Goal: Task Accomplishment & Management: Contribute content

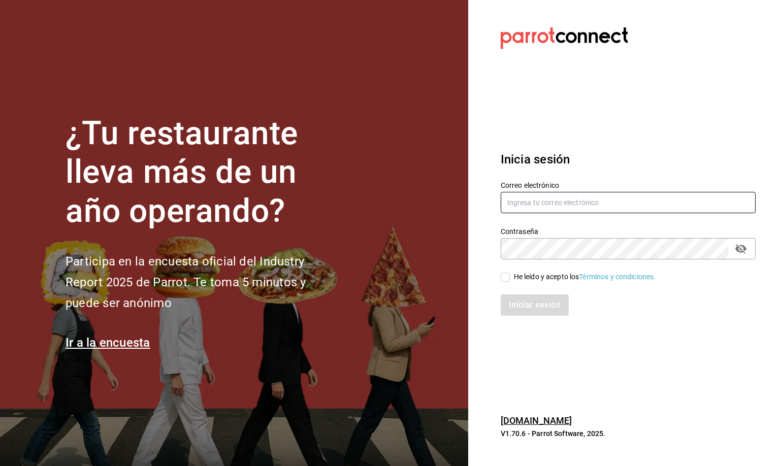
click at [518, 195] on input "text" at bounding box center [628, 202] width 255 height 21
type input "mirna123@gmail.com"
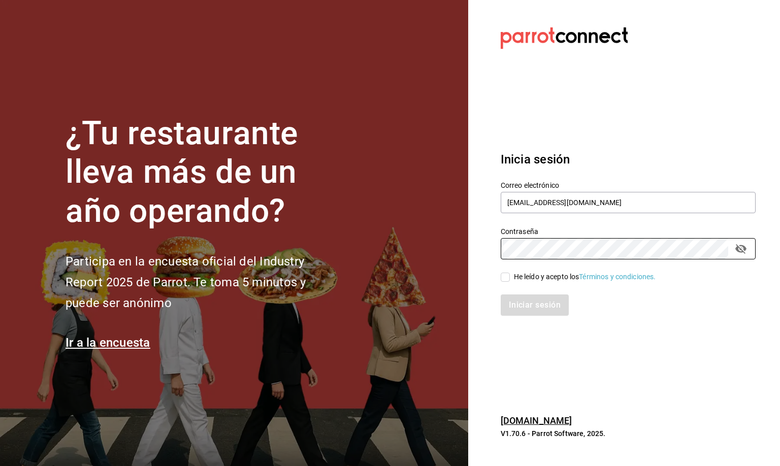
click at [503, 277] on input "He leído y acepto los Términos y condiciones." at bounding box center [505, 277] width 9 height 9
checkbox input "true"
click at [518, 306] on button "Iniciar sesión" at bounding box center [535, 304] width 69 height 21
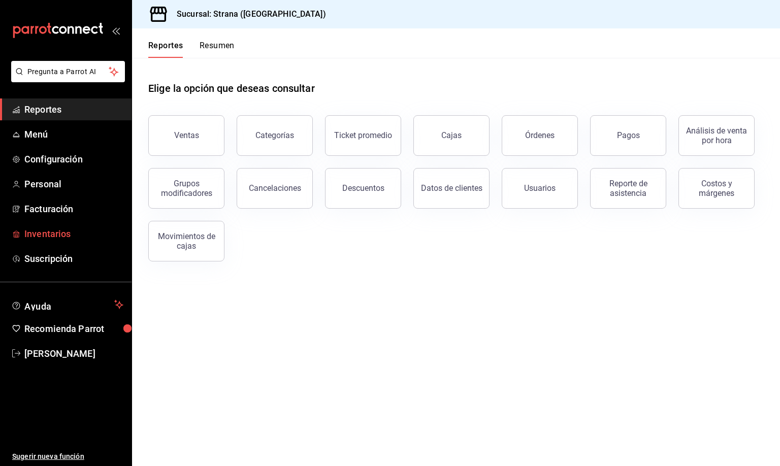
click at [49, 232] on span "Inventarios" at bounding box center [73, 234] width 99 height 14
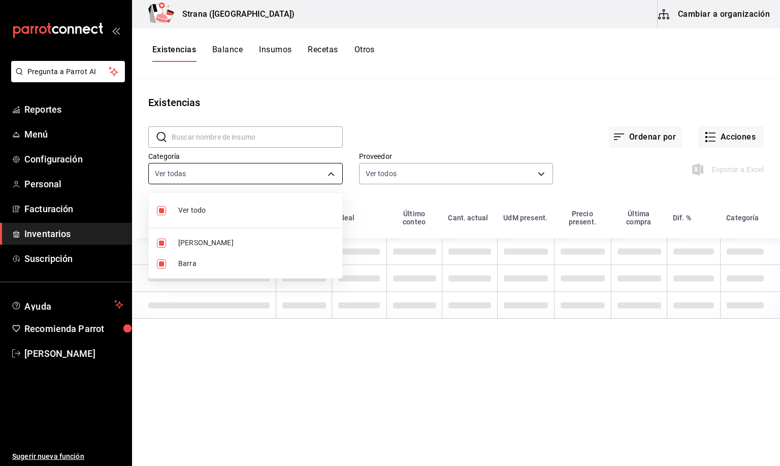
click at [194, 178] on body "Pregunta a Parrot AI Reportes Menú Configuración Personal Facturación Inventari…" at bounding box center [390, 229] width 780 height 459
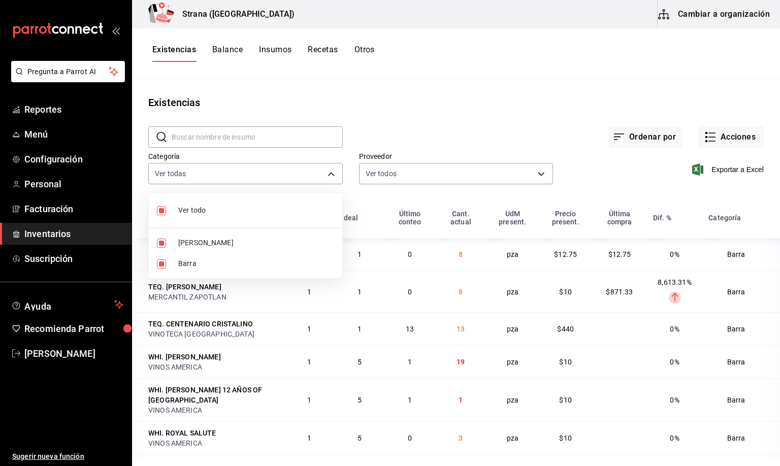
click at [186, 259] on span "Barra" at bounding box center [256, 263] width 156 height 11
type input "b11263f3-316c-490f-b5ca-428fcbb9defe"
checkbox input "false"
click at [176, 49] on div at bounding box center [390, 233] width 780 height 466
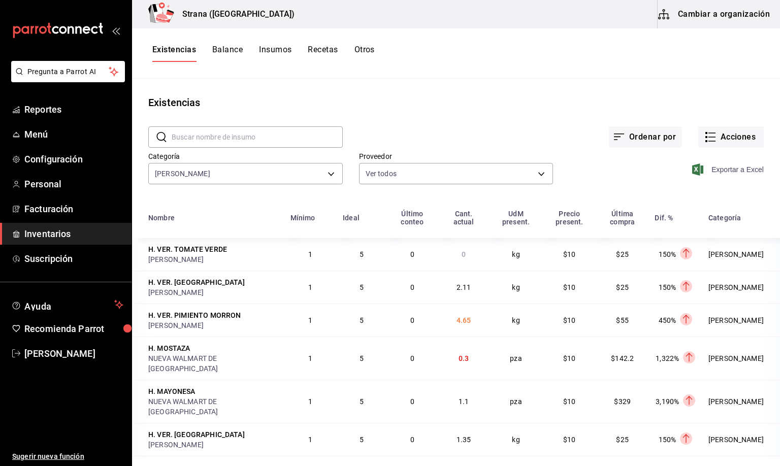
click at [717, 171] on span "Exportar a Excel" at bounding box center [729, 169] width 70 height 12
click at [436, 133] on div "Ordenar por Acciones" at bounding box center [553, 129] width 421 height 38
click at [730, 135] on button "Acciones" at bounding box center [730, 136] width 65 height 21
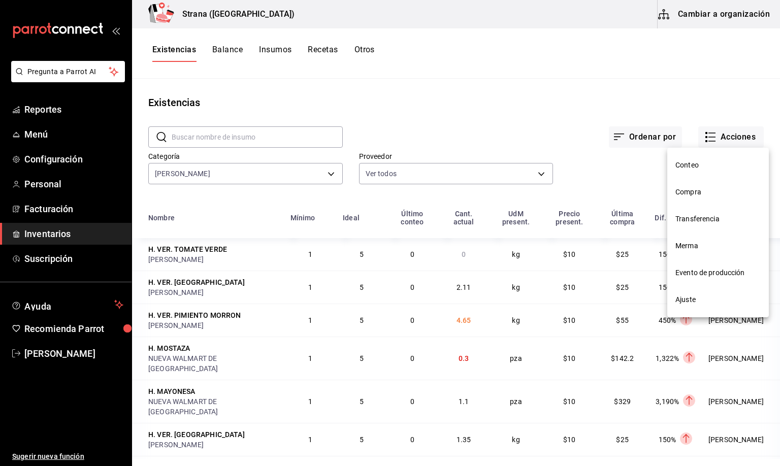
click at [697, 188] on span "Compra" at bounding box center [717, 192] width 85 height 11
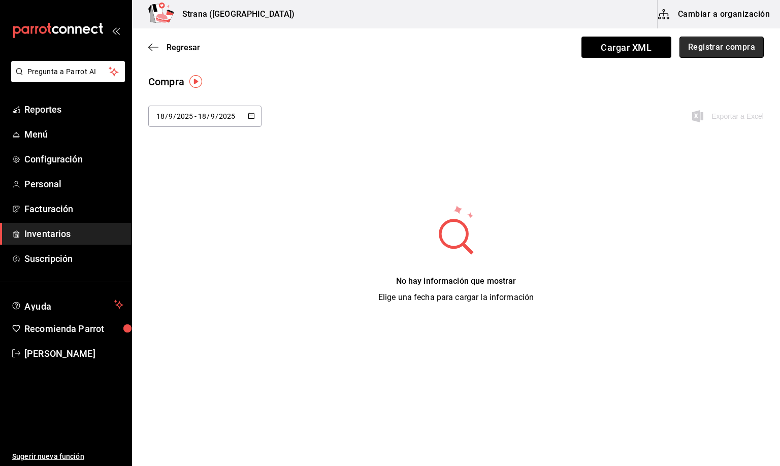
click at [704, 49] on button "Registrar compra" at bounding box center [721, 47] width 84 height 21
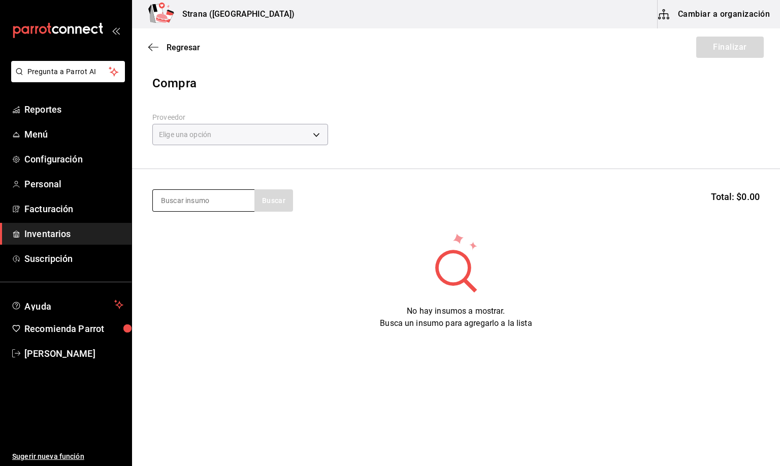
click at [188, 199] on input at bounding box center [204, 200] width 102 height 21
click at [205, 198] on input at bounding box center [204, 200] width 102 height 21
type input "arrache"
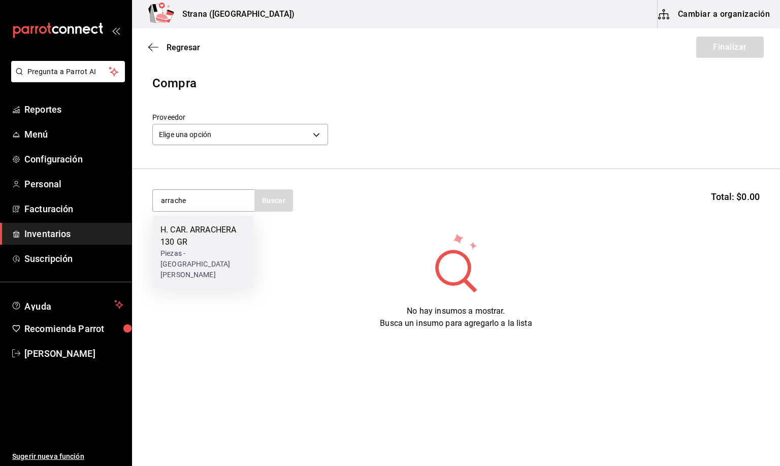
click at [200, 247] on div "H. CAR. ARRACHERA 130 GR" at bounding box center [202, 236] width 85 height 24
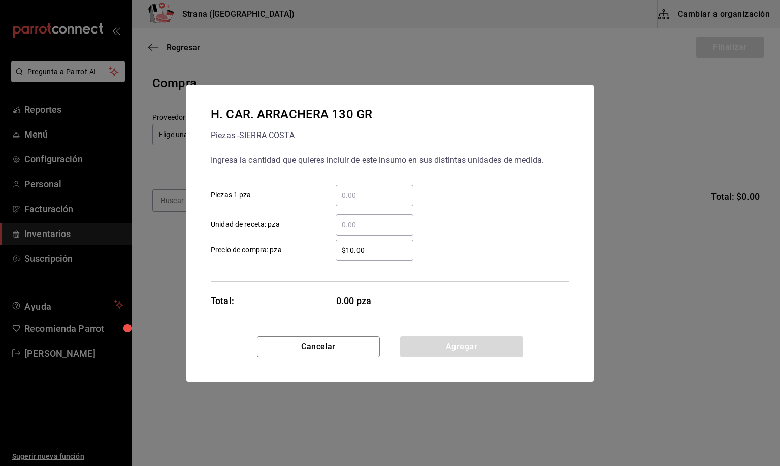
click at [351, 219] on input "​ Unidad de receta: pza" at bounding box center [375, 225] width 78 height 12
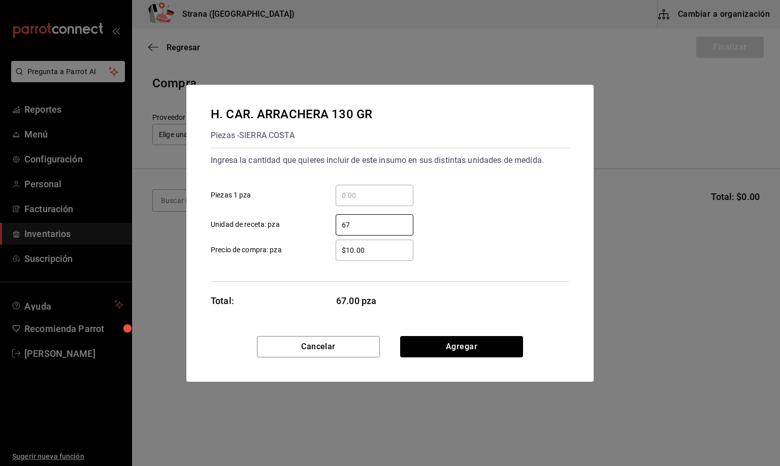
type input "67"
click at [366, 248] on input "$10.00" at bounding box center [375, 250] width 78 height 12
click at [366, 249] on input "$10.00" at bounding box center [375, 250] width 78 height 12
type input "$18.44"
click at [451, 349] on button "Agregar" at bounding box center [461, 346] width 123 height 21
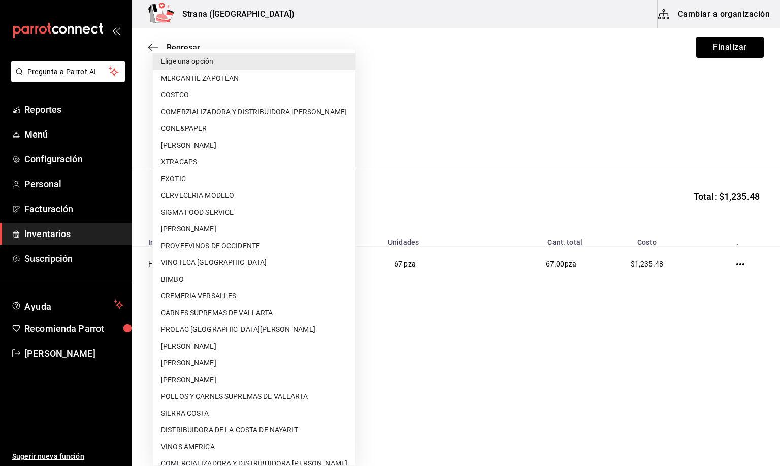
click at [208, 136] on body "Pregunta a Parrot AI Reportes Menú Configuración Personal Facturación Inventari…" at bounding box center [390, 204] width 780 height 409
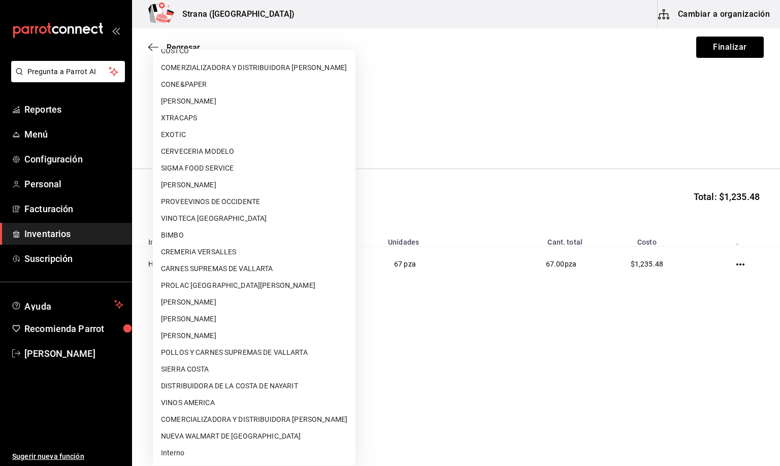
click at [174, 453] on li "Interno" at bounding box center [254, 453] width 203 height 17
type input "8f59523e-768f-4f75-81e2-699d8d2926c5"
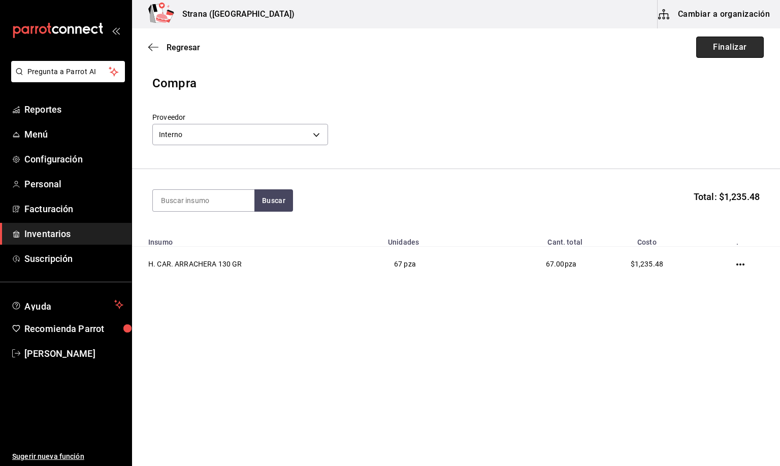
click at [715, 37] on button "Finalizar" at bounding box center [730, 47] width 68 height 21
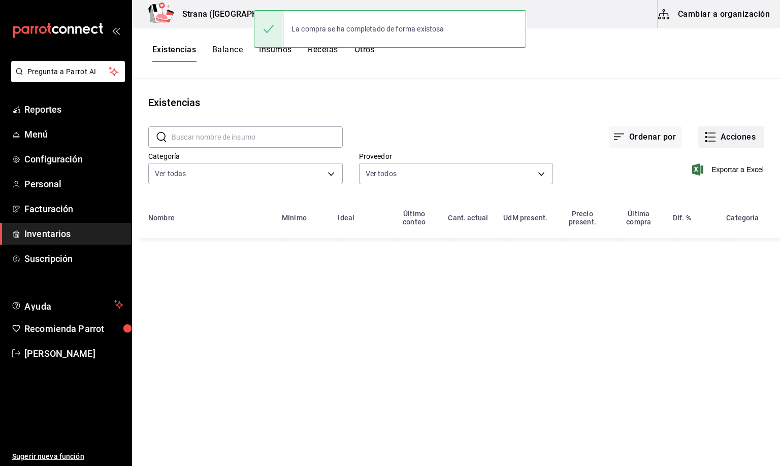
click at [722, 135] on button "Acciones" at bounding box center [730, 136] width 65 height 21
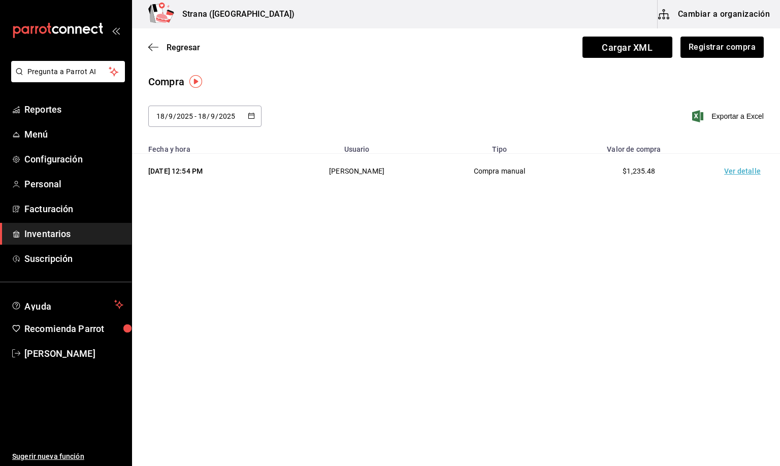
click at [742, 174] on td "Ver detalle" at bounding box center [744, 171] width 71 height 35
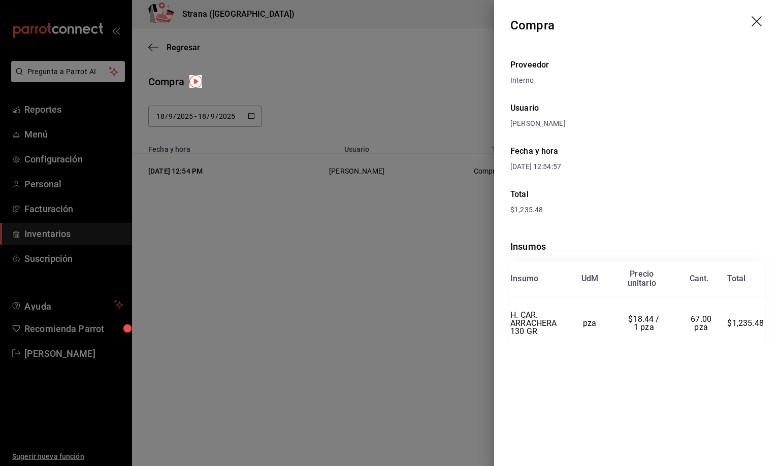
click at [753, 20] on icon "drag" at bounding box center [757, 22] width 12 height 12
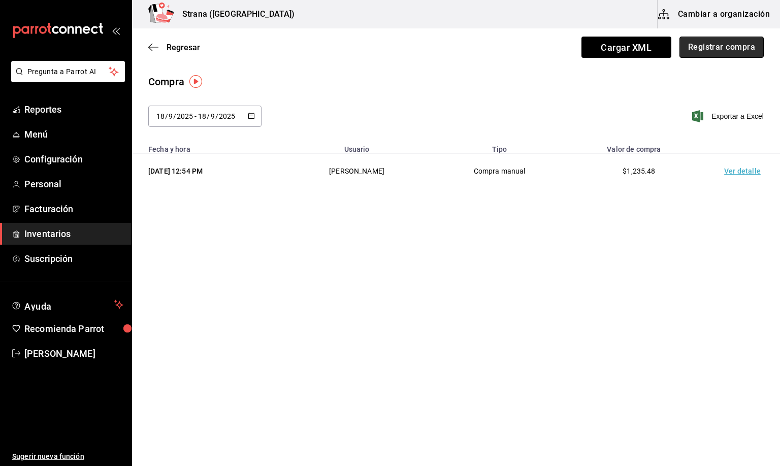
click at [724, 42] on button "Registrar compra" at bounding box center [721, 47] width 84 height 21
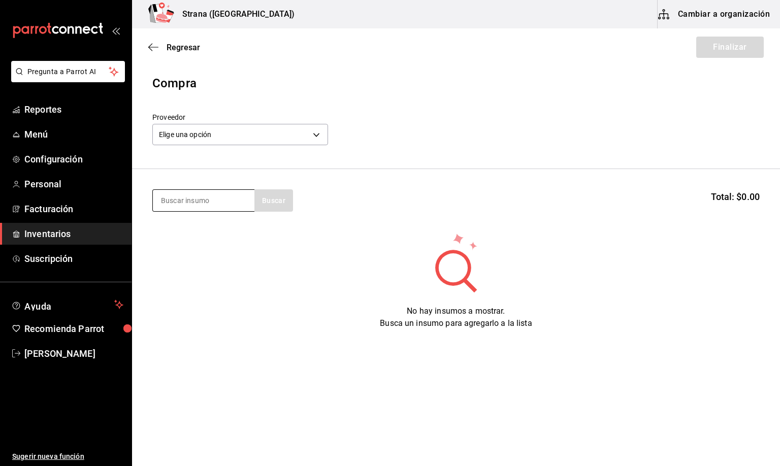
click at [204, 200] on input at bounding box center [204, 200] width 102 height 21
type input "molid"
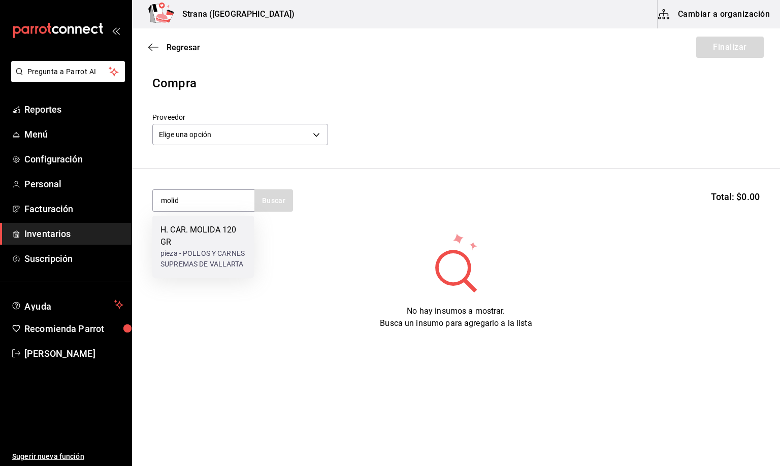
click at [200, 234] on div "H. CAR. MOLIDA 120 GR" at bounding box center [202, 236] width 85 height 24
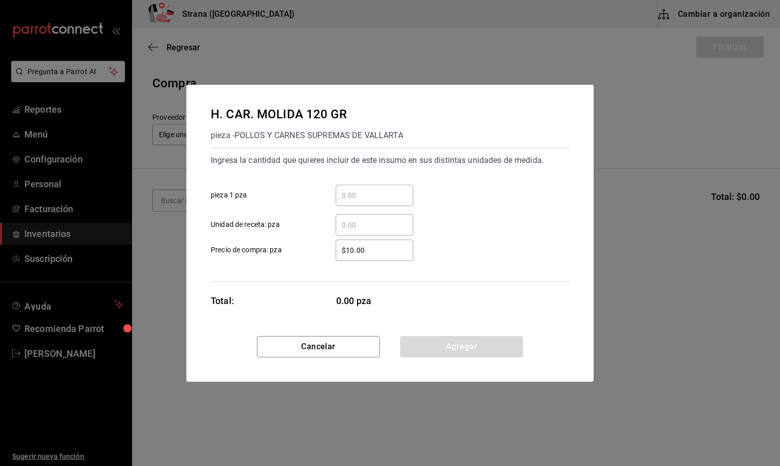
click at [363, 224] on input "​ Unidad de receta: pza" at bounding box center [375, 225] width 78 height 12
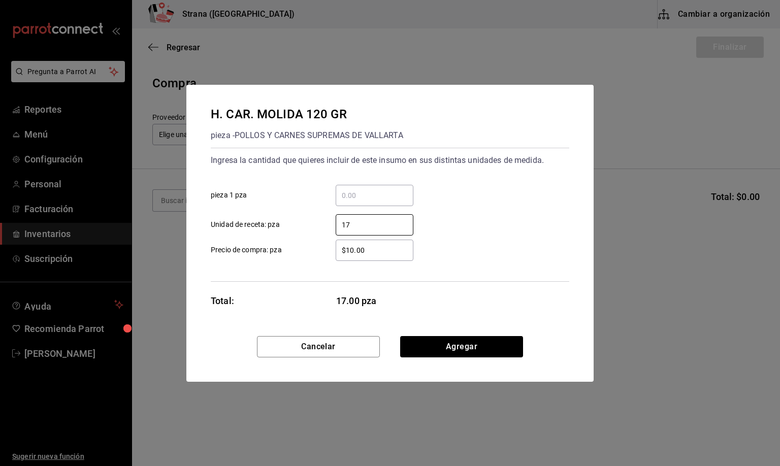
type input "17"
click at [371, 249] on input "$10.00" at bounding box center [375, 250] width 78 height 12
type input "$15.87"
click at [460, 343] on button "Agregar" at bounding box center [461, 346] width 123 height 21
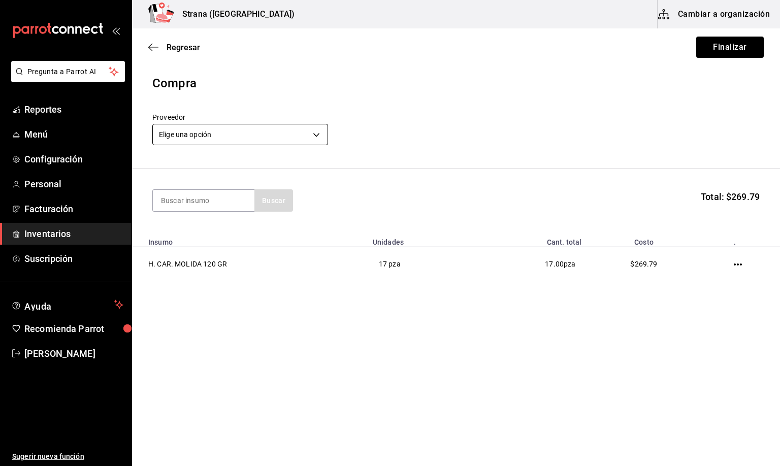
click at [233, 133] on body "Pregunta a Parrot AI Reportes Menú Configuración Personal Facturación Inventari…" at bounding box center [390, 204] width 780 height 409
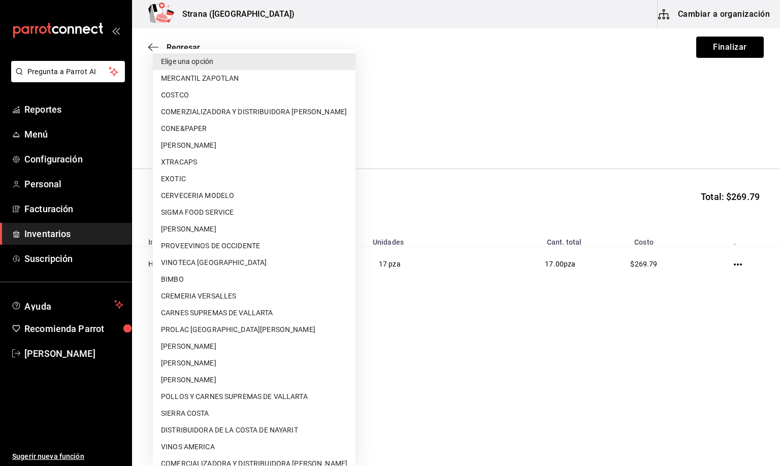
click at [196, 396] on li "POLLOS Y CARNES SUPREMAS DE VALLARTA" at bounding box center [254, 396] width 203 height 17
type input "04e45765-e004-44a6-bf92-5301eaac514c"
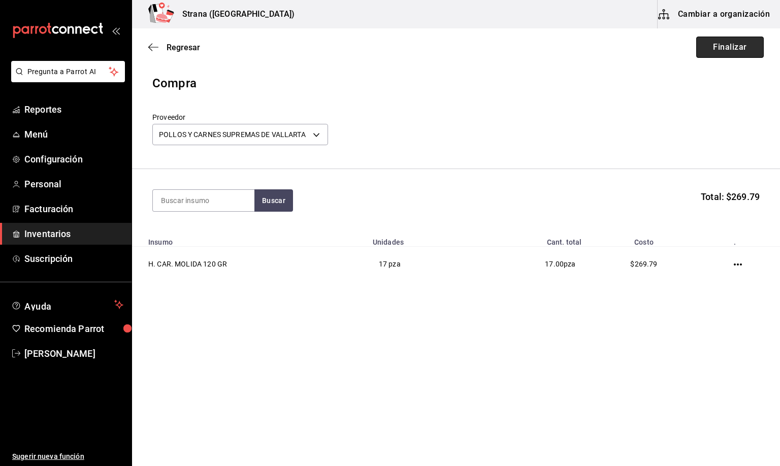
click at [735, 55] on button "Finalizar" at bounding box center [730, 47] width 68 height 21
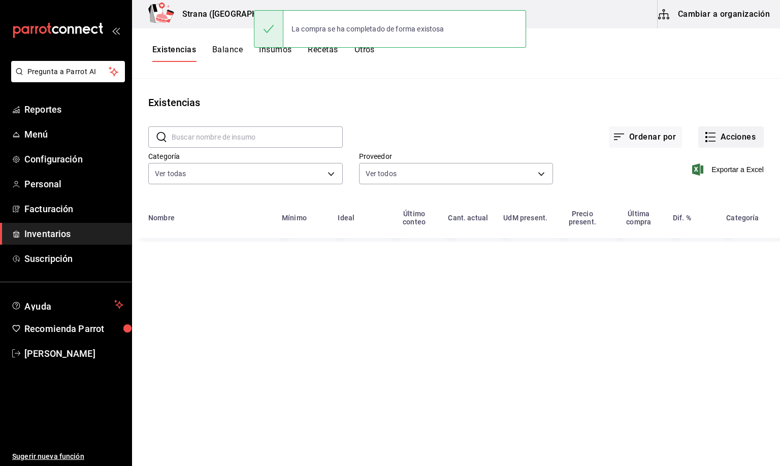
click at [735, 131] on button "Acciones" at bounding box center [730, 136] width 65 height 21
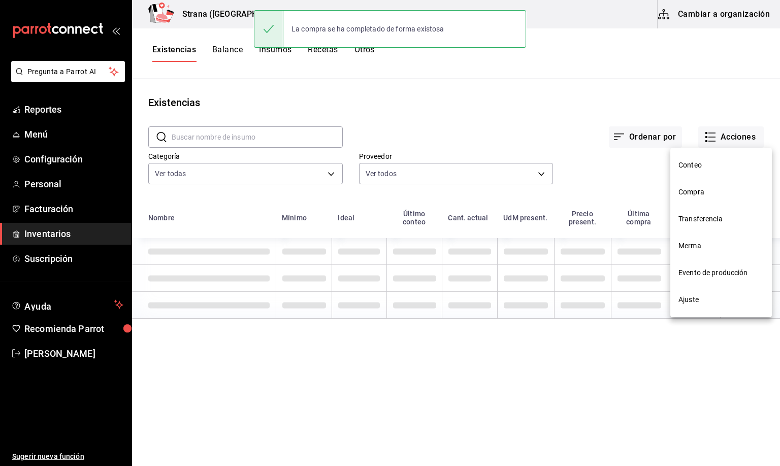
click at [680, 192] on span "Compra" at bounding box center [720, 192] width 85 height 11
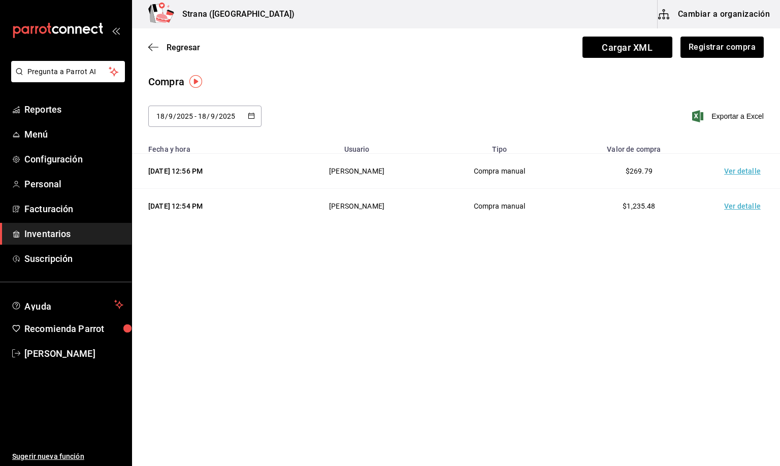
click at [741, 174] on td "Ver detalle" at bounding box center [744, 171] width 71 height 35
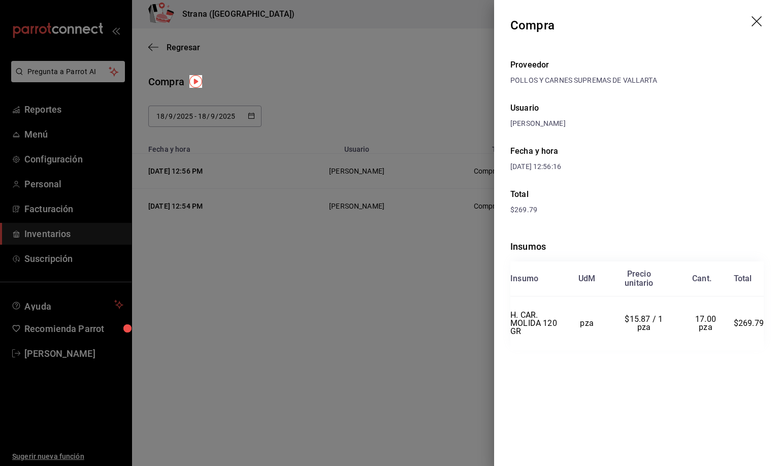
click at [754, 23] on icon "drag" at bounding box center [756, 21] width 10 height 10
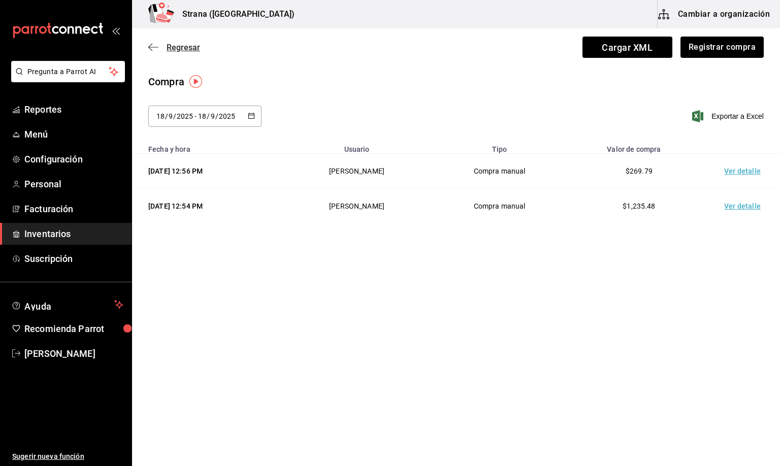
click at [191, 44] on span "Regresar" at bounding box center [184, 48] width 34 height 10
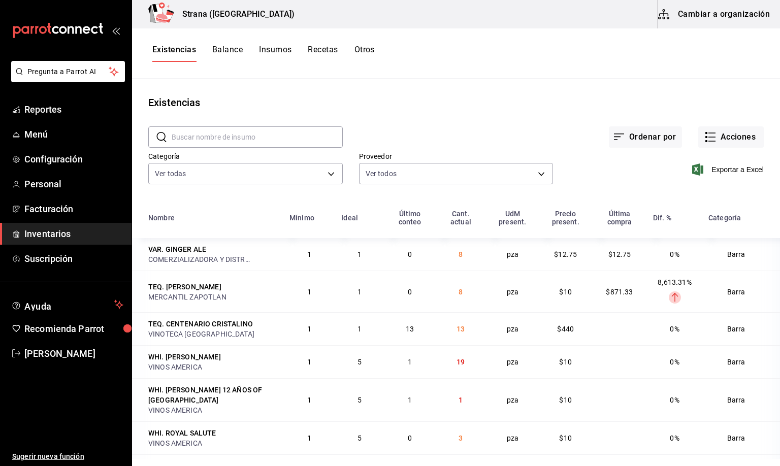
click at [721, 14] on button "Cambiar a organización" at bounding box center [714, 14] width 114 height 28
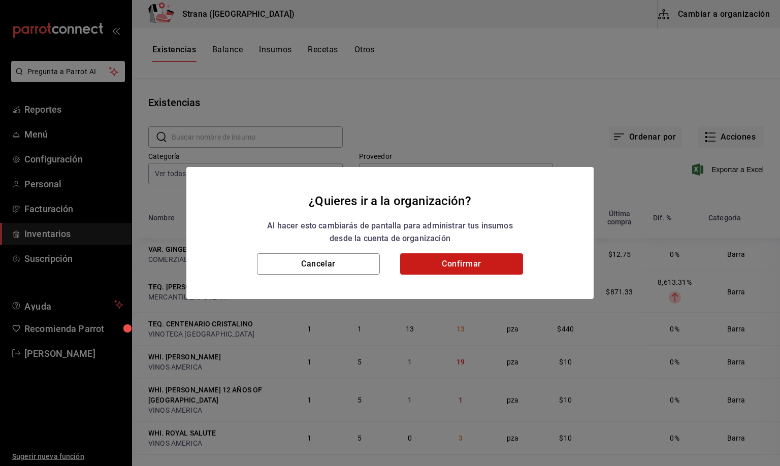
click at [456, 260] on button "Confirmar" at bounding box center [461, 263] width 123 height 21
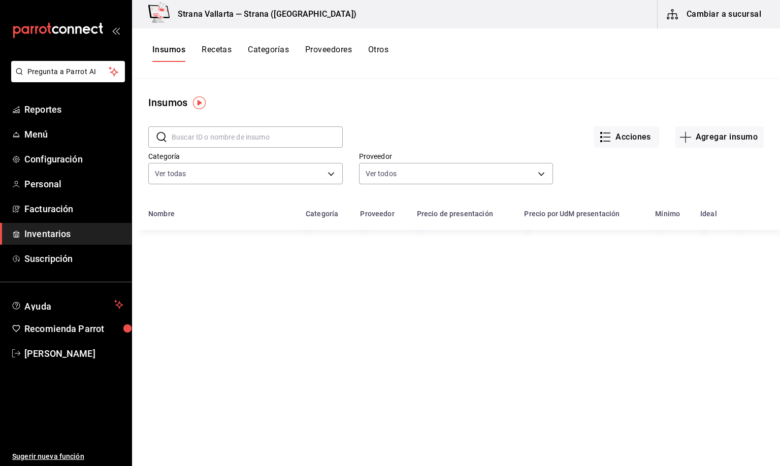
click at [334, 46] on button "Proveedores" at bounding box center [328, 53] width 47 height 17
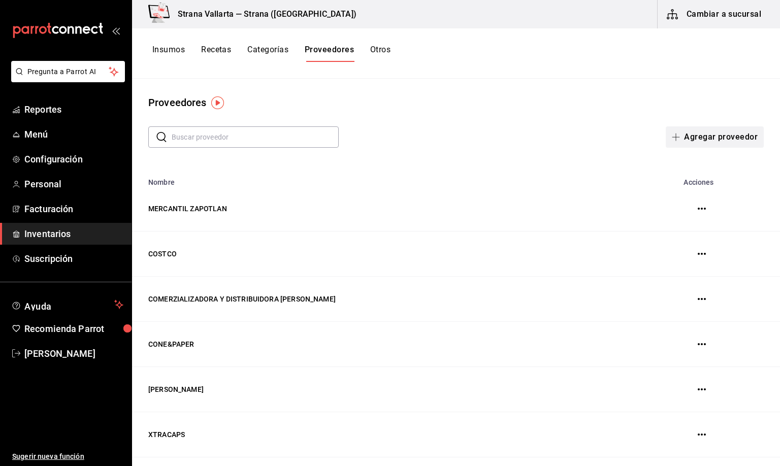
click at [715, 136] on button "Agregar proveedor" at bounding box center [715, 136] width 98 height 21
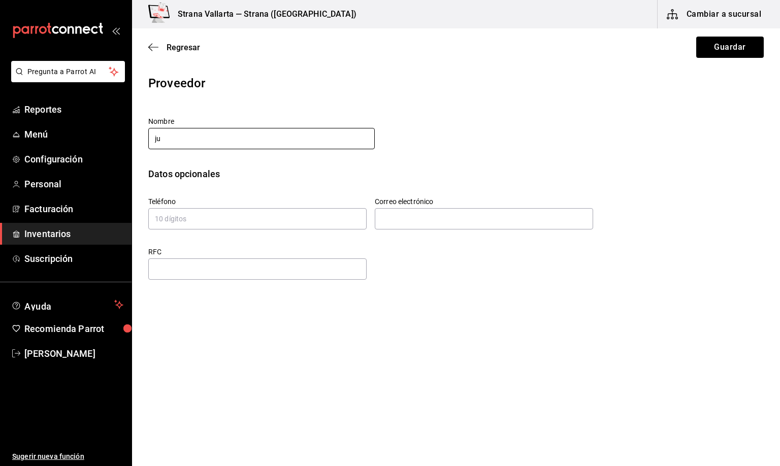
type input "j"
type input "[PERSON_NAME]"
click at [185, 219] on input "tel" at bounding box center [257, 218] width 218 height 21
click at [397, 218] on input "text" at bounding box center [484, 218] width 218 height 21
click at [198, 266] on input "text" at bounding box center [257, 268] width 218 height 21
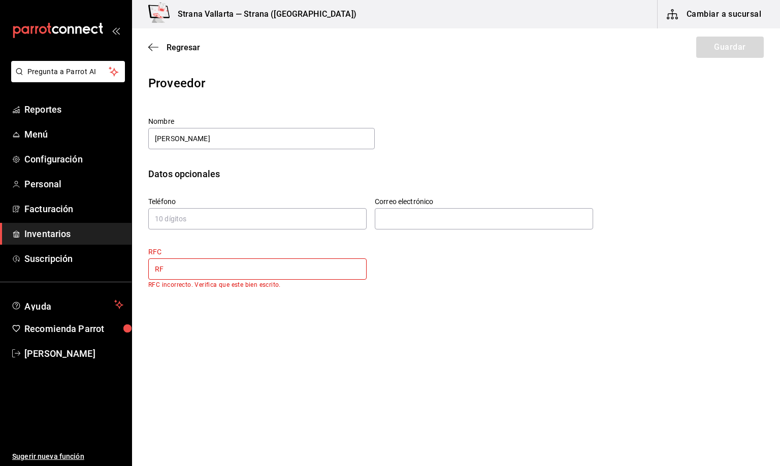
type input "R"
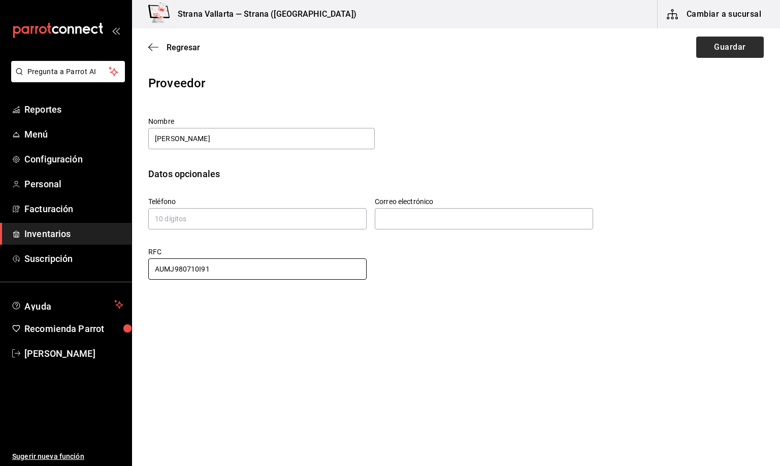
type input "AUMJ980710I91"
click at [731, 48] on button "Guardar" at bounding box center [730, 47] width 68 height 21
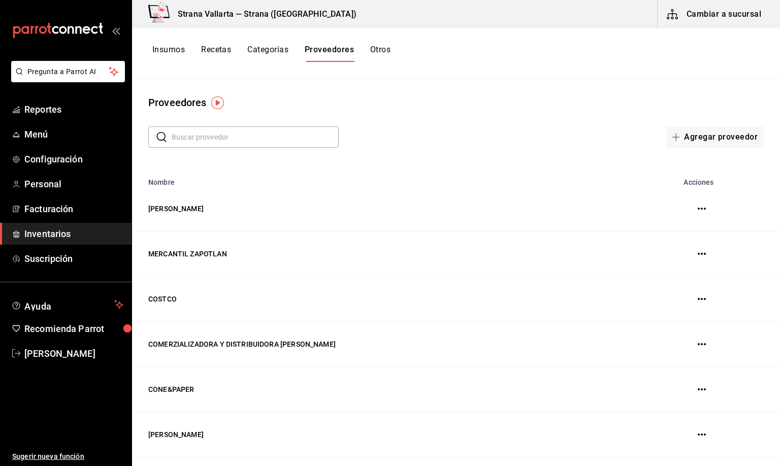
click at [704, 16] on button "Cambiar a sucursal" at bounding box center [714, 14] width 114 height 28
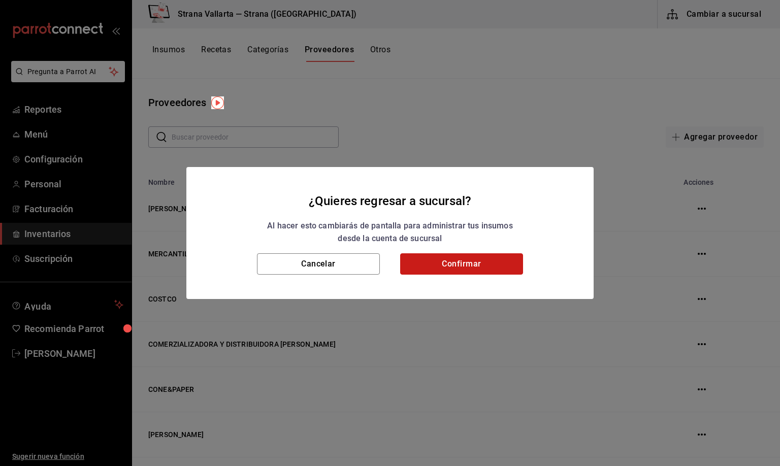
click at [445, 262] on button "Confirmar" at bounding box center [461, 263] width 123 height 21
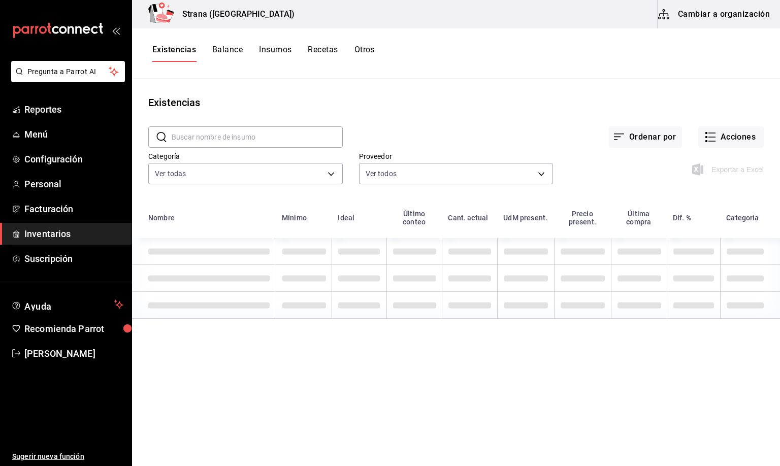
click at [176, 46] on button "Existencias" at bounding box center [174, 53] width 44 height 17
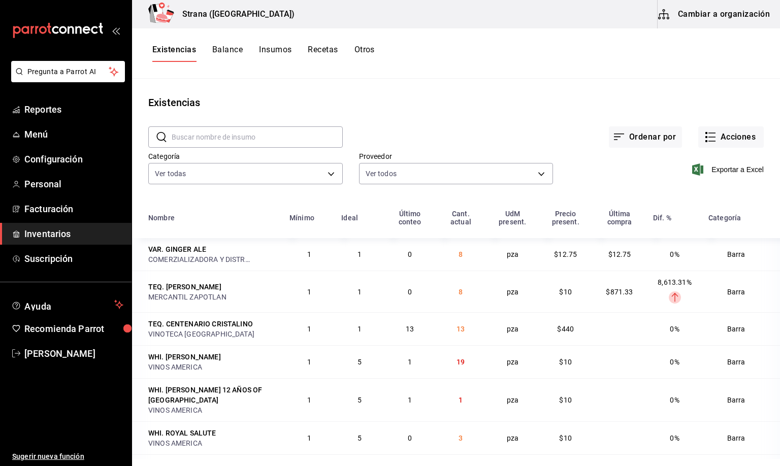
click at [198, 135] on input "text" at bounding box center [257, 137] width 171 height 20
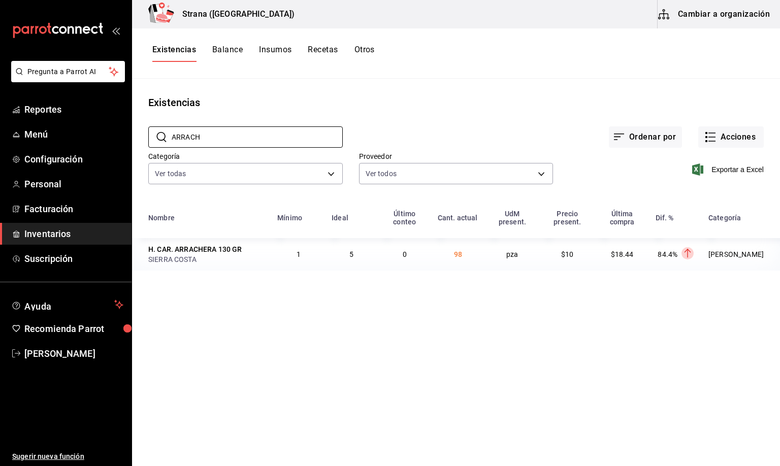
type input "ARRACH"
drag, startPoint x: 208, startPoint y: 140, endPoint x: 113, endPoint y: 148, distance: 94.8
click at [113, 148] on div "Pregunta a Parrot AI Reportes Menú Configuración Personal Facturación Inventari…" at bounding box center [390, 229] width 780 height 459
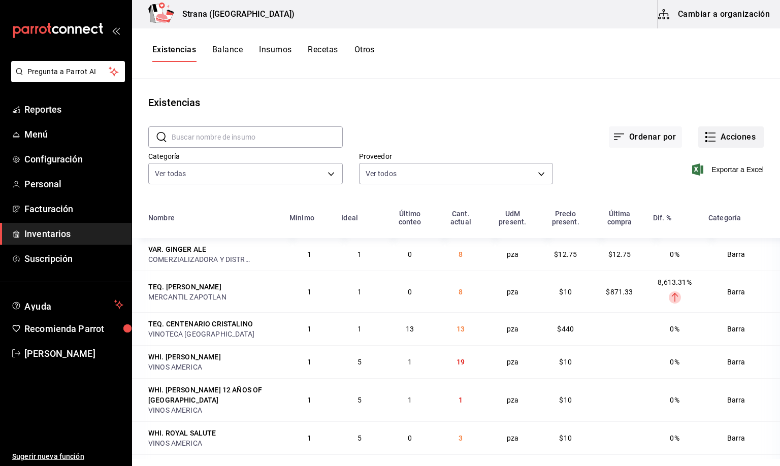
click at [725, 133] on button "Acciones" at bounding box center [730, 136] width 65 height 21
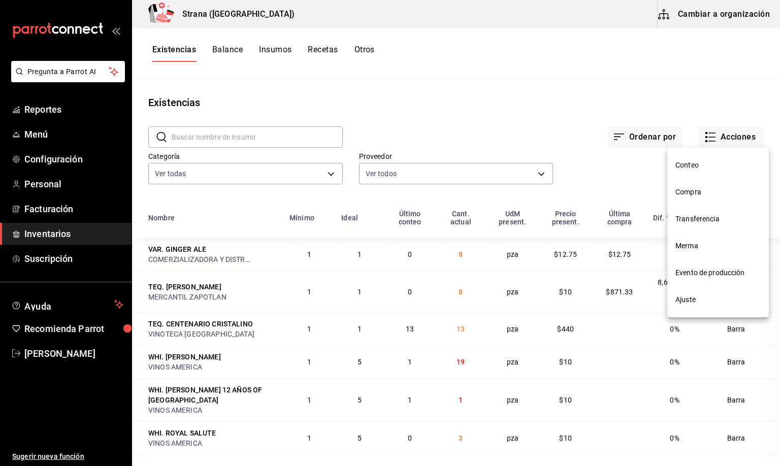
click at [692, 250] on span "Merma" at bounding box center [717, 246] width 85 height 11
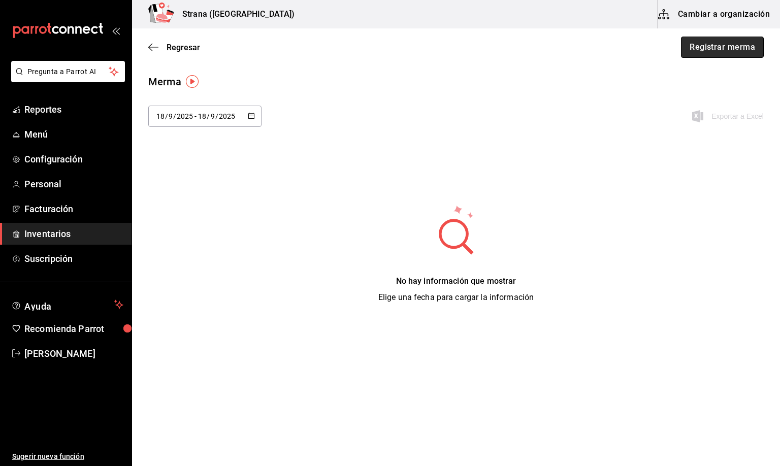
click at [704, 49] on button "Registrar merma" at bounding box center [722, 47] width 83 height 21
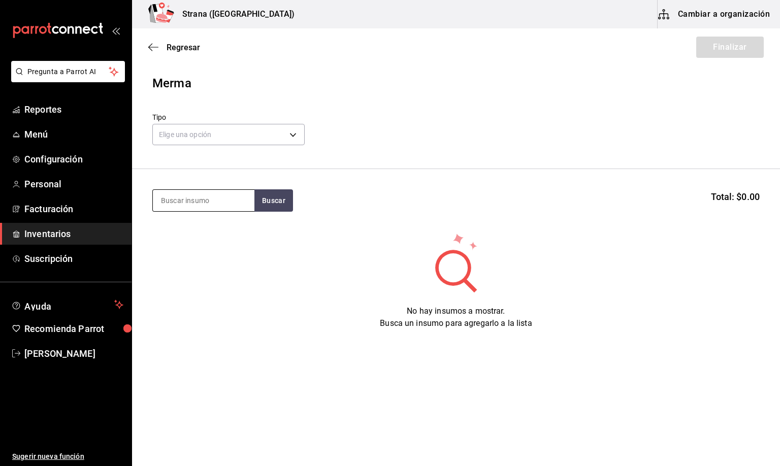
click at [190, 203] on input at bounding box center [204, 200] width 102 height 21
type input "PIÑA"
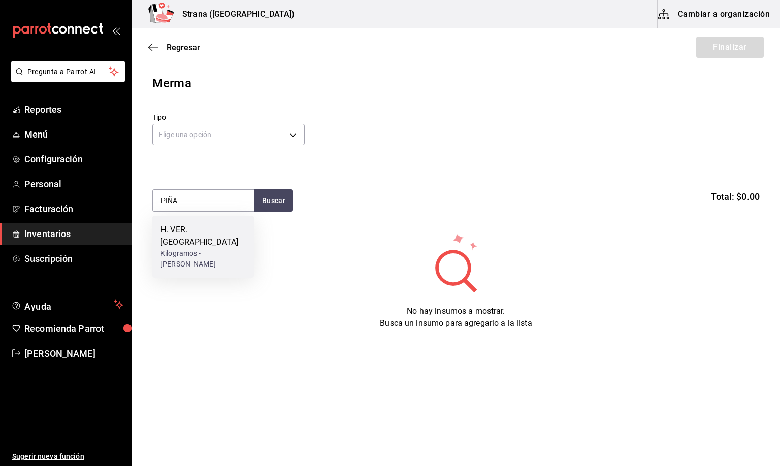
click at [189, 248] on div "Kilogramos - CAROLINA PARRA RICO" at bounding box center [202, 258] width 85 height 21
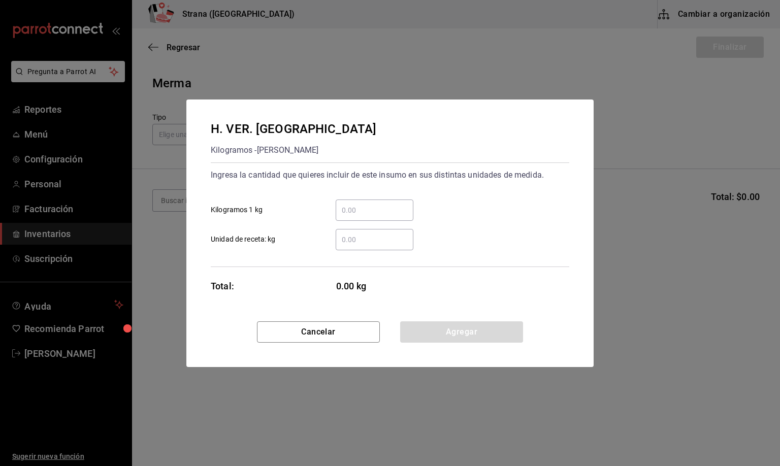
click at [347, 238] on input "​ Unidad de receta: kg" at bounding box center [375, 240] width 78 height 12
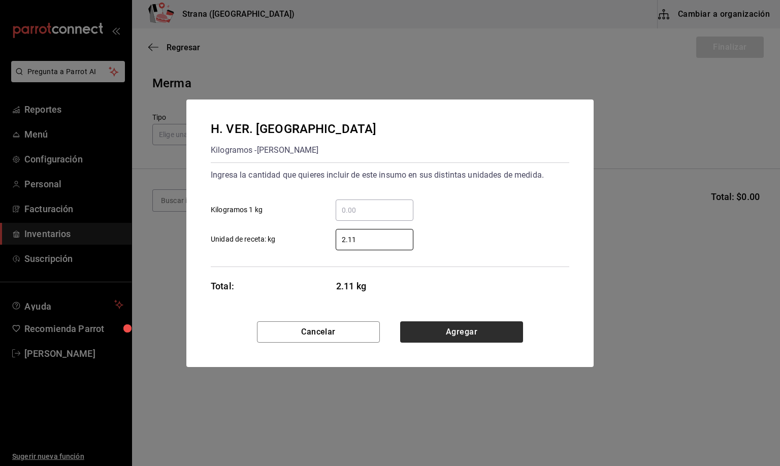
type input "2.11"
click at [472, 336] on button "Agregar" at bounding box center [461, 331] width 123 height 21
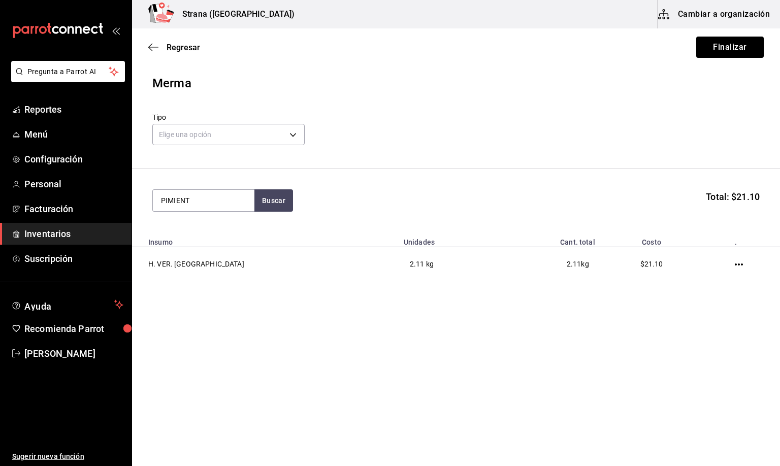
type input "PIMIENT"
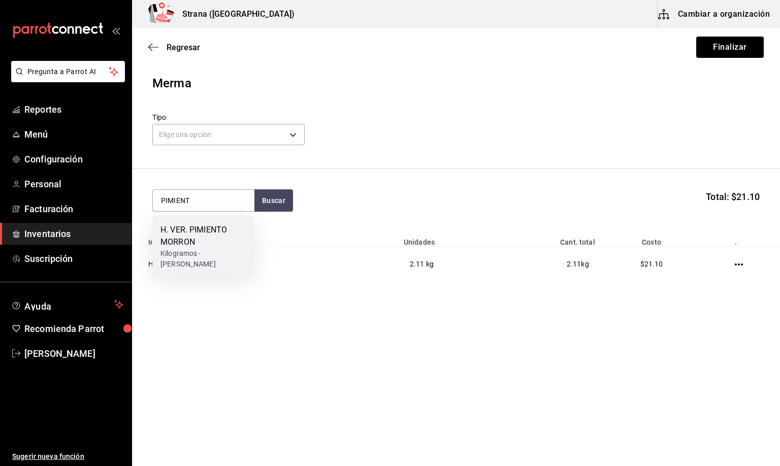
click at [207, 252] on div "Kilogramos - CAROLINA PARRA RICO" at bounding box center [202, 258] width 85 height 21
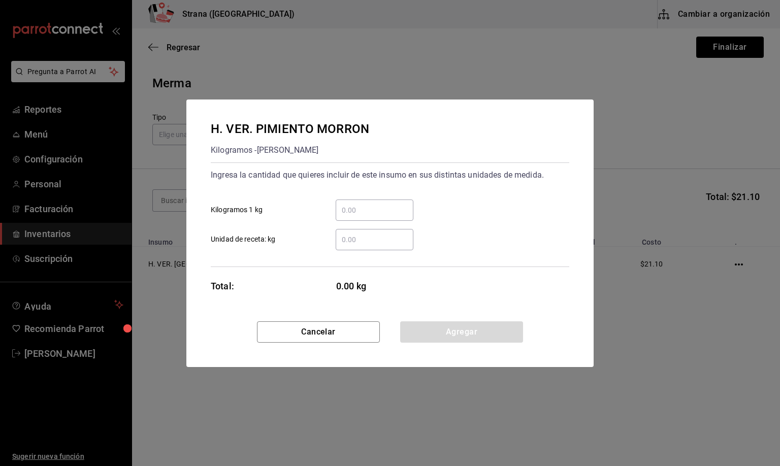
click at [347, 208] on input "​ Kilogramos 1 kg" at bounding box center [375, 210] width 78 height 12
type input "2.7"
click at [443, 336] on button "Agregar" at bounding box center [461, 331] width 123 height 21
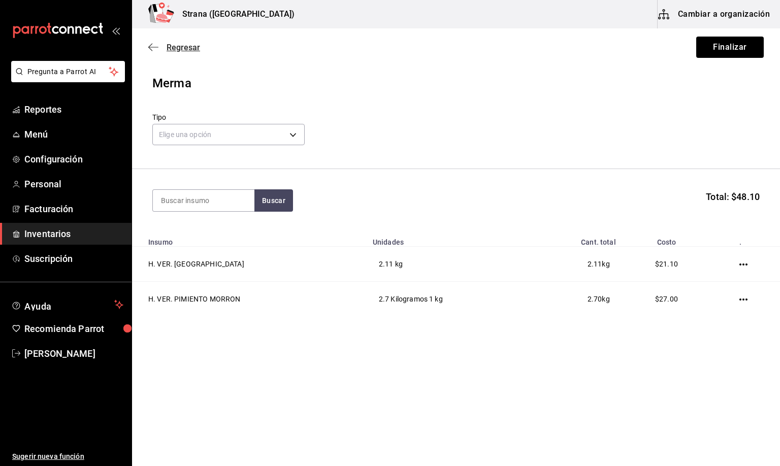
click at [169, 48] on span "Regresar" at bounding box center [184, 48] width 34 height 10
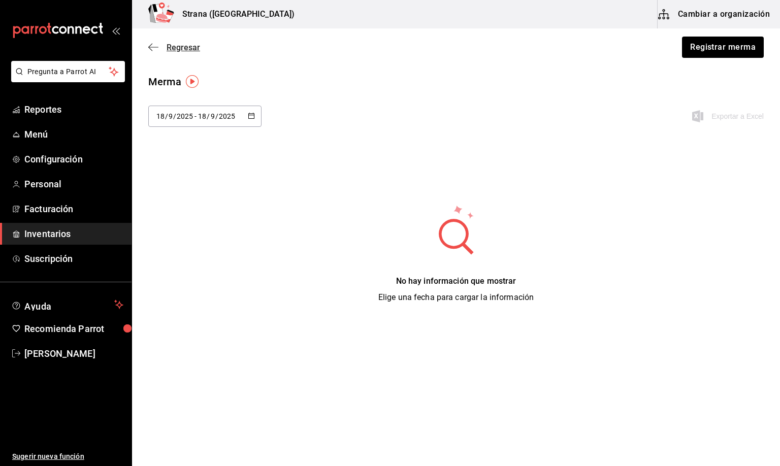
click at [186, 46] on span "Regresar" at bounding box center [184, 48] width 34 height 10
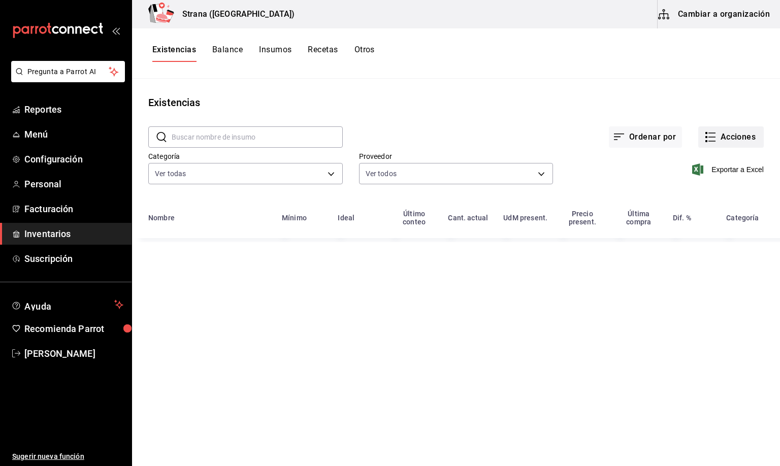
click at [716, 138] on button "Acciones" at bounding box center [730, 136] width 65 height 21
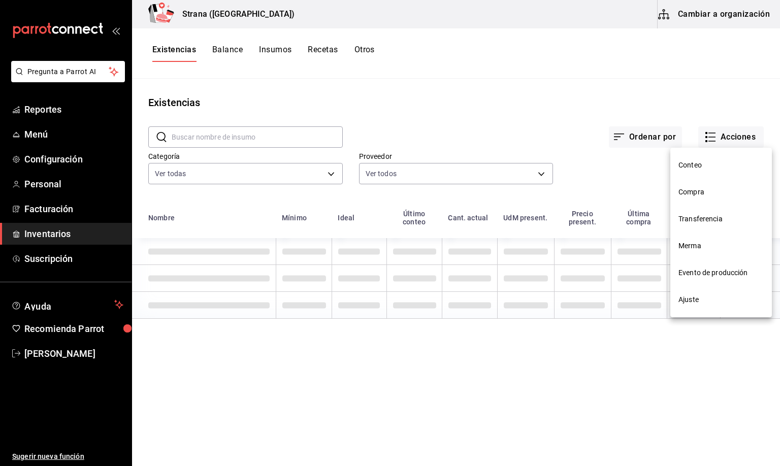
click at [695, 193] on span "Compra" at bounding box center [720, 192] width 85 height 11
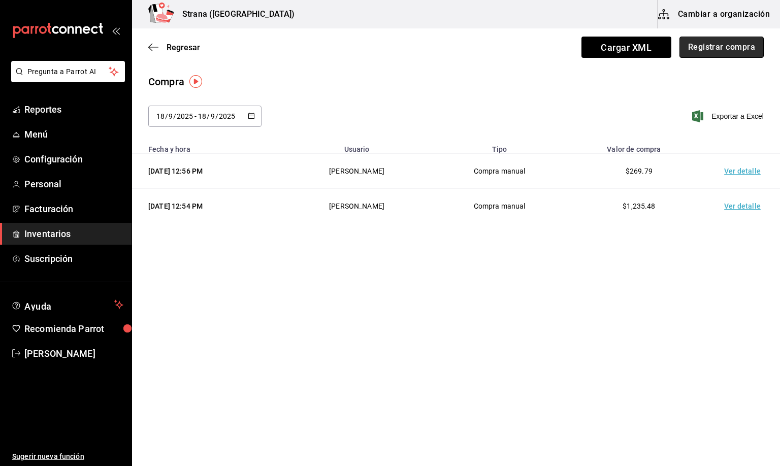
click at [703, 52] on button "Registrar compra" at bounding box center [721, 47] width 84 height 21
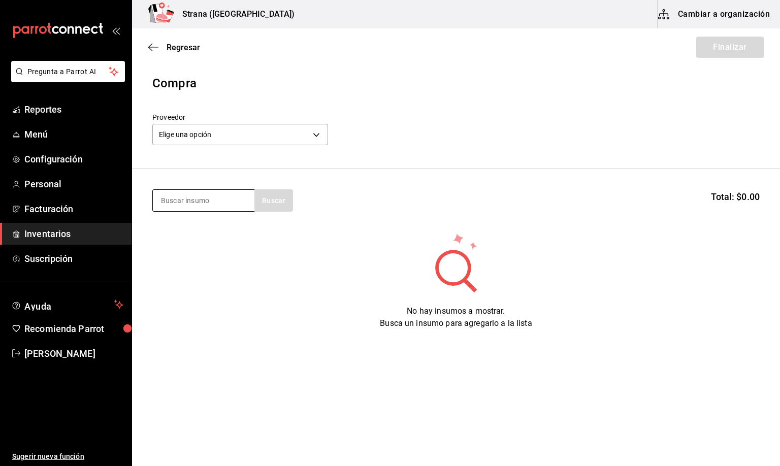
click at [198, 206] on input at bounding box center [204, 200] width 102 height 21
type input "PAN"
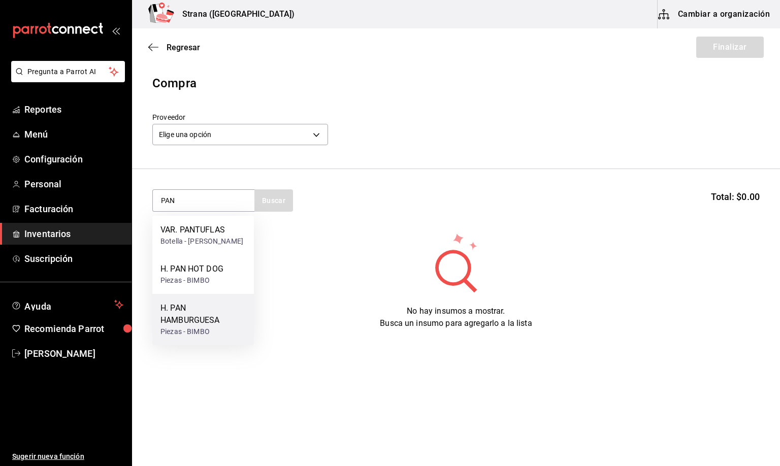
click at [192, 326] on div "H. PAN HAMBURGUESA" at bounding box center [202, 314] width 85 height 24
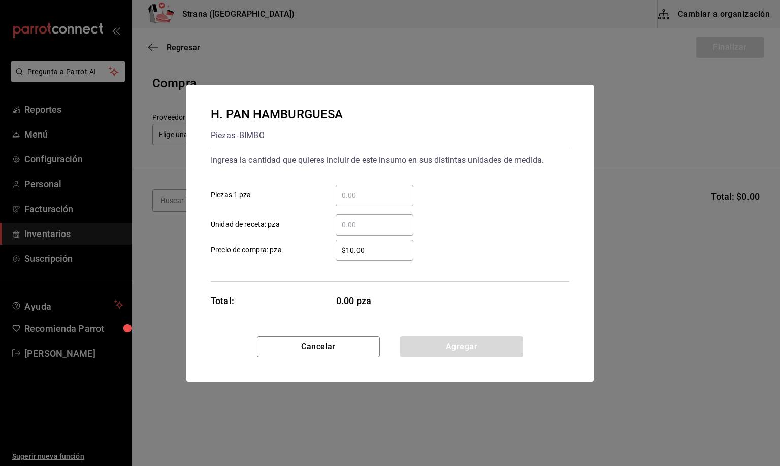
click at [349, 222] on input "​ Unidad de receta: pza" at bounding box center [375, 225] width 78 height 12
type input "6"
drag, startPoint x: 368, startPoint y: 250, endPoint x: 334, endPoint y: 238, distance: 36.0
click at [334, 238] on div "$10.00 ​ Precio de compra: pza" at bounding box center [386, 246] width 367 height 29
type input "$0.01"
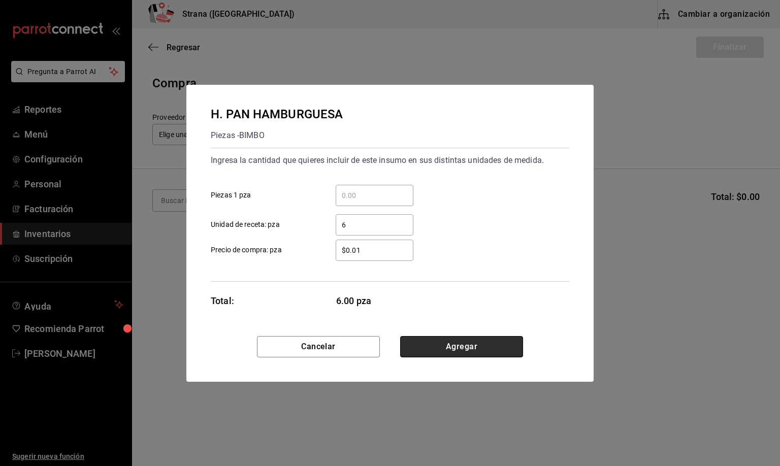
click at [452, 346] on button "Agregar" at bounding box center [461, 346] width 123 height 21
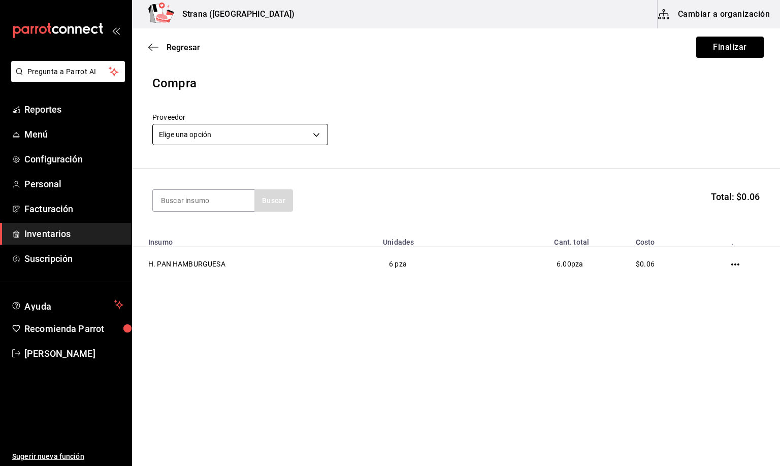
click at [190, 136] on body "Pregunta a Parrot AI Reportes Menú Configuración Personal Facturación Inventari…" at bounding box center [390, 204] width 780 height 409
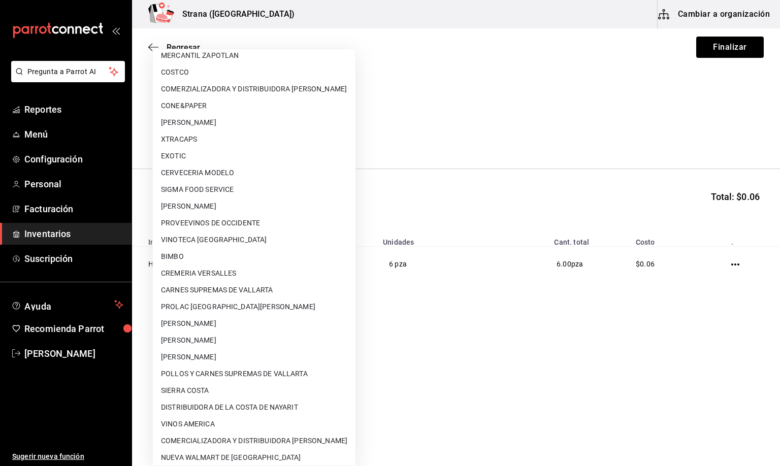
scroll to position [61, 0]
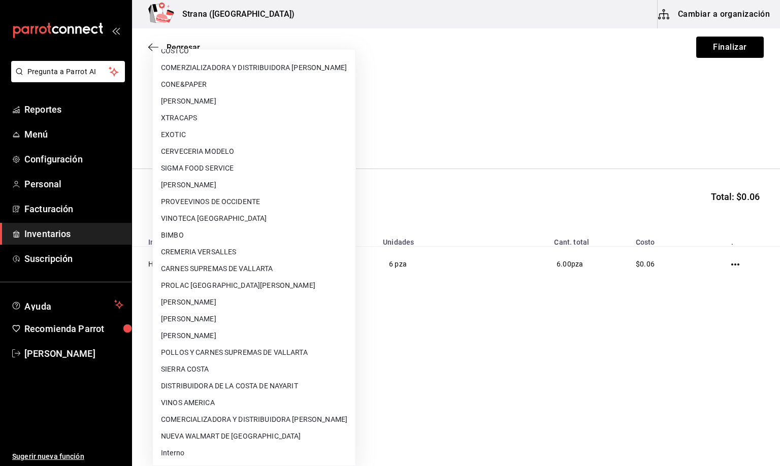
click at [185, 436] on li "NUEVA WALMART DE [GEOGRAPHIC_DATA]" at bounding box center [254, 436] width 203 height 17
type input "c40ec091-7d7c-4ab4-8b59-f0975f09d042"
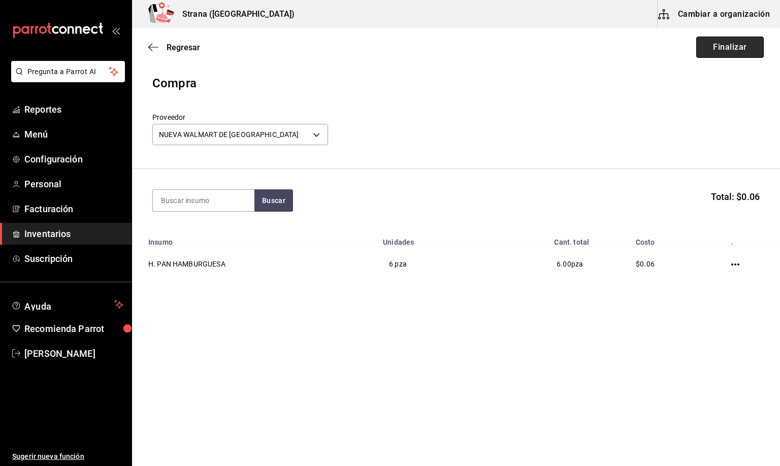
click at [716, 49] on button "Finalizar" at bounding box center [730, 47] width 68 height 21
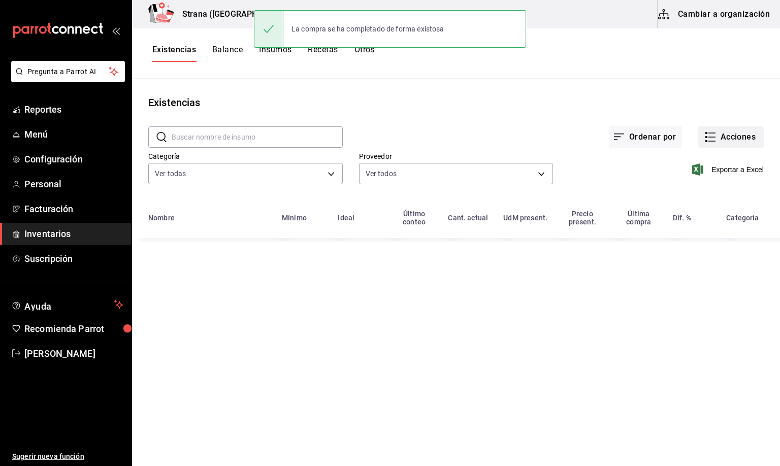
click at [730, 140] on button "Acciones" at bounding box center [730, 136] width 65 height 21
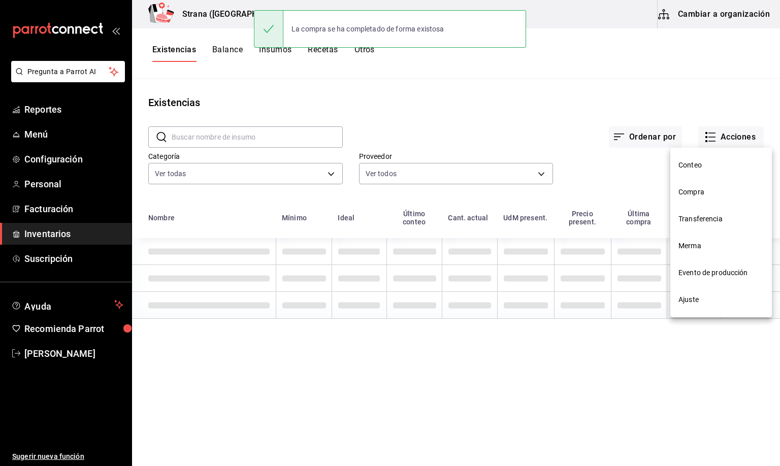
click at [693, 190] on span "Compra" at bounding box center [720, 192] width 85 height 11
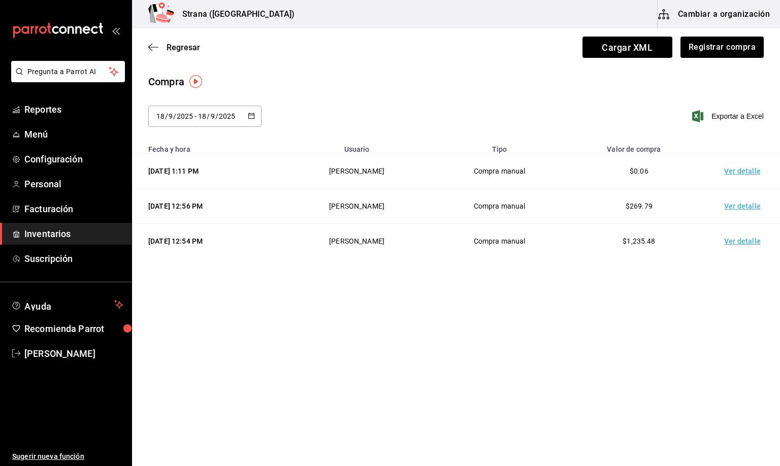
click at [738, 172] on td "Ver detalle" at bounding box center [744, 171] width 71 height 35
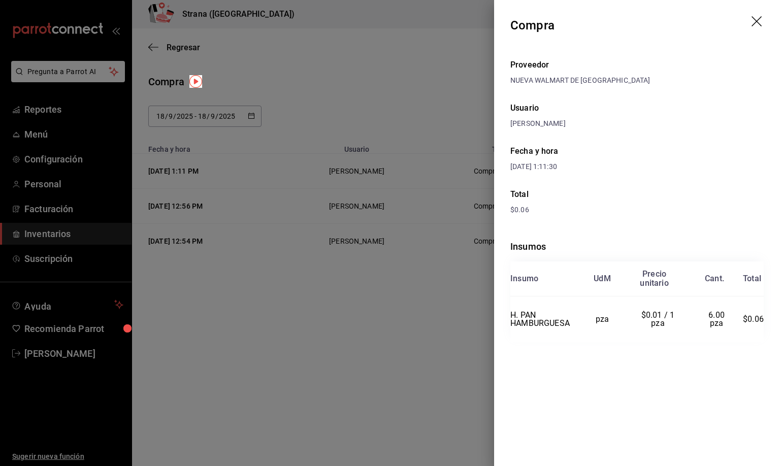
click at [754, 20] on icon "drag" at bounding box center [756, 21] width 10 height 10
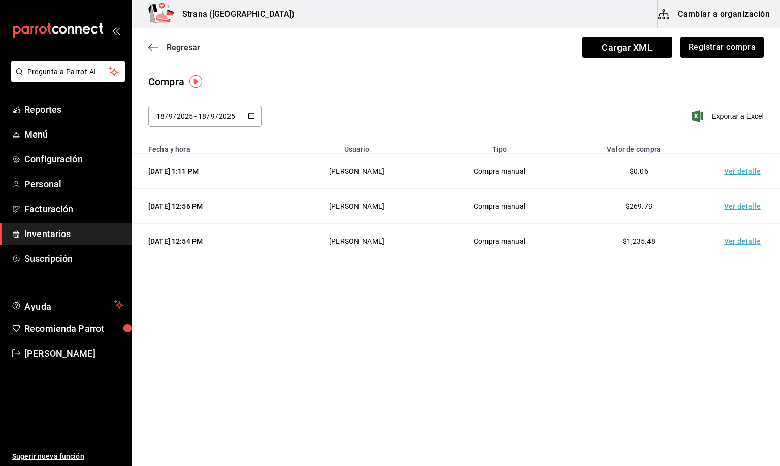
click at [184, 49] on span "Regresar" at bounding box center [184, 48] width 34 height 10
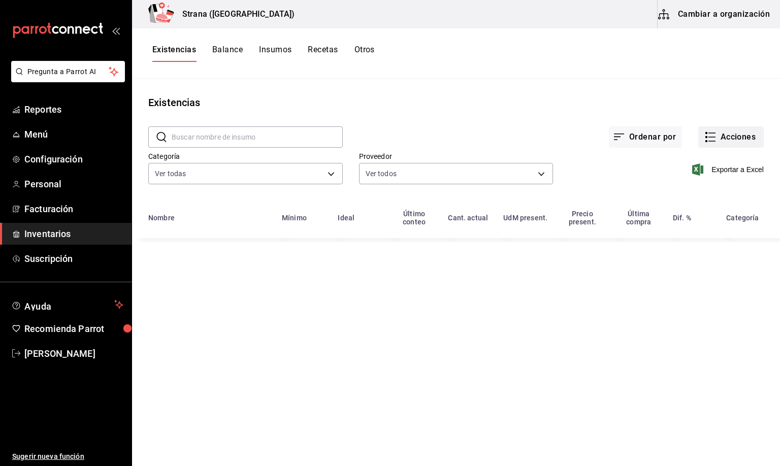
click at [732, 136] on button "Acciones" at bounding box center [730, 136] width 65 height 21
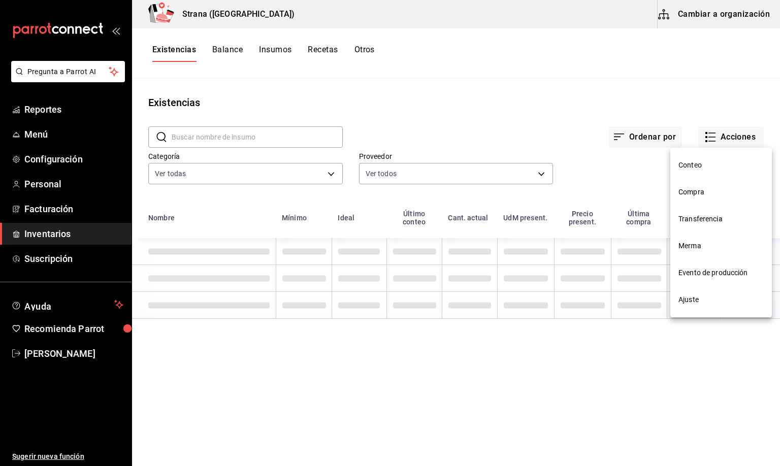
click at [695, 192] on span "Compra" at bounding box center [720, 192] width 85 height 11
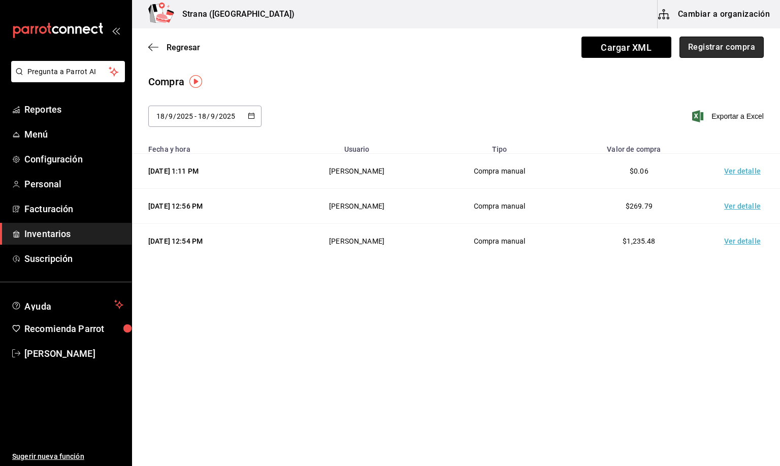
click at [717, 41] on button "Registrar compra" at bounding box center [721, 47] width 84 height 21
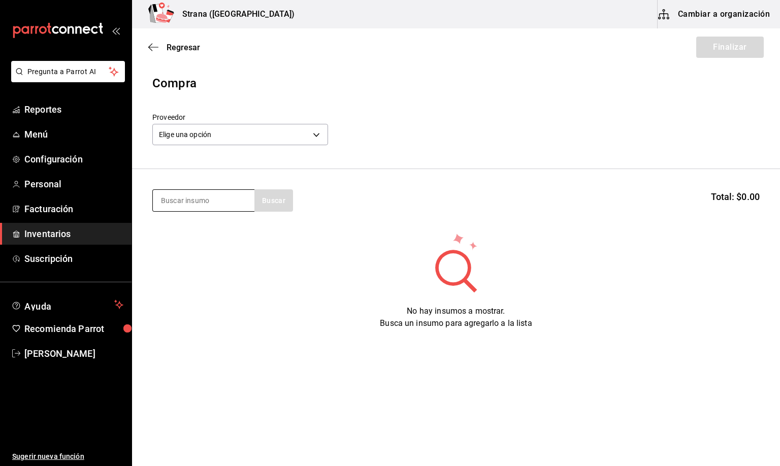
click at [203, 192] on input at bounding box center [204, 200] width 102 height 21
click at [183, 49] on span "Regresar" at bounding box center [184, 48] width 34 height 10
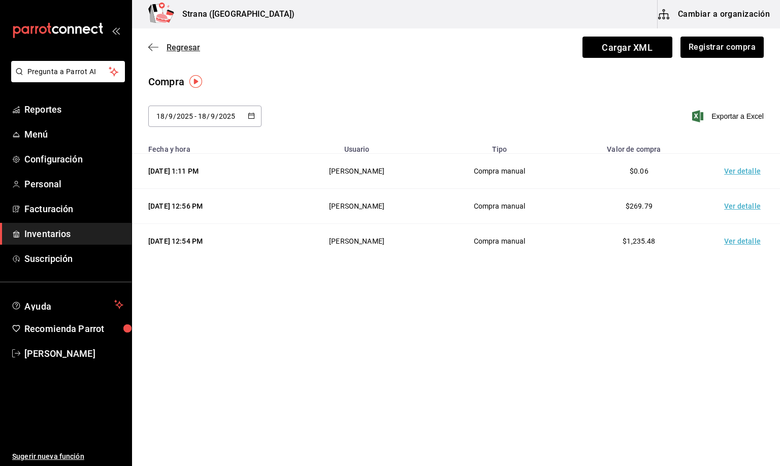
click at [173, 48] on span "Regresar" at bounding box center [184, 48] width 34 height 10
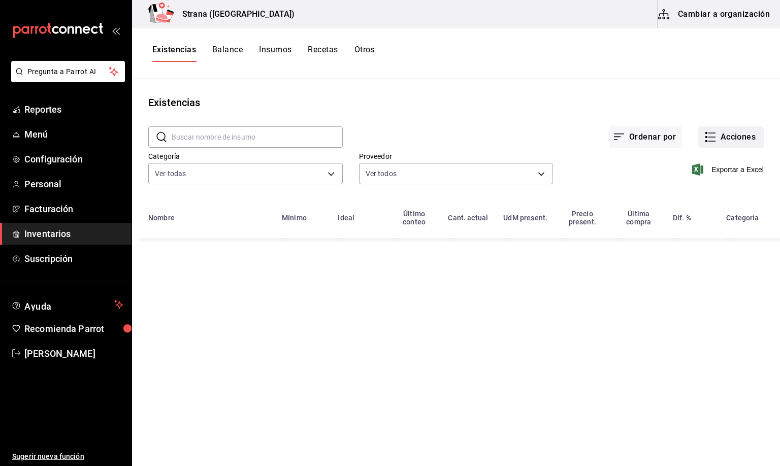
click at [730, 133] on button "Acciones" at bounding box center [730, 136] width 65 height 21
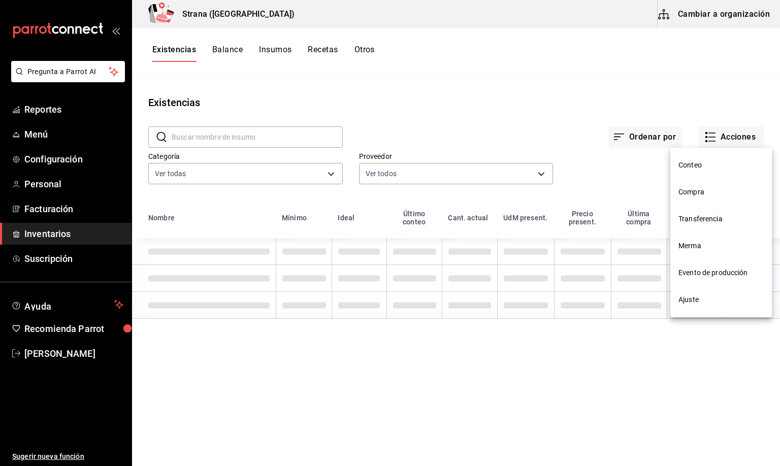
click at [687, 241] on span "Merma" at bounding box center [720, 246] width 85 height 11
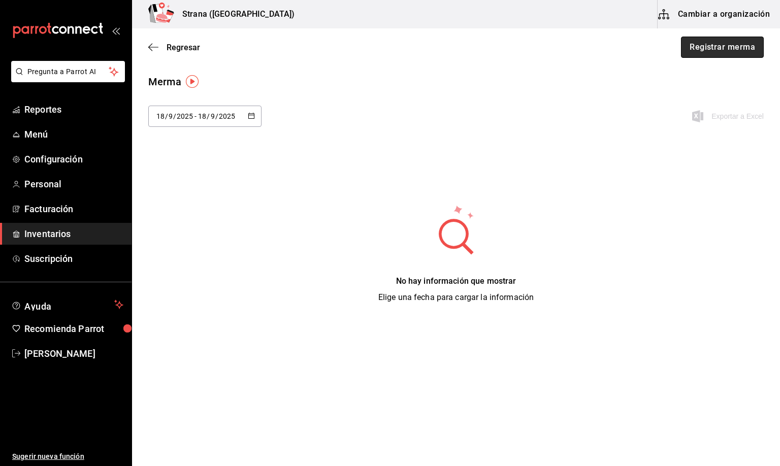
click at [714, 51] on button "Registrar merma" at bounding box center [722, 47] width 83 height 21
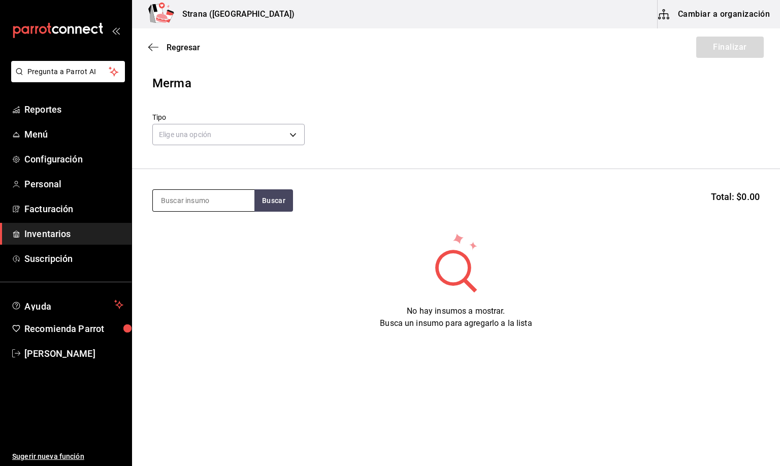
click at [177, 199] on input at bounding box center [204, 200] width 102 height 21
type input "PIÑ"
click at [270, 201] on button "Buscar" at bounding box center [273, 200] width 39 height 22
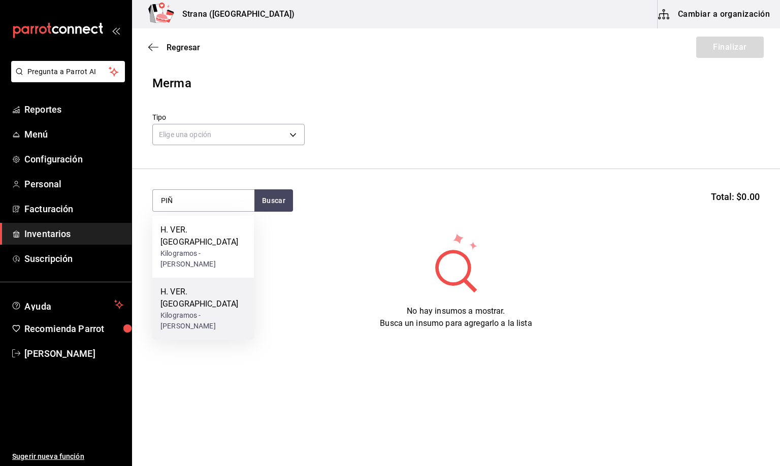
click at [183, 294] on div "H. VER. [GEOGRAPHIC_DATA]" at bounding box center [202, 298] width 85 height 24
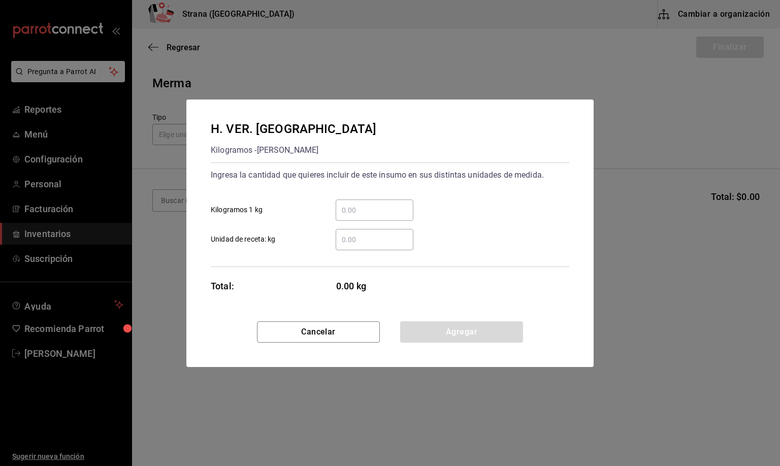
click at [349, 237] on input "​ Unidad de receta: kg" at bounding box center [375, 240] width 78 height 12
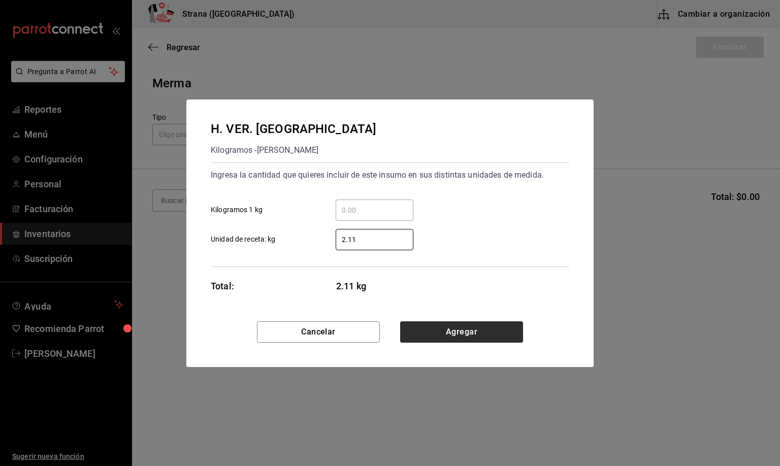
type input "2.11"
click at [434, 334] on button "Agregar" at bounding box center [461, 331] width 123 height 21
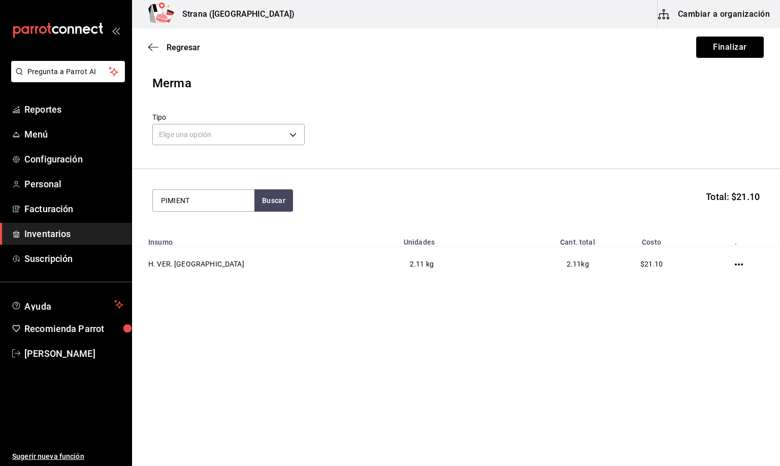
type input "PIMIENT"
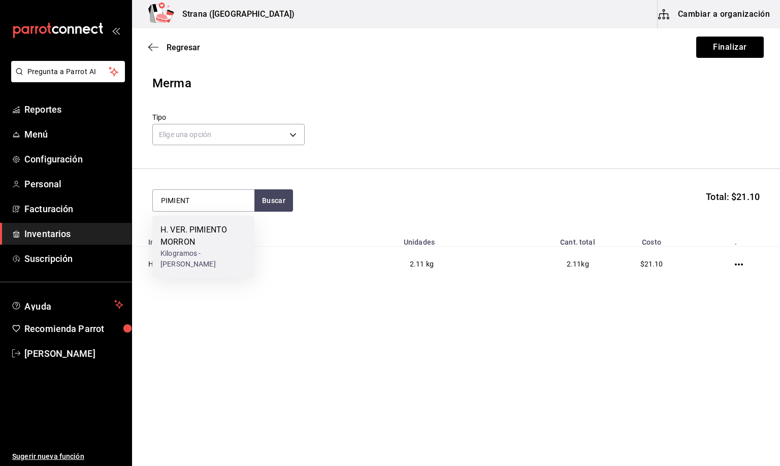
click at [194, 244] on div "H. VER. PIMIENTO MORRON" at bounding box center [202, 236] width 85 height 24
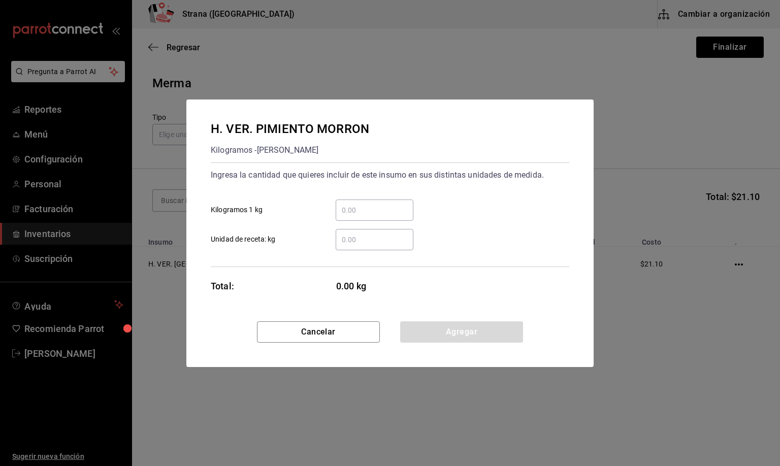
click at [348, 234] on input "​ Unidad de receta: kg" at bounding box center [375, 240] width 78 height 12
type input "2.7"
click at [477, 334] on button "Agregar" at bounding box center [461, 331] width 123 height 21
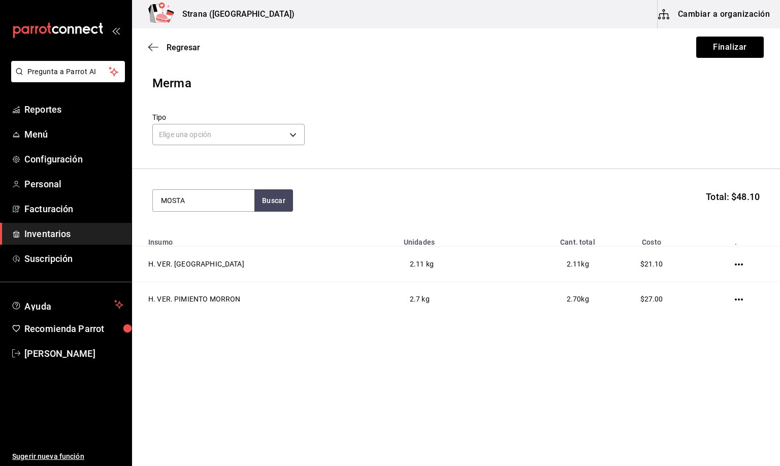
type input "MOSTA"
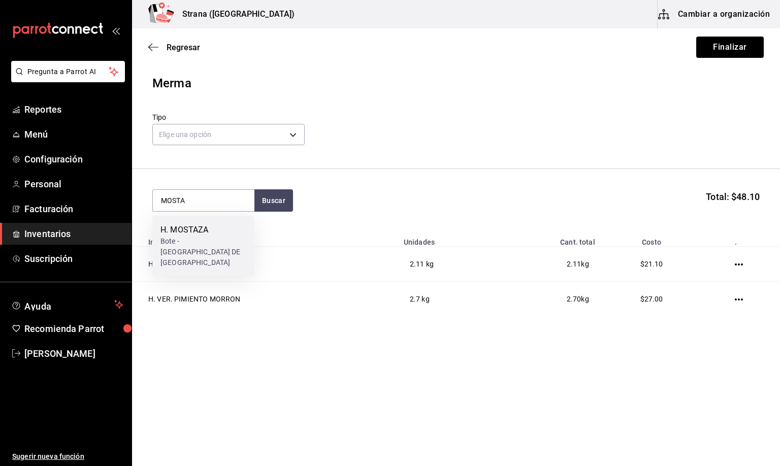
click at [189, 233] on div "H. MOSTAZA" at bounding box center [202, 230] width 85 height 12
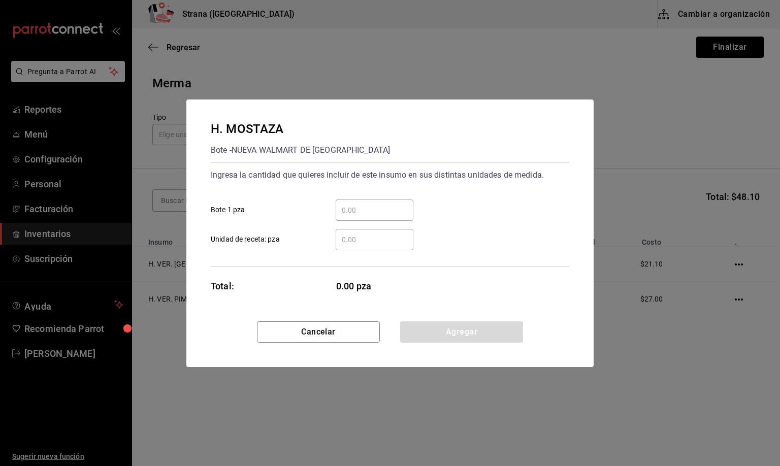
click at [347, 237] on input "​ Unidad de receta: pza" at bounding box center [375, 240] width 78 height 12
type input "0.2"
click at [460, 331] on button "Agregar" at bounding box center [461, 331] width 123 height 21
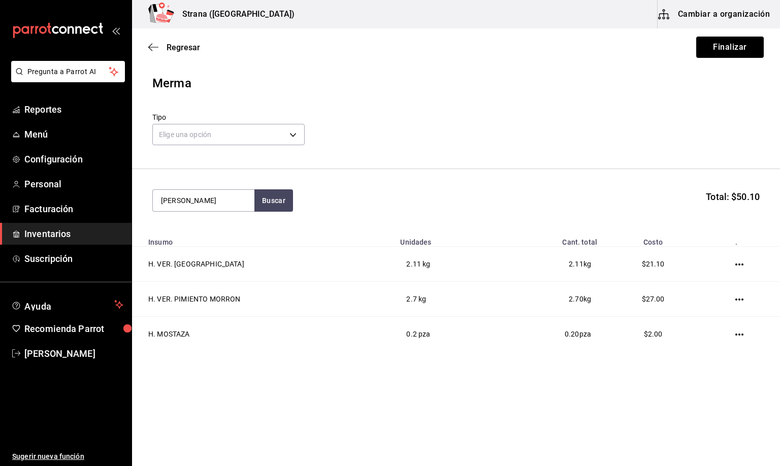
type input "MAYON"
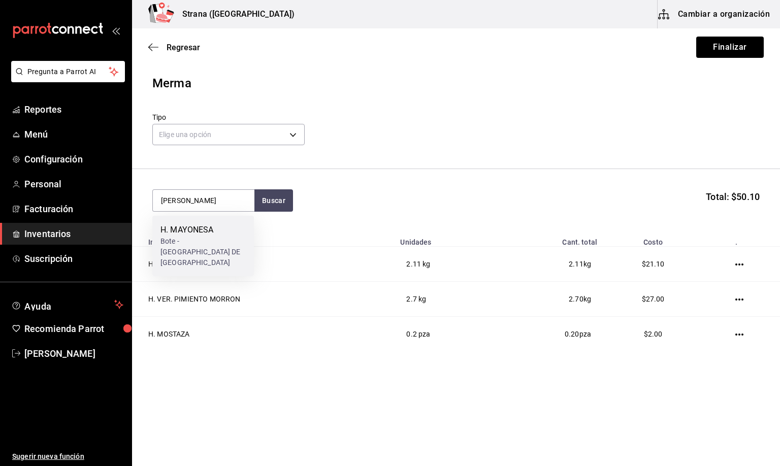
click at [181, 235] on div "H. MAYONESA Bote - NUEVA WALMART DE MEXICO" at bounding box center [202, 246] width 85 height 44
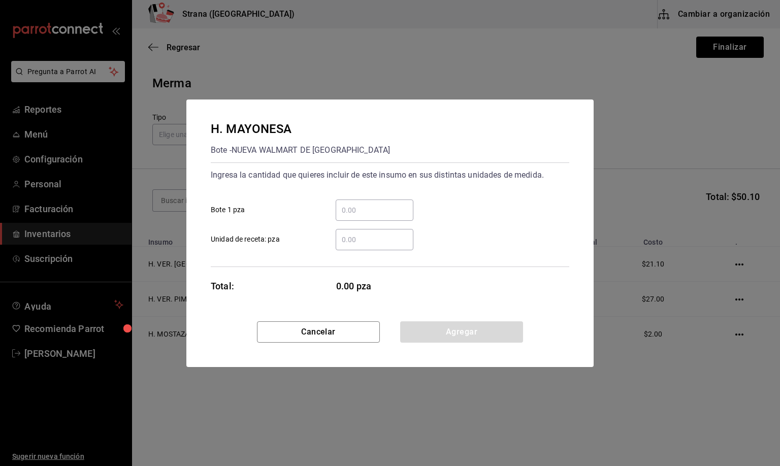
click at [363, 238] on input "​ Unidad de receta: pza" at bounding box center [375, 240] width 78 height 12
type input "0.1"
click at [426, 326] on button "Agregar" at bounding box center [461, 331] width 123 height 21
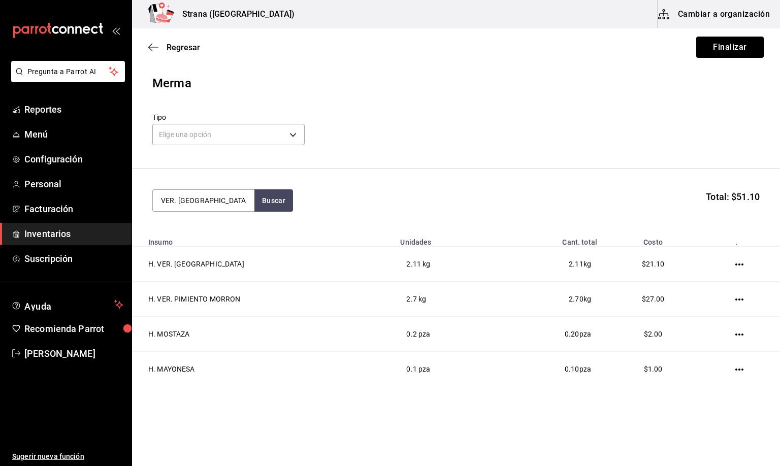
drag, startPoint x: 209, startPoint y: 199, endPoint x: 136, endPoint y: 203, distance: 73.2
click at [136, 203] on section "VER. LIMON Buscar Total: $51.10" at bounding box center [456, 200] width 648 height 63
type input "VER. L"
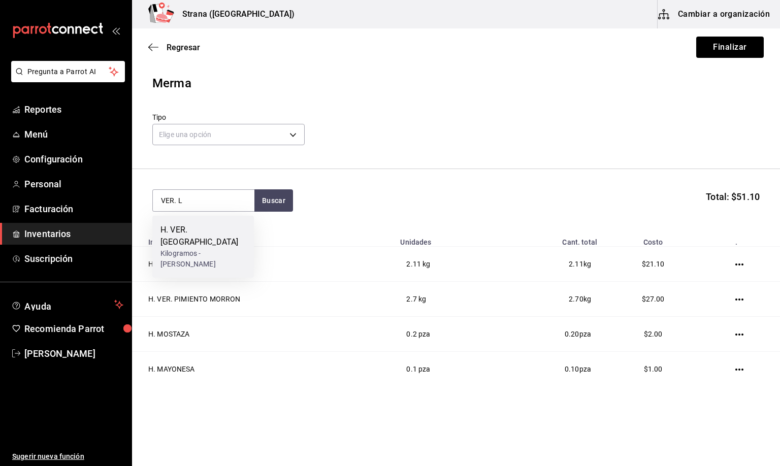
click at [233, 232] on div "H. VER. [GEOGRAPHIC_DATA]" at bounding box center [202, 236] width 85 height 24
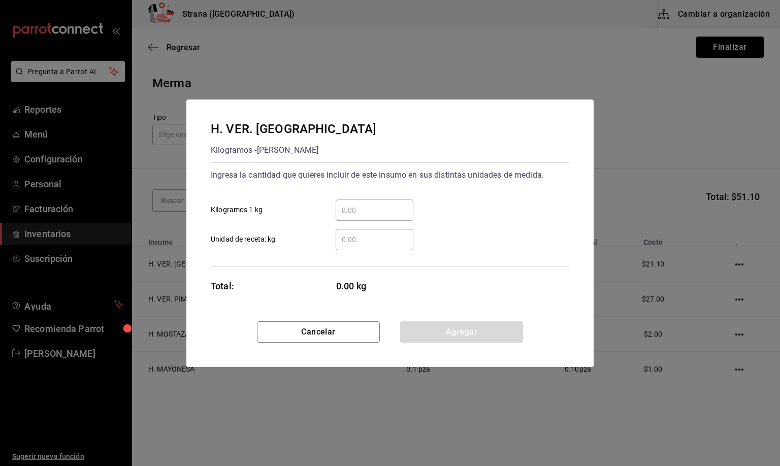
click at [362, 238] on input "​ Unidad de receta: kg" at bounding box center [375, 240] width 78 height 12
type input "0.34"
click at [454, 338] on button "Agregar" at bounding box center [461, 331] width 123 height 21
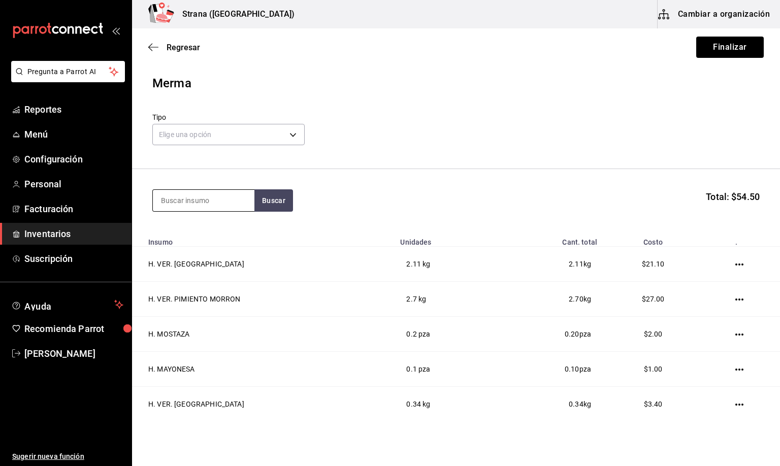
click at [188, 202] on input at bounding box center [204, 200] width 102 height 21
type input "JITO"
click at [200, 233] on div "H. VER. JITOMATE" at bounding box center [202, 230] width 85 height 12
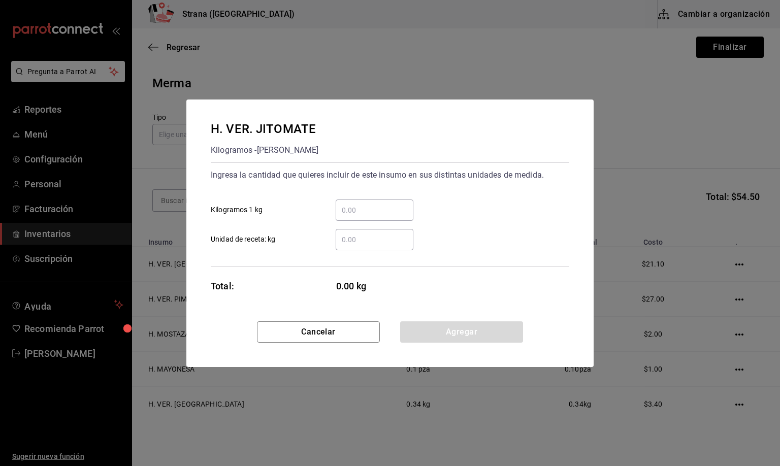
click at [349, 239] on input "​ Unidad de receta: kg" at bounding box center [375, 240] width 78 height 12
type input "0.82"
click at [442, 328] on button "Agregar" at bounding box center [461, 331] width 123 height 21
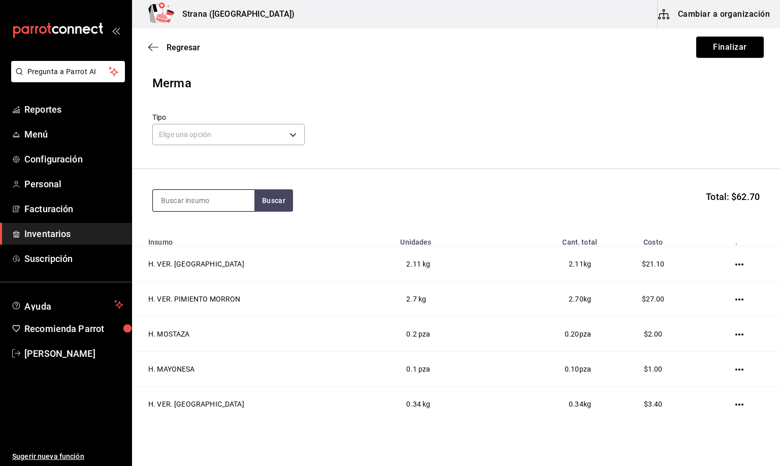
click at [189, 203] on input at bounding box center [204, 200] width 102 height 21
type input "CHILE H"
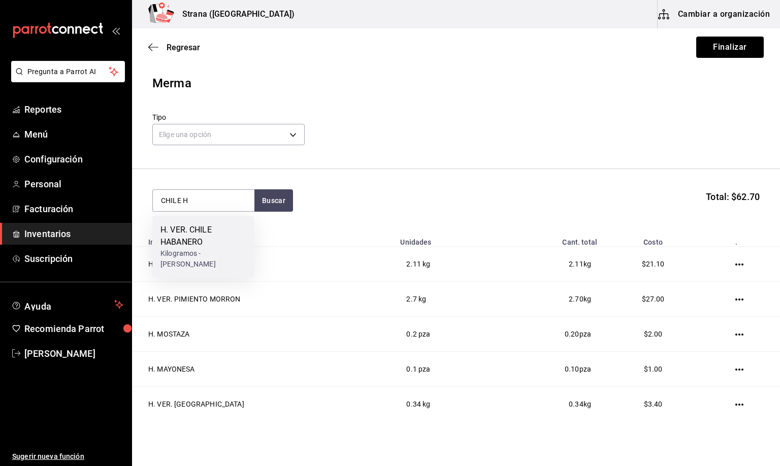
click at [169, 240] on div "H. VER. CHILE HABANERO" at bounding box center [202, 236] width 85 height 24
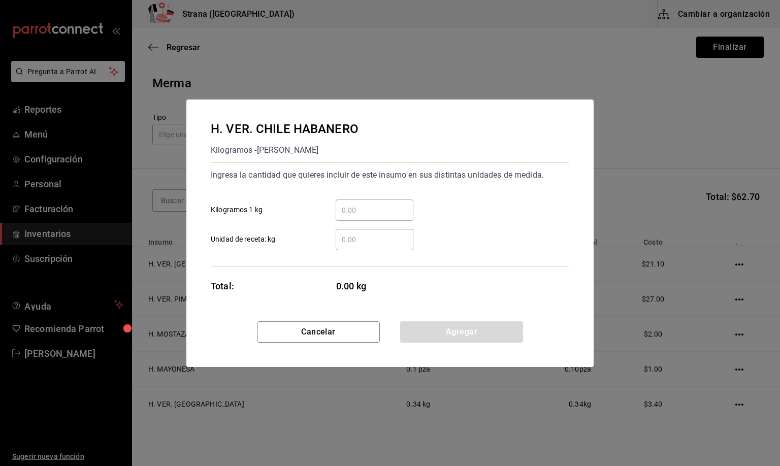
click at [350, 238] on input "​ Unidad de receta: kg" at bounding box center [375, 240] width 78 height 12
type input "0.01"
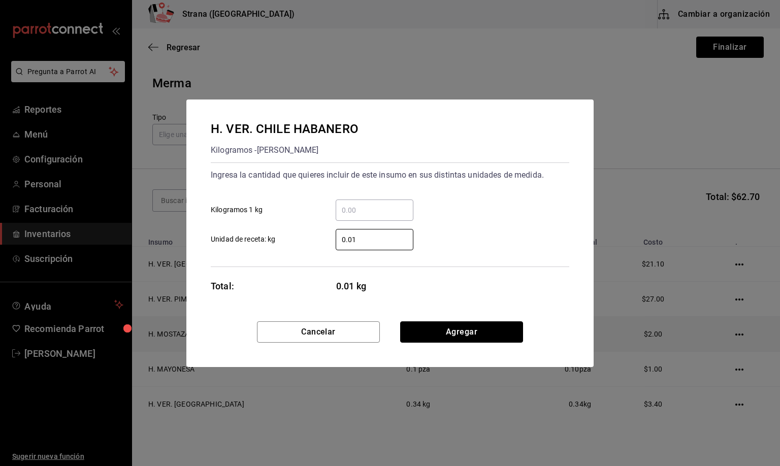
click at [447, 327] on button "Agregar" at bounding box center [461, 331] width 123 height 21
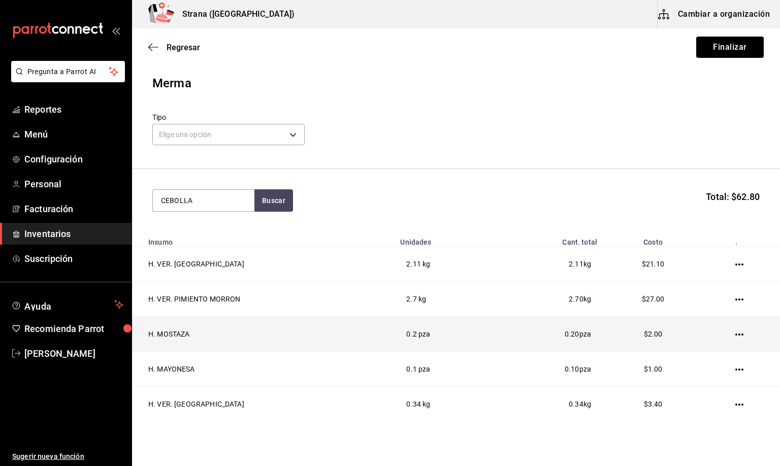
type input "CEBOLLA"
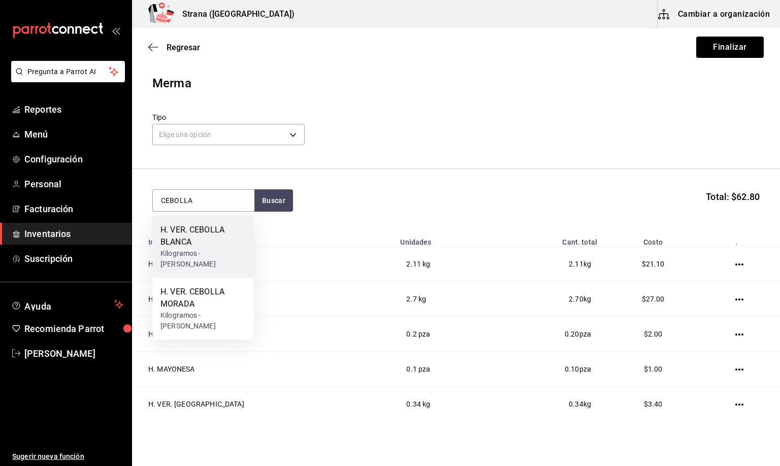
click at [192, 250] on div "Kilogramos - CAROLINA PARRA RICO" at bounding box center [202, 258] width 85 height 21
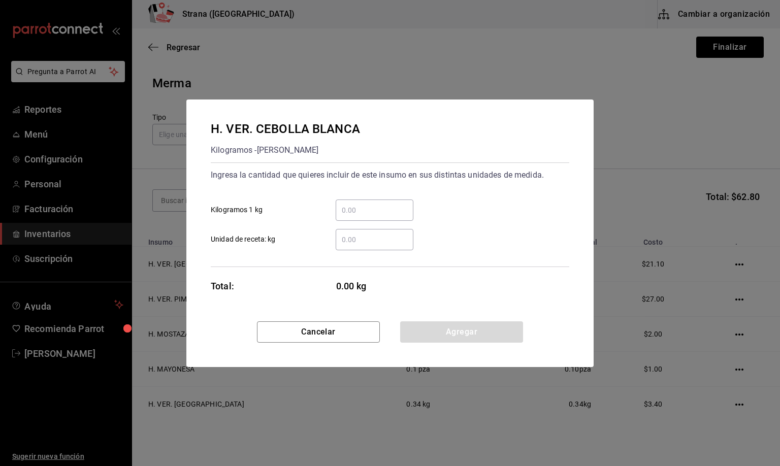
click at [343, 237] on input "​ Unidad de receta: kg" at bounding box center [375, 240] width 78 height 12
type input "2.6"
click at [421, 329] on button "Agregar" at bounding box center [461, 331] width 123 height 21
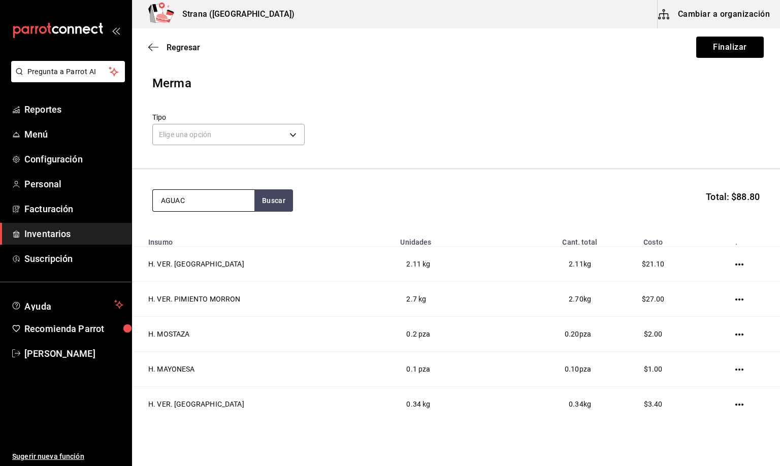
type input "AGUAC"
click at [204, 230] on div "H. VER. AGUACATE" at bounding box center [202, 230] width 85 height 12
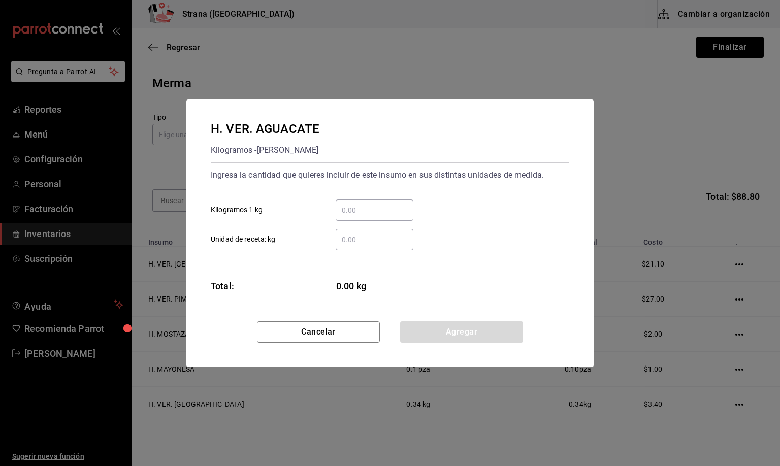
click at [366, 238] on input "​ Unidad de receta: kg" at bounding box center [375, 240] width 78 height 12
type input "0.97"
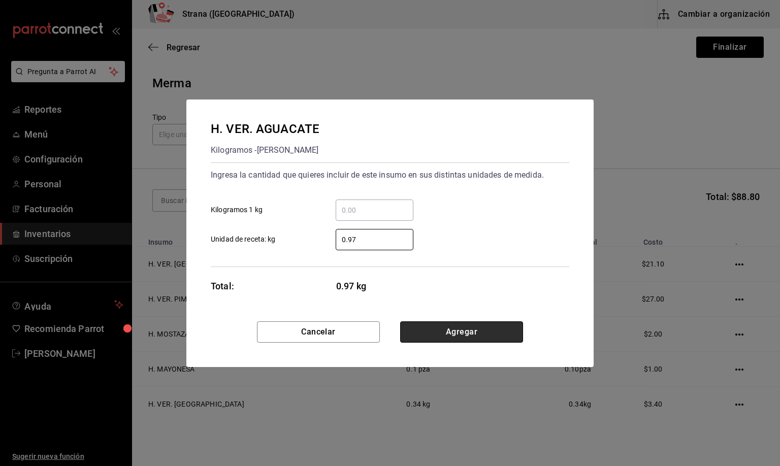
click at [457, 324] on button "Agregar" at bounding box center [461, 331] width 123 height 21
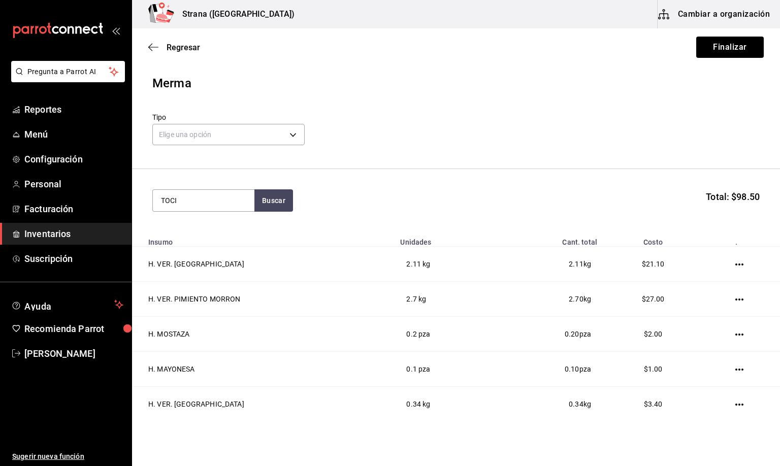
type input "TOCI"
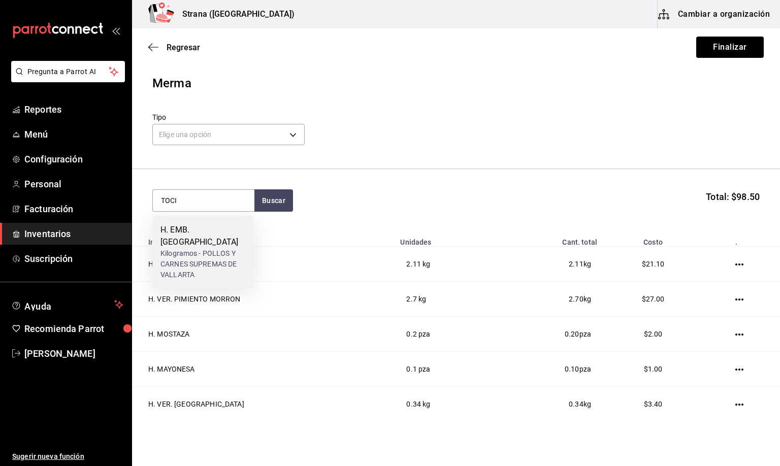
click at [195, 248] on div "Kilogramos - POLLOS Y CARNES SUPREMAS DE VALLARTA" at bounding box center [202, 264] width 85 height 32
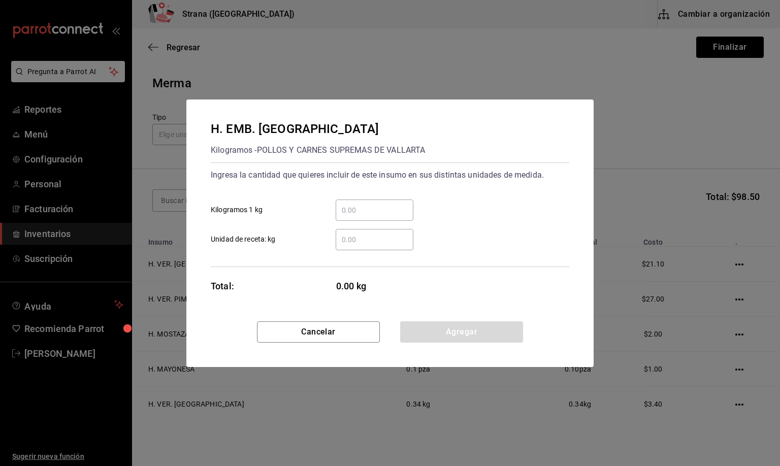
click at [375, 237] on input "​ Unidad de receta: kg" at bounding box center [375, 240] width 78 height 12
type input "2.5"
click at [433, 340] on button "Agregar" at bounding box center [461, 331] width 123 height 21
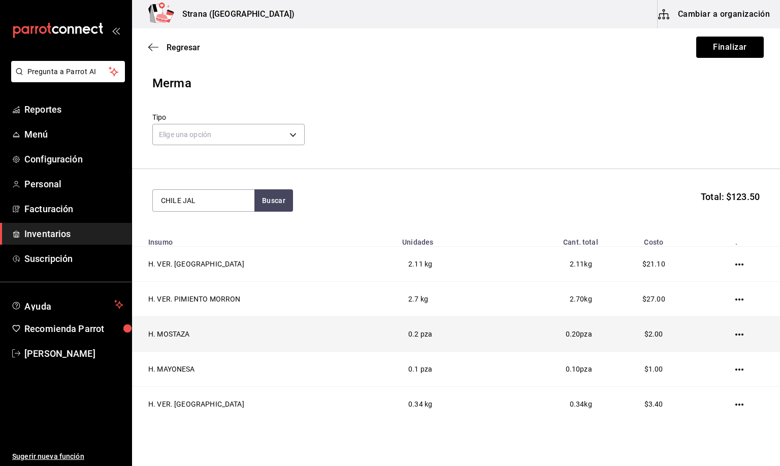
type input "CHILE JAL"
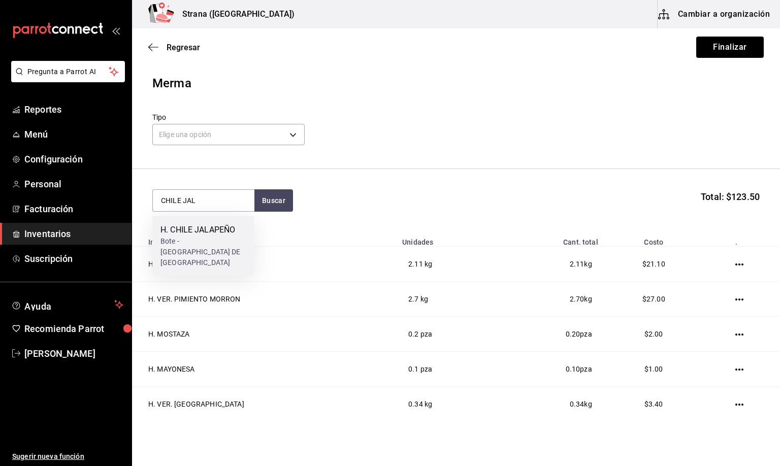
click at [191, 245] on div "Bote - NUEVA WALMART DE MEXICO" at bounding box center [202, 252] width 85 height 32
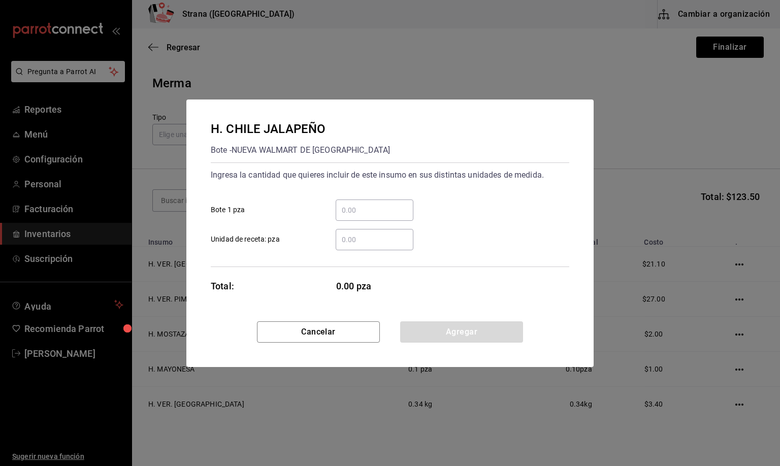
click at [351, 236] on input "​ Unidad de receta: pza" at bounding box center [375, 240] width 78 height 12
type input "0.1"
click at [442, 331] on button "Agregar" at bounding box center [461, 331] width 123 height 21
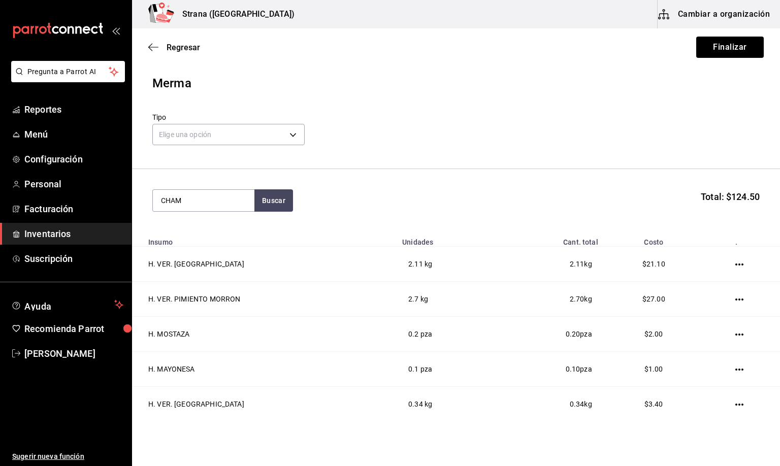
type input "CHAM"
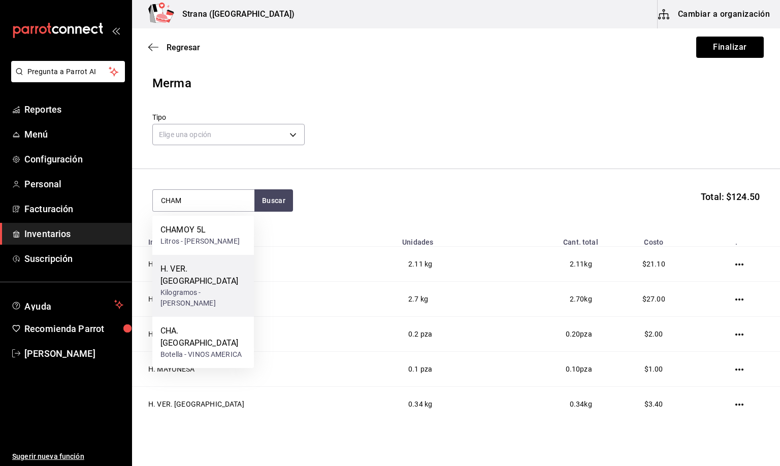
click at [178, 287] on div "H. VER. [GEOGRAPHIC_DATA]" at bounding box center [202, 275] width 85 height 24
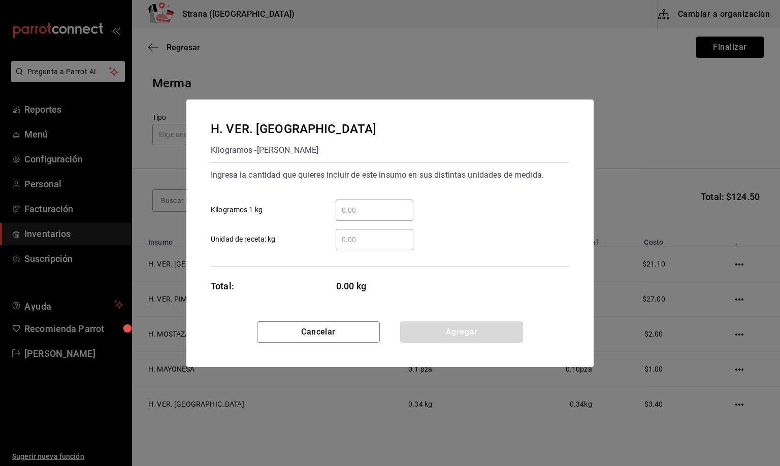
click at [357, 238] on input "​ Unidad de receta: kg" at bounding box center [375, 240] width 78 height 12
type input "0.6"
click at [462, 337] on button "Agregar" at bounding box center [461, 331] width 123 height 21
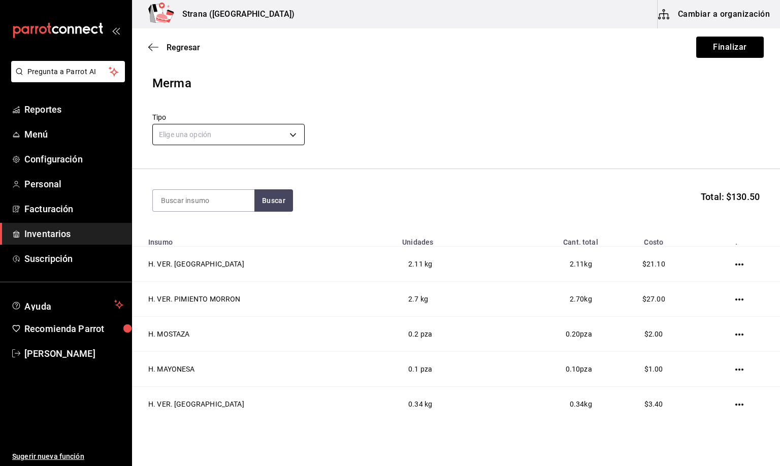
click at [191, 136] on body "Pregunta a Parrot AI Reportes Menú Configuración Personal Facturación Inventari…" at bounding box center [390, 204] width 780 height 409
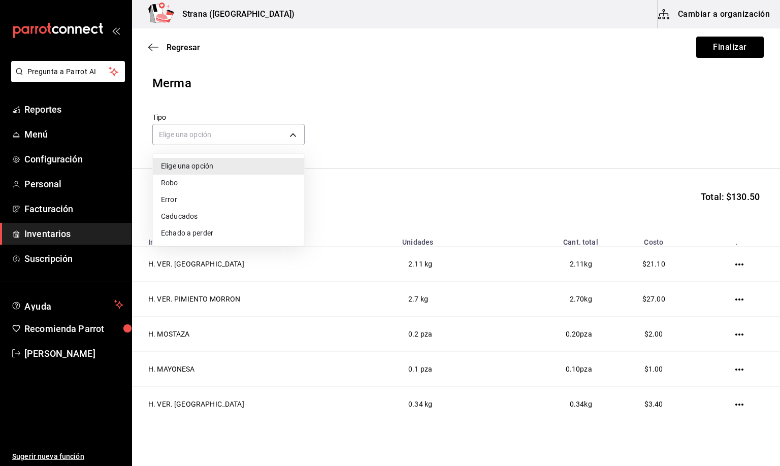
click at [172, 198] on li "Error" at bounding box center [228, 199] width 151 height 17
type input "ERROR"
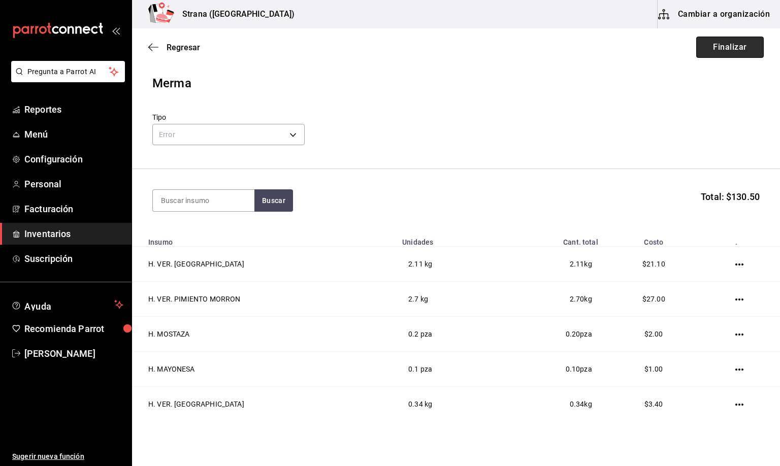
click at [704, 47] on button "Finalizar" at bounding box center [730, 47] width 68 height 21
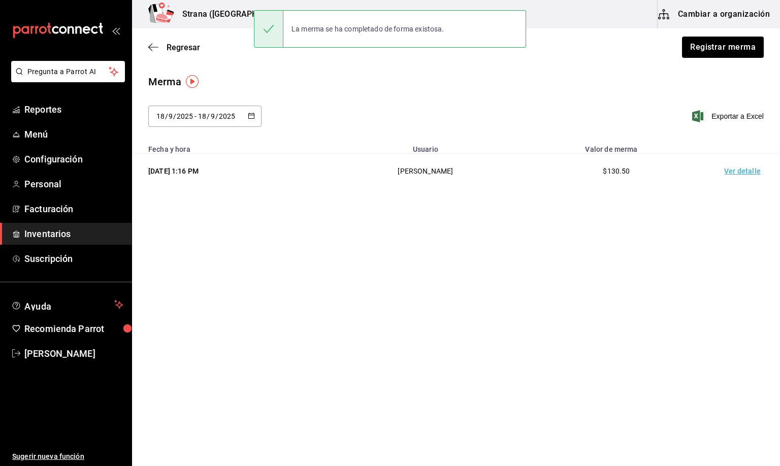
click at [732, 176] on td "Ver detalle" at bounding box center [744, 171] width 71 height 35
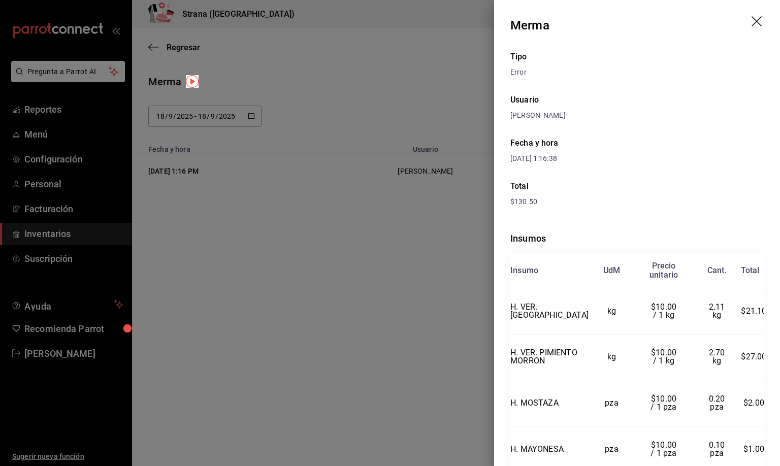
click at [751, 20] on icon "drag" at bounding box center [757, 22] width 12 height 12
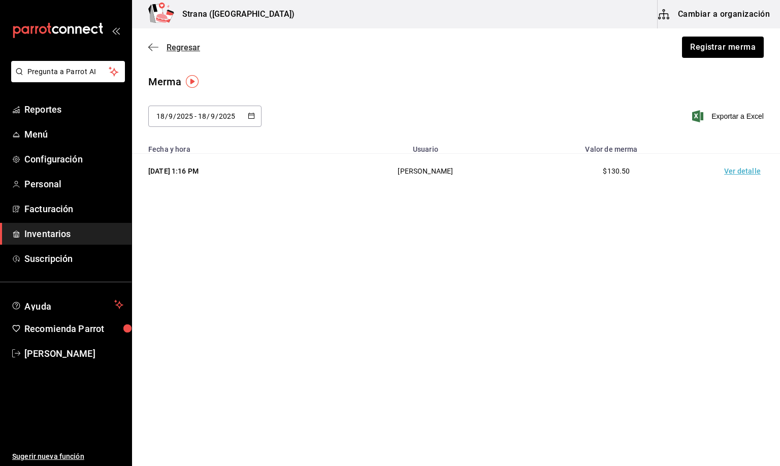
click at [184, 48] on span "Regresar" at bounding box center [184, 48] width 34 height 10
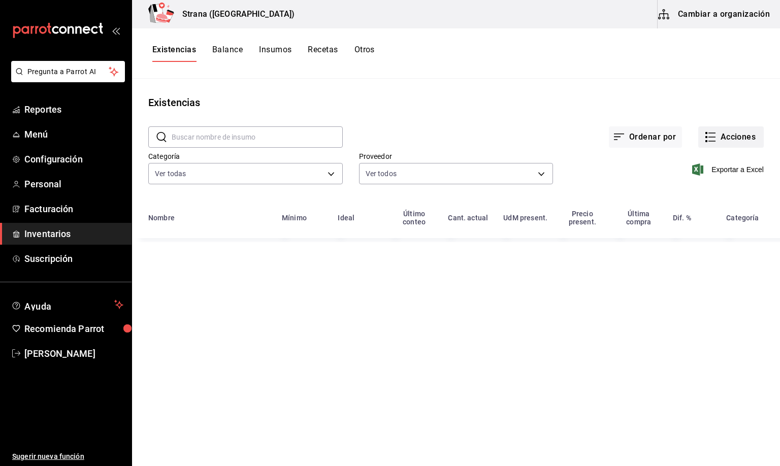
click at [725, 140] on button "Acciones" at bounding box center [730, 136] width 65 height 21
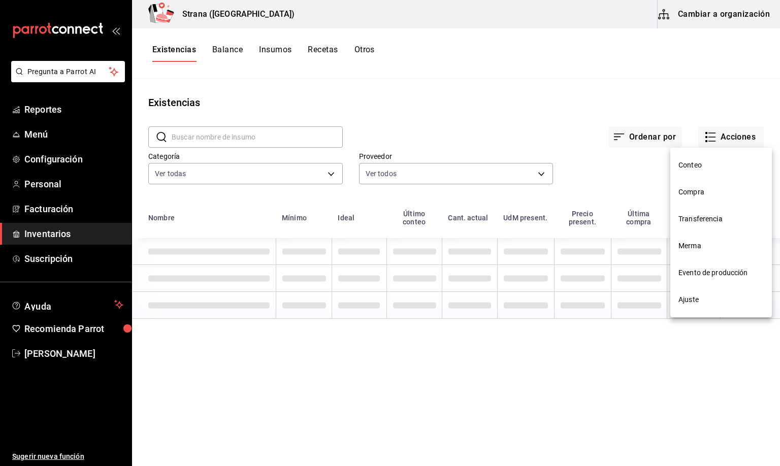
click at [695, 195] on span "Compra" at bounding box center [720, 192] width 85 height 11
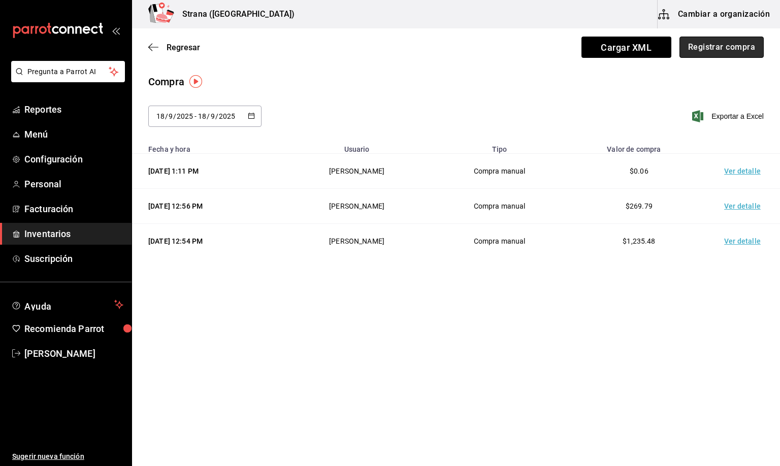
click at [699, 42] on button "Registrar compra" at bounding box center [721, 47] width 84 height 21
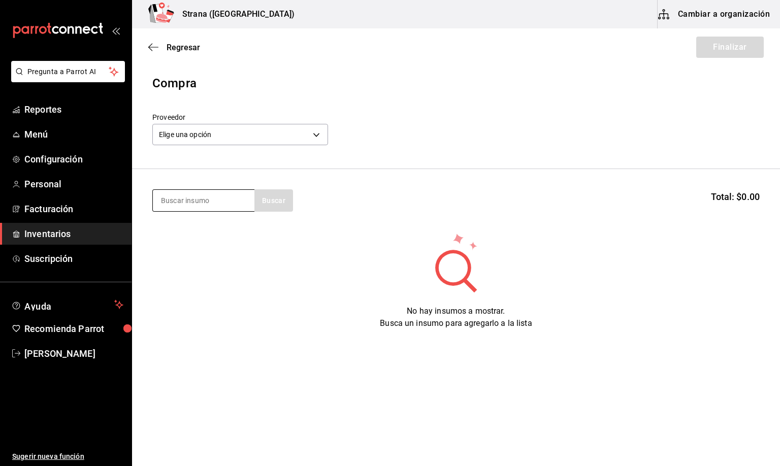
click at [207, 205] on input at bounding box center [204, 200] width 102 height 21
type input "QUESO"
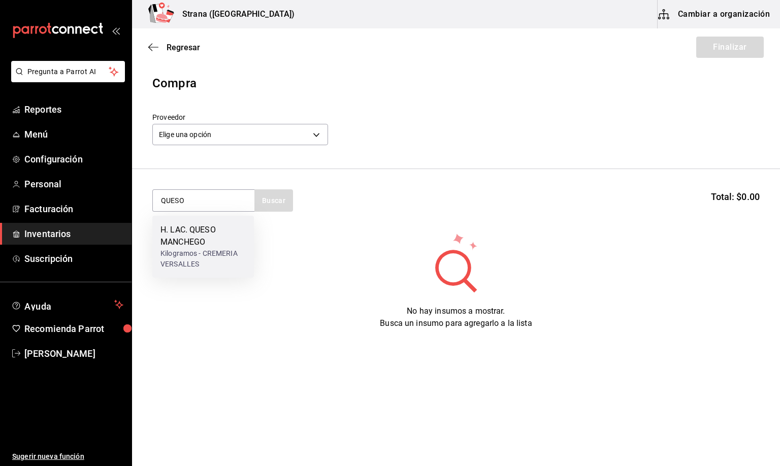
click at [199, 232] on div "H. LAC. QUESO MANCHEGO" at bounding box center [202, 236] width 85 height 24
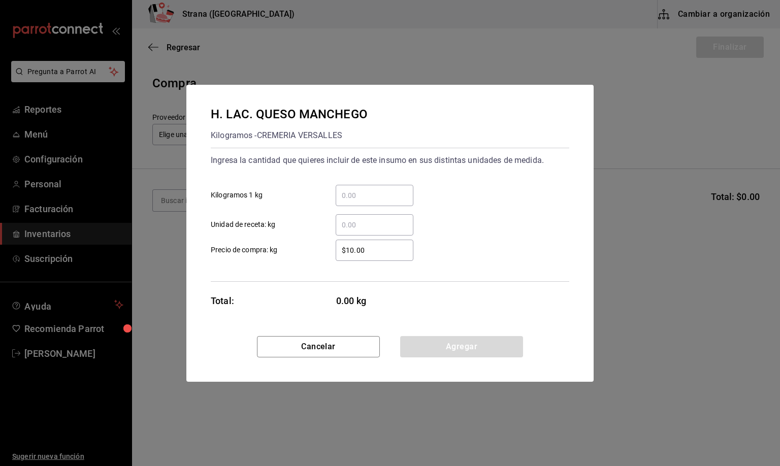
click at [347, 219] on input "​ Unidad de receta: kg" at bounding box center [375, 225] width 78 height 12
type input "1.14"
drag, startPoint x: 442, startPoint y: 346, endPoint x: 374, endPoint y: 299, distance: 83.2
click at [440, 343] on button "Agregar" at bounding box center [461, 346] width 123 height 21
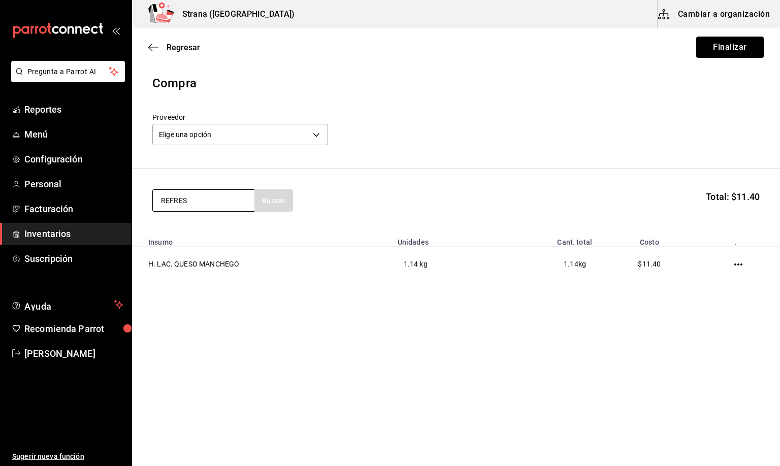
type input "REFRES"
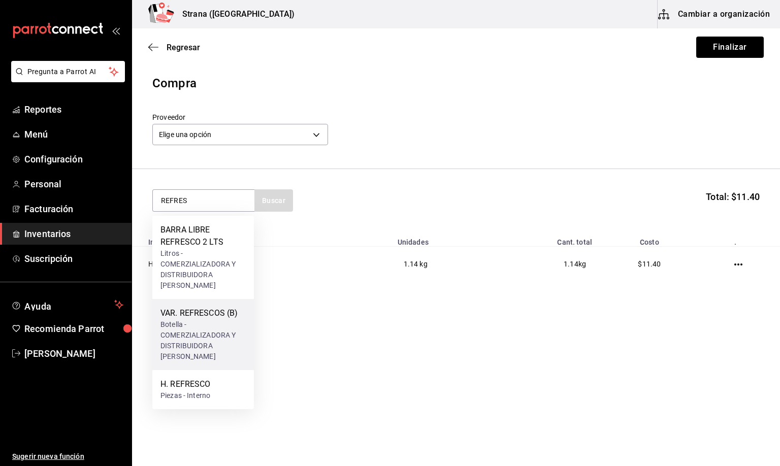
click at [196, 326] on div "Botella - COMERZIALIZADORA Y DISTRIBUIDORA [PERSON_NAME]" at bounding box center [202, 340] width 85 height 43
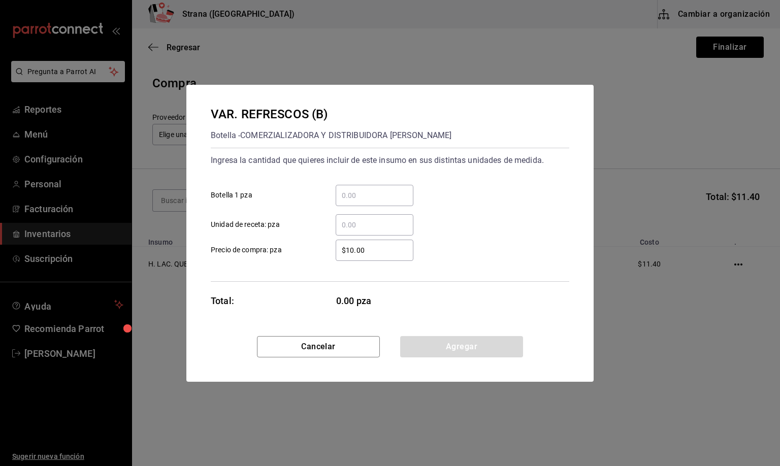
drag, startPoint x: 344, startPoint y: 223, endPoint x: 349, endPoint y: 216, distance: 8.0
click at [346, 222] on input "​ Unidad de receta: pza" at bounding box center [375, 225] width 78 height 12
type input "1"
click at [457, 343] on button "Agregar" at bounding box center [461, 346] width 123 height 21
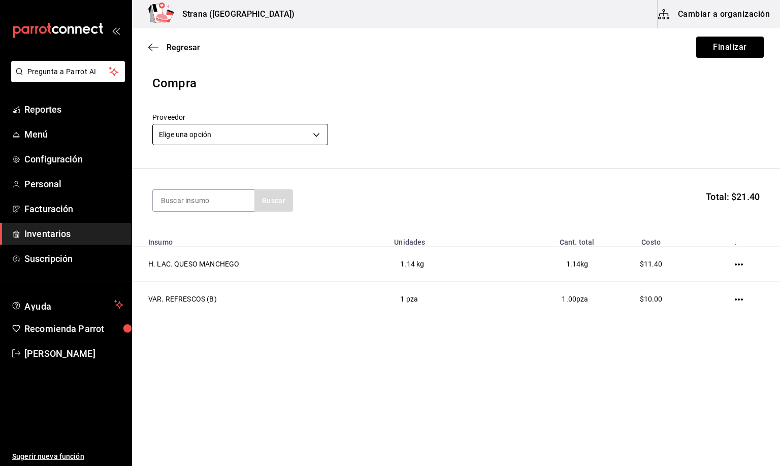
click at [186, 134] on body "Pregunta a Parrot AI Reportes Menú Configuración Personal Facturación Inventari…" at bounding box center [390, 204] width 780 height 409
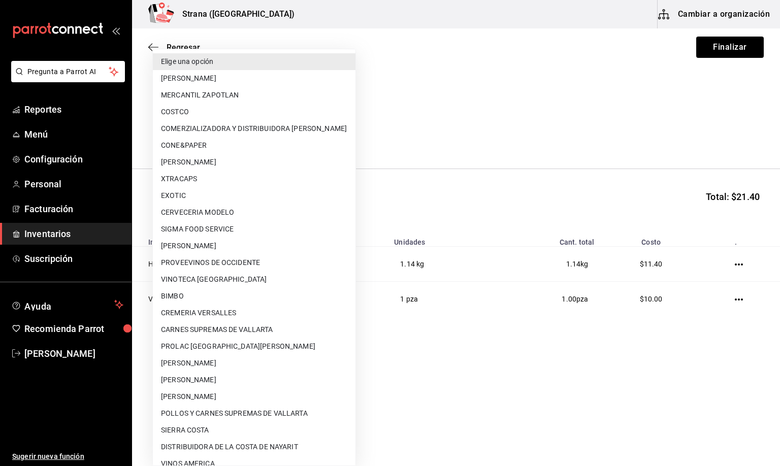
scroll to position [61, 0]
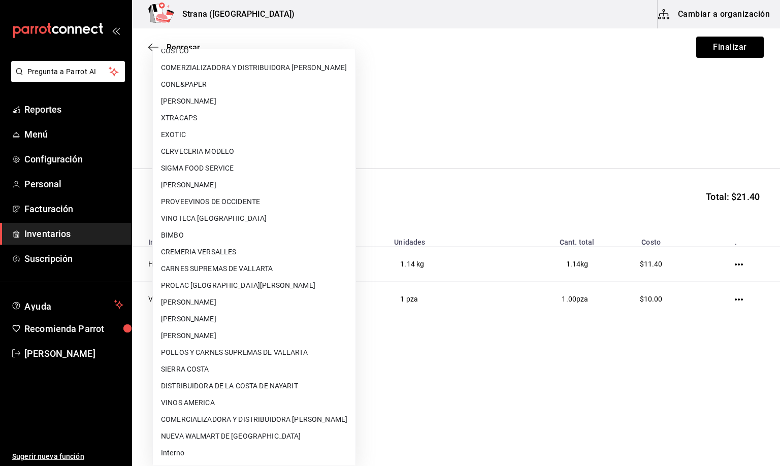
click at [183, 450] on li "Interno" at bounding box center [254, 453] width 203 height 17
type input "8f59523e-768f-4f75-81e2-699d8d2926c5"
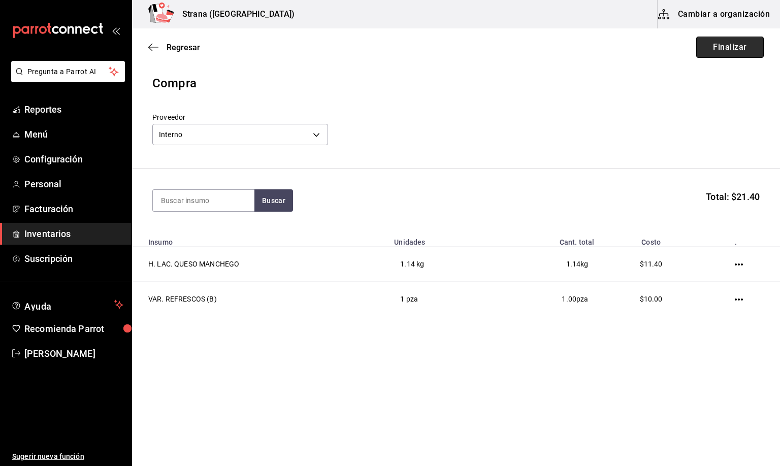
click at [725, 50] on button "Finalizar" at bounding box center [730, 47] width 68 height 21
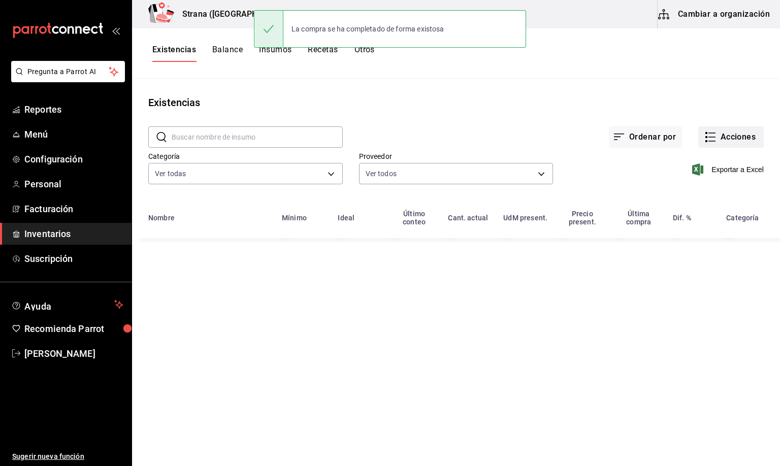
click at [725, 134] on button "Acciones" at bounding box center [730, 136] width 65 height 21
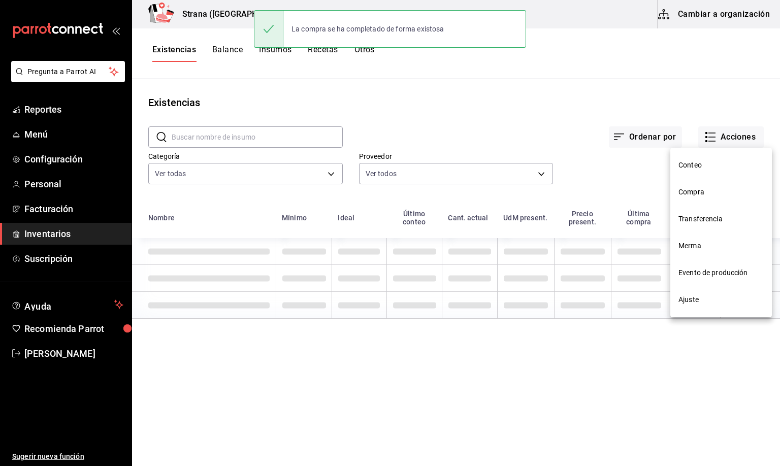
click at [682, 193] on span "Compra" at bounding box center [720, 192] width 85 height 11
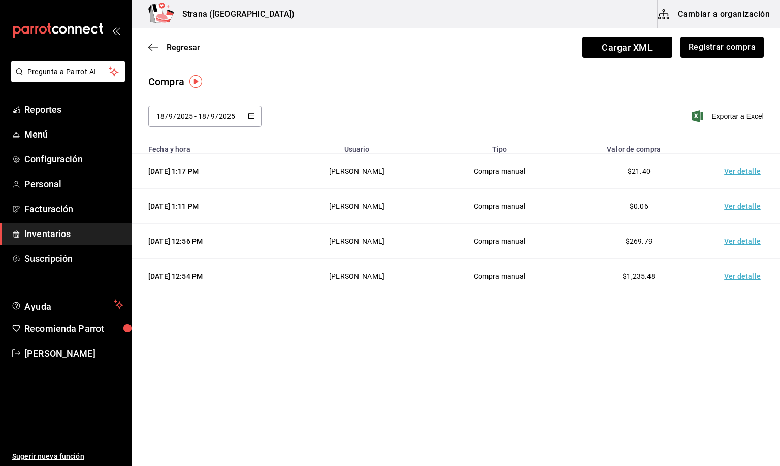
click at [740, 171] on td "Ver detalle" at bounding box center [744, 171] width 71 height 35
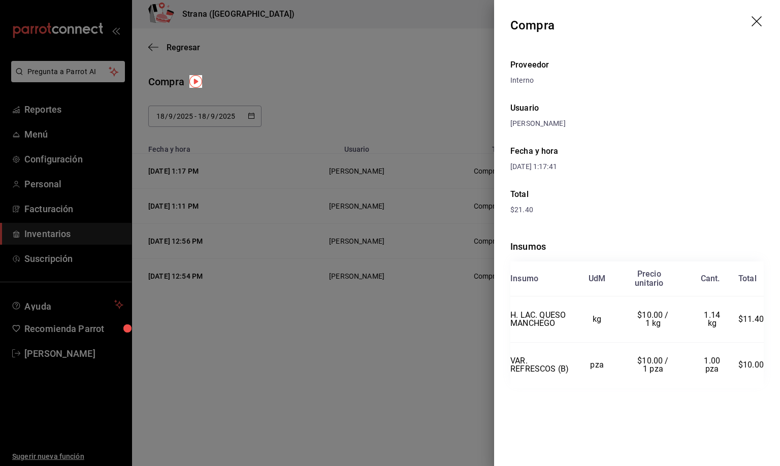
click at [752, 20] on icon "drag" at bounding box center [757, 22] width 12 height 12
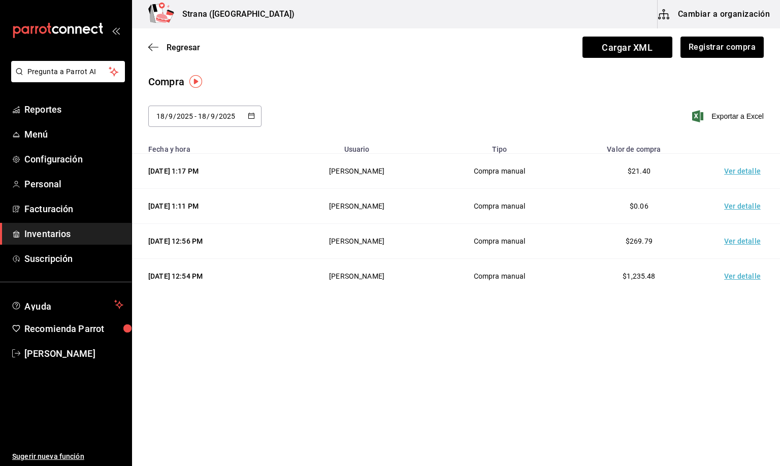
click at [317, 91] on div "Compra 2025-09-18 18 / 9 / 2025 - 2025-09-18 18 / 9 / 2025 Exportar a Excel" at bounding box center [456, 106] width 648 height 65
click at [185, 43] on span "Regresar" at bounding box center [184, 48] width 34 height 10
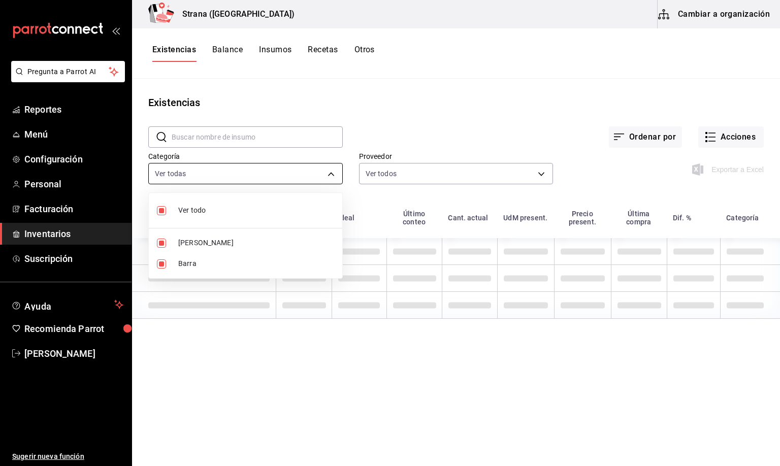
click at [203, 179] on body "Pregunta a Parrot AI Reportes Menú Configuración Personal Facturación Inventari…" at bounding box center [390, 229] width 780 height 459
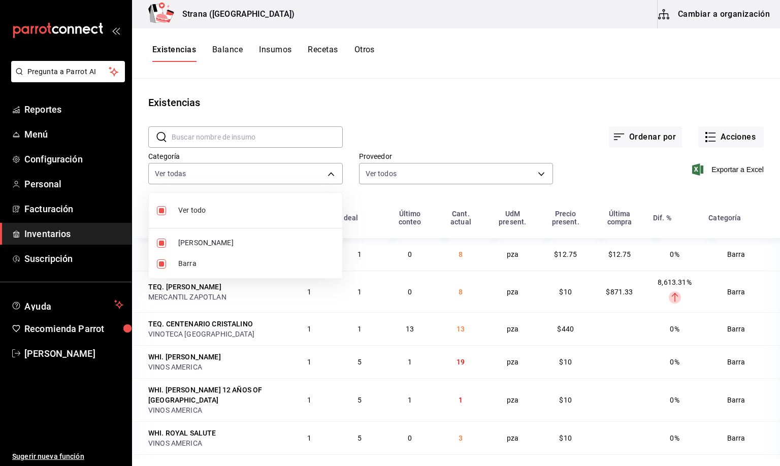
click at [177, 262] on li "Barra" at bounding box center [245, 263] width 193 height 21
type input "b11263f3-316c-490f-b5ca-428fcbb9defe"
checkbox input "false"
click at [176, 54] on div at bounding box center [390, 233] width 780 height 466
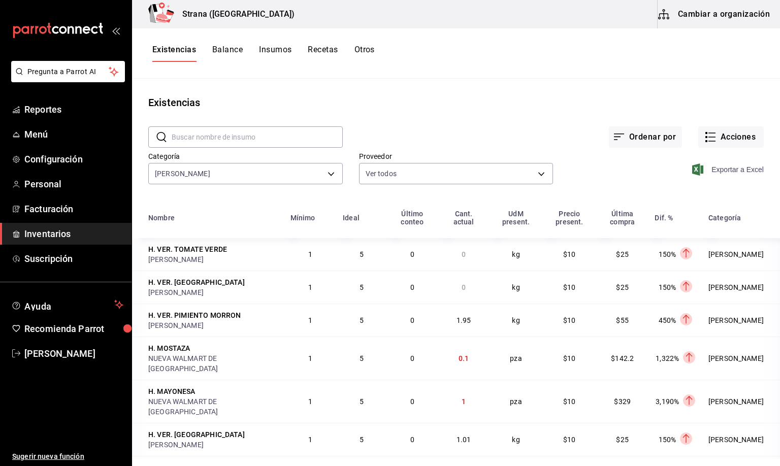
click at [717, 169] on span "Exportar a Excel" at bounding box center [729, 169] width 70 height 12
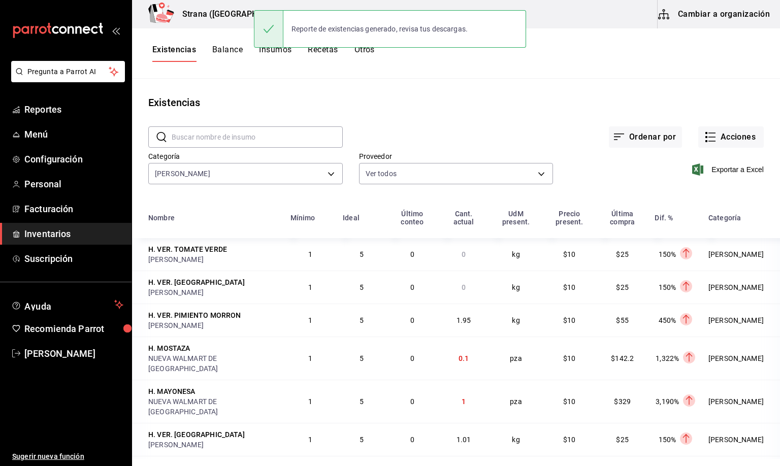
click at [475, 96] on div "Existencias" at bounding box center [456, 102] width 648 height 15
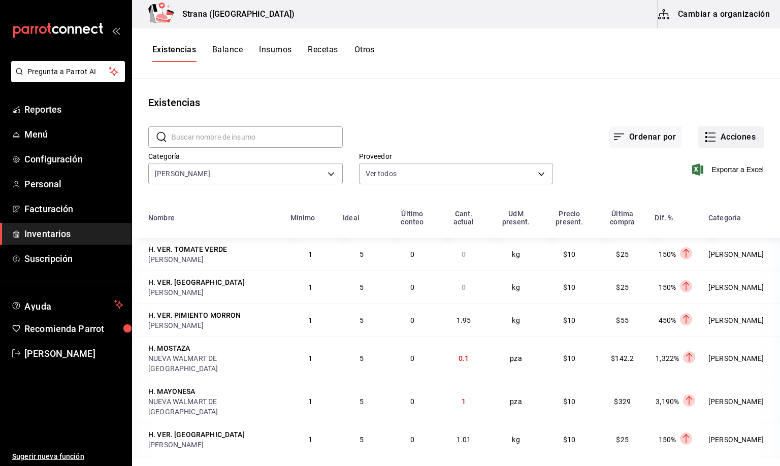
click at [710, 139] on button "Acciones" at bounding box center [730, 136] width 65 height 21
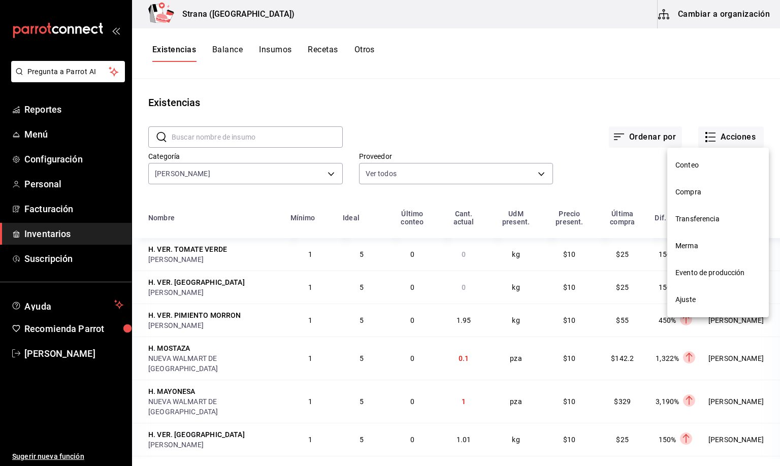
click at [698, 191] on span "Compra" at bounding box center [717, 192] width 85 height 11
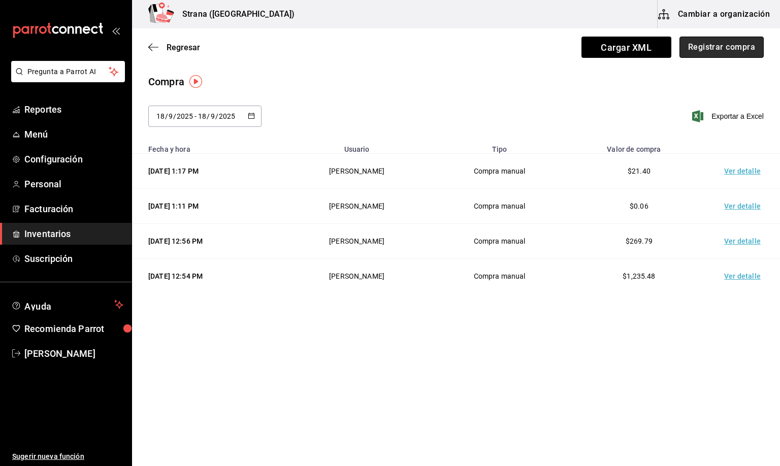
click at [717, 48] on button "Registrar compra" at bounding box center [721, 47] width 84 height 21
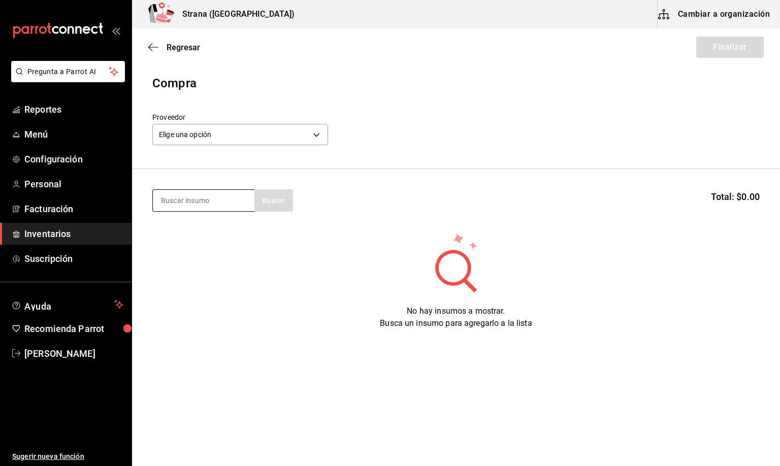
click at [192, 202] on input at bounding box center [204, 200] width 102 height 21
type input "ARRAC"
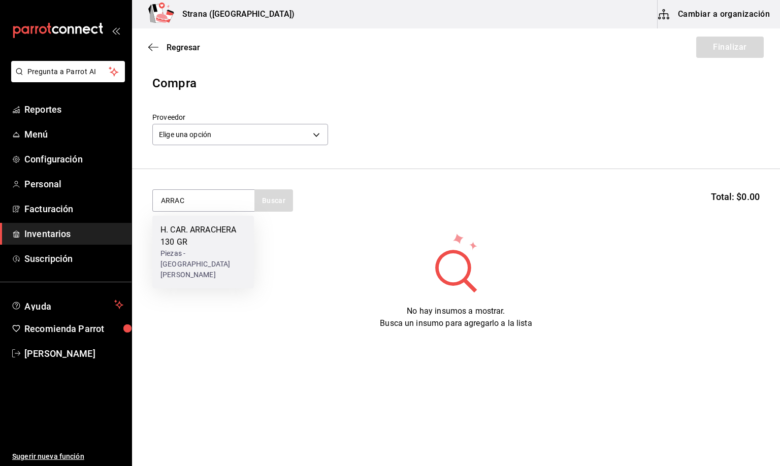
click at [198, 235] on div "H. CAR. ARRACHERA 130 GR" at bounding box center [202, 236] width 85 height 24
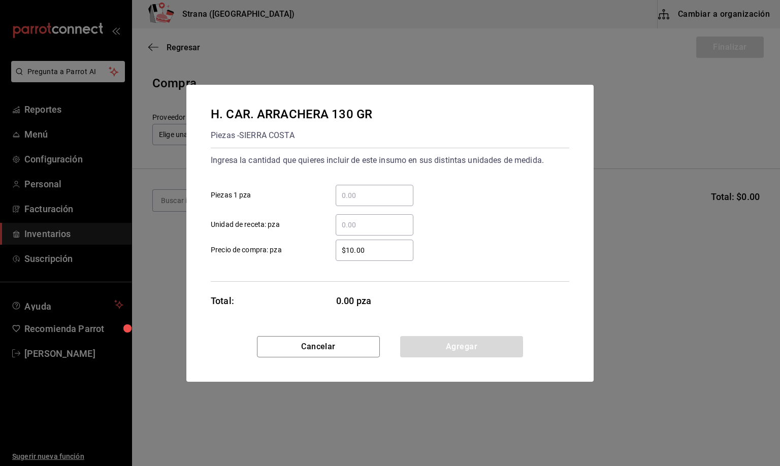
click at [362, 224] on input "​ Unidad de receta: pza" at bounding box center [375, 225] width 78 height 12
type input "1"
click at [441, 351] on button "Agregar" at bounding box center [461, 346] width 123 height 21
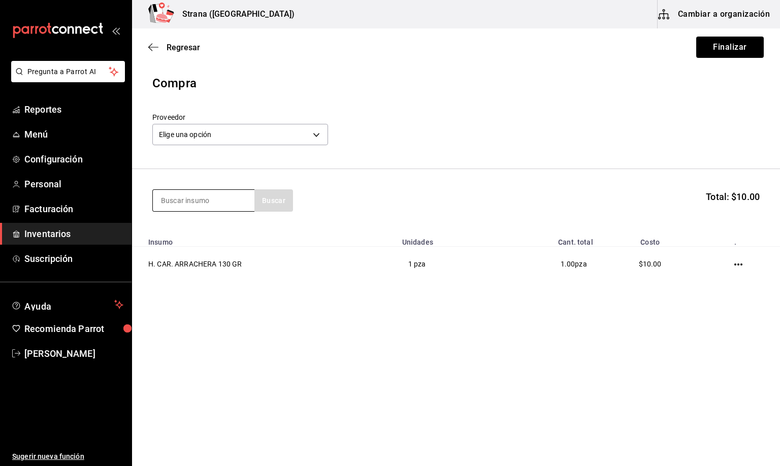
click at [179, 192] on input at bounding box center [204, 200] width 102 height 21
type input "MOLID"
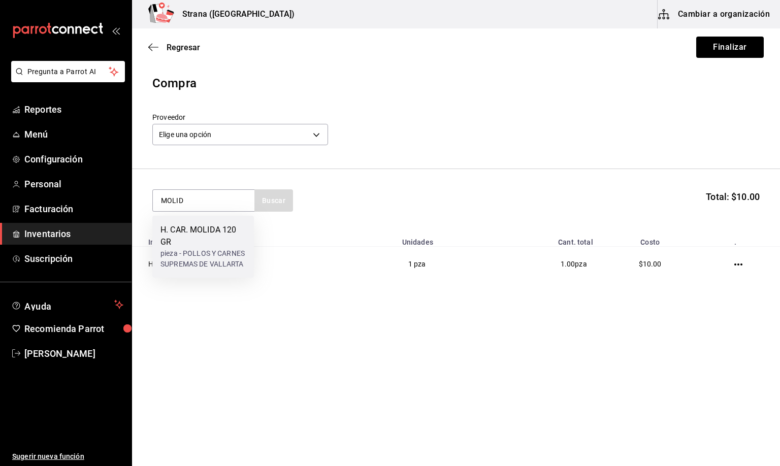
click at [206, 235] on div "H. CAR. MOLIDA 120 GR" at bounding box center [202, 236] width 85 height 24
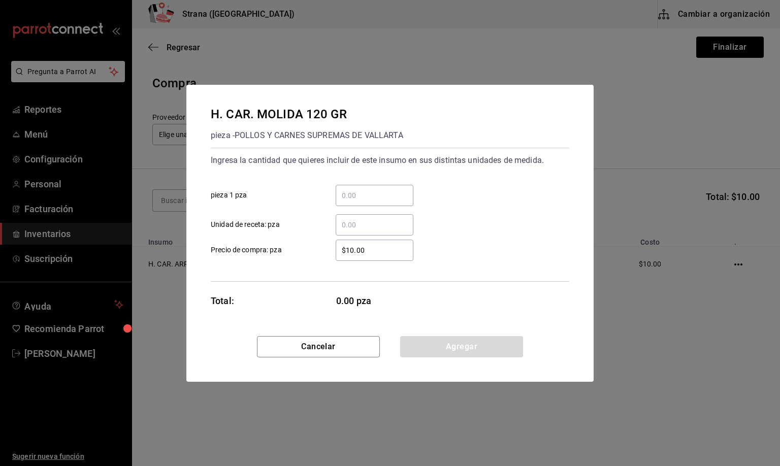
click at [351, 224] on input "​ Unidad de receta: pza" at bounding box center [375, 225] width 78 height 12
type input "1"
click at [454, 348] on button "Agregar" at bounding box center [461, 346] width 123 height 21
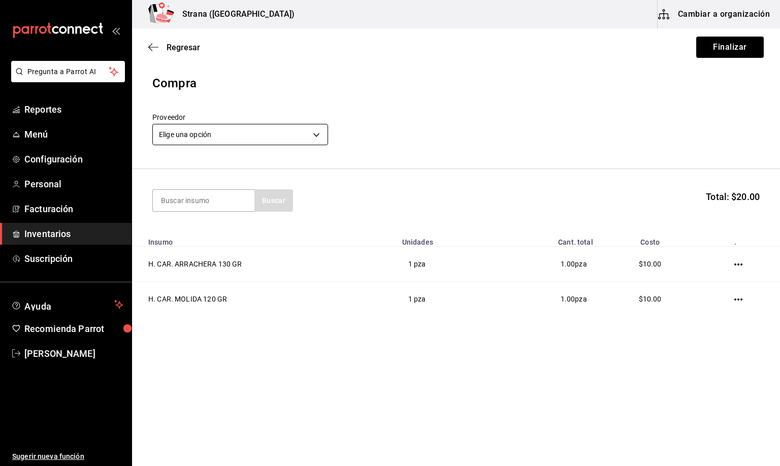
click at [183, 134] on body "Pregunta a Parrot AI Reportes Menú Configuración Personal Facturación Inventari…" at bounding box center [390, 204] width 780 height 409
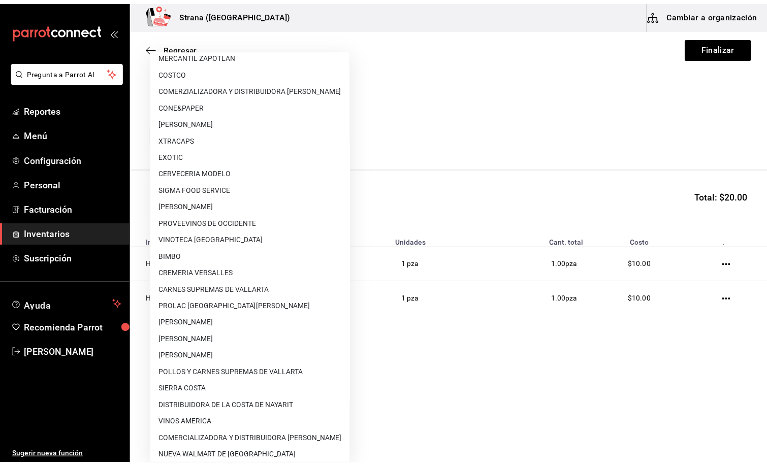
scroll to position [61, 0]
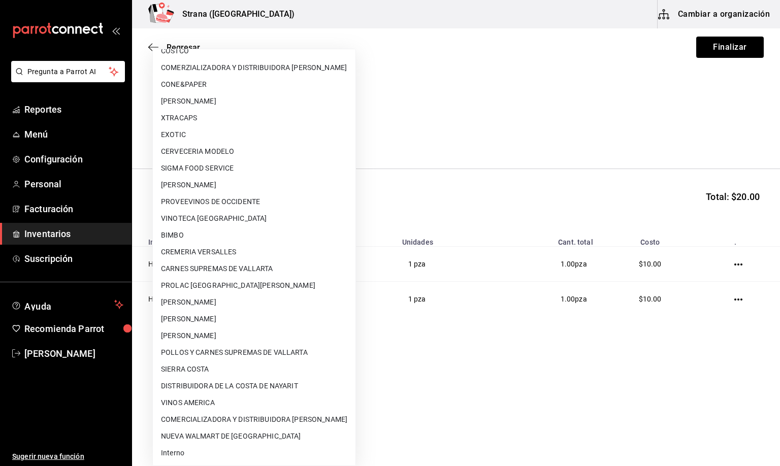
click at [180, 450] on li "Interno" at bounding box center [254, 453] width 203 height 17
type input "8f59523e-768f-4f75-81e2-699d8d2926c5"
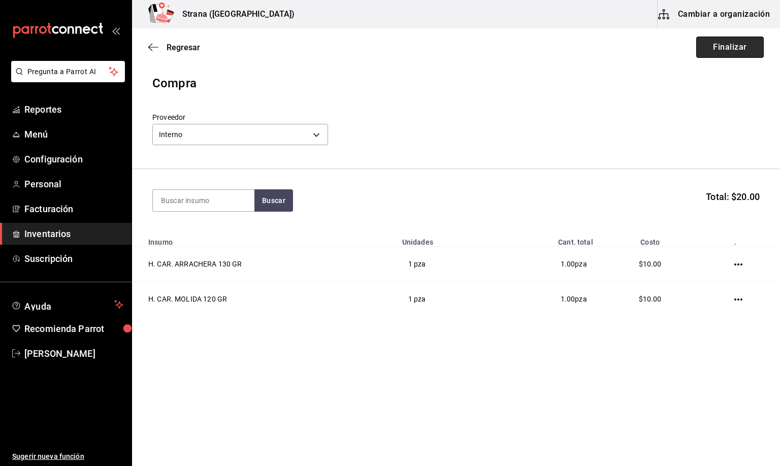
click at [708, 46] on button "Finalizar" at bounding box center [730, 47] width 68 height 21
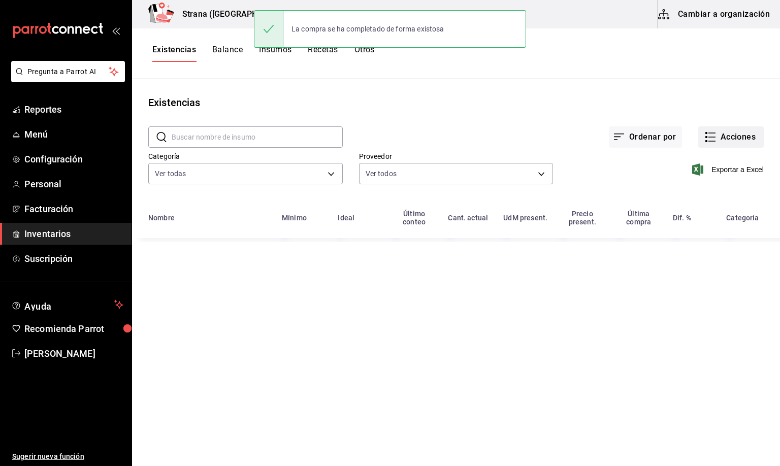
click at [730, 131] on button "Acciones" at bounding box center [730, 136] width 65 height 21
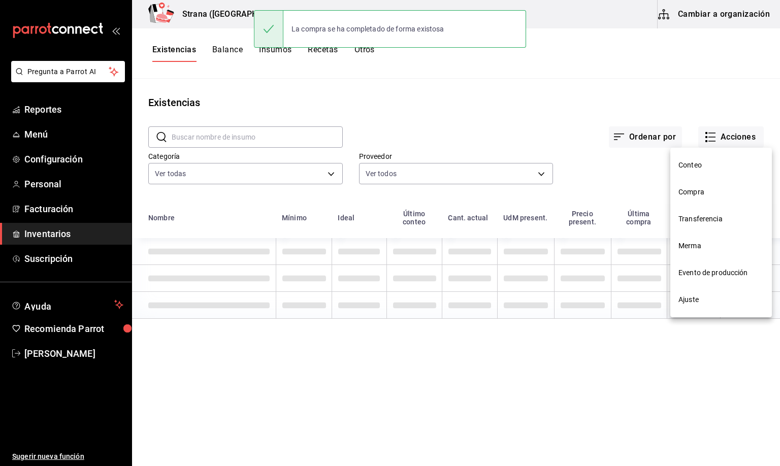
click at [685, 192] on span "Compra" at bounding box center [720, 192] width 85 height 11
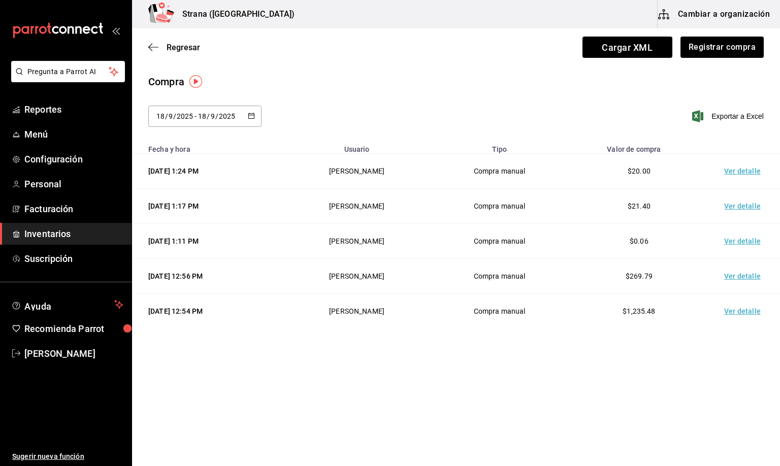
click at [735, 171] on td "Ver detalle" at bounding box center [744, 171] width 71 height 35
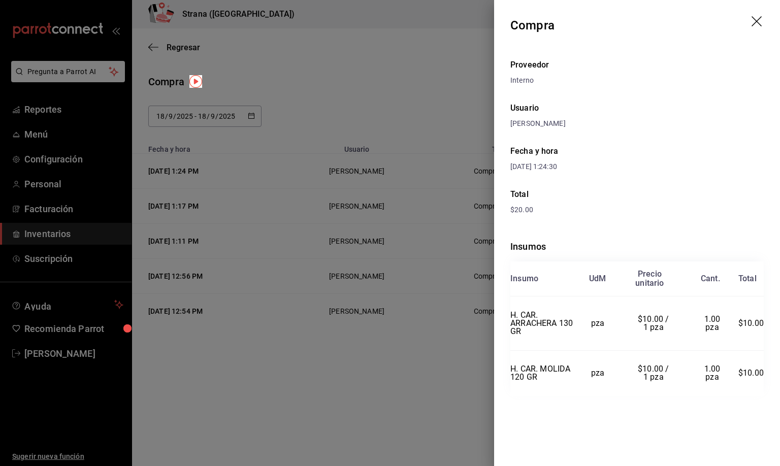
drag, startPoint x: 759, startPoint y: 20, endPoint x: 430, endPoint y: 53, distance: 331.1
click at [757, 21] on icon "drag" at bounding box center [757, 22] width 12 height 12
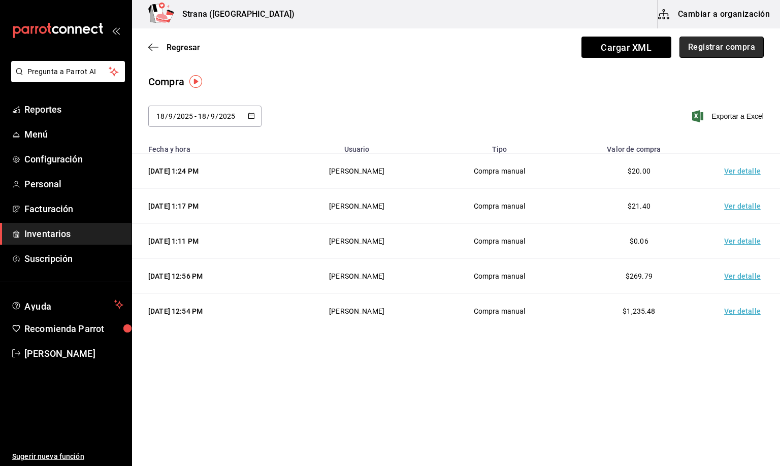
click at [729, 48] on button "Registrar compra" at bounding box center [721, 47] width 84 height 21
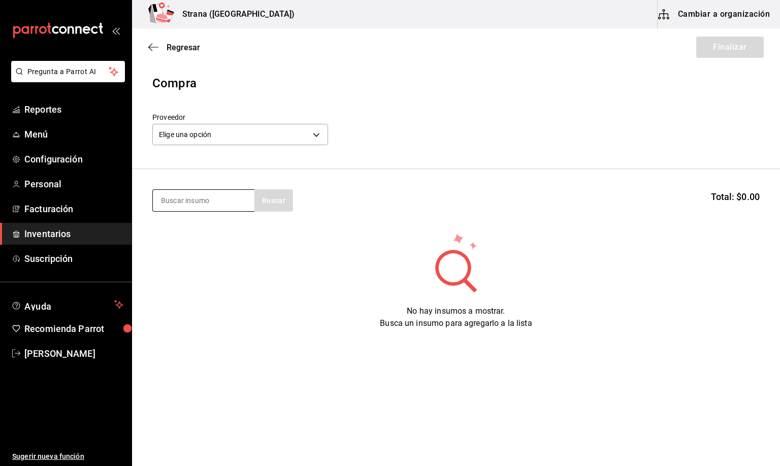
click at [241, 202] on input at bounding box center [204, 200] width 102 height 21
type input "PIÑA"
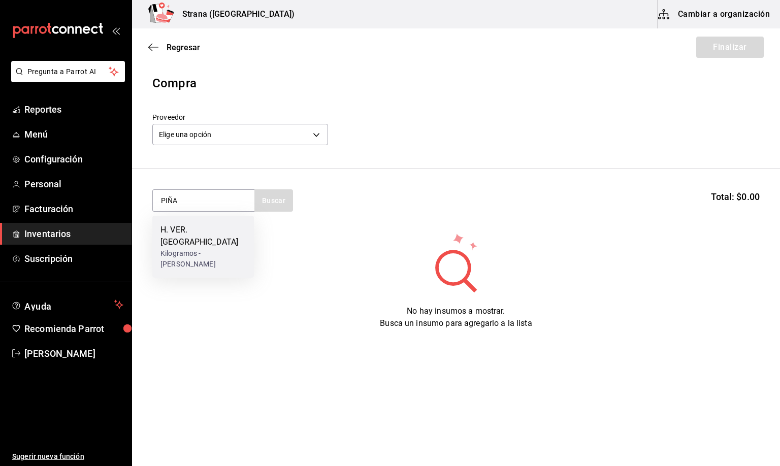
click at [203, 227] on div "H. VER. [GEOGRAPHIC_DATA]" at bounding box center [202, 236] width 85 height 24
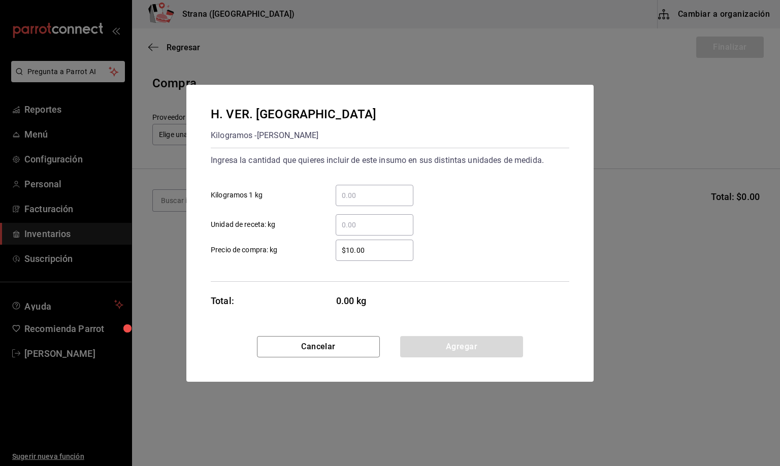
click at [350, 221] on input "​ Unidad de receta: kg" at bounding box center [375, 225] width 78 height 12
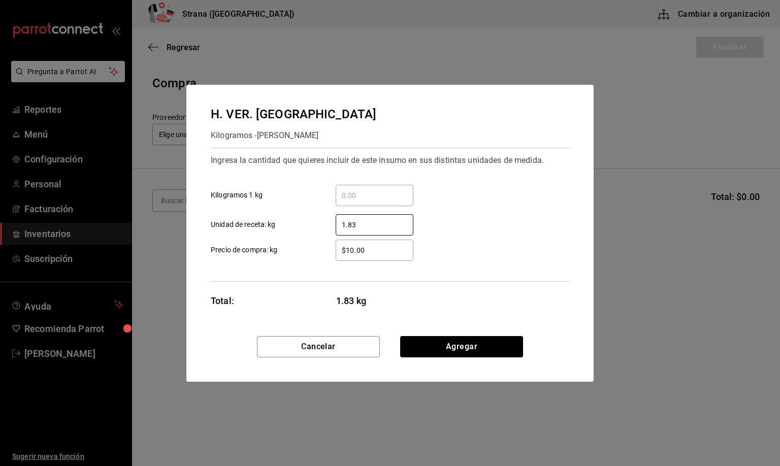
type input "1.83"
click at [366, 253] on input "$10.00" at bounding box center [375, 250] width 78 height 12
type input "$25"
drag, startPoint x: 489, startPoint y: 349, endPoint x: 436, endPoint y: 304, distance: 69.8
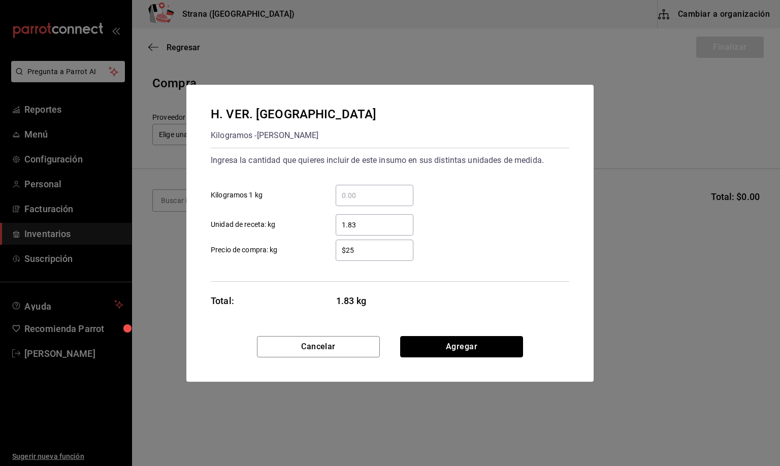
click at [489, 349] on button "Agregar" at bounding box center [461, 346] width 123 height 21
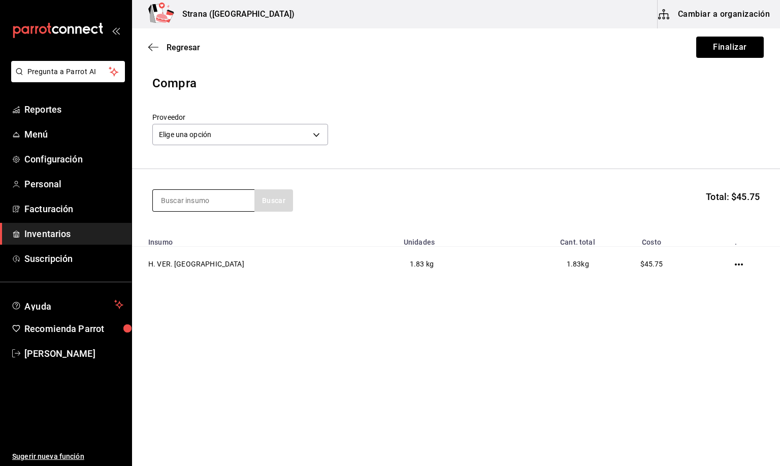
click at [187, 200] on input at bounding box center [204, 200] width 102 height 21
type input "JITO"
click at [211, 225] on div "H. VER. JITOMATE" at bounding box center [202, 230] width 85 height 12
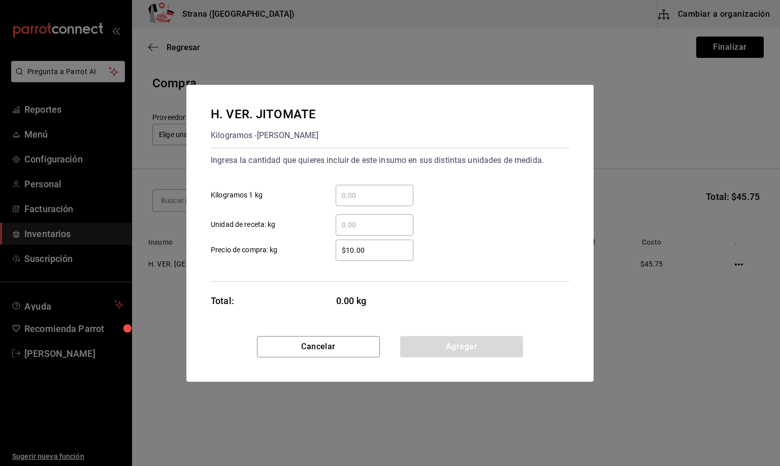
click at [367, 225] on input "​ Unidad de receta: kg" at bounding box center [375, 225] width 78 height 12
type input "0.54"
click at [365, 254] on input "$10.00" at bounding box center [375, 250] width 78 height 12
type input "$22"
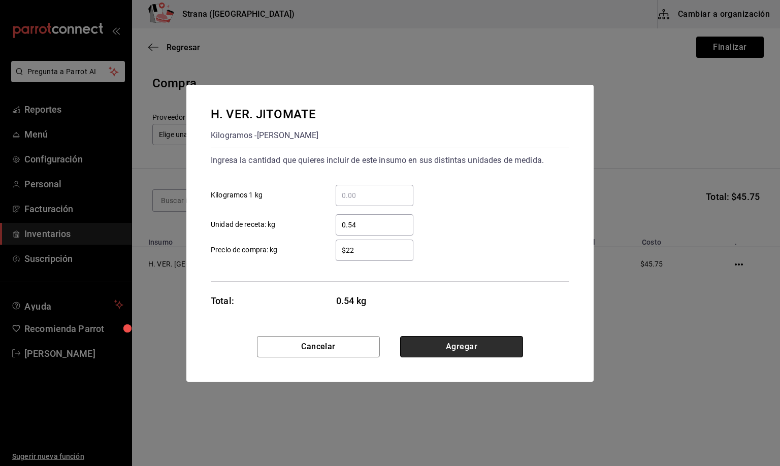
click at [464, 346] on button "Agregar" at bounding box center [461, 346] width 123 height 21
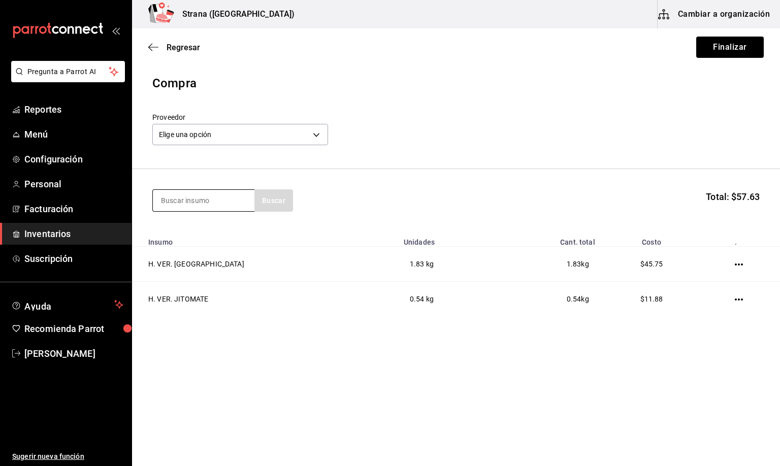
click at [177, 203] on input at bounding box center [204, 200] width 102 height 21
type input "CEBOLLA"
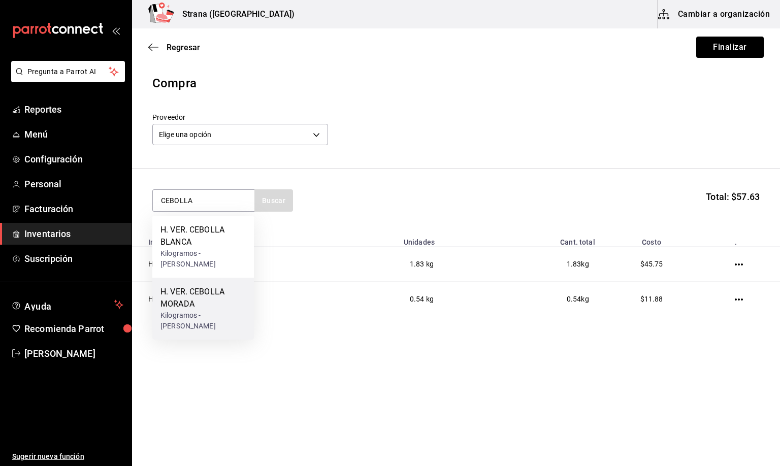
click at [199, 305] on div "H. VER. CEBOLLA MORADA" at bounding box center [202, 298] width 85 height 24
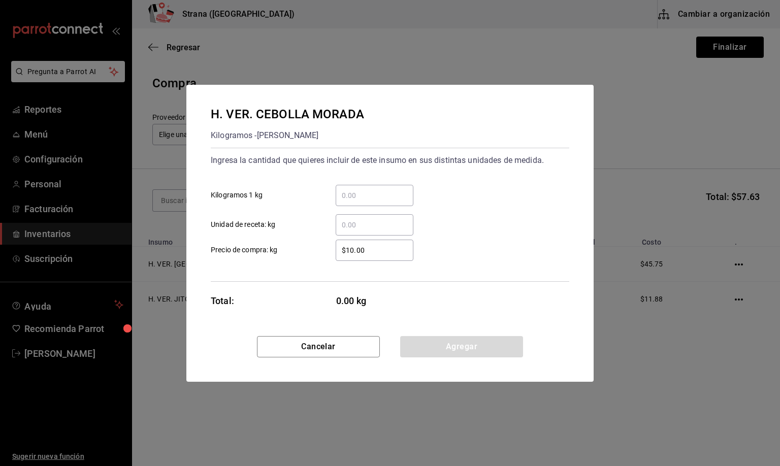
click at [352, 221] on input "​ Unidad de receta: kg" at bounding box center [375, 225] width 78 height 12
type input "1.3"
click at [368, 247] on input "$10.00" at bounding box center [375, 250] width 78 height 12
type input "$21"
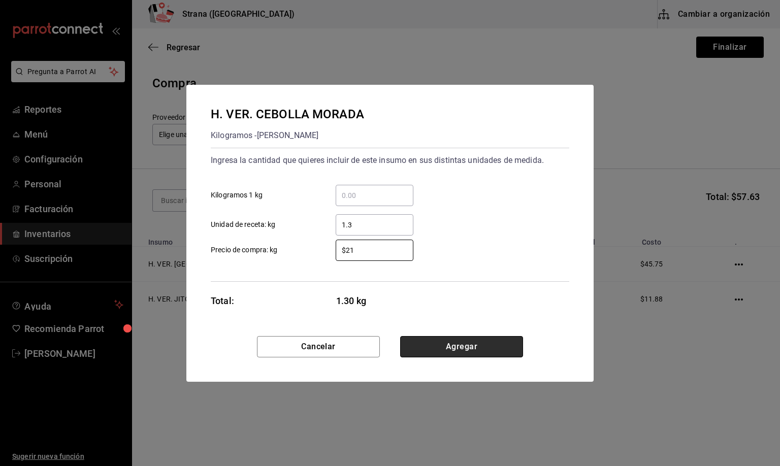
click at [430, 337] on button "Agregar" at bounding box center [461, 346] width 123 height 21
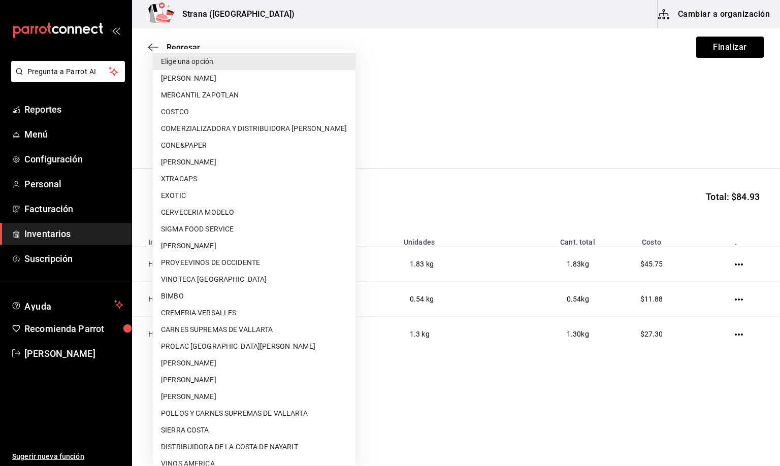
click at [187, 134] on body "Pregunta a Parrot AI Reportes Menú Configuración Personal Facturación Inventari…" at bounding box center [390, 204] width 780 height 409
click at [190, 381] on li "[PERSON_NAME]" at bounding box center [254, 380] width 203 height 17
type input "74b806cb-be94-4170-bb10-e4df0f3a53eb"
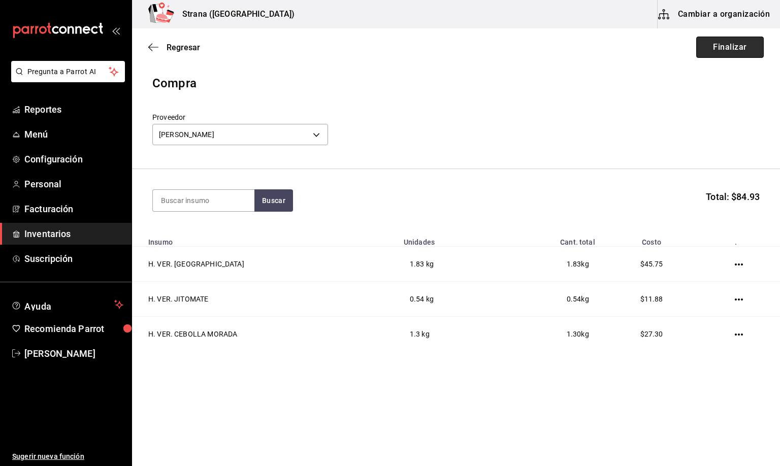
click at [745, 52] on button "Finalizar" at bounding box center [730, 47] width 68 height 21
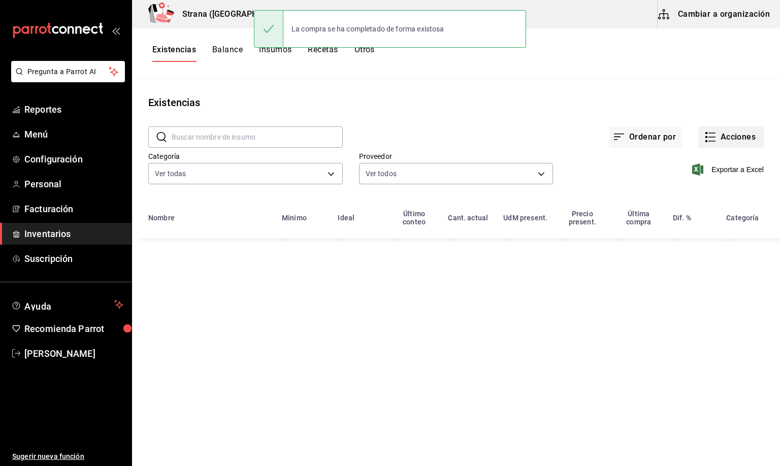
click at [733, 136] on button "Acciones" at bounding box center [730, 136] width 65 height 21
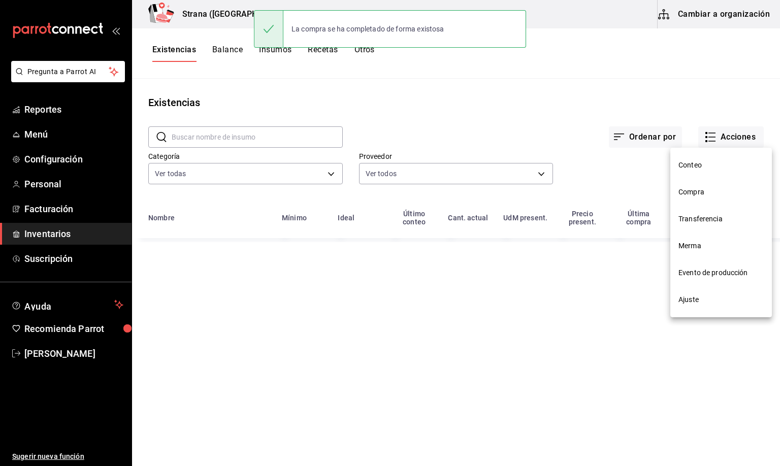
click at [690, 191] on span "Compra" at bounding box center [720, 192] width 85 height 11
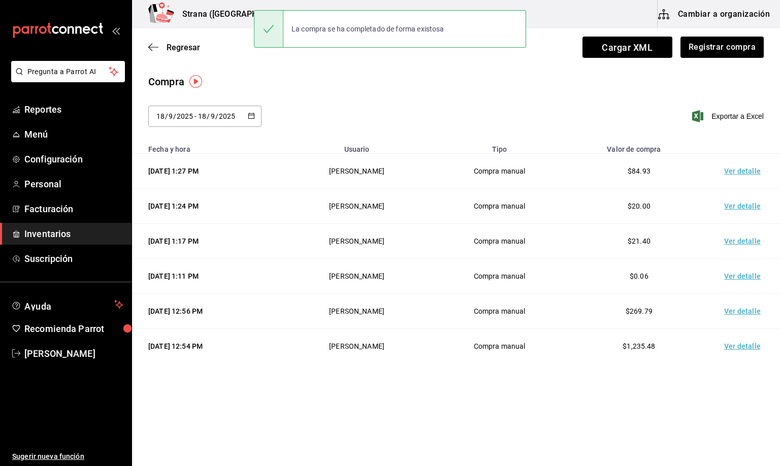
click at [726, 169] on td "Ver detalle" at bounding box center [744, 171] width 71 height 35
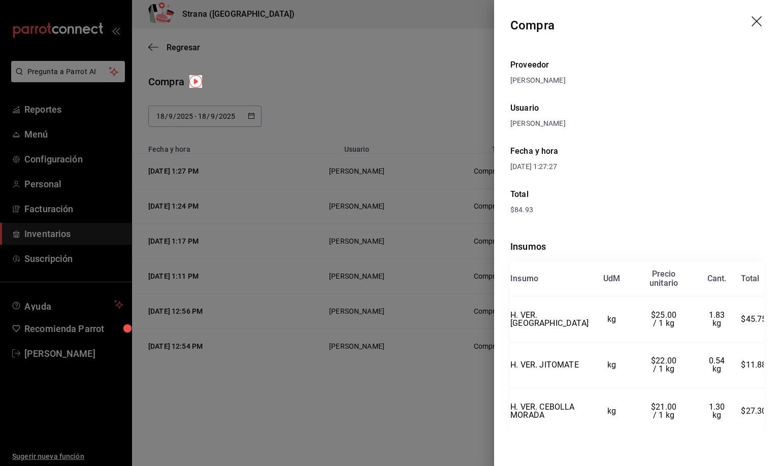
click at [751, 21] on icon "drag" at bounding box center [757, 22] width 12 height 12
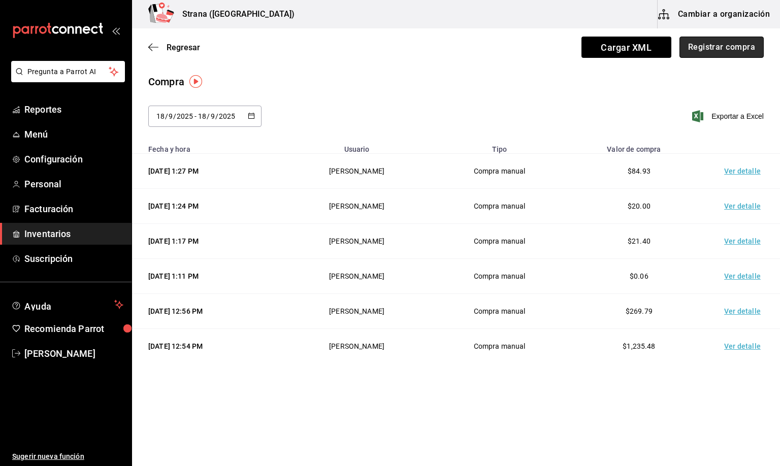
click at [728, 43] on button "Registrar compra" at bounding box center [721, 47] width 84 height 21
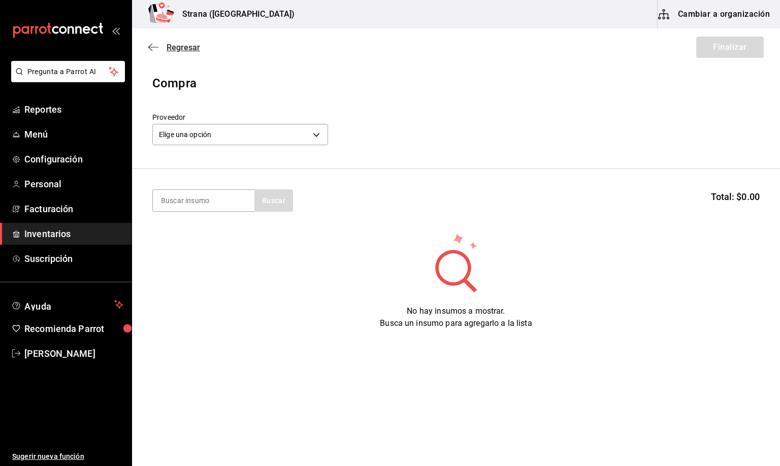
click at [181, 49] on span "Regresar" at bounding box center [184, 48] width 34 height 10
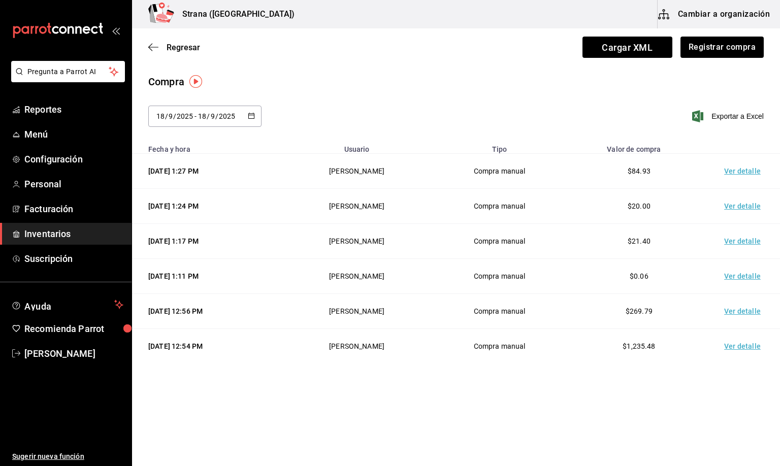
click at [740, 174] on td "Ver detalle" at bounding box center [744, 171] width 71 height 35
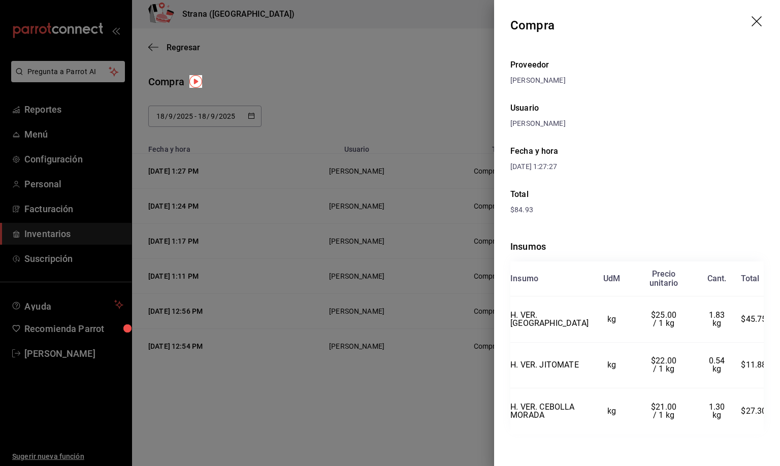
click at [751, 17] on icon "drag" at bounding box center [757, 22] width 12 height 12
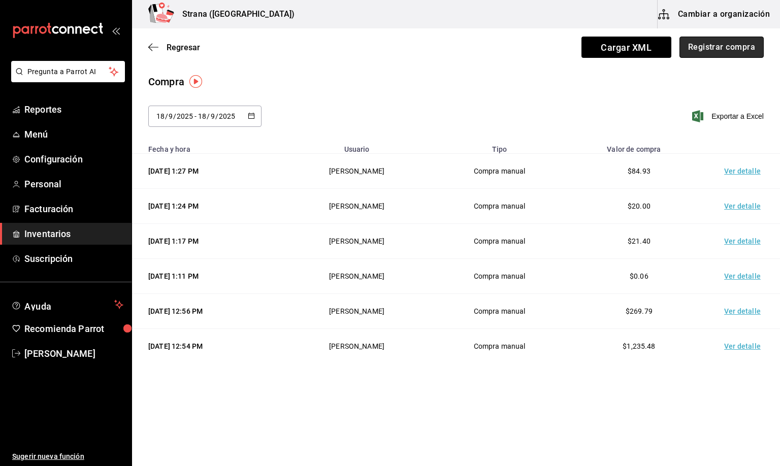
click at [704, 45] on button "Registrar compra" at bounding box center [721, 47] width 84 height 21
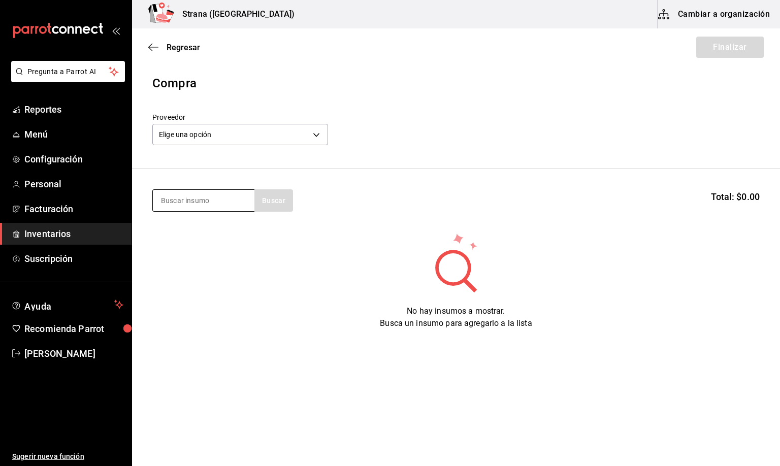
click at [171, 198] on input at bounding box center [204, 200] width 102 height 21
type input "PAN"
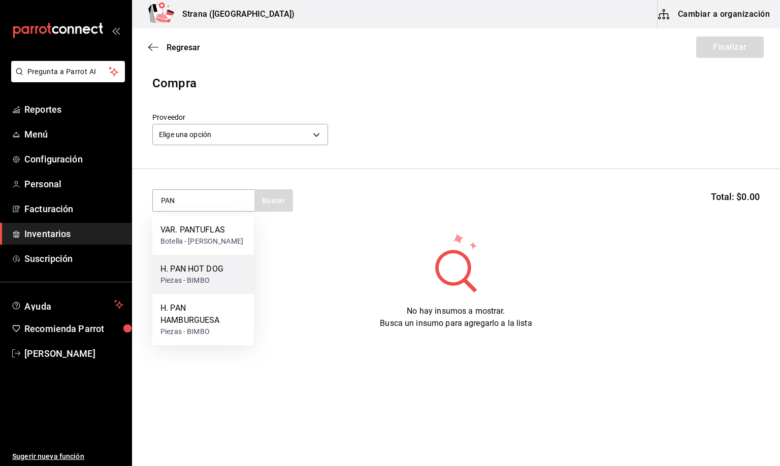
click at [181, 275] on div "H. PAN HOT DOG" at bounding box center [191, 269] width 63 height 12
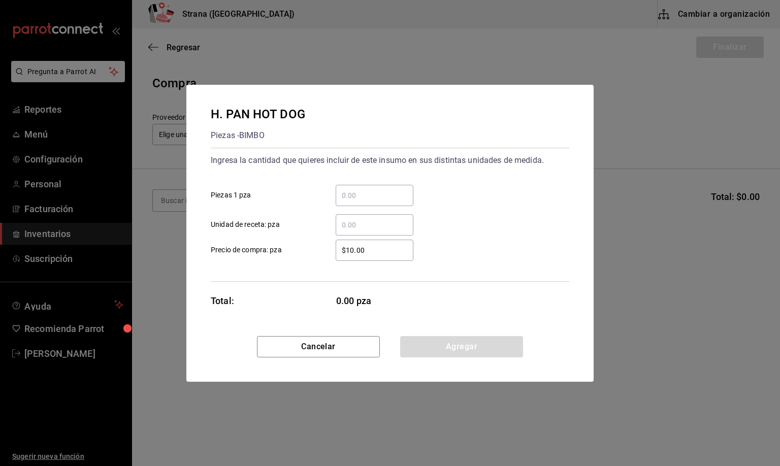
click at [372, 216] on div "​" at bounding box center [375, 224] width 78 height 21
click at [372, 219] on input "​ Unidad de receta: pza" at bounding box center [375, 225] width 78 height 12
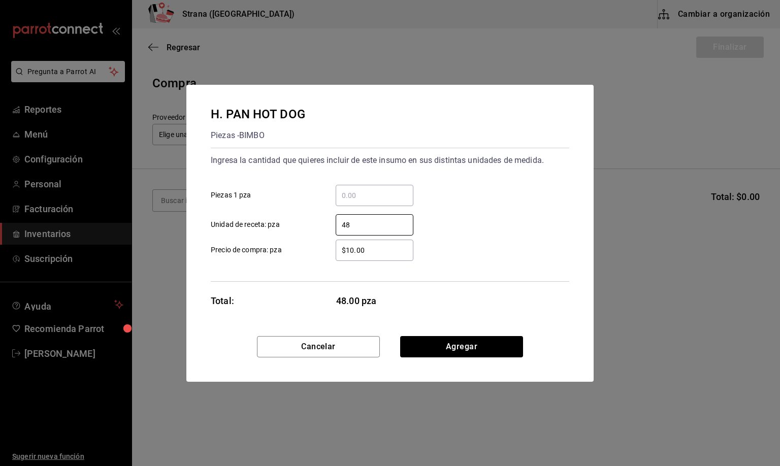
type input "48"
click at [375, 246] on input "$10.00" at bounding box center [375, 250] width 78 height 12
type input "$8.92"
click at [457, 349] on button "Agregar" at bounding box center [461, 346] width 123 height 21
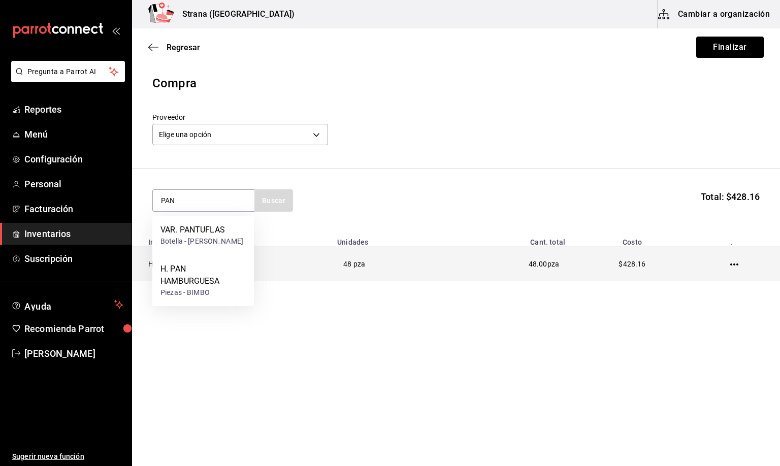
type input "PAN"
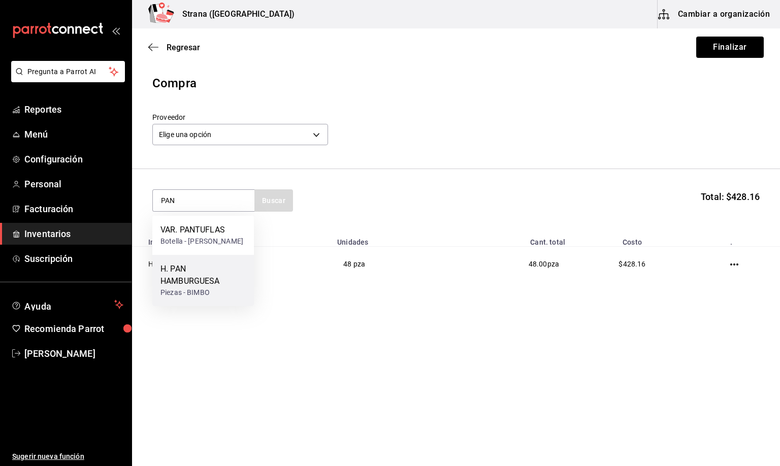
click at [182, 287] on div "H. PAN HAMBURGUESA" at bounding box center [202, 275] width 85 height 24
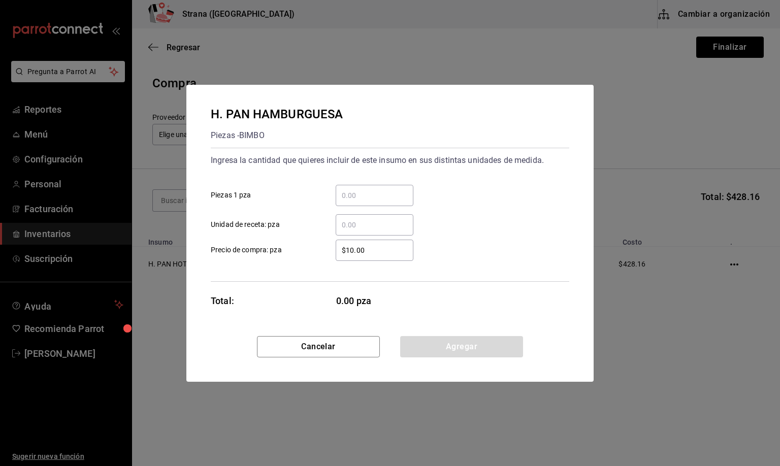
click at [369, 227] on input "​ Unidad de receta: pza" at bounding box center [375, 225] width 78 height 12
click at [356, 223] on input "12" at bounding box center [375, 225] width 78 height 12
type input "1"
click at [355, 222] on input "​ Unidad de receta: pza" at bounding box center [375, 225] width 78 height 12
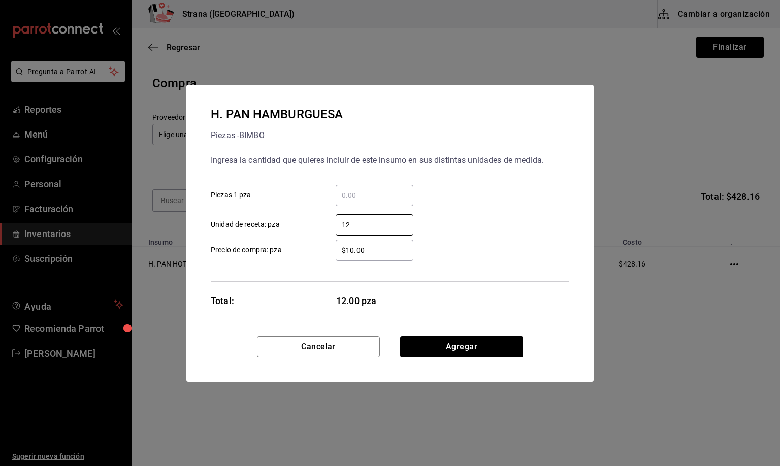
type input "12"
click at [363, 244] on input "$10.00" at bounding box center [375, 250] width 78 height 12
type input "$5.94"
click at [464, 353] on button "Agregar" at bounding box center [461, 346] width 123 height 21
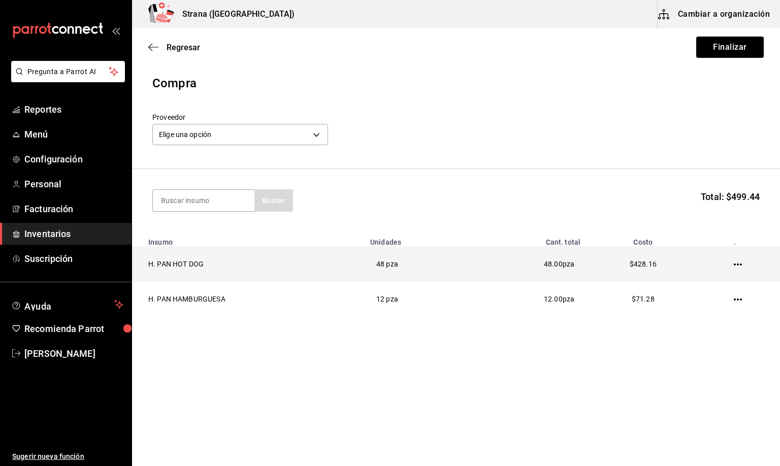
click at [742, 265] on td at bounding box center [740, 264] width 80 height 35
click at [726, 259] on td at bounding box center [740, 264] width 80 height 35
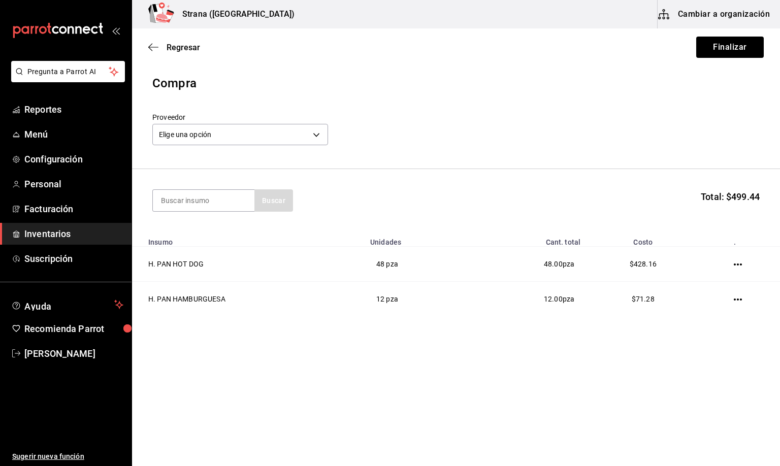
click at [736, 264] on icon "button" at bounding box center [738, 264] width 8 height 8
click at [693, 279] on span "Eliminar" at bounding box center [700, 280] width 26 height 8
click at [223, 198] on input at bounding box center [204, 200] width 102 height 21
type input "PAN"
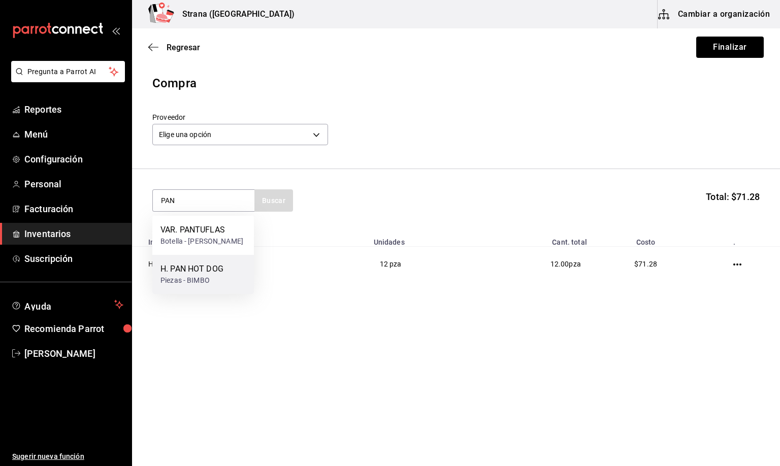
click at [203, 275] on div "H. PAN HOT DOG" at bounding box center [191, 269] width 63 height 12
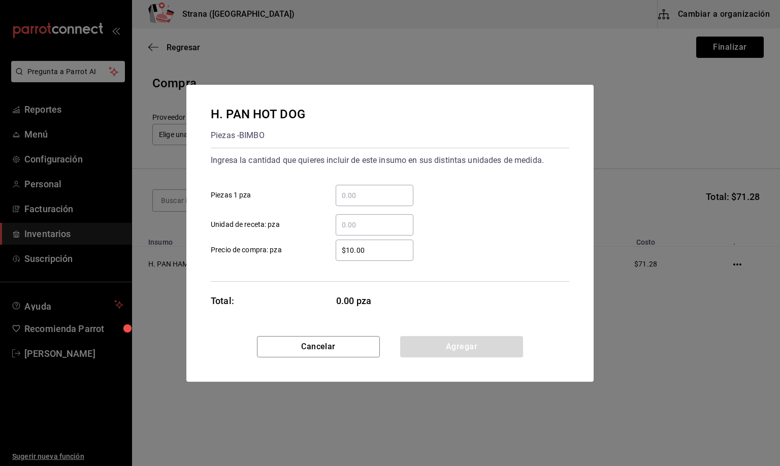
click at [346, 223] on input "​ Unidad de receta: pza" at bounding box center [375, 225] width 78 height 12
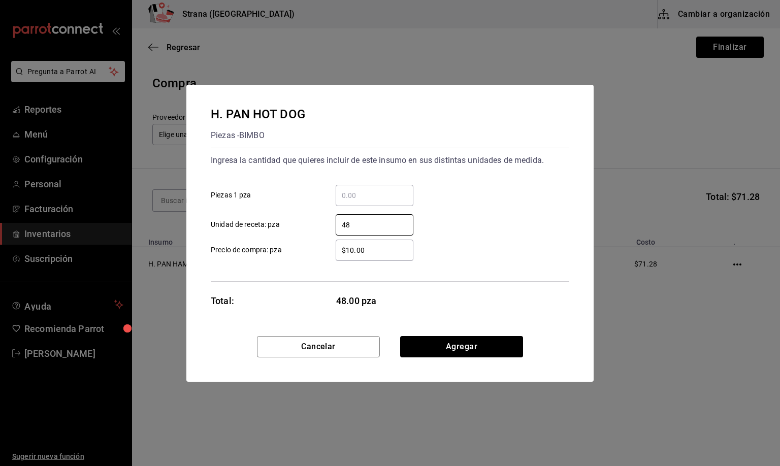
type input "48"
click at [368, 246] on input "$10.00" at bounding box center [375, 250] width 78 height 12
type input "$6.01"
click at [438, 349] on button "Agregar" at bounding box center [461, 346] width 123 height 21
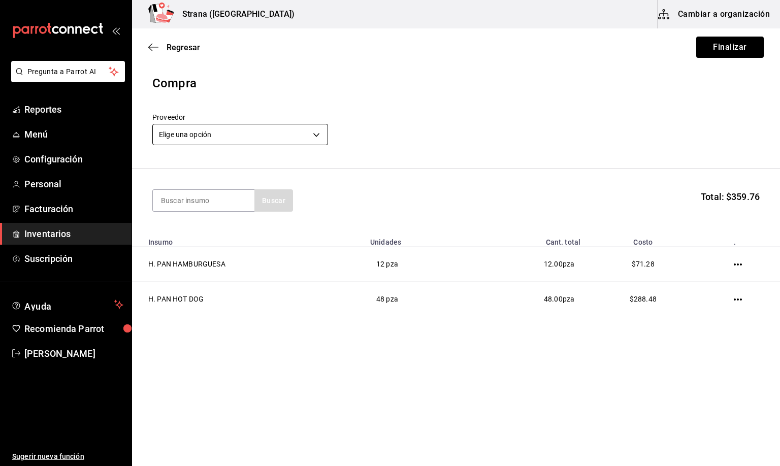
click at [189, 130] on body "Pregunta a Parrot AI Reportes Menú Configuración Personal Facturación Inventari…" at bounding box center [390, 204] width 780 height 409
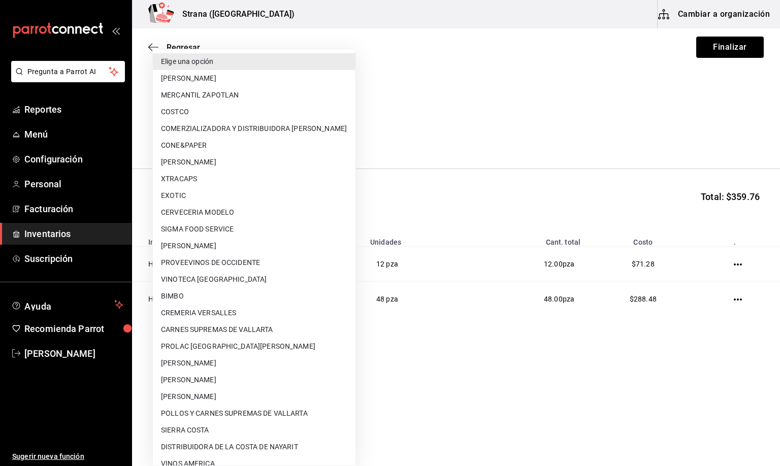
click at [180, 291] on li "BIMBO" at bounding box center [254, 296] width 203 height 17
type input "32468d9b-1d6e-4e44-8afd-4060609cc78d"
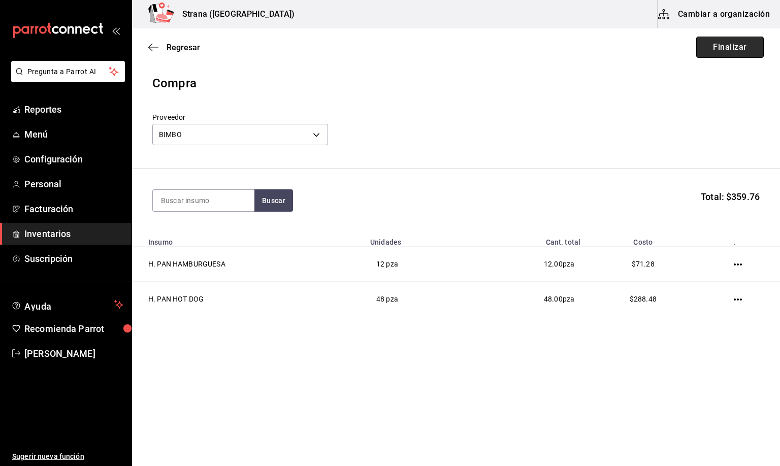
click at [709, 43] on button "Finalizar" at bounding box center [730, 47] width 68 height 21
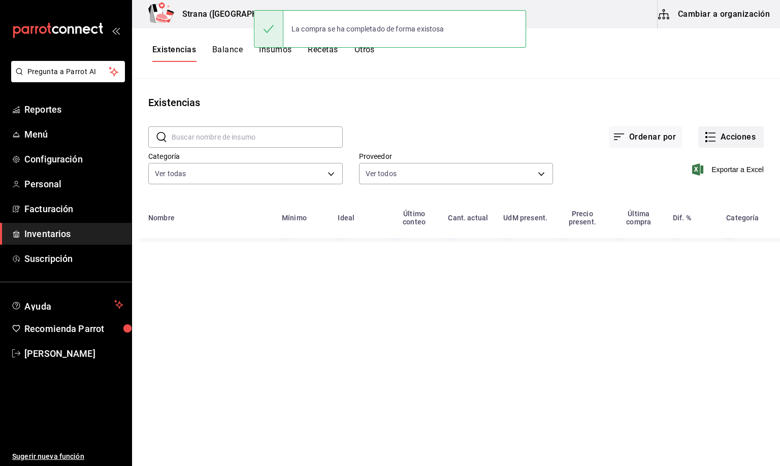
click at [730, 139] on button "Acciones" at bounding box center [730, 136] width 65 height 21
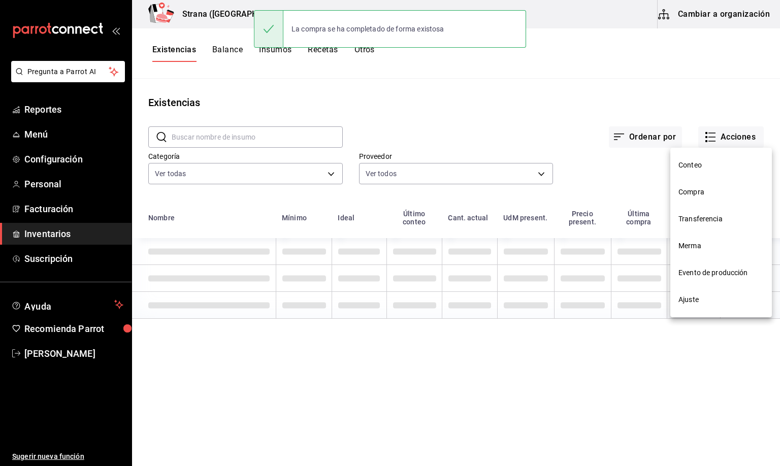
click at [684, 195] on span "Compra" at bounding box center [720, 192] width 85 height 11
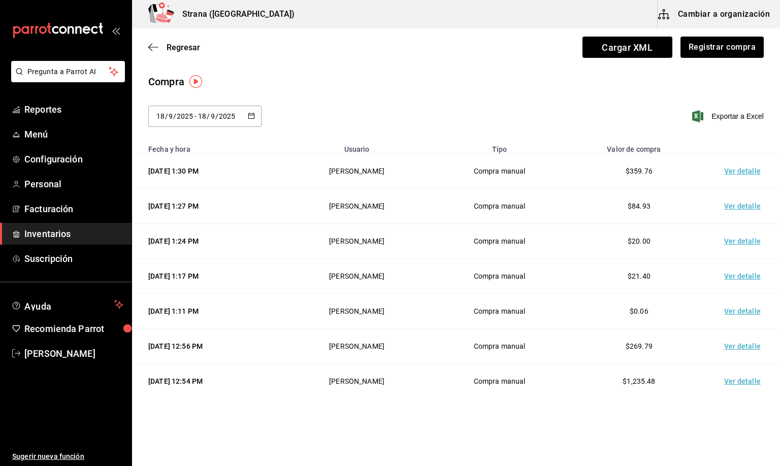
click at [728, 170] on td "Ver detalle" at bounding box center [744, 171] width 71 height 35
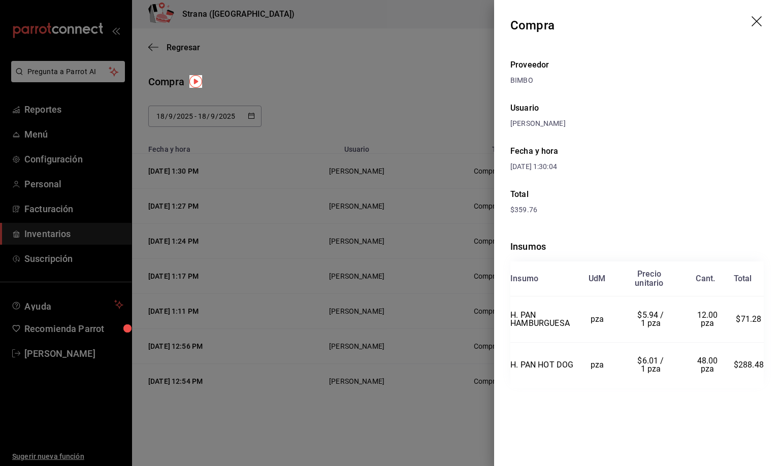
drag, startPoint x: 757, startPoint y: 18, endPoint x: 716, endPoint y: 64, distance: 61.8
click at [758, 18] on icon "drag" at bounding box center [757, 22] width 12 height 12
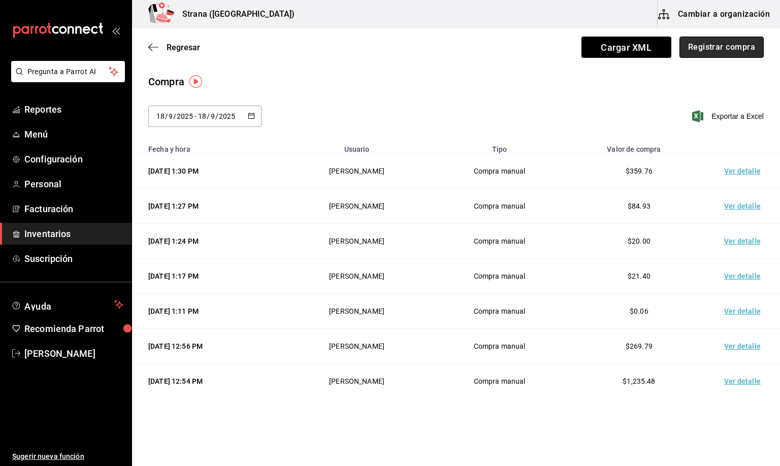
click at [688, 49] on button "Registrar compra" at bounding box center [721, 47] width 84 height 21
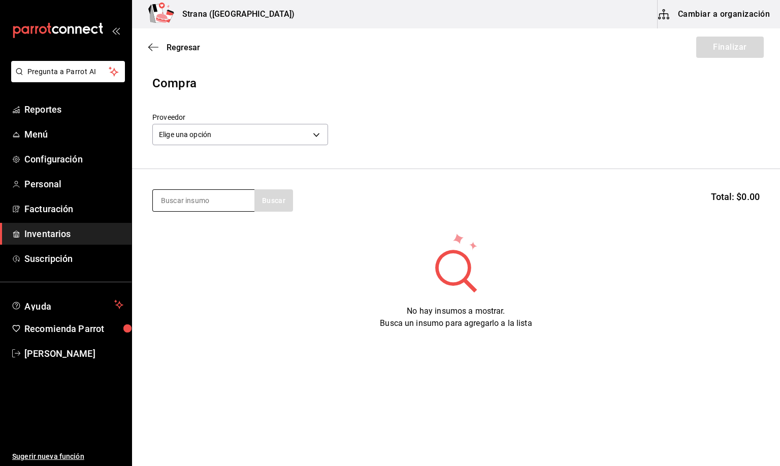
click at [183, 198] on input at bounding box center [204, 200] width 102 height 21
type input "RED BULL"
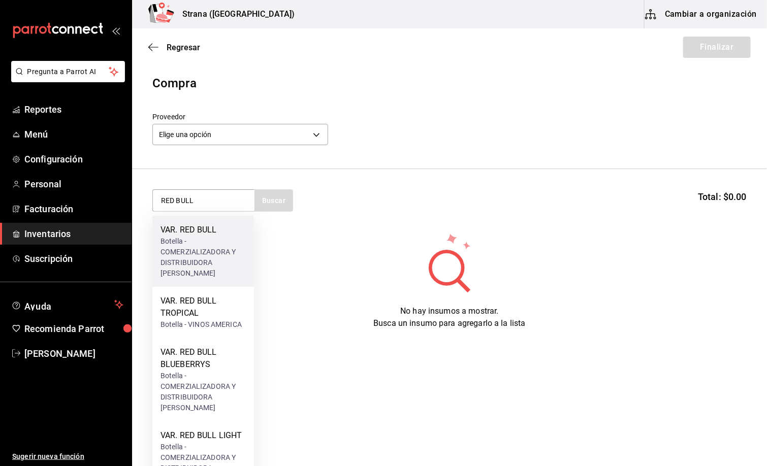
click at [196, 238] on div "Botella - COMERZIALIZADORA Y DISTRIBUIDORA [PERSON_NAME]" at bounding box center [202, 257] width 85 height 43
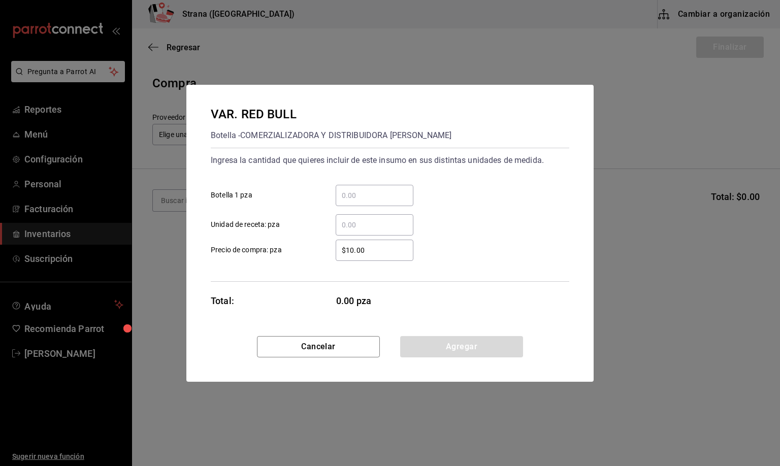
click at [358, 223] on input "​ Unidad de receta: pza" at bounding box center [375, 225] width 78 height 12
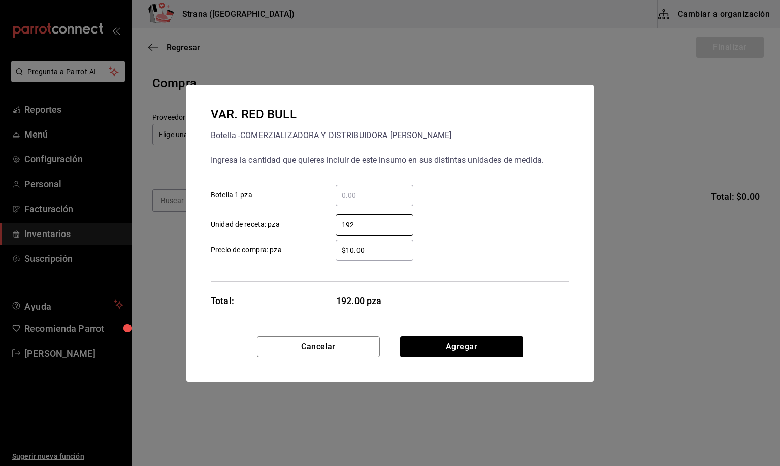
type input "192"
click at [369, 249] on input "$10.00" at bounding box center [375, 250] width 78 height 12
type input "$32.47"
drag, startPoint x: 457, startPoint y: 343, endPoint x: 472, endPoint y: 335, distance: 16.6
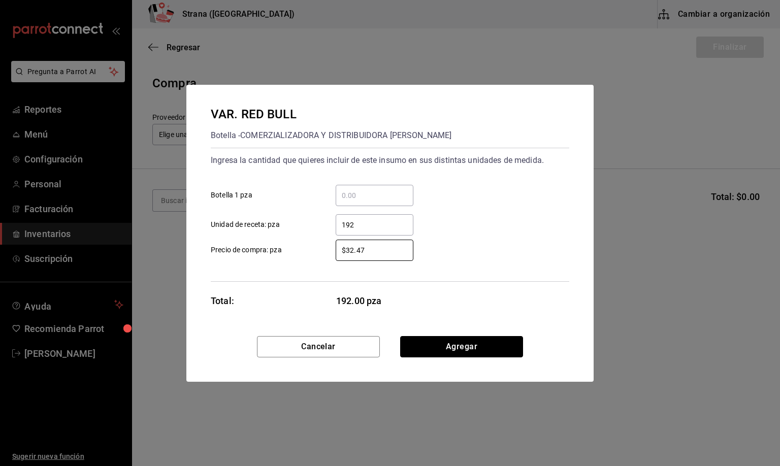
click at [457, 340] on button "Agregar" at bounding box center [461, 346] width 123 height 21
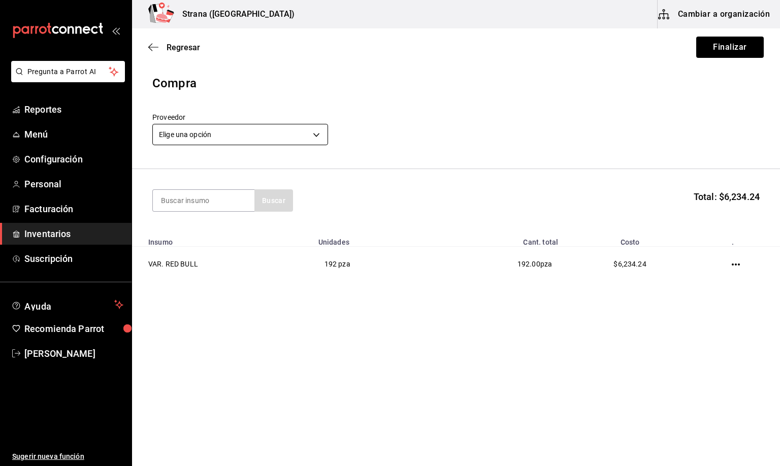
click at [258, 136] on body "Pregunta a Parrot AI Reportes Menú Configuración Personal Facturación Inventari…" at bounding box center [390, 204] width 780 height 409
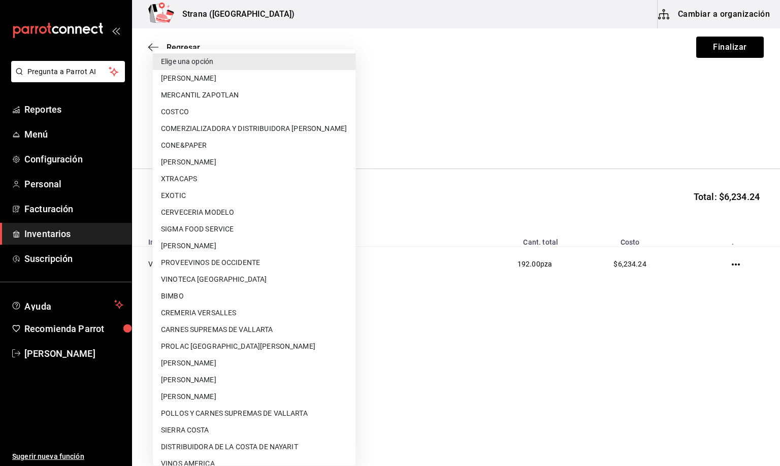
click at [283, 125] on li "COMERZIALIZADORA Y DISTRIBUIDORA [PERSON_NAME]" at bounding box center [254, 128] width 203 height 17
type input "5ceb4eaf-ade2-4109-9c8c-19a342893cfd"
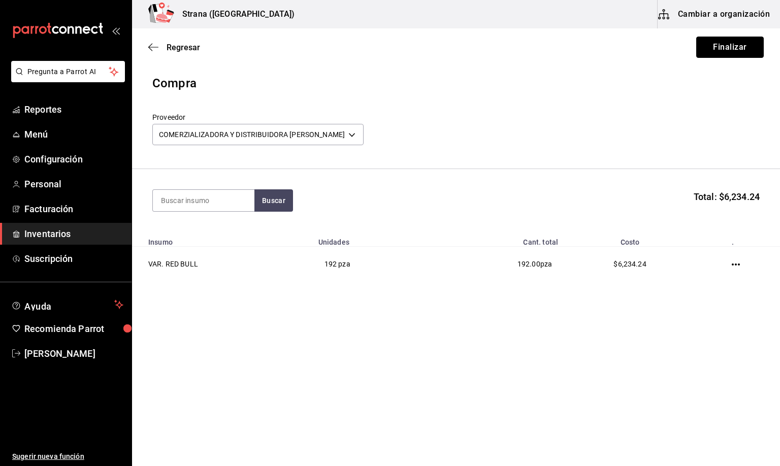
click at [736, 44] on button "Finalizar" at bounding box center [730, 47] width 68 height 21
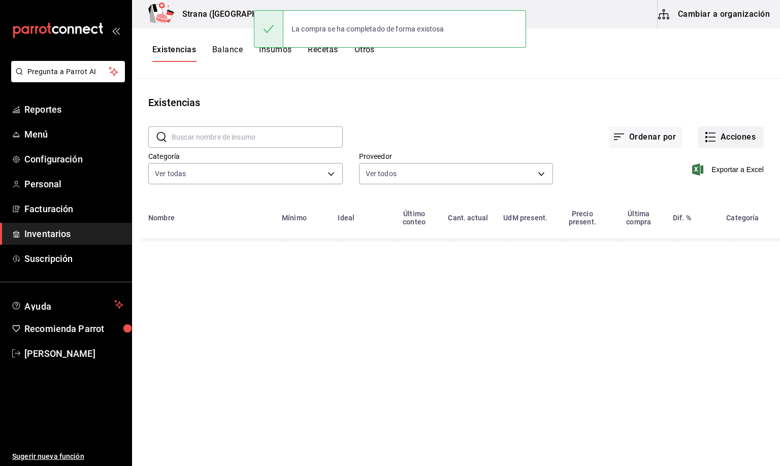
click at [719, 134] on button "Acciones" at bounding box center [730, 136] width 65 height 21
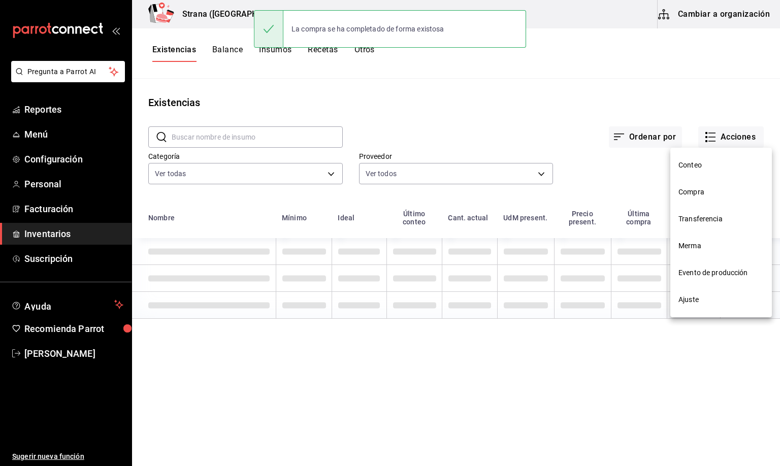
click at [697, 189] on span "Compra" at bounding box center [720, 192] width 85 height 11
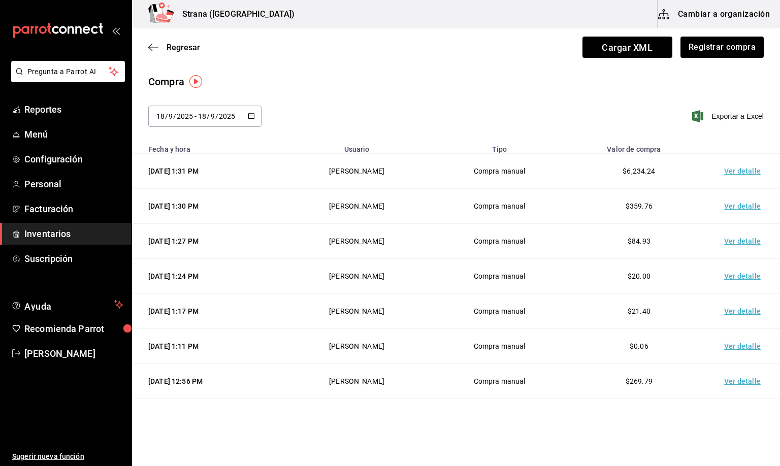
click at [722, 172] on td "Ver detalle" at bounding box center [744, 171] width 71 height 35
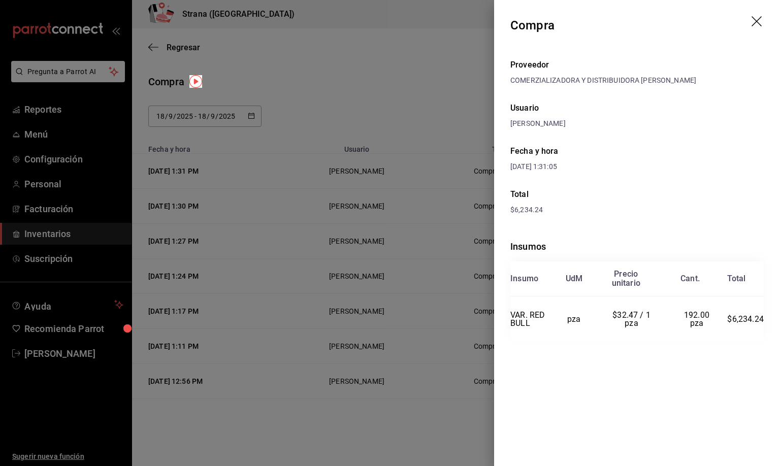
click at [754, 20] on icon "drag" at bounding box center [757, 22] width 12 height 12
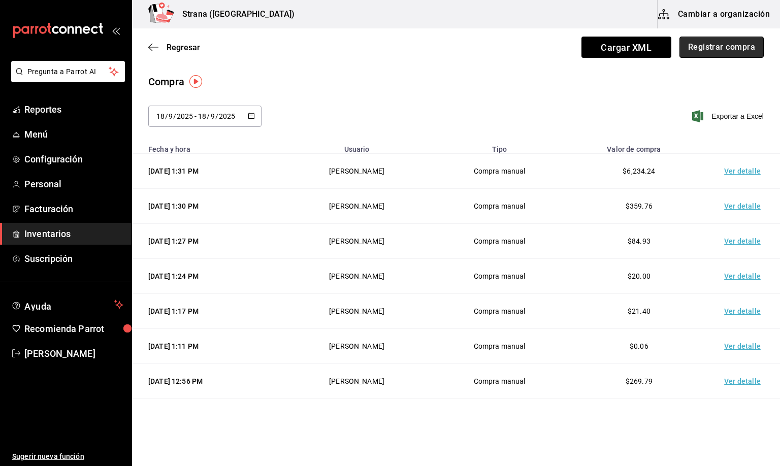
click at [698, 47] on button "Registrar compra" at bounding box center [721, 47] width 84 height 21
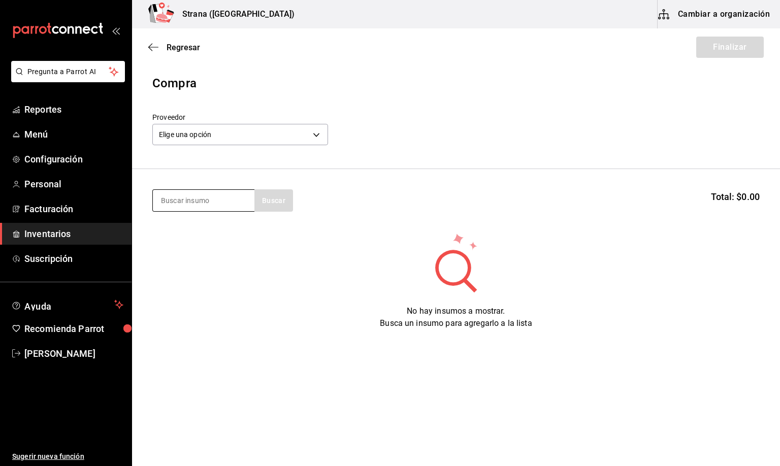
click at [165, 199] on input at bounding box center [204, 200] width 102 height 21
type input "RED"
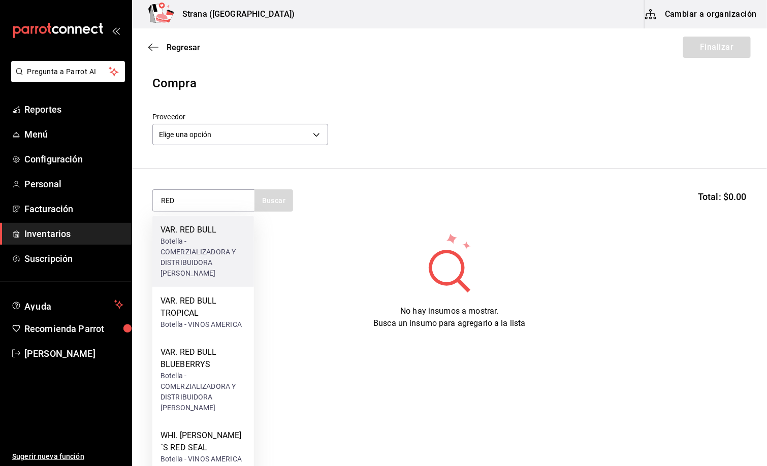
click at [183, 233] on div "VAR. RED BULL" at bounding box center [202, 230] width 85 height 12
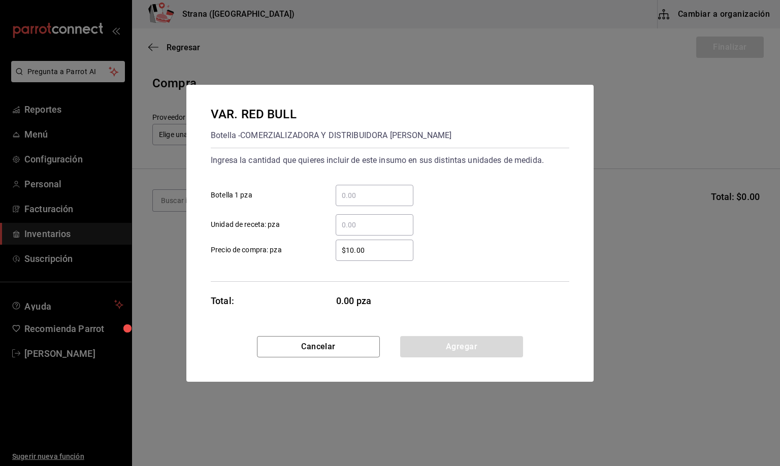
click at [350, 224] on input "​ Unidad de receta: pza" at bounding box center [375, 225] width 78 height 12
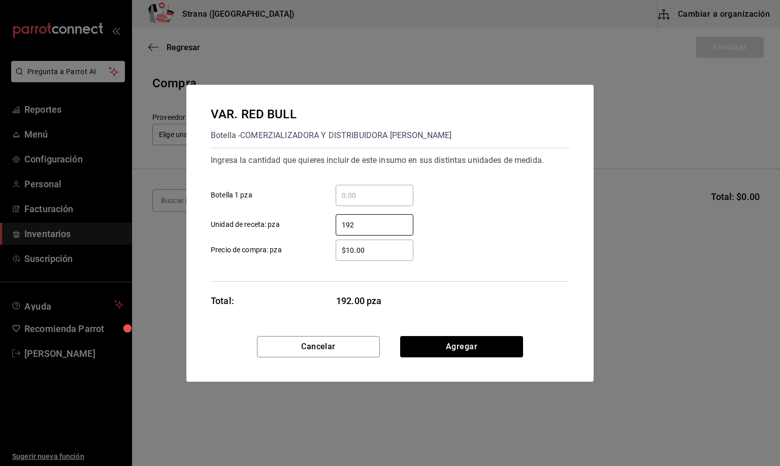
type input "192"
click at [369, 249] on input "$10.00" at bounding box center [375, 250] width 78 height 12
type input "$32.47"
click at [455, 351] on button "Agregar" at bounding box center [461, 346] width 123 height 21
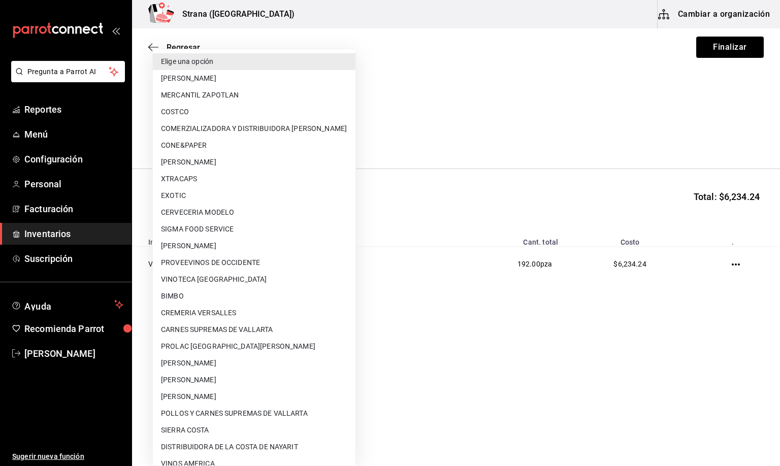
click at [209, 135] on body "Pregunta a Parrot AI Reportes Menú Configuración Personal Facturación Inventari…" at bounding box center [390, 204] width 780 height 409
click at [294, 131] on li "COMERZIALIZADORA Y DISTRIBUIDORA [PERSON_NAME]" at bounding box center [254, 128] width 203 height 17
type input "5ceb4eaf-ade2-4109-9c8c-19a342893cfd"
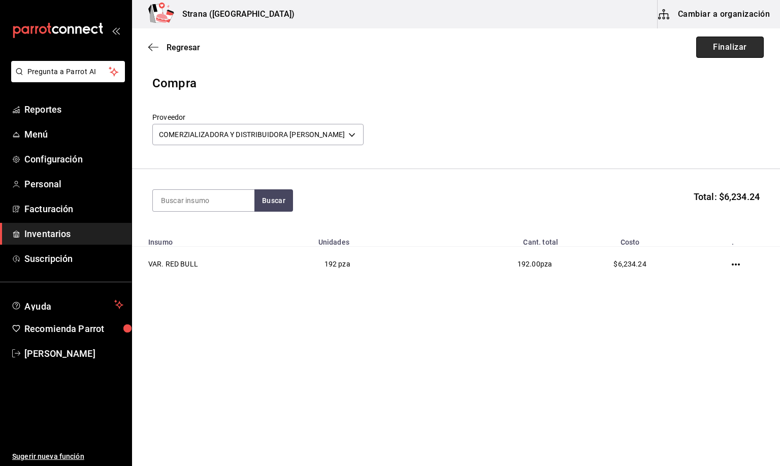
click at [729, 46] on button "Finalizar" at bounding box center [730, 47] width 68 height 21
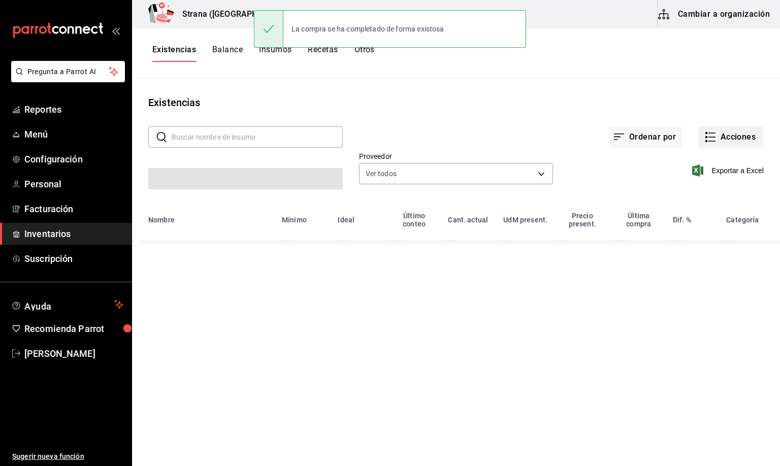
click at [723, 136] on button "Acciones" at bounding box center [730, 136] width 65 height 21
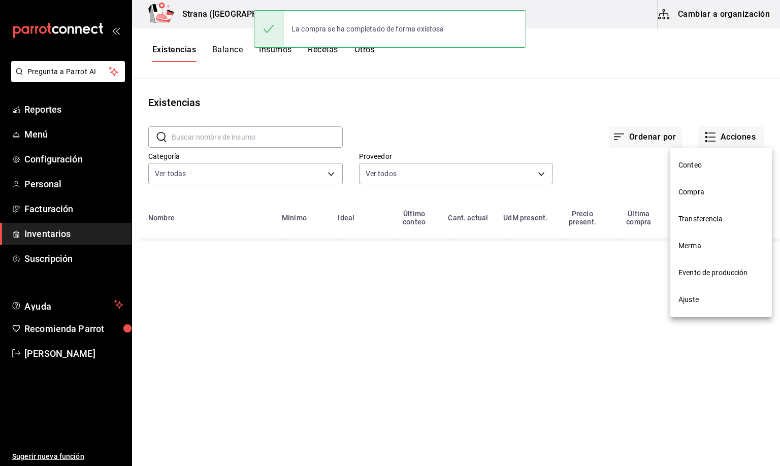
click at [693, 194] on span "Compra" at bounding box center [720, 192] width 85 height 11
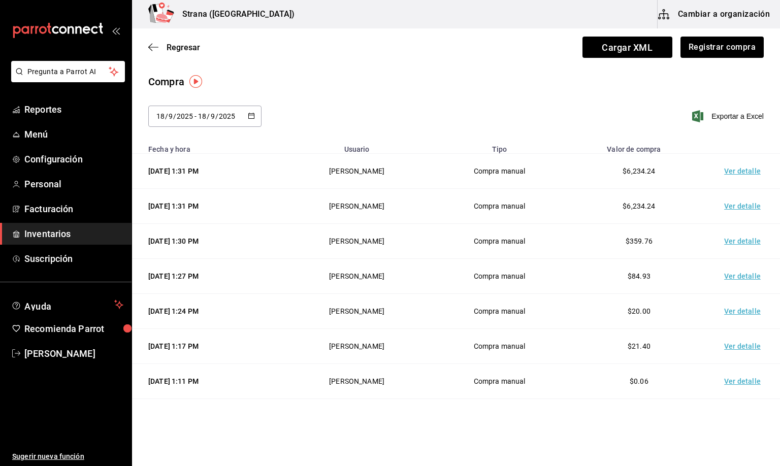
click at [739, 171] on td "Ver detalle" at bounding box center [744, 171] width 71 height 35
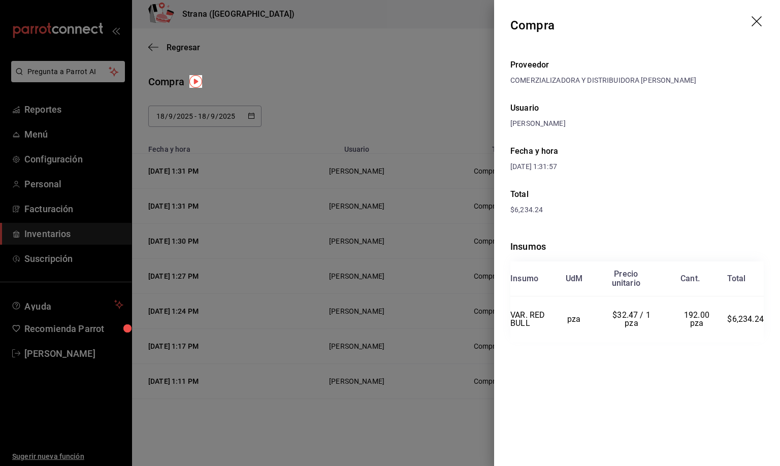
click at [760, 20] on icon "drag" at bounding box center [757, 22] width 12 height 12
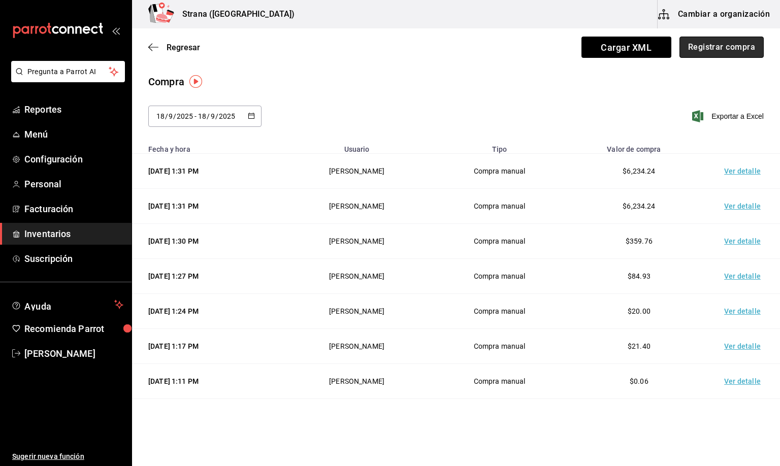
click at [722, 44] on button "Registrar compra" at bounding box center [721, 47] width 84 height 21
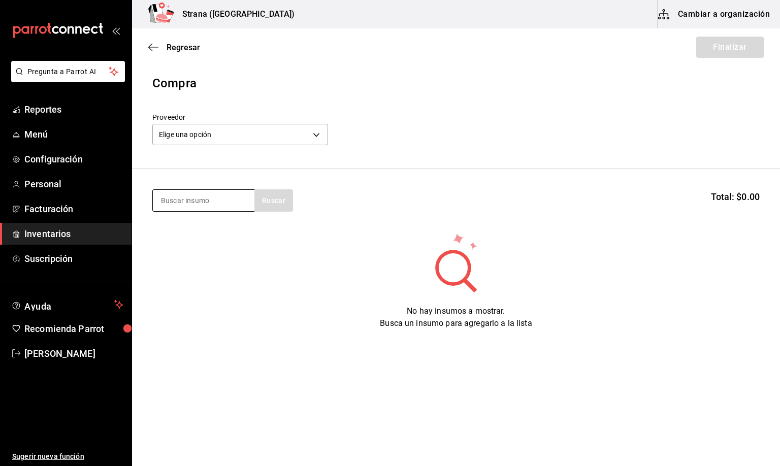
click at [190, 197] on input at bounding box center [204, 200] width 102 height 21
type input "barra libre li"
click at [204, 232] on div "BARRA LIBRE LICOR" at bounding box center [200, 230] width 81 height 12
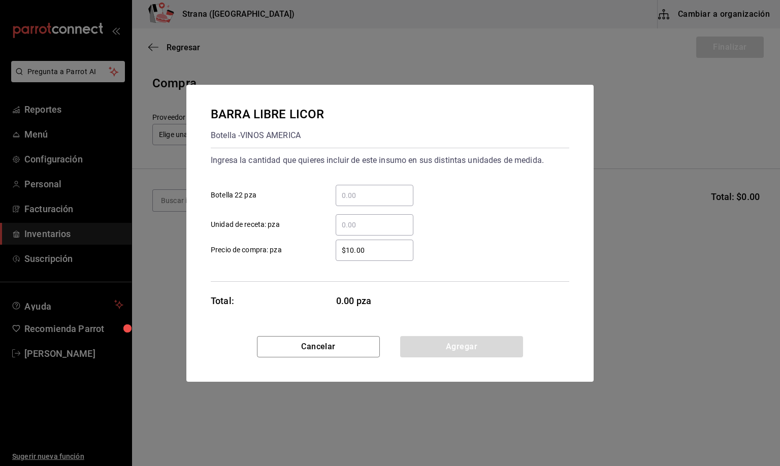
click at [347, 190] on input "​ Botella 22 pza" at bounding box center [375, 195] width 78 height 12
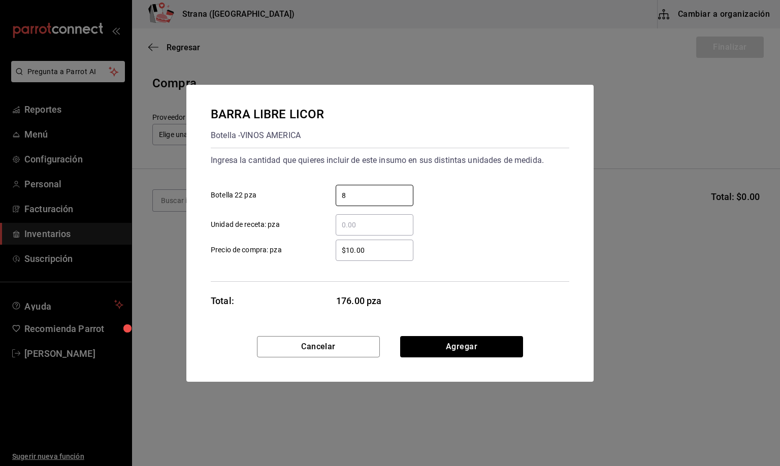
type input "8"
click at [366, 253] on input "$10.00" at bounding box center [375, 250] width 78 height 12
click at [366, 254] on input "$10.00" at bounding box center [375, 250] width 78 height 12
type input "$107.7"
click at [452, 351] on button "Agregar" at bounding box center [461, 346] width 123 height 21
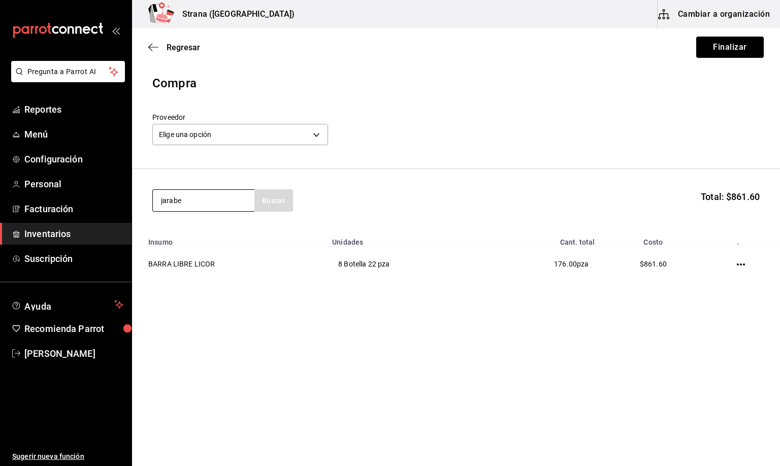
type input "jarabe"
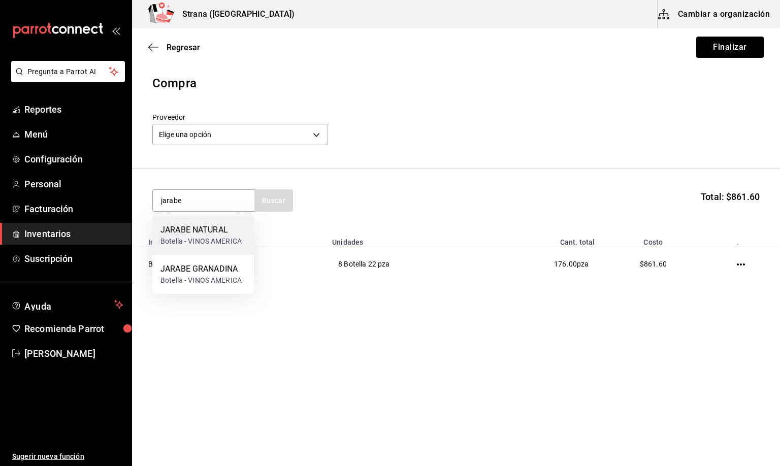
click at [210, 232] on div "JARABE NATURAL" at bounding box center [200, 230] width 81 height 12
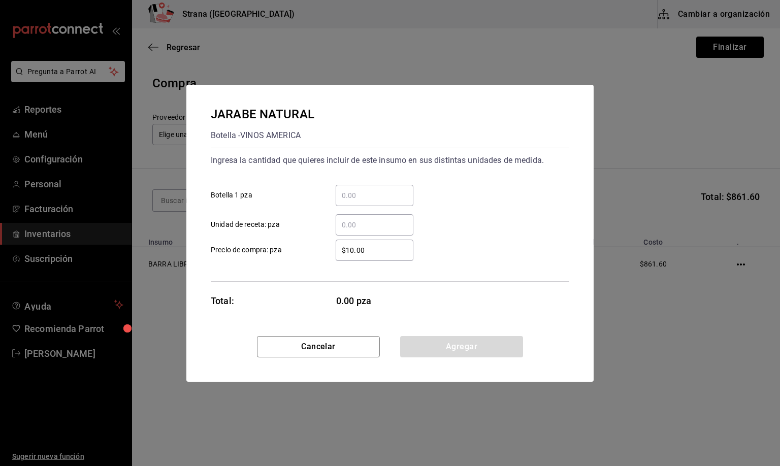
click at [350, 195] on input "​ Botella 1 pza" at bounding box center [375, 195] width 78 height 12
type input "5"
click at [369, 254] on input "$10.00" at bounding box center [375, 250] width 78 height 12
type input "$50.49"
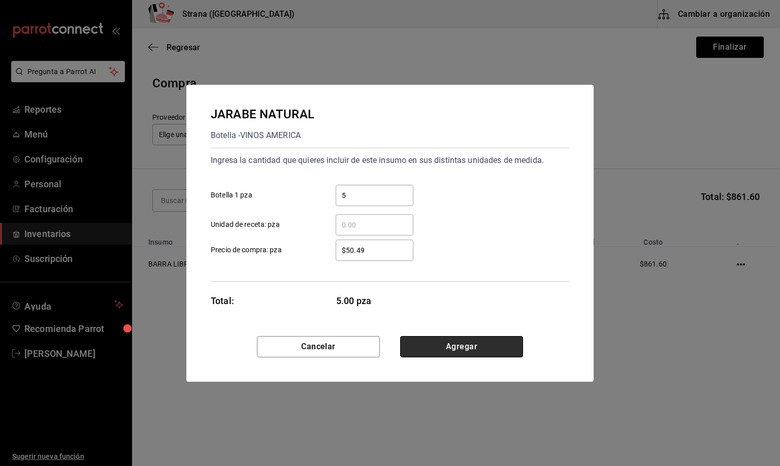
click at [458, 346] on button "Agregar" at bounding box center [461, 346] width 123 height 21
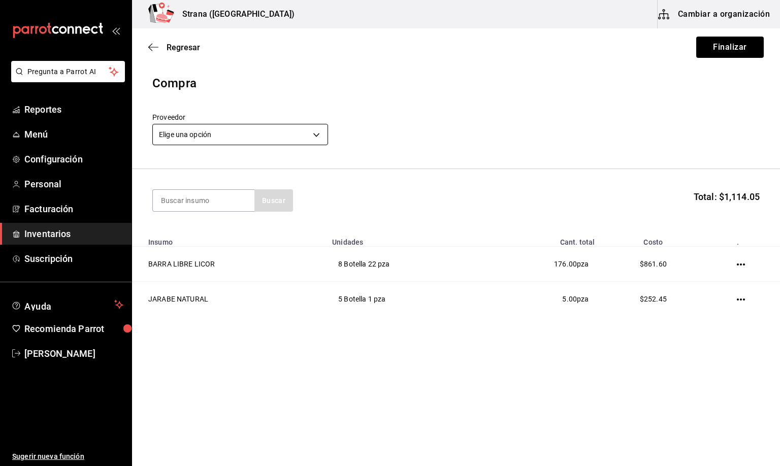
click at [203, 128] on body "Pregunta a Parrot AI Reportes Menú Configuración Personal Facturación Inventari…" at bounding box center [390, 204] width 780 height 409
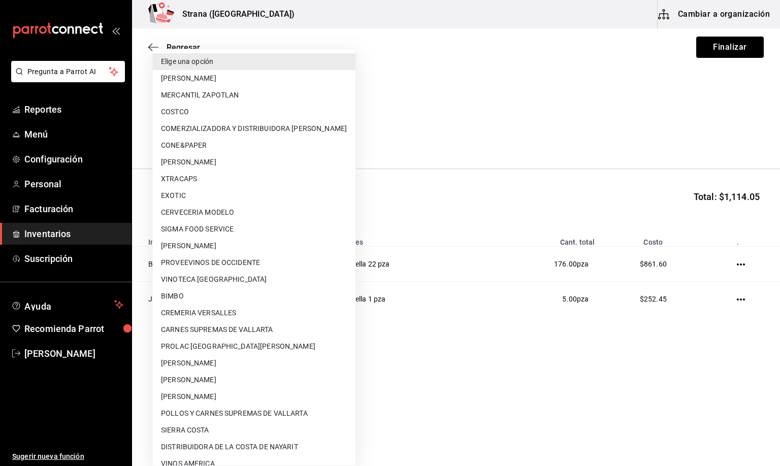
click at [194, 91] on li "MERCANTIL ZAPOTLAN" at bounding box center [254, 95] width 203 height 17
type input "9029996a-e7f7-48d6-95f0-e4462486326c"
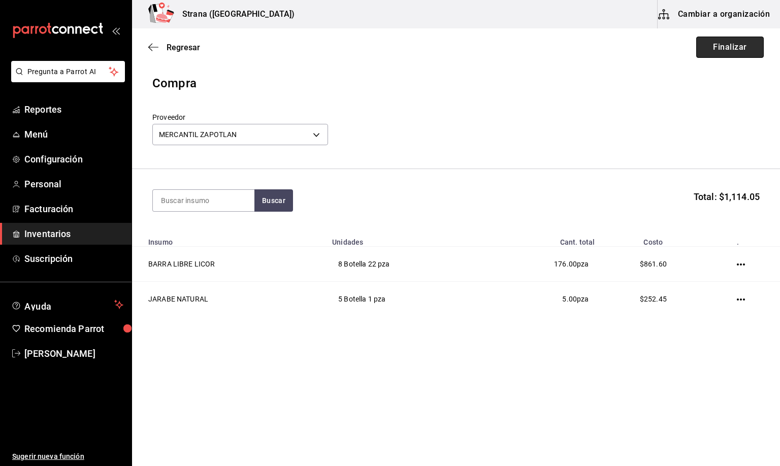
click at [734, 53] on button "Finalizar" at bounding box center [730, 47] width 68 height 21
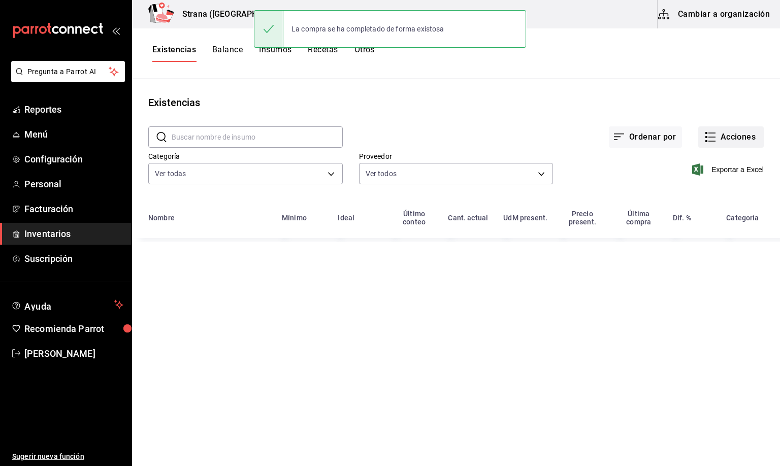
click at [727, 140] on button "Acciones" at bounding box center [730, 136] width 65 height 21
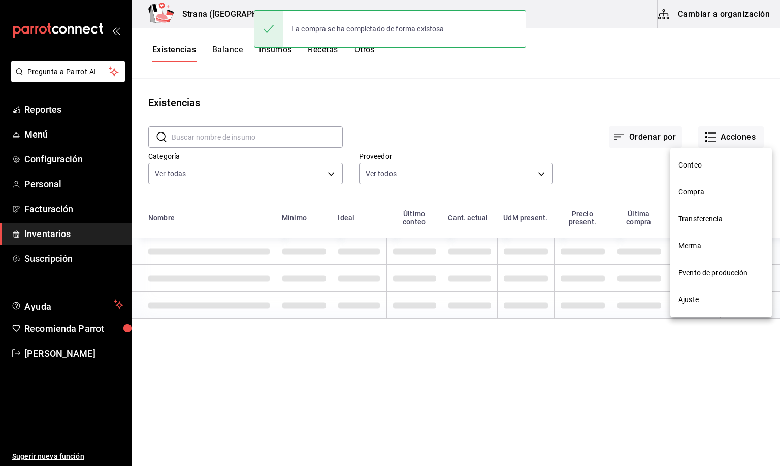
click at [697, 191] on span "Compra" at bounding box center [720, 192] width 85 height 11
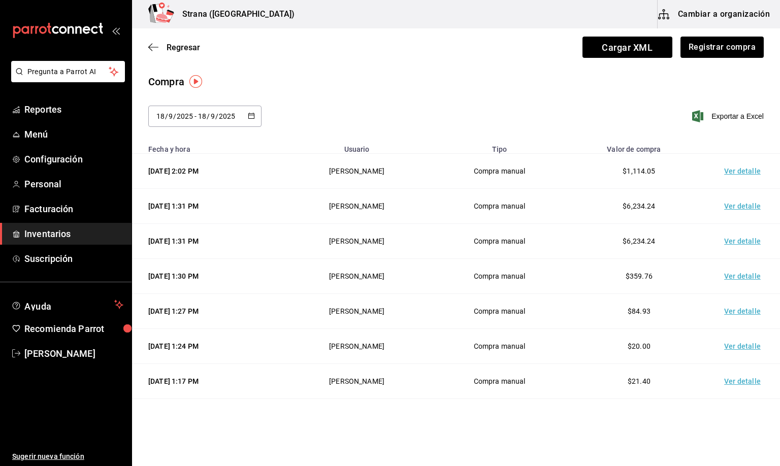
click at [730, 171] on td "Ver detalle" at bounding box center [744, 171] width 71 height 35
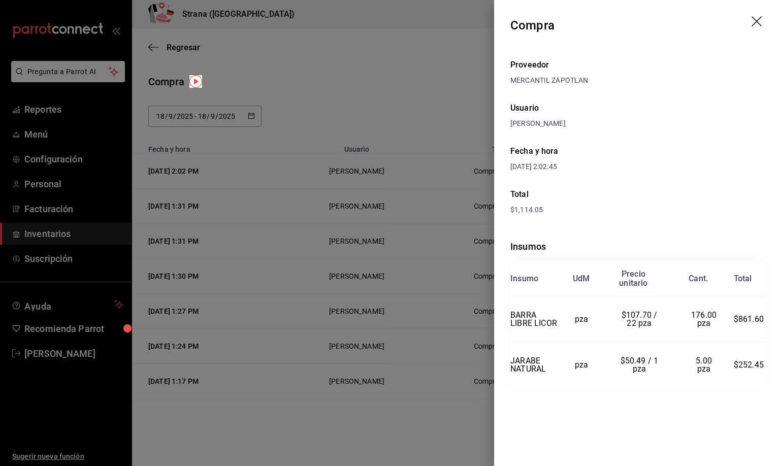
click at [751, 20] on icon "drag" at bounding box center [757, 22] width 12 height 12
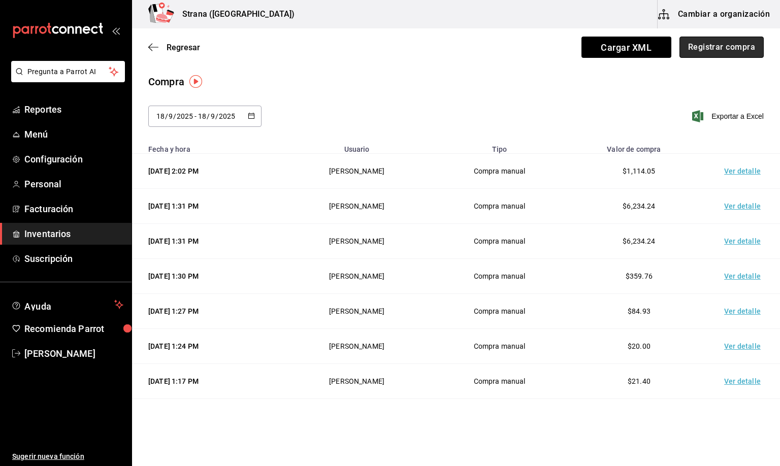
click at [707, 45] on button "Registrar compra" at bounding box center [721, 47] width 84 height 21
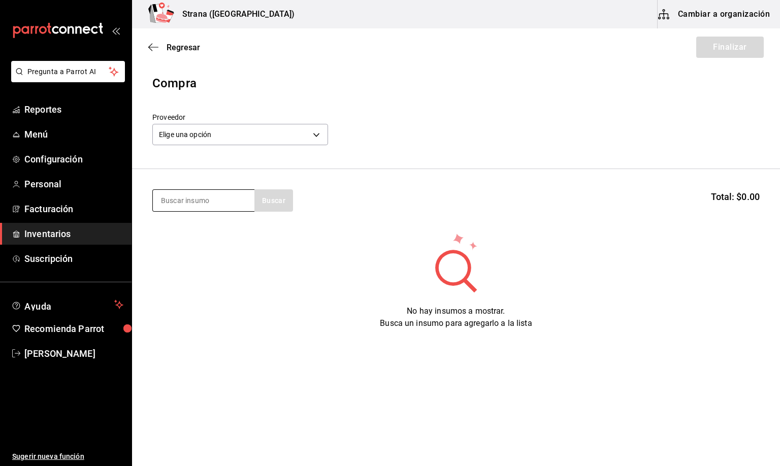
click at [185, 203] on input at bounding box center [204, 200] width 102 height 21
type input "chamb"
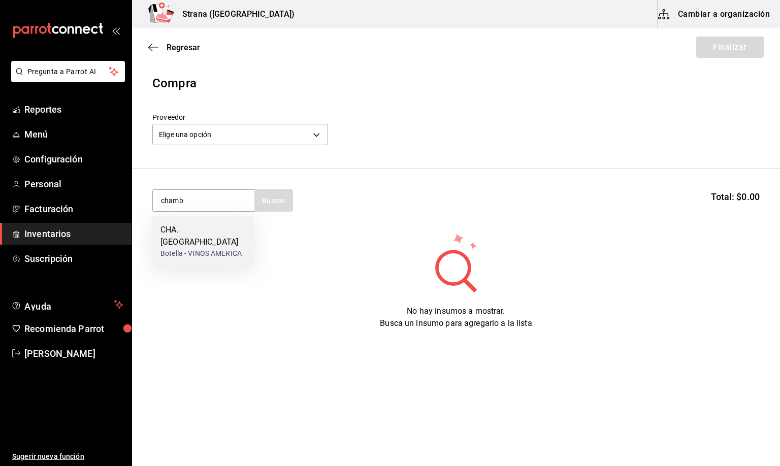
click at [224, 234] on div "CHA. [GEOGRAPHIC_DATA]" at bounding box center [202, 236] width 85 height 24
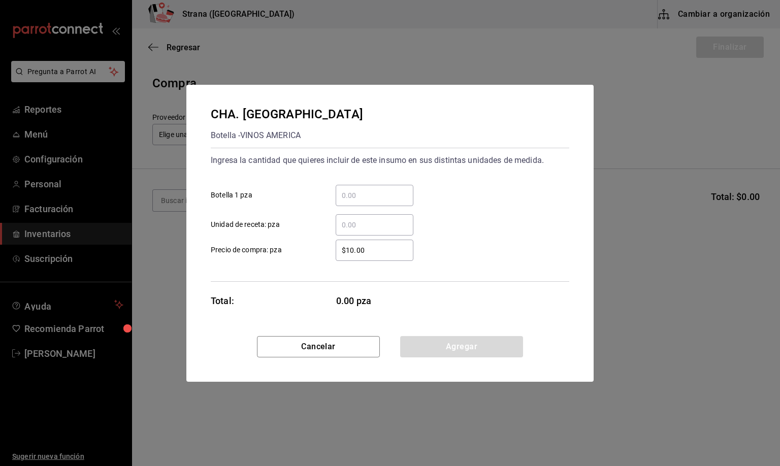
click at [375, 194] on input "​ Botella 1 pza" at bounding box center [375, 195] width 78 height 12
type input "5"
click at [376, 247] on input "$10.00" at bounding box center [375, 250] width 78 height 12
type input "$137.23"
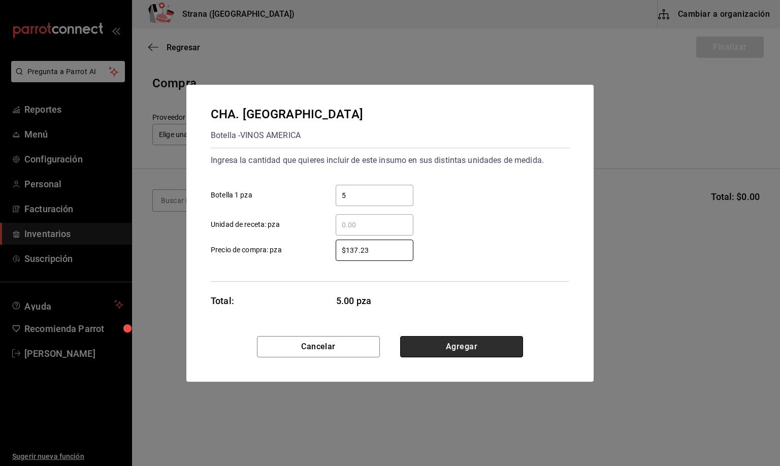
click at [447, 346] on button "Agregar" at bounding box center [461, 346] width 123 height 21
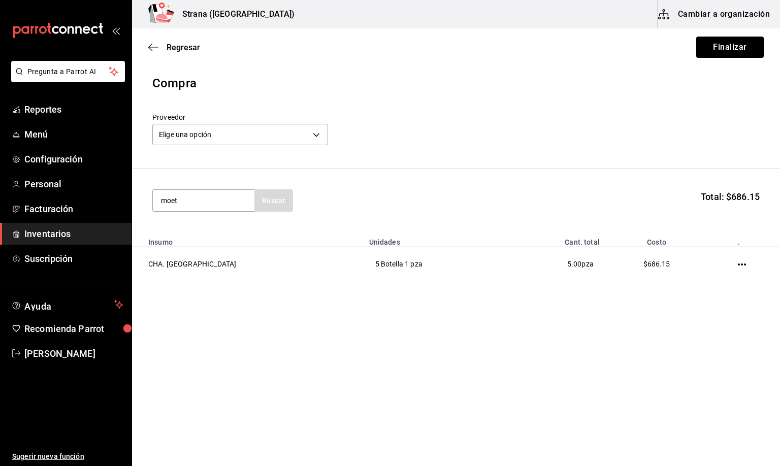
type input "moet"
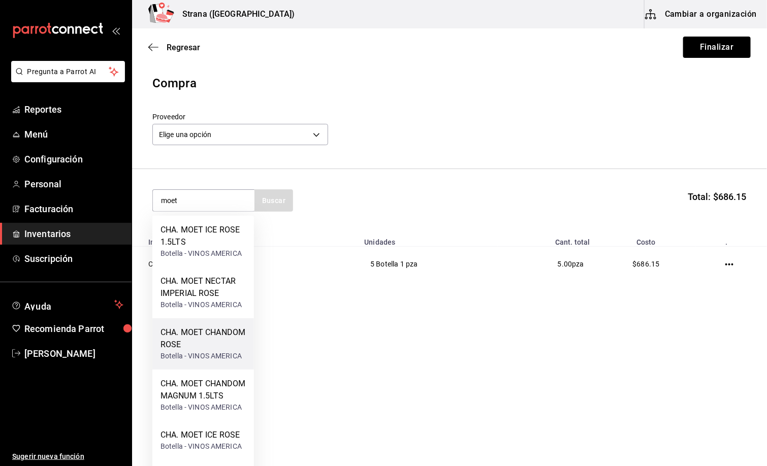
click at [205, 338] on div "CHA. MOET CHANDOM ROSE" at bounding box center [202, 338] width 85 height 24
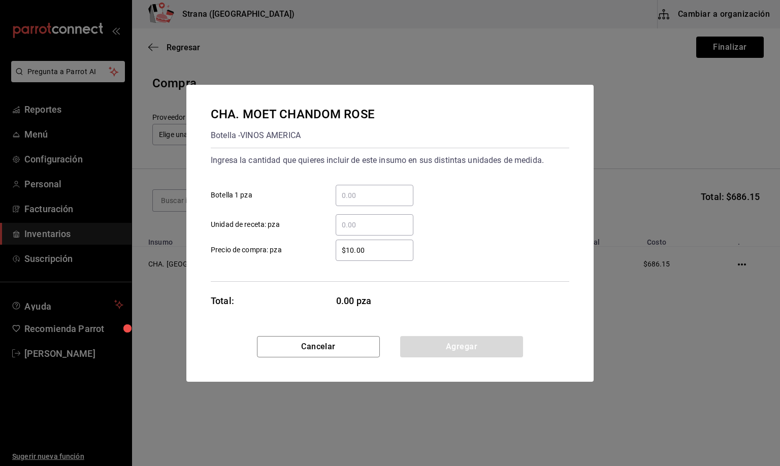
click at [349, 190] on input "​ Botella 1 pza" at bounding box center [375, 195] width 78 height 12
type input "4"
click at [369, 255] on input "$10.00" at bounding box center [375, 250] width 78 height 12
type input "$1,418.86"
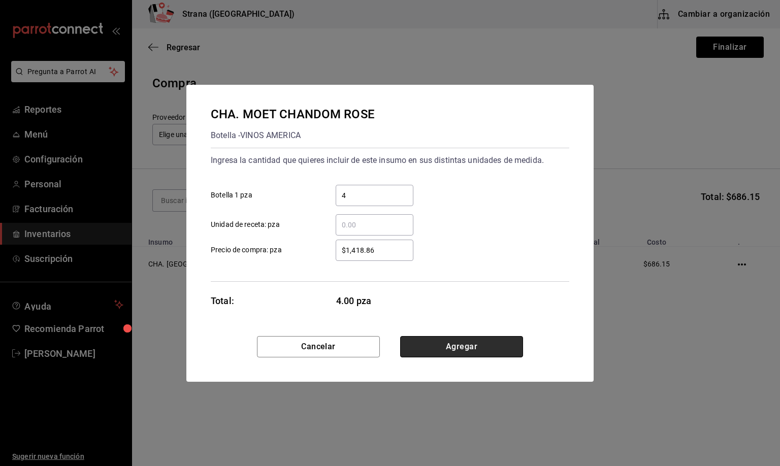
click at [435, 342] on button "Agregar" at bounding box center [461, 346] width 123 height 21
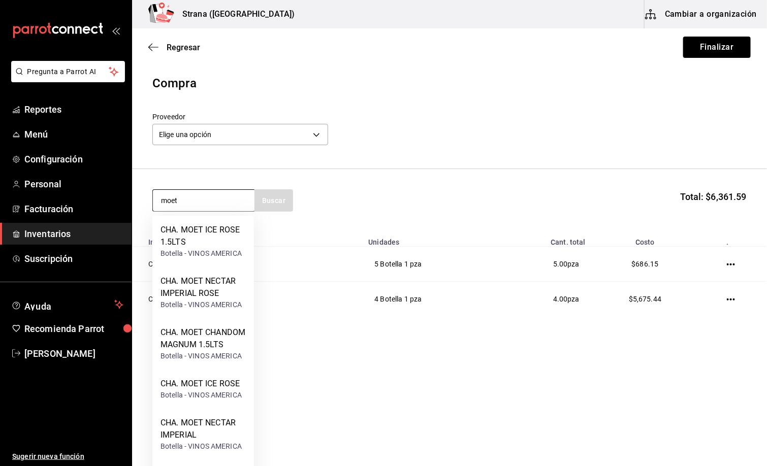
type input "moet"
click at [221, 401] on div "Botella - VINOS AMERICA" at bounding box center [200, 395] width 81 height 11
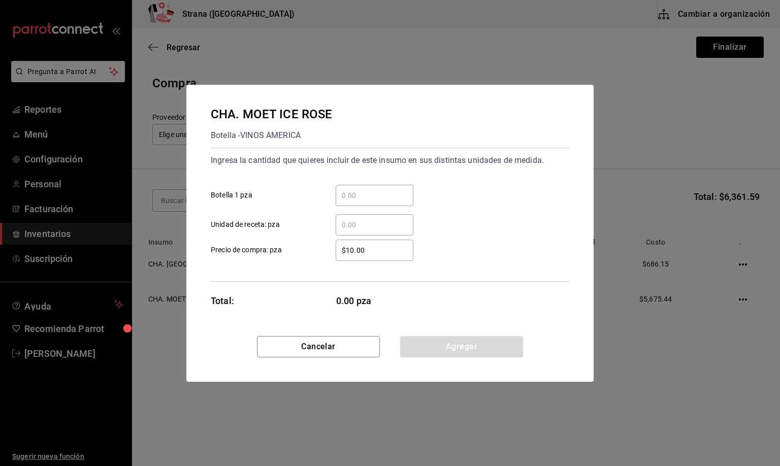
click at [362, 193] on input "​ Botella 1 pza" at bounding box center [375, 195] width 78 height 12
type input "5"
click at [363, 249] on input "$10.00" at bounding box center [375, 250] width 78 height 12
type input "$1,637.07"
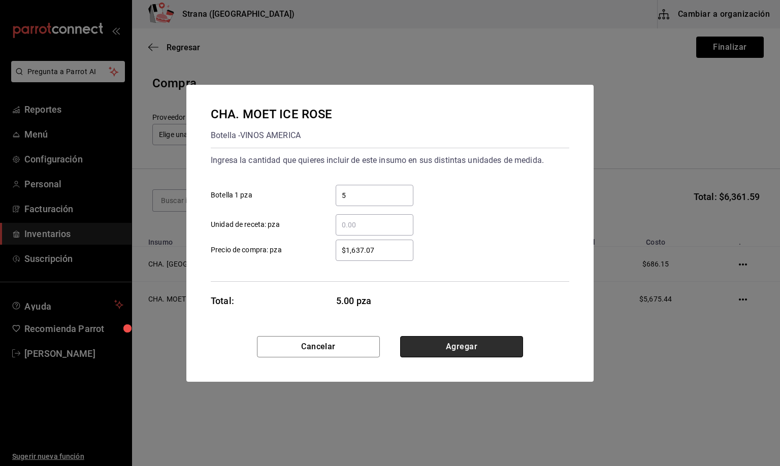
click at [441, 349] on button "Agregar" at bounding box center [461, 346] width 123 height 21
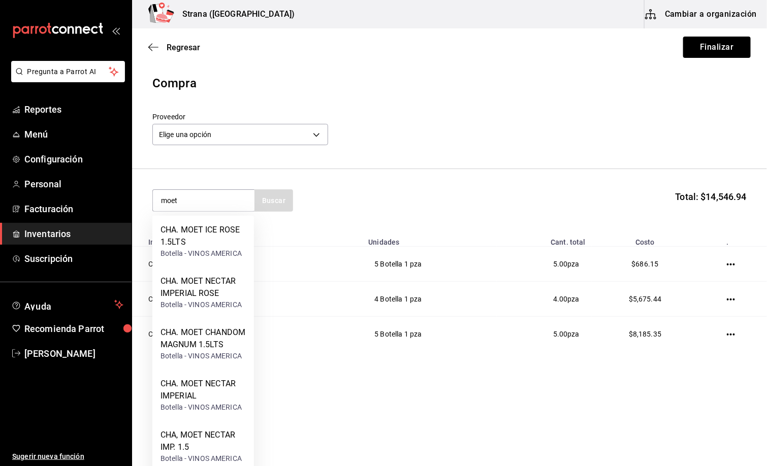
type input "moet"
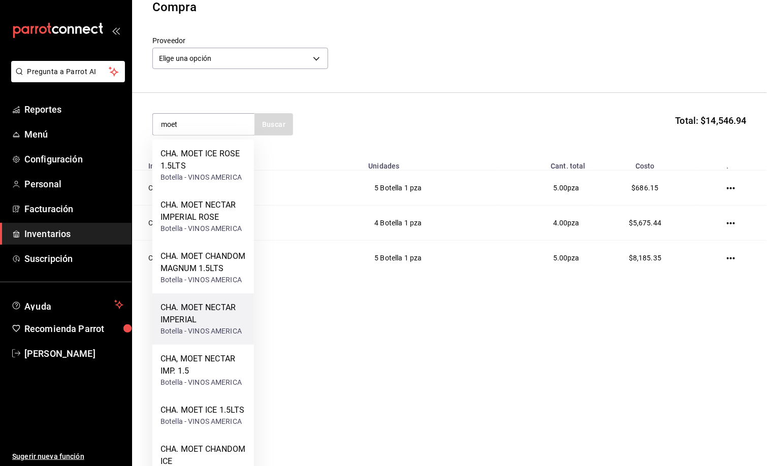
click at [207, 326] on div "CHA. MOET NECTAR IMPERIAL" at bounding box center [202, 314] width 85 height 24
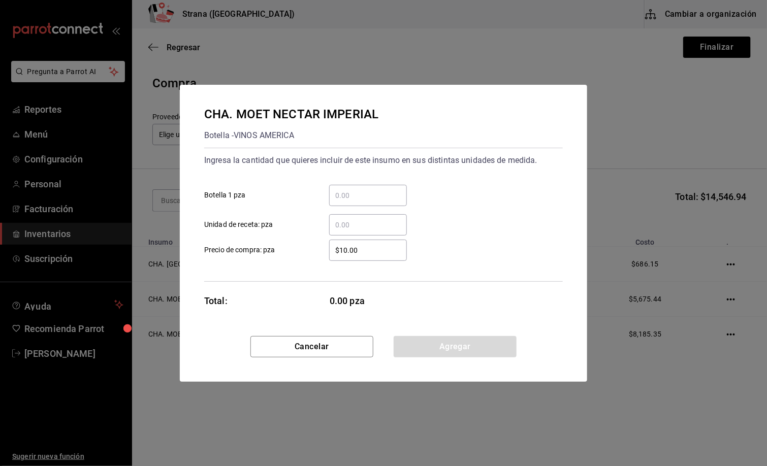
scroll to position [0, 0]
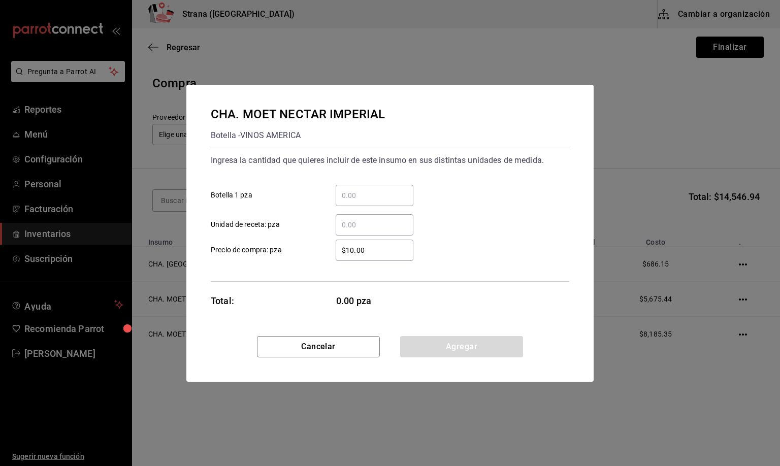
click at [349, 194] on input "​ Botella 1 pza" at bounding box center [375, 195] width 78 height 12
type input "5"
click at [363, 252] on input "$10.00" at bounding box center [375, 250] width 78 height 12
type input "$1,212.66"
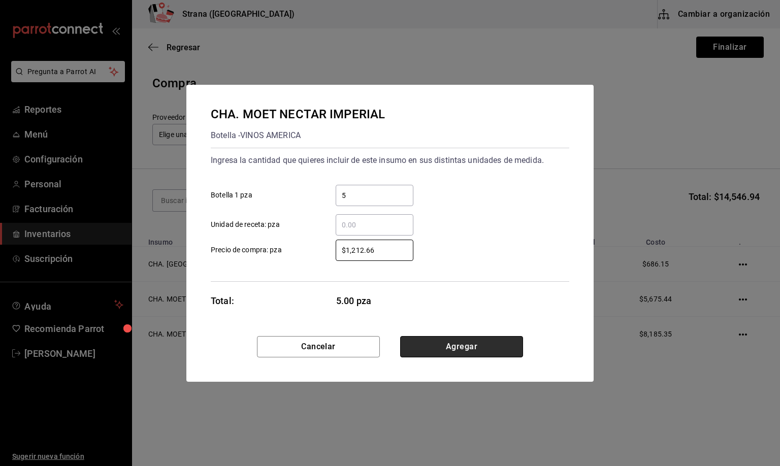
click at [451, 347] on button "Agregar" at bounding box center [461, 346] width 123 height 21
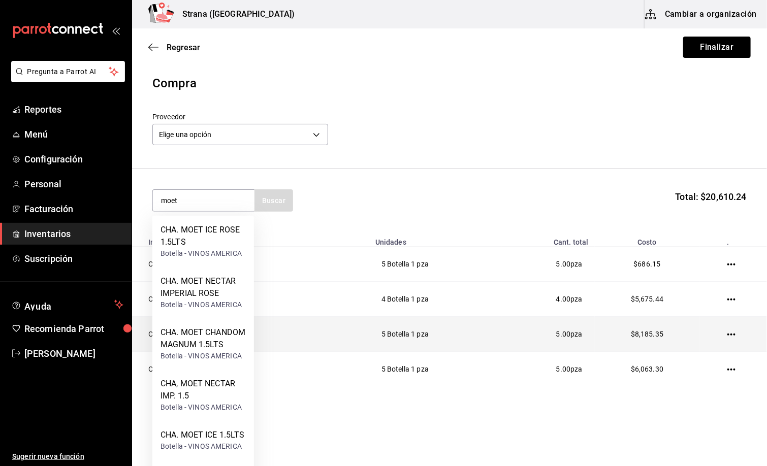
type input "moet"
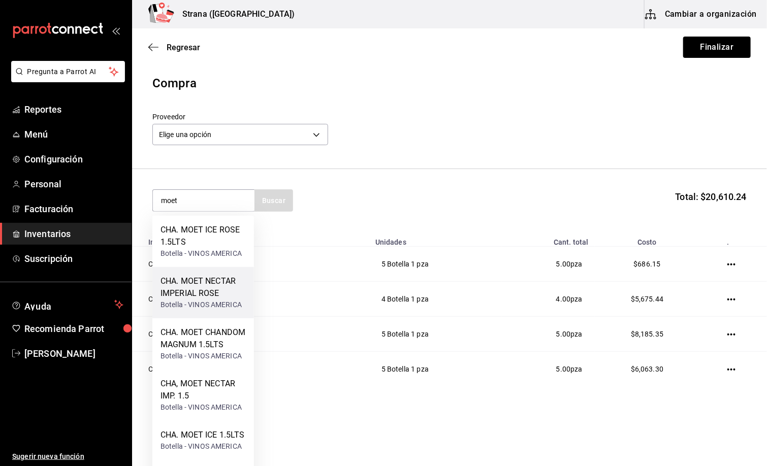
click at [208, 295] on div "CHA. MOET NECTAR IMPERIAL ROSE" at bounding box center [202, 287] width 85 height 24
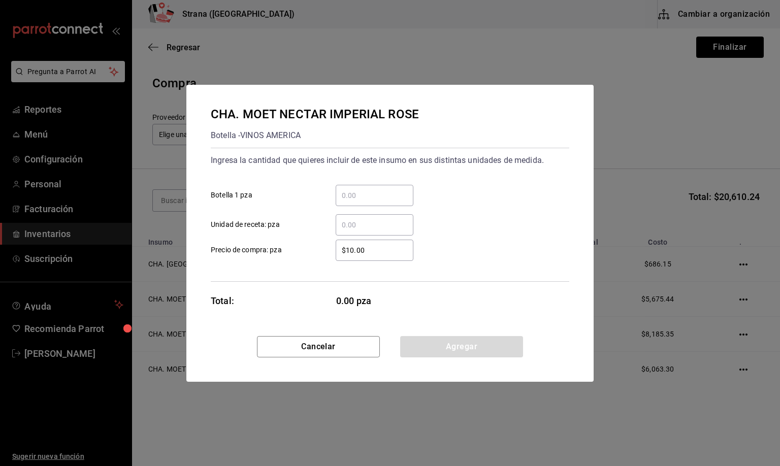
click at [356, 195] on input "​ Botella 1 pza" at bounding box center [375, 195] width 78 height 12
type input "1"
click at [364, 251] on input "$10.00" at bounding box center [375, 250] width 78 height 12
type input "$1,506.1"
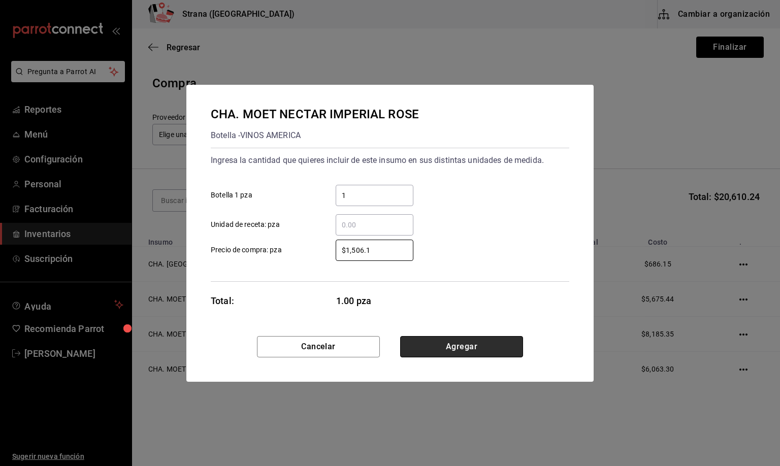
click at [453, 350] on button "Agregar" at bounding box center [461, 346] width 123 height 21
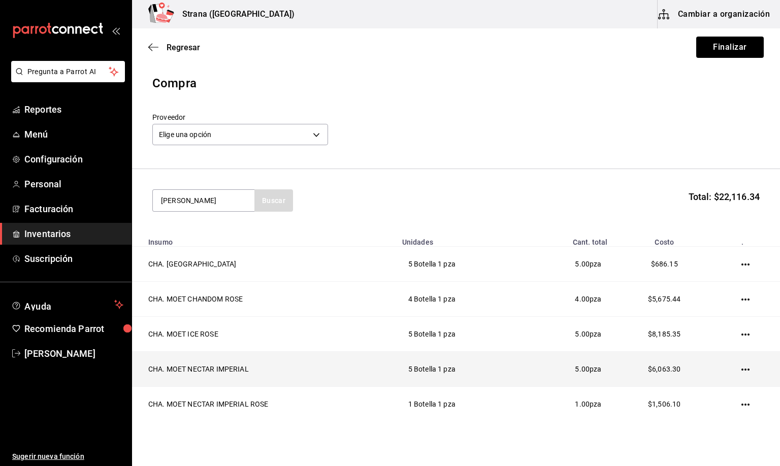
type input "henn"
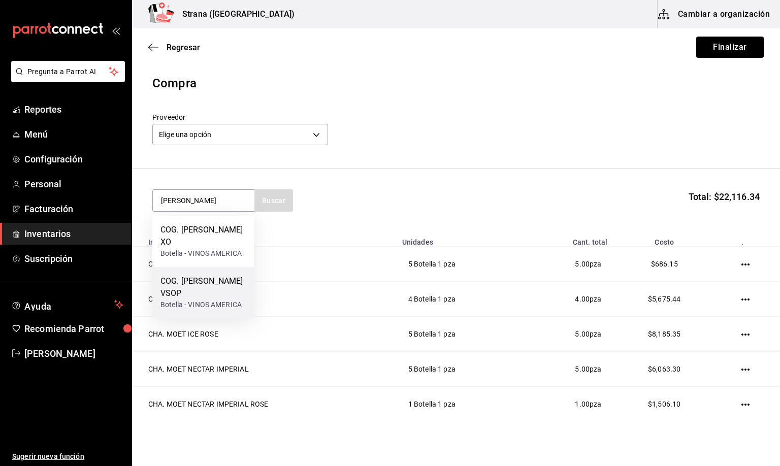
click at [200, 283] on div "COG. [PERSON_NAME] VSOP" at bounding box center [202, 287] width 85 height 24
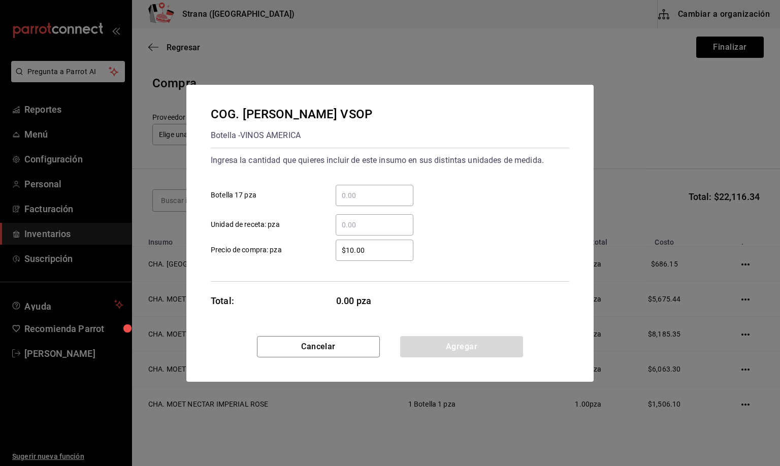
click at [358, 193] on input "​ Botella 17 pza" at bounding box center [375, 195] width 78 height 12
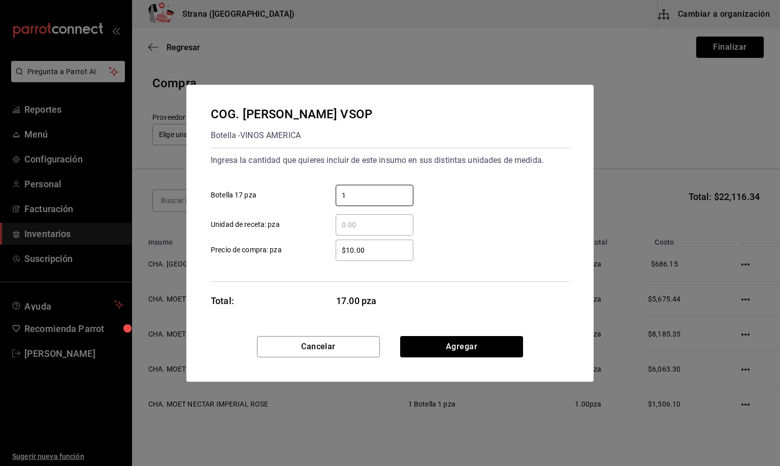
type input "1"
click at [373, 251] on input "$10.00" at bounding box center [375, 250] width 78 height 12
click at [347, 250] on input "$115.52" at bounding box center [375, 250] width 78 height 12
type input "$1,115.52"
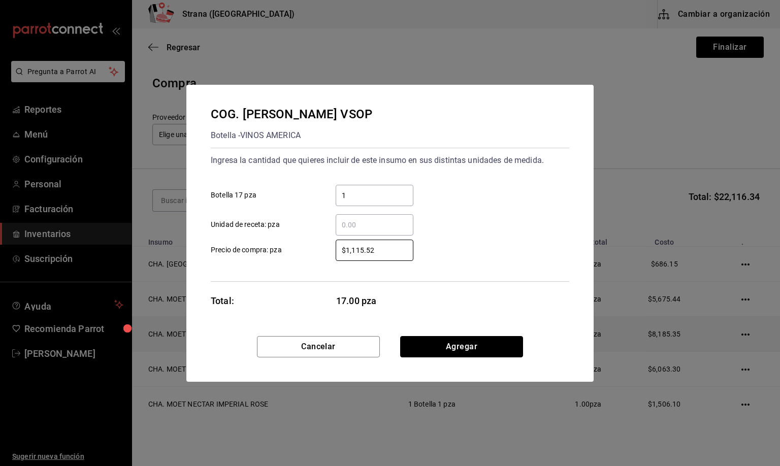
click at [463, 346] on button "Agregar" at bounding box center [461, 346] width 123 height 21
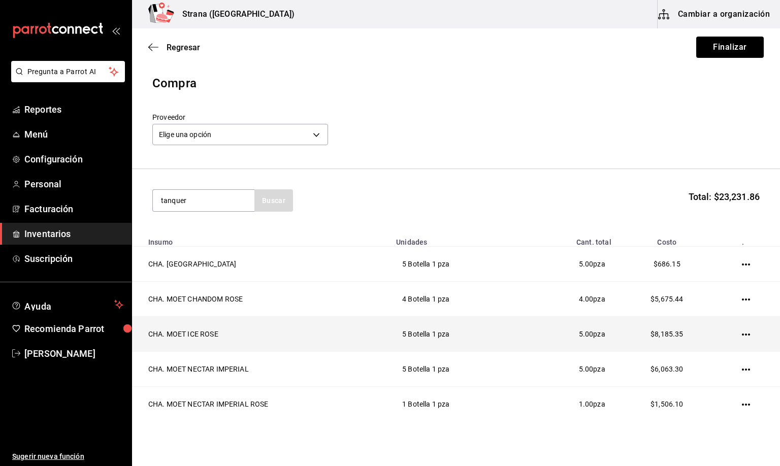
type input "tanquer"
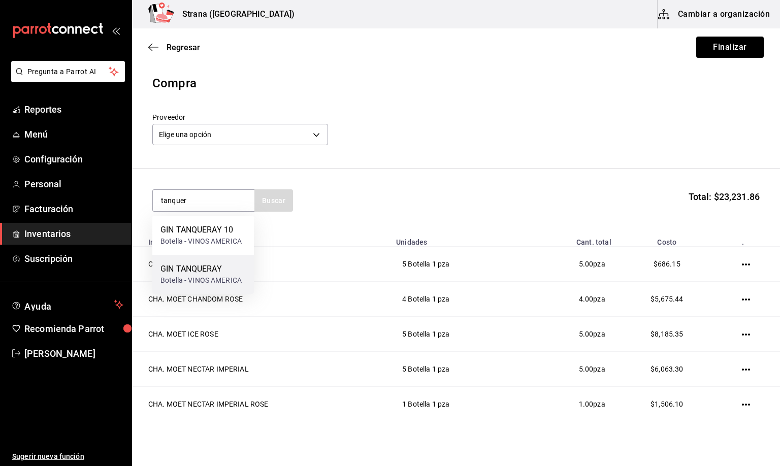
click at [194, 270] on div "GIN TANQUERAY" at bounding box center [200, 269] width 81 height 12
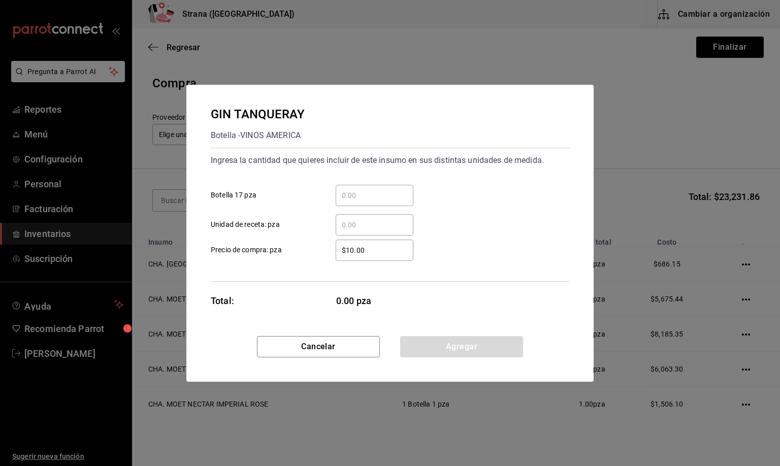
click at [349, 193] on input "​ Botella 17 pza" at bounding box center [375, 195] width 78 height 12
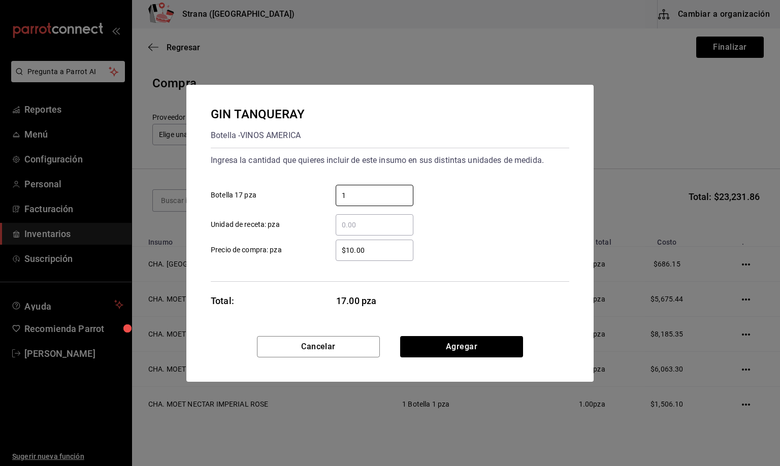
type input "1"
click at [369, 243] on div "$10.00 ​" at bounding box center [375, 250] width 78 height 21
click at [369, 244] on input "$10.00" at bounding box center [375, 250] width 78 height 12
click at [369, 243] on div "$10.00 ​" at bounding box center [375, 250] width 78 height 21
click at [369, 244] on input "$10.00" at bounding box center [375, 250] width 78 height 12
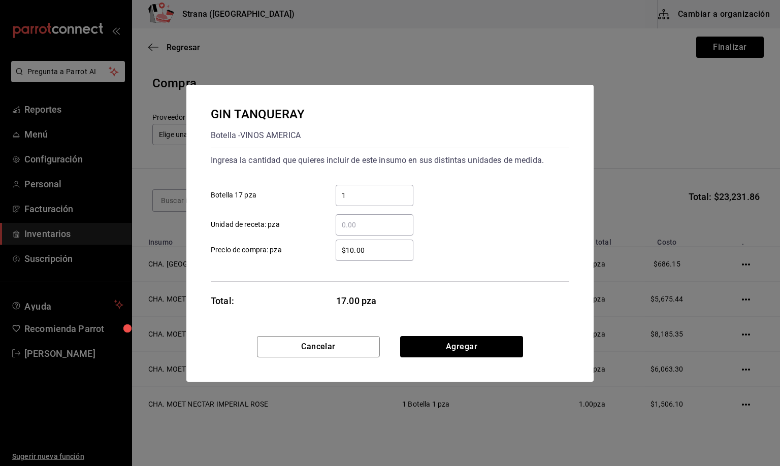
drag, startPoint x: 369, startPoint y: 243, endPoint x: 369, endPoint y: 250, distance: 7.1
click at [369, 244] on div "$10.00 ​" at bounding box center [375, 250] width 78 height 21
click at [369, 244] on input "$10.00" at bounding box center [375, 250] width 78 height 12
click at [369, 250] on input "$10.00" at bounding box center [375, 250] width 78 height 12
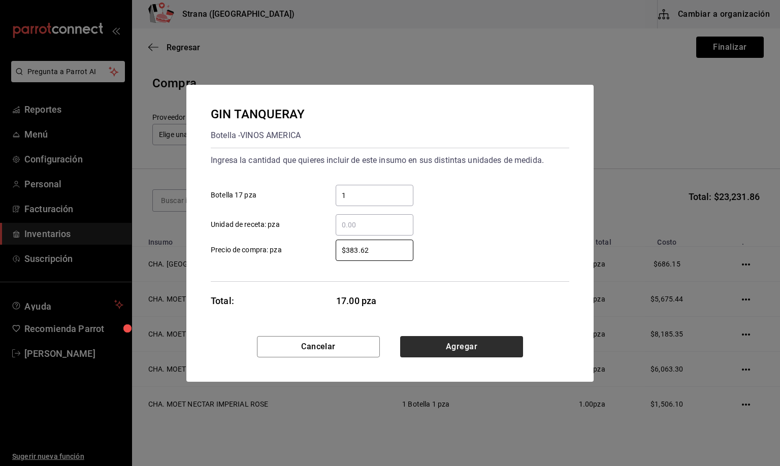
type input "$383.62"
click at [444, 346] on button "Agregar" at bounding box center [461, 346] width 123 height 21
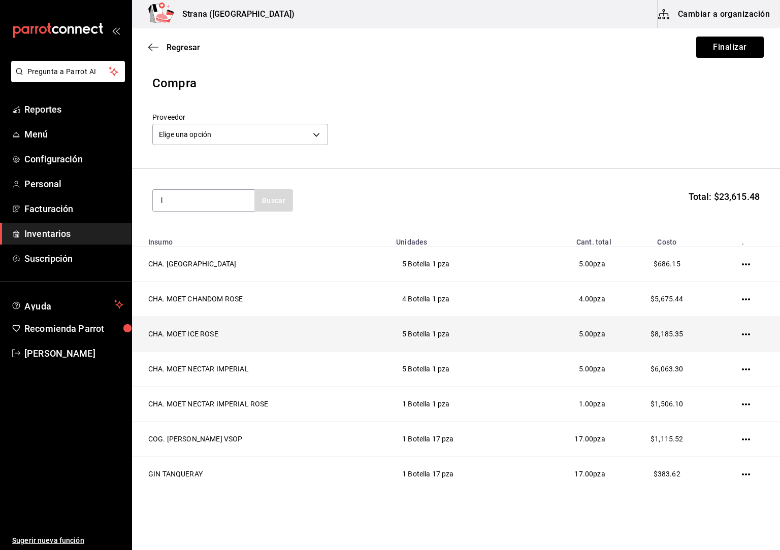
type input "l"
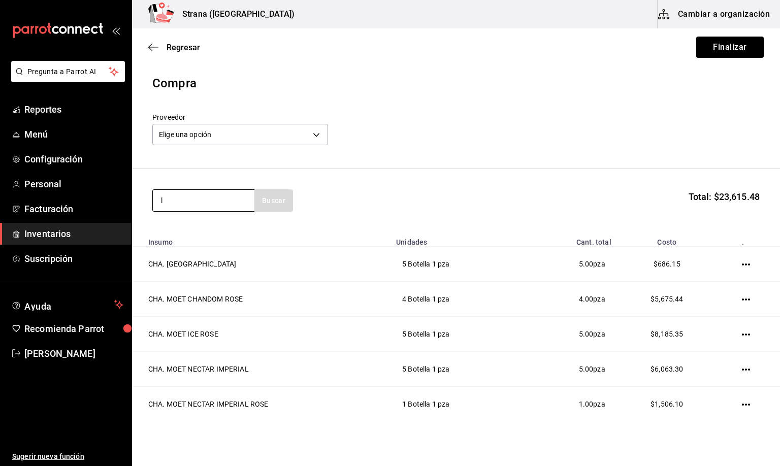
click at [166, 198] on input "l" at bounding box center [204, 200] width 102 height 21
type input "43"
click at [183, 204] on input "43" at bounding box center [204, 200] width 102 height 21
click at [162, 204] on input "43" at bounding box center [204, 200] width 102 height 21
type input "4"
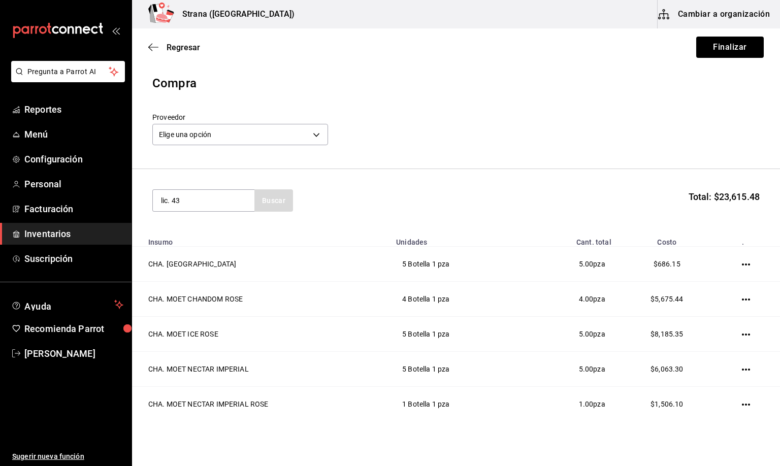
type input "lic. 43"
click at [198, 230] on div "LIC. 43" at bounding box center [200, 230] width 81 height 12
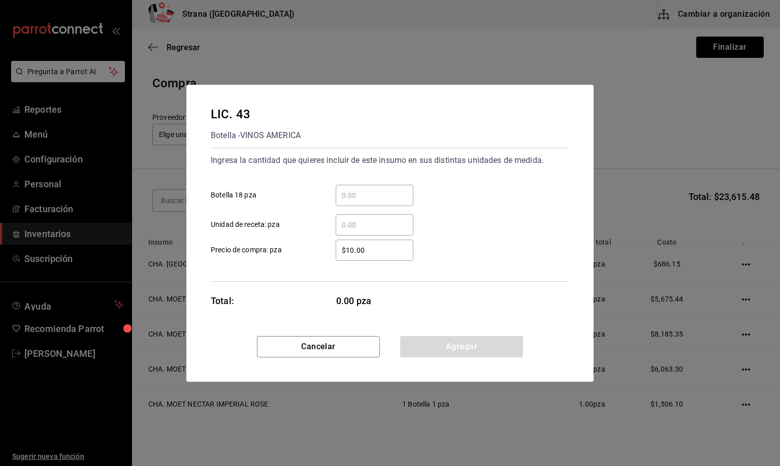
click at [357, 199] on input "​ Botella 18 pza" at bounding box center [375, 195] width 78 height 12
type input "1"
click at [363, 254] on input "$10.00" at bounding box center [375, 250] width 78 height 12
drag, startPoint x: 371, startPoint y: 256, endPoint x: 346, endPoint y: 250, distance: 25.7
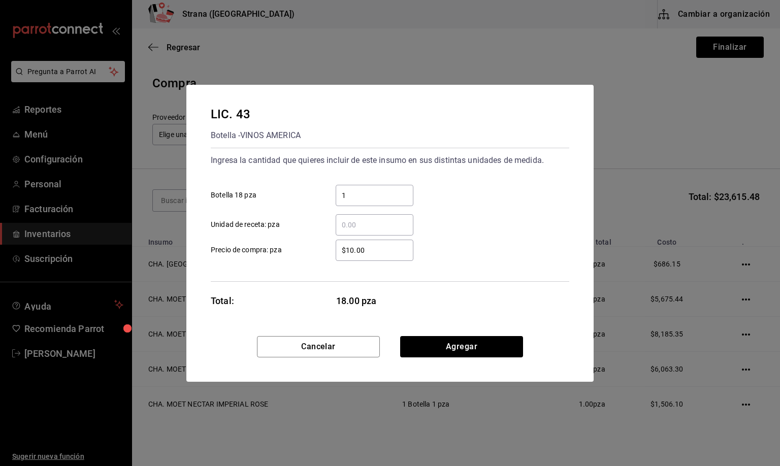
click at [346, 250] on div "$10.00 ​" at bounding box center [375, 250] width 78 height 21
click at [349, 248] on input "$10.00" at bounding box center [375, 250] width 78 height 12
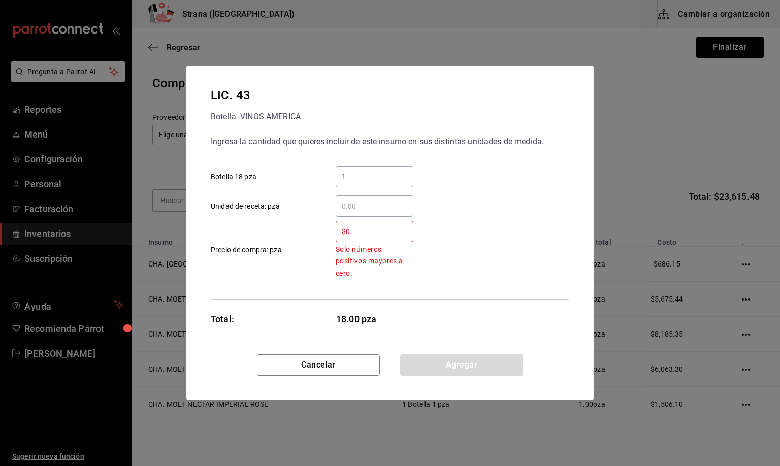
type input "$0"
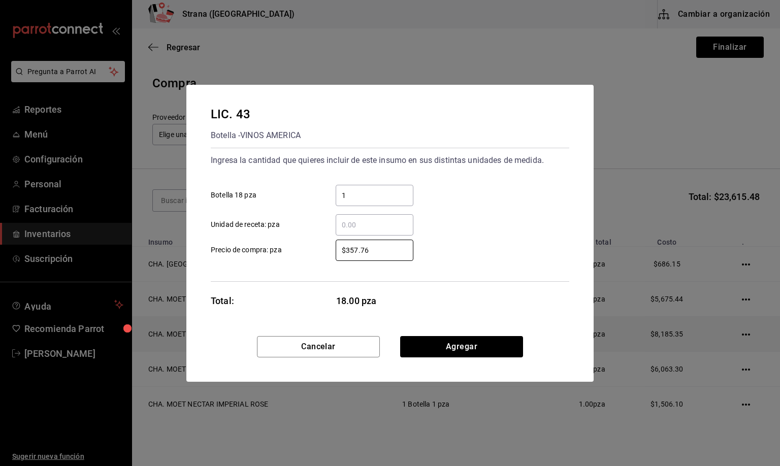
type input "$357.76"
click at [455, 345] on button "Agregar" at bounding box center [461, 346] width 123 height 21
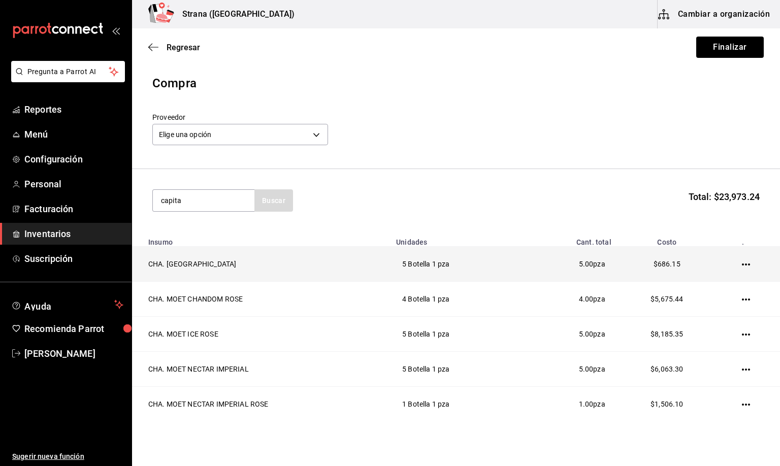
type input "capita"
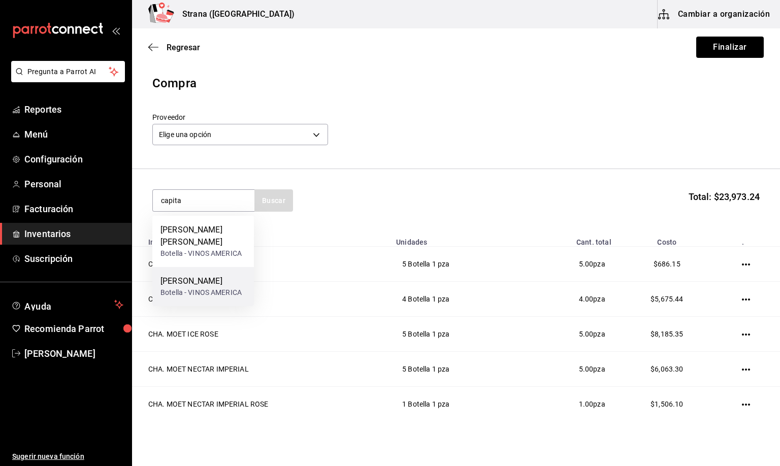
click at [206, 287] on div "RON CAPITAN MORGAN" at bounding box center [200, 281] width 81 height 12
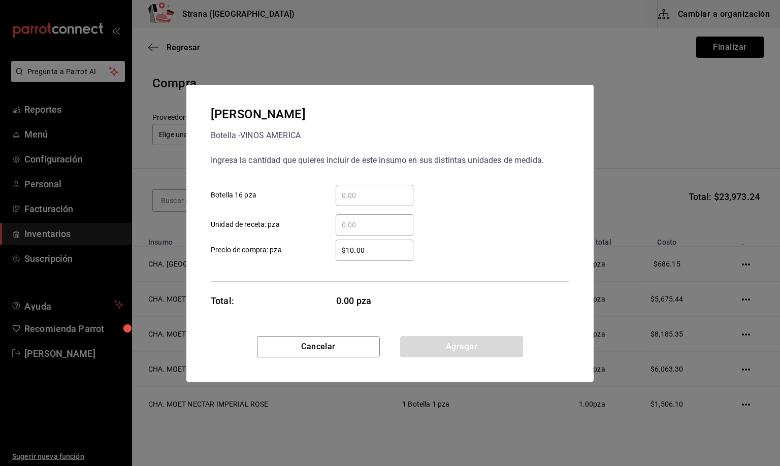
click at [361, 195] on input "​ Botella 16 pza" at bounding box center [375, 195] width 78 height 12
type input "2"
click at [367, 247] on input "$10.00" at bounding box center [375, 250] width 78 height 12
click at [366, 247] on input "$10.00" at bounding box center [375, 250] width 78 height 12
type input "$125.86"
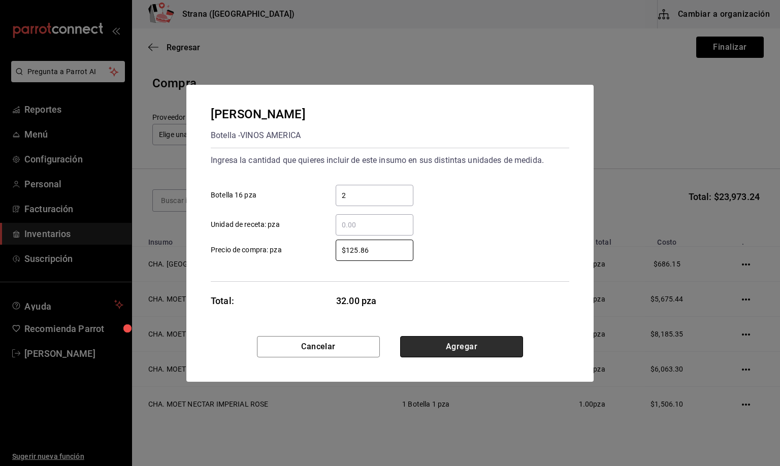
click at [464, 349] on button "Agregar" at bounding box center [461, 346] width 123 height 21
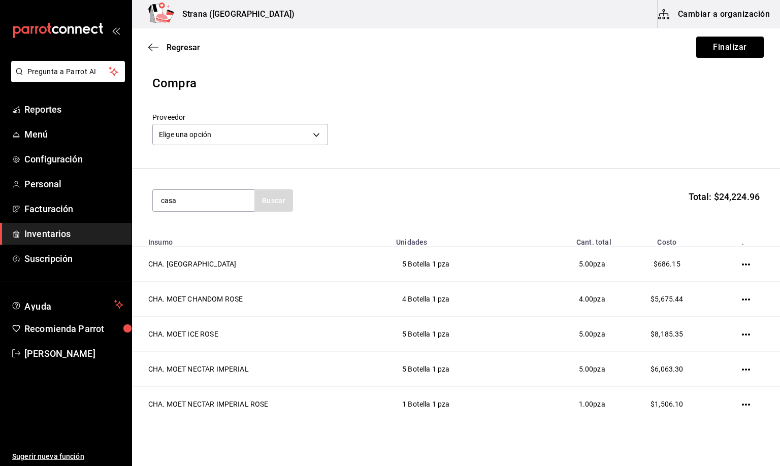
type input "casa"
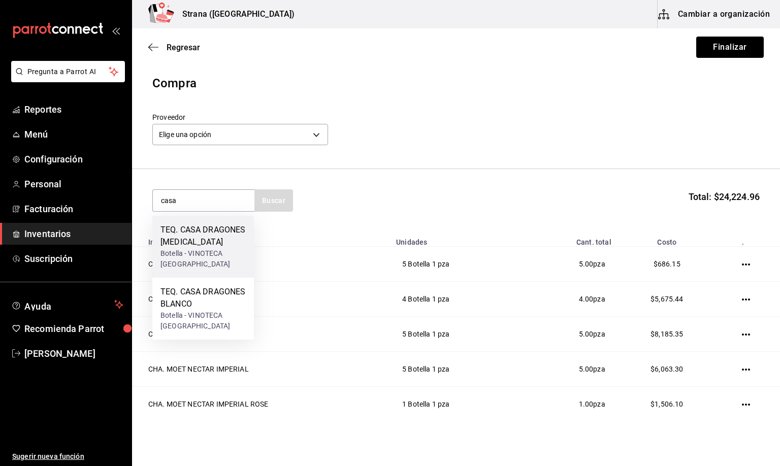
click at [199, 247] on div "TEQ. CASA DRAGONES JOVEN" at bounding box center [202, 236] width 85 height 24
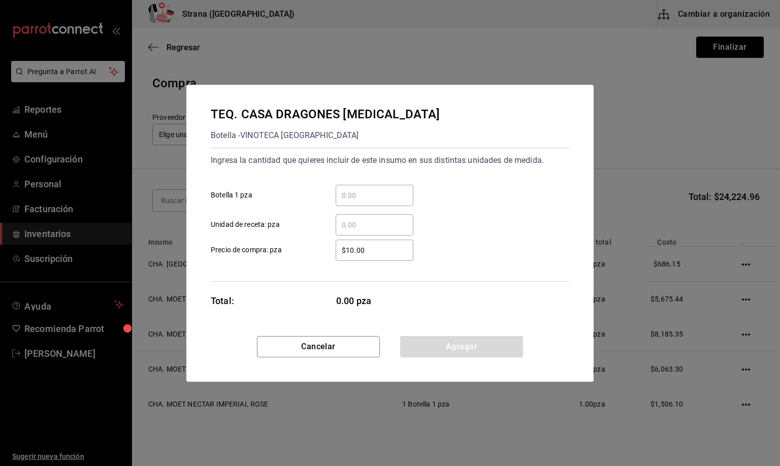
click at [353, 195] on input "​ Botella 1 pza" at bounding box center [375, 195] width 78 height 12
type input "2"
click at [368, 251] on input "$10.00" at bounding box center [375, 250] width 78 height 12
type input "$3,512.93"
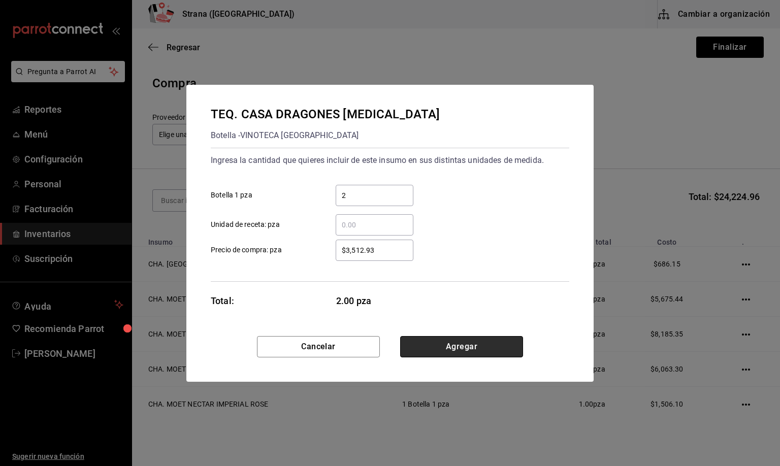
click at [462, 349] on button "Agregar" at bounding box center [461, 346] width 123 height 21
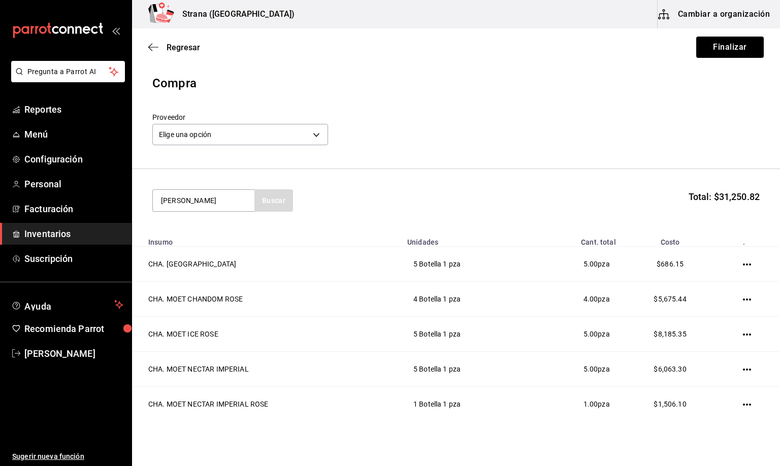
type input "don julio"
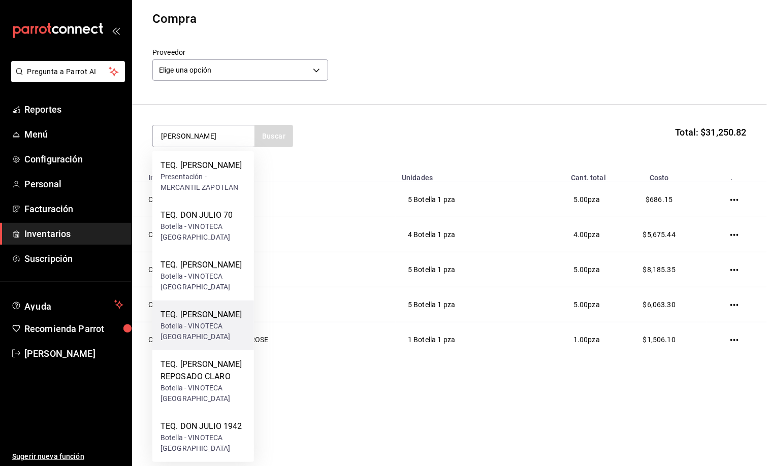
scroll to position [101, 0]
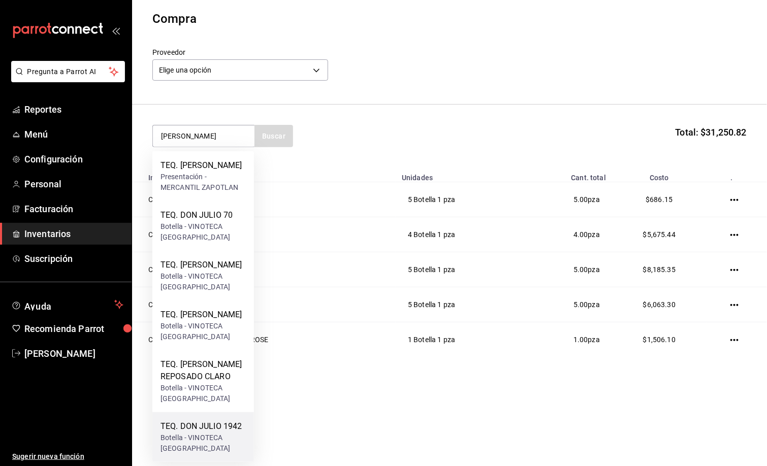
click at [217, 438] on div "Botella - VINOTECA MEXICO" at bounding box center [202, 443] width 85 height 21
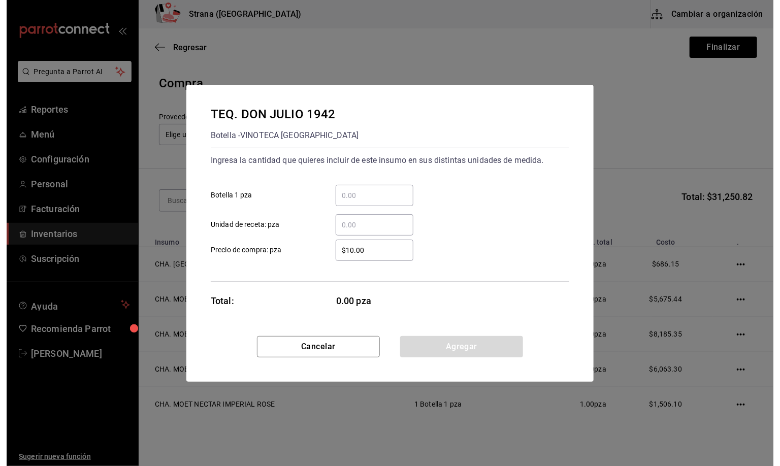
scroll to position [0, 0]
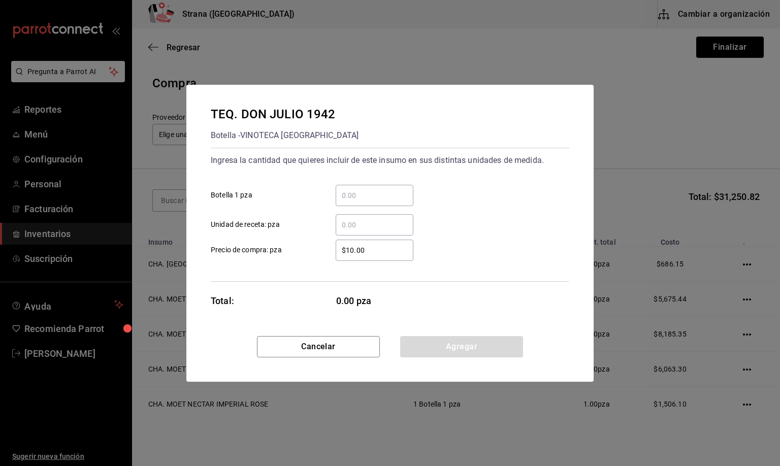
click at [364, 195] on input "​ Botella 1 pza" at bounding box center [375, 195] width 78 height 12
type input "2"
click at [376, 246] on input "$10.00" at bounding box center [375, 250] width 78 height 12
type input "$2,064.66"
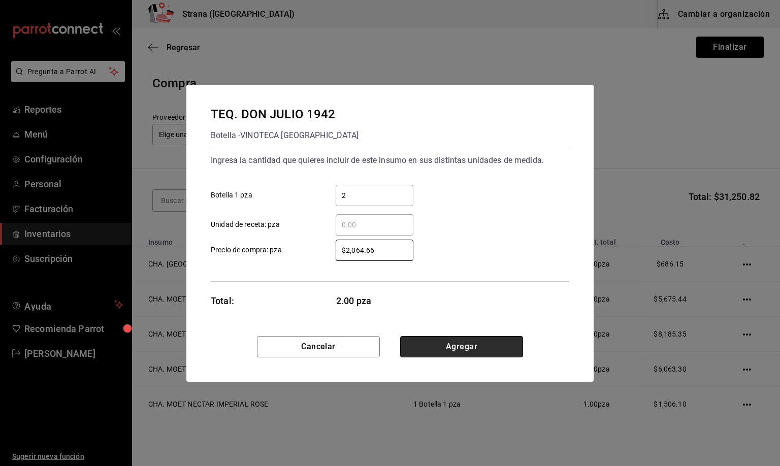
click at [458, 342] on button "Agregar" at bounding box center [461, 346] width 123 height 21
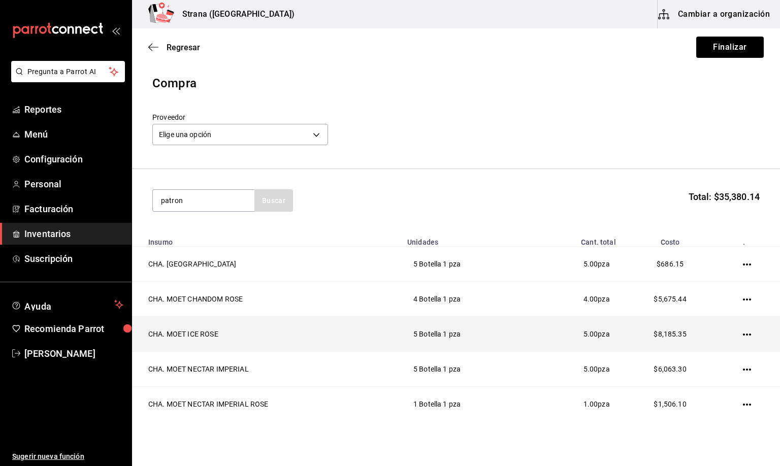
type input "patron"
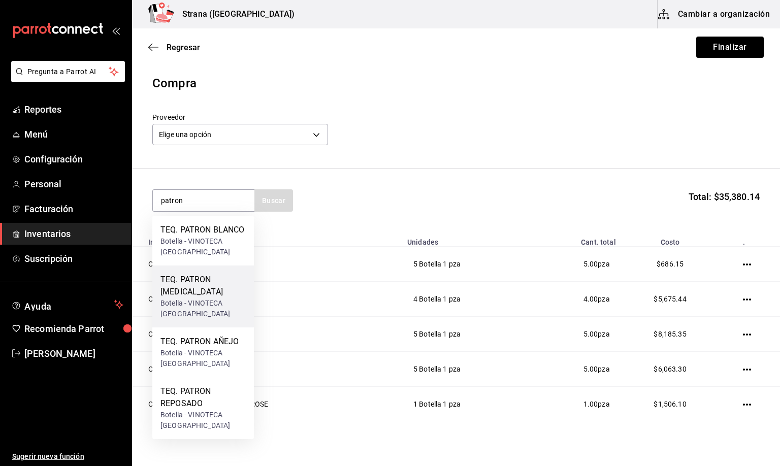
click at [196, 293] on div "TEQ. PATRON CRISTALINO" at bounding box center [202, 286] width 85 height 24
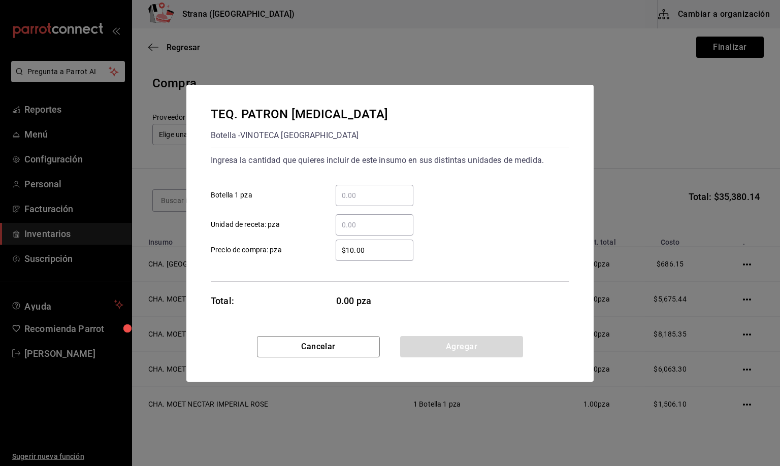
click at [359, 191] on input "​ Botella 1 pza" at bounding box center [375, 195] width 78 height 12
type input "1"
click at [368, 245] on input "$10.00" at bounding box center [375, 250] width 78 height 12
type input "$495.69"
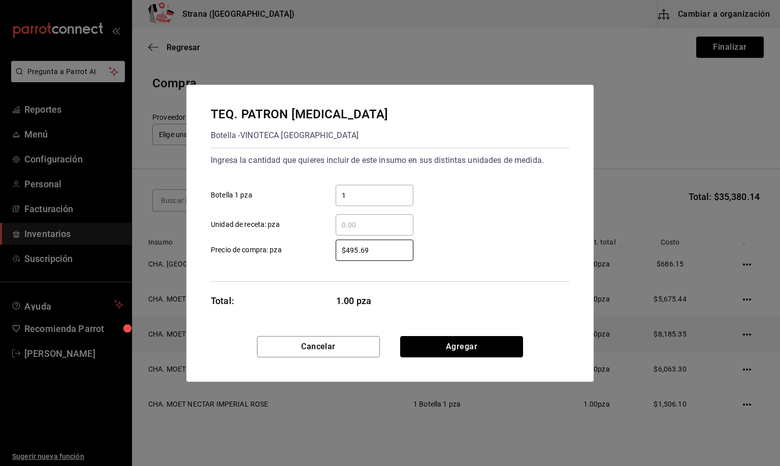
click at [432, 345] on button "Agregar" at bounding box center [461, 346] width 123 height 21
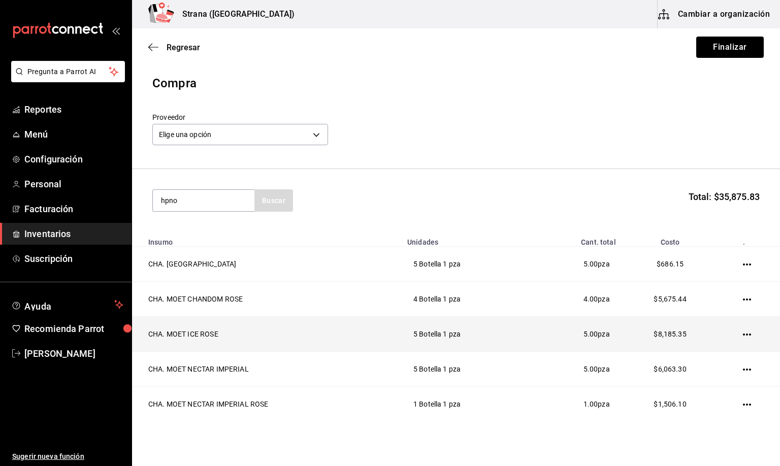
type input "hpno"
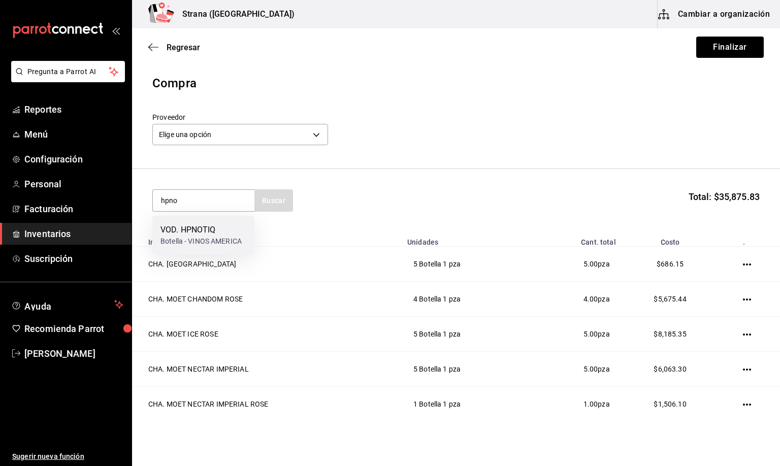
click at [193, 234] on div "VOD. HPNOTIQ" at bounding box center [200, 230] width 81 height 12
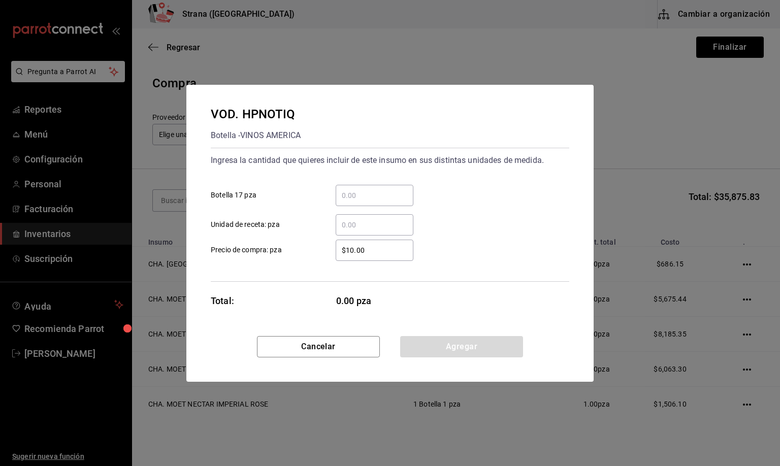
click at [367, 195] on input "​ Botella 17 pza" at bounding box center [375, 195] width 78 height 12
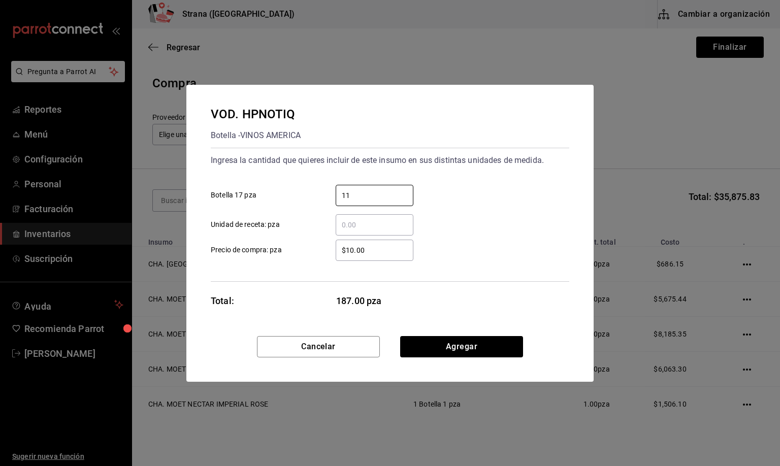
type input "11"
click at [372, 255] on input "$10.00" at bounding box center [375, 250] width 78 height 12
click at [372, 256] on input "$10.00" at bounding box center [375, 250] width 78 height 12
type input "$465.52"
click at [457, 340] on button "Agregar" at bounding box center [461, 346] width 123 height 21
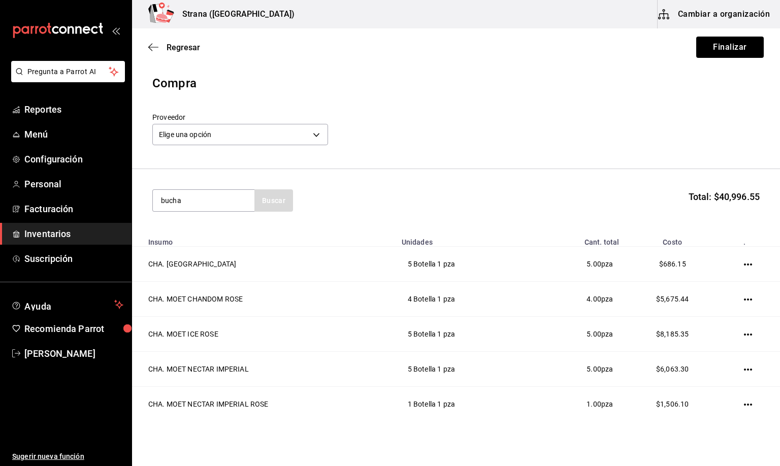
type input "bucha"
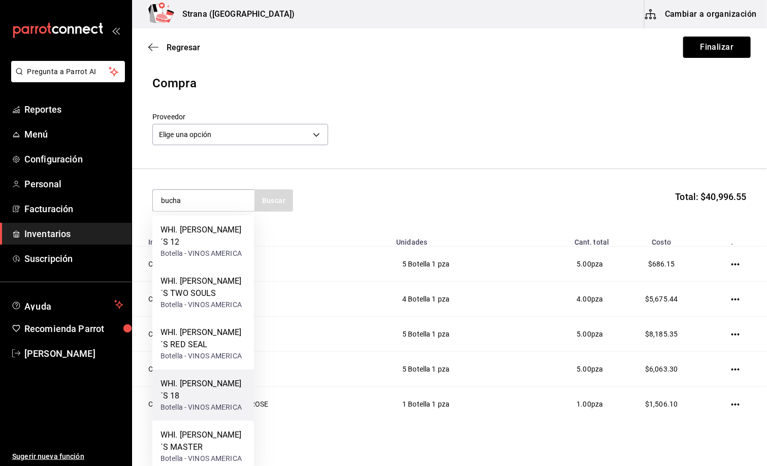
click at [204, 388] on div "WHI. [PERSON_NAME]´S 18" at bounding box center [202, 390] width 85 height 24
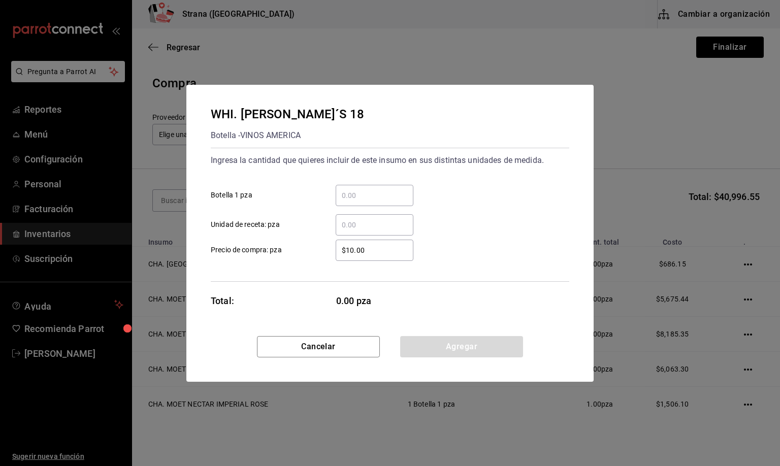
click at [368, 187] on div "​" at bounding box center [375, 195] width 78 height 21
click at [368, 189] on input "​ Botella 1 pza" at bounding box center [375, 195] width 78 height 12
type input "2"
click at [365, 248] on input "$10.00" at bounding box center [375, 250] width 78 height 12
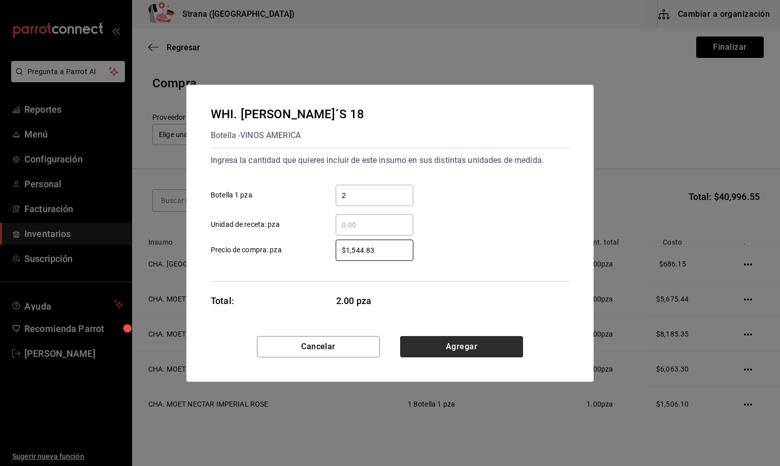
type input "$1,544.83"
click at [480, 349] on button "Agregar" at bounding box center [461, 346] width 123 height 21
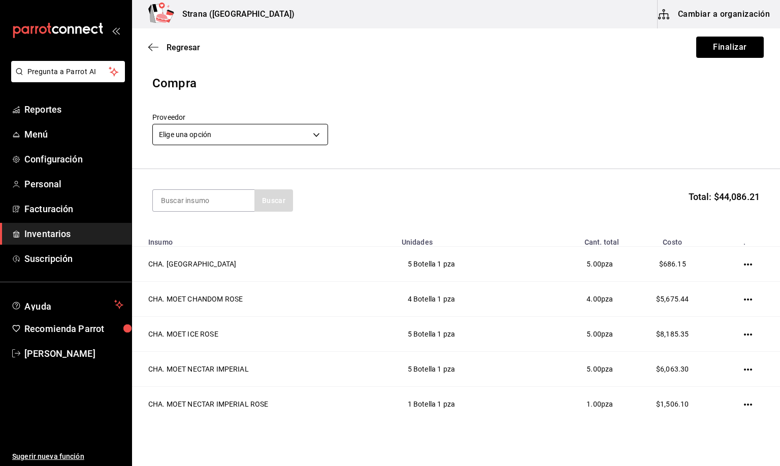
click at [196, 136] on body "Pregunta a Parrot AI Reportes Menú Configuración Personal Facturación Inventari…" at bounding box center [390, 204] width 780 height 409
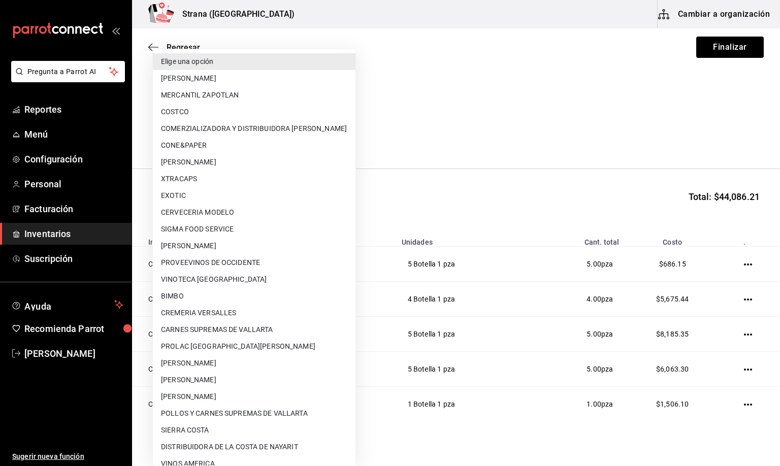
click at [216, 93] on li "MERCANTIL ZAPOTLAN" at bounding box center [254, 95] width 203 height 17
type input "9029996a-e7f7-48d6-95f0-e4462486326c"
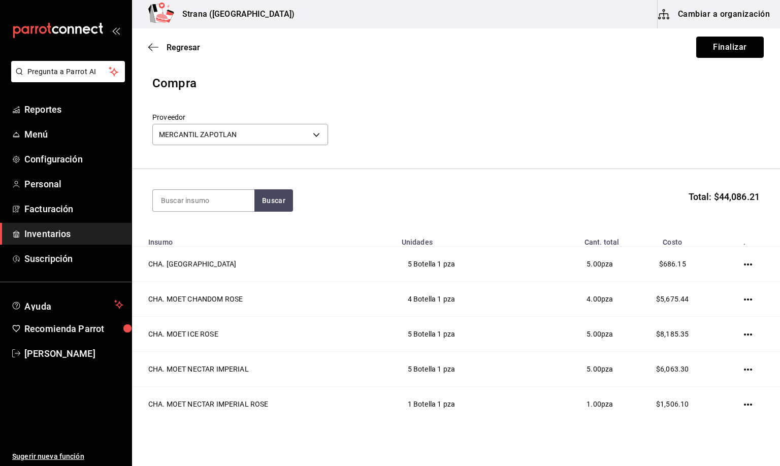
click at [710, 44] on button "Finalizar" at bounding box center [730, 47] width 68 height 21
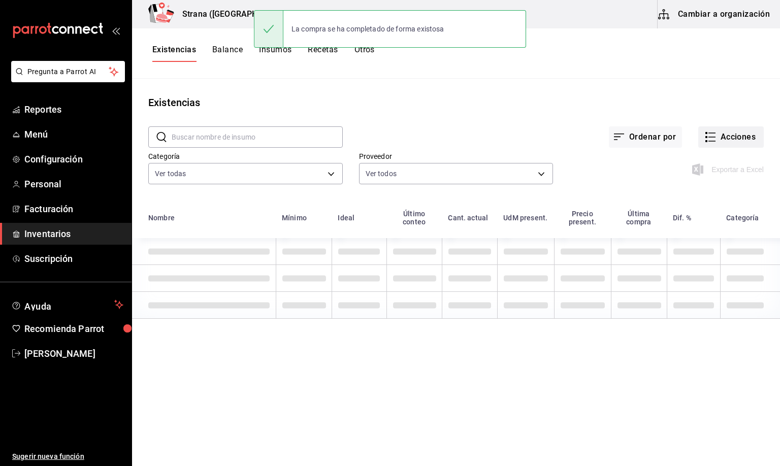
click at [731, 136] on button "Acciones" at bounding box center [730, 136] width 65 height 21
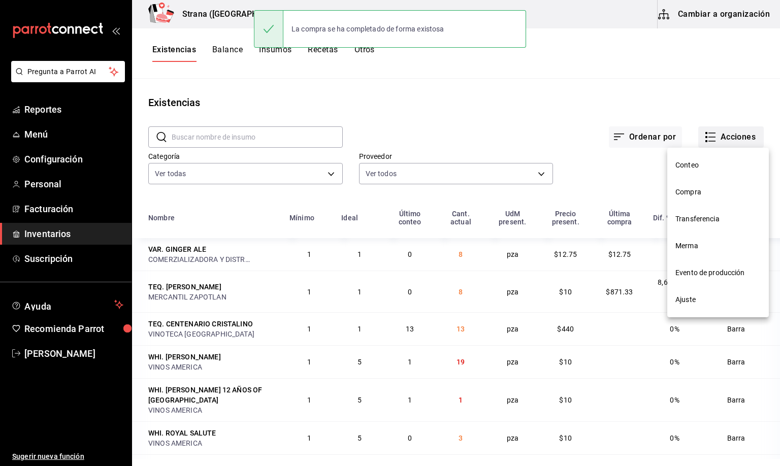
click at [685, 195] on nav "Conteo Compra Transferencia Merma Evento de producción Ajuste" at bounding box center [718, 233] width 102 height 170
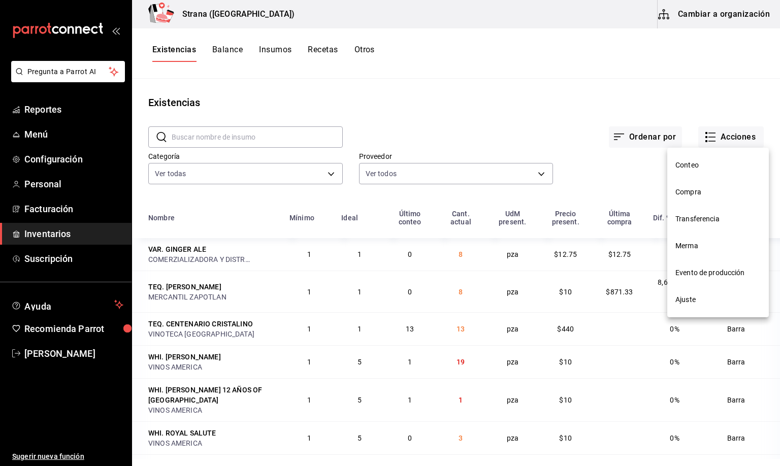
click at [692, 189] on span "Compra" at bounding box center [717, 192] width 85 height 11
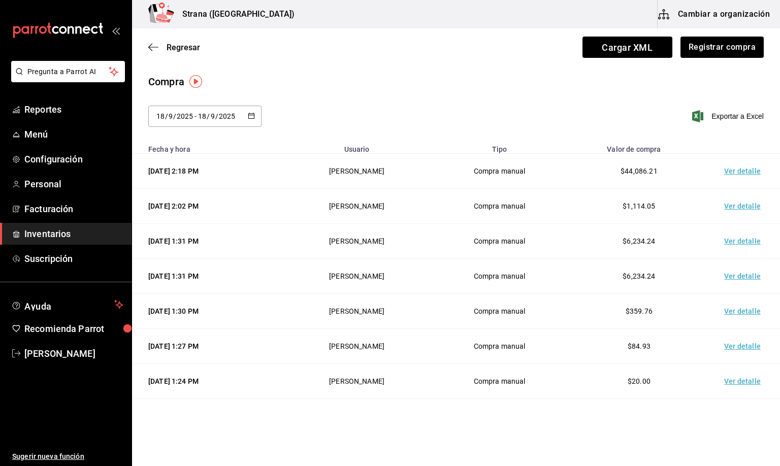
click at [735, 175] on td "Ver detalle" at bounding box center [744, 171] width 71 height 35
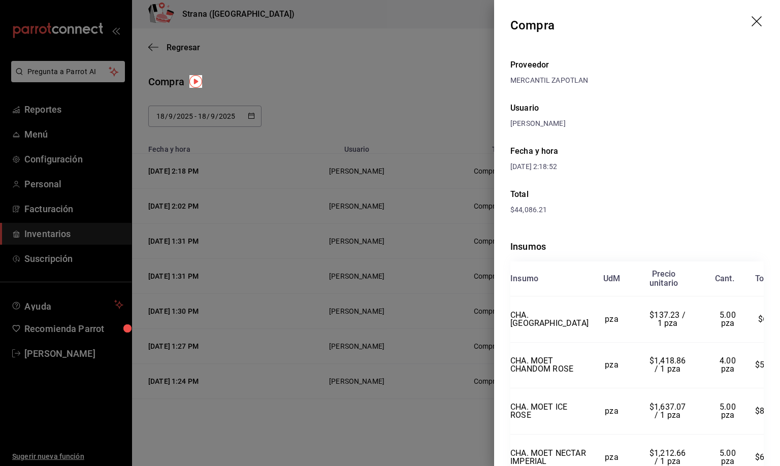
click at [751, 20] on icon "drag" at bounding box center [757, 22] width 12 height 12
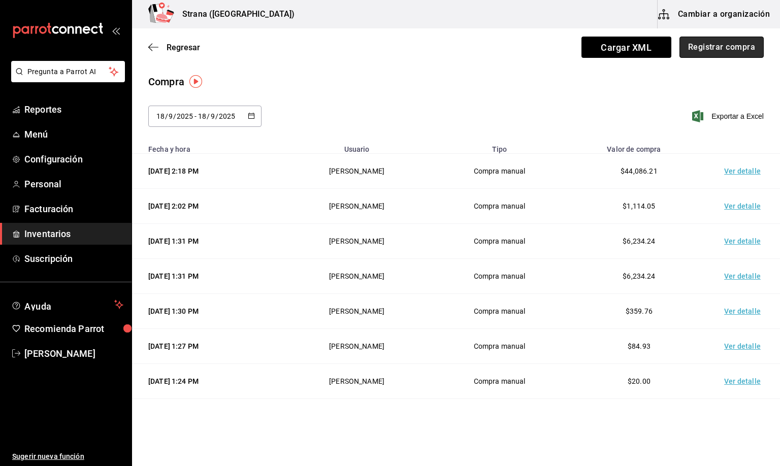
click at [701, 46] on button "Registrar compra" at bounding box center [721, 47] width 84 height 21
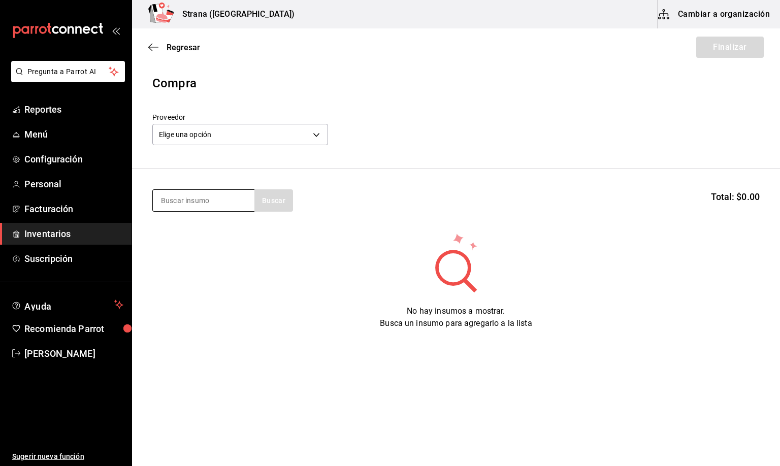
click at [221, 196] on input at bounding box center [204, 200] width 102 height 21
type input "cham"
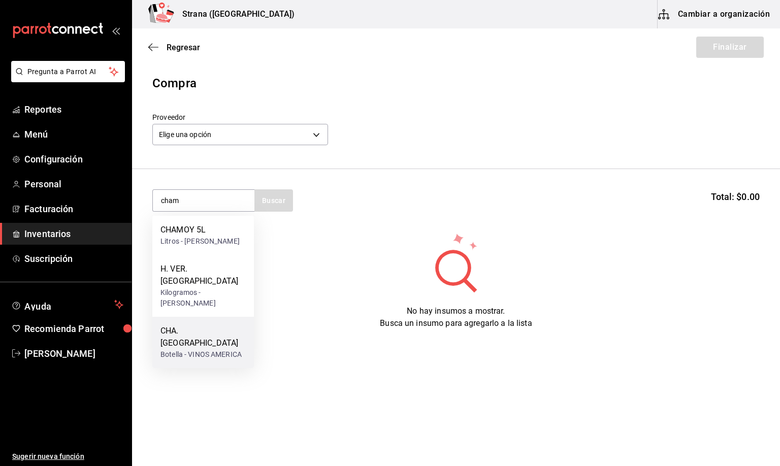
click at [212, 349] on div "Botella - VINOS AMERICA" at bounding box center [202, 354] width 85 height 11
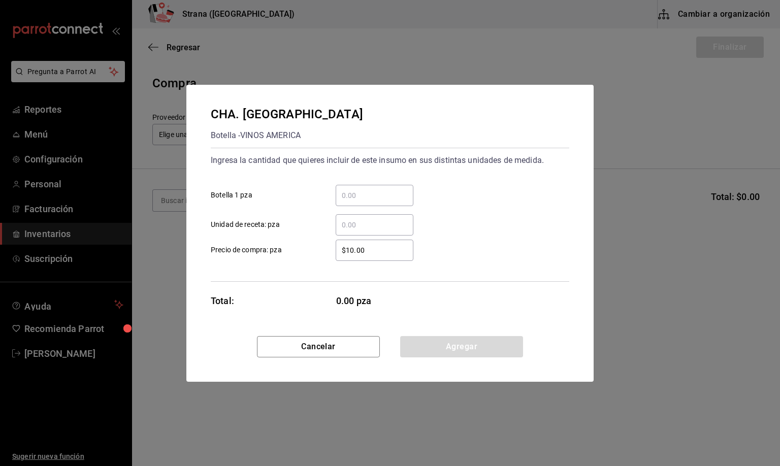
click at [362, 195] on input "​ Botella 1 pza" at bounding box center [375, 195] width 78 height 12
type input "8"
click at [377, 249] on input "$10.00" at bounding box center [375, 250] width 78 height 12
type input "$137.23"
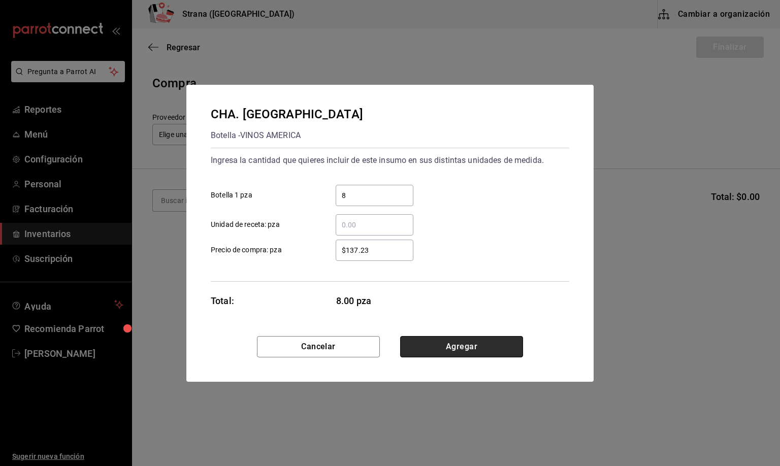
click at [454, 349] on button "Agregar" at bounding box center [461, 346] width 123 height 21
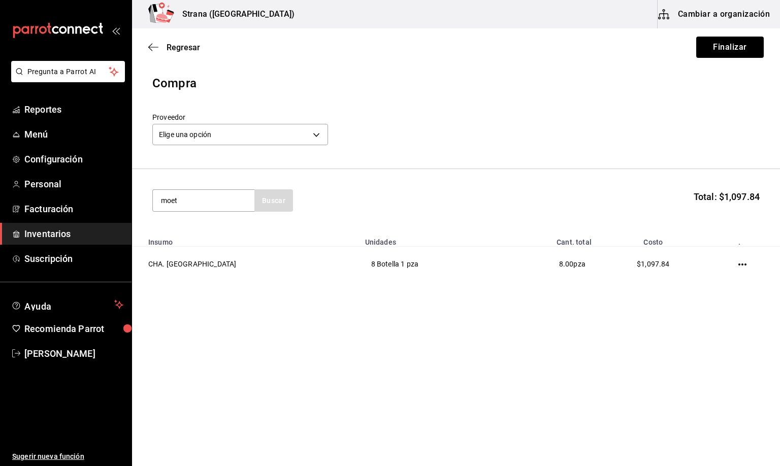
type input "moet"
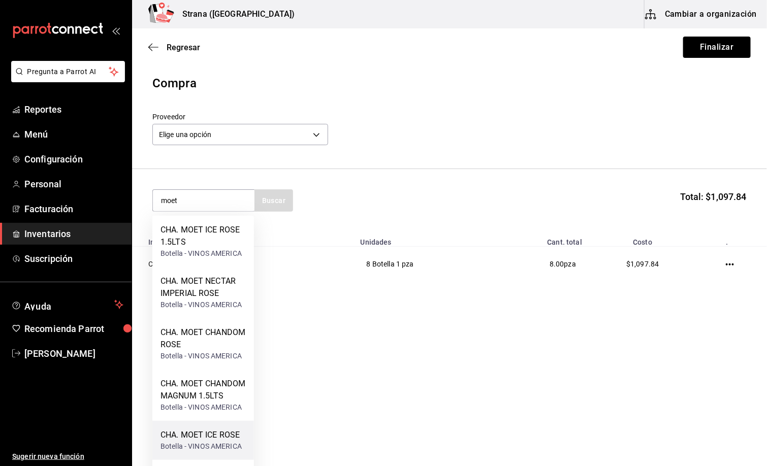
click at [206, 441] on div "CHA. MOET ICE ROSE" at bounding box center [200, 435] width 81 height 12
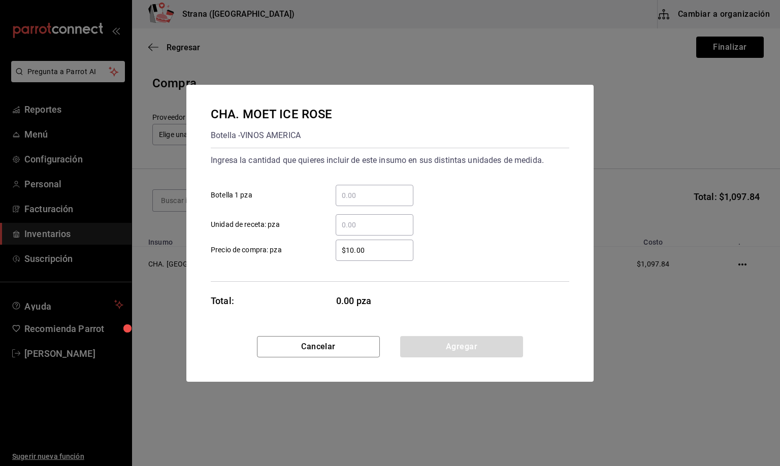
click at [352, 195] on input "​ Botella 1 pza" at bounding box center [375, 195] width 78 height 12
type input "1"
click at [375, 251] on input "$10.00" at bounding box center [375, 250] width 78 height 12
type input "$1,637.07"
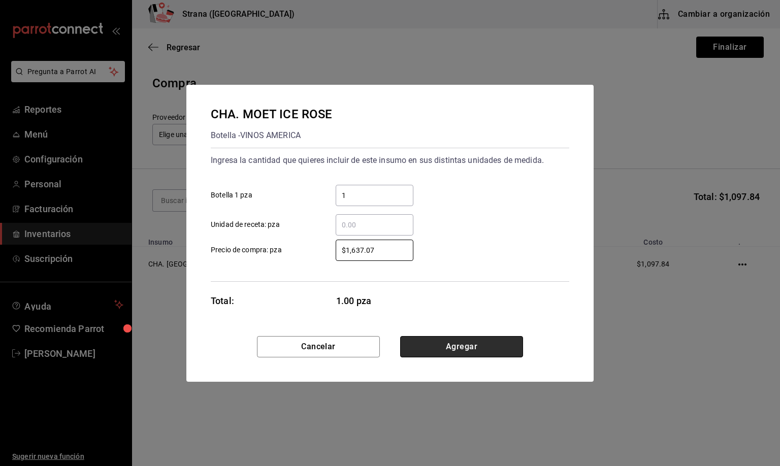
click at [442, 348] on button "Agregar" at bounding box center [461, 346] width 123 height 21
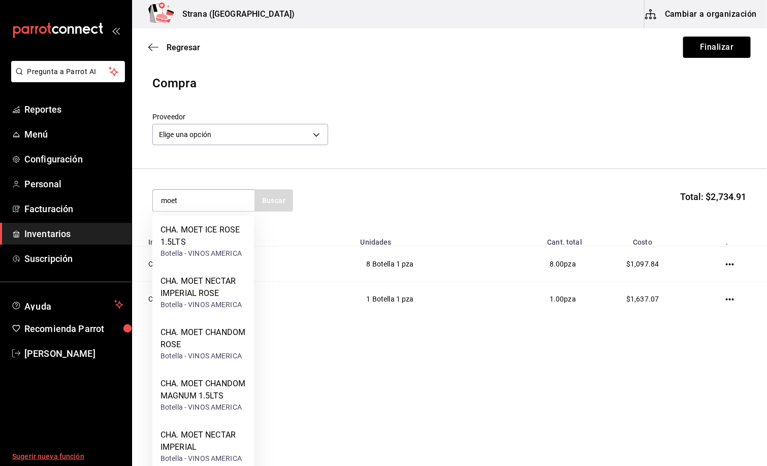
type input "moet"
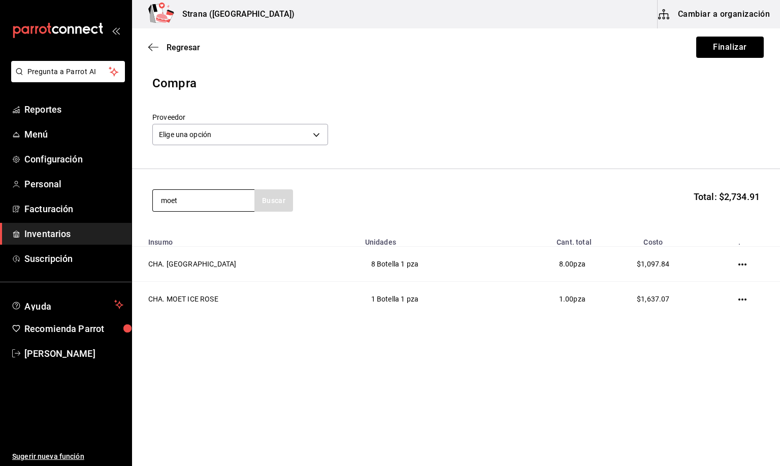
click at [202, 208] on input "moet" at bounding box center [204, 200] width 102 height 21
click at [210, 200] on input "moet" at bounding box center [204, 200] width 102 height 21
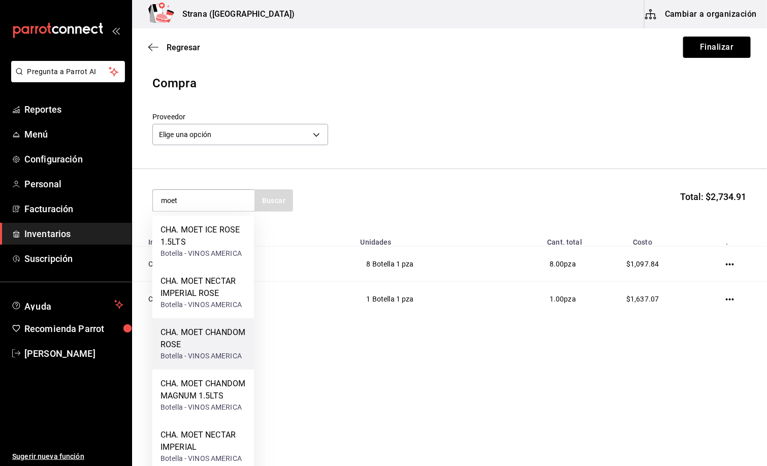
click at [210, 347] on div "CHA. MOET CHANDOM ROSE" at bounding box center [202, 338] width 85 height 24
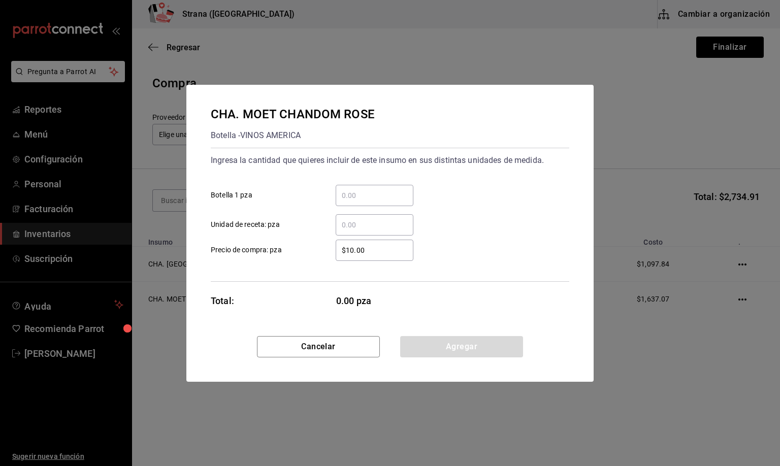
click at [363, 192] on input "​ Botella 1 pza" at bounding box center [375, 195] width 78 height 12
click at [371, 241] on div "$10.00 ​" at bounding box center [375, 250] width 78 height 21
click at [371, 244] on input "$10.00" at bounding box center [375, 250] width 78 height 12
click at [370, 242] on div "$10.00 ​" at bounding box center [375, 250] width 78 height 21
click at [370, 244] on input "$10.00" at bounding box center [375, 250] width 78 height 12
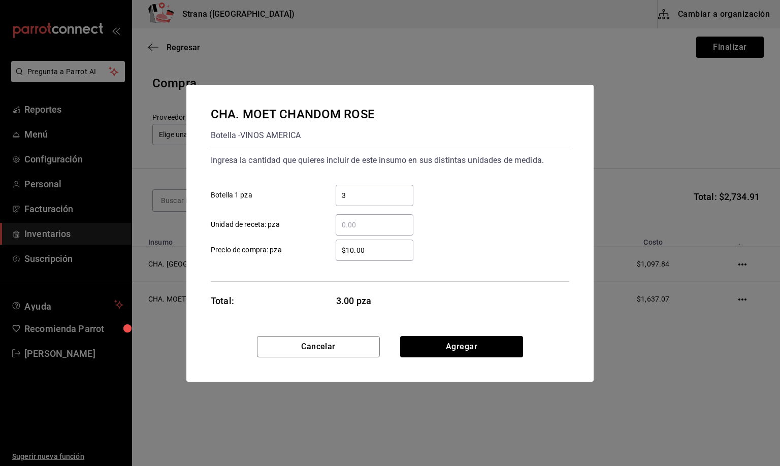
click at [374, 244] on input "$10.00" at bounding box center [375, 250] width 78 height 12
click at [434, 351] on button "Agregar" at bounding box center [461, 346] width 123 height 21
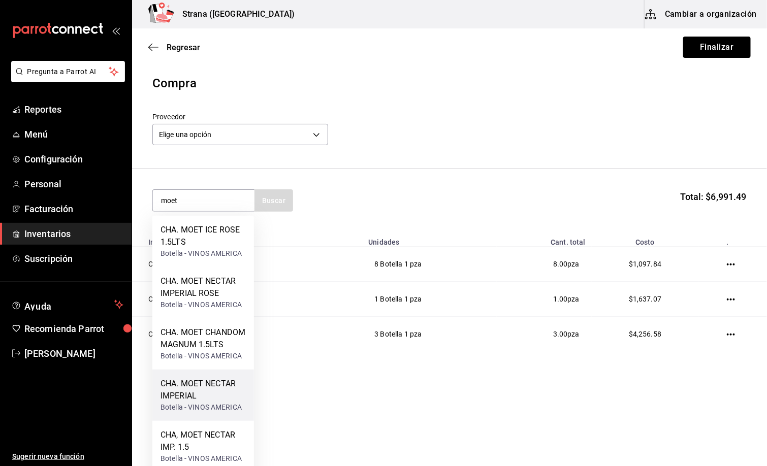
click at [223, 399] on div "CHA. MOET NECTAR IMPERIAL" at bounding box center [202, 390] width 85 height 24
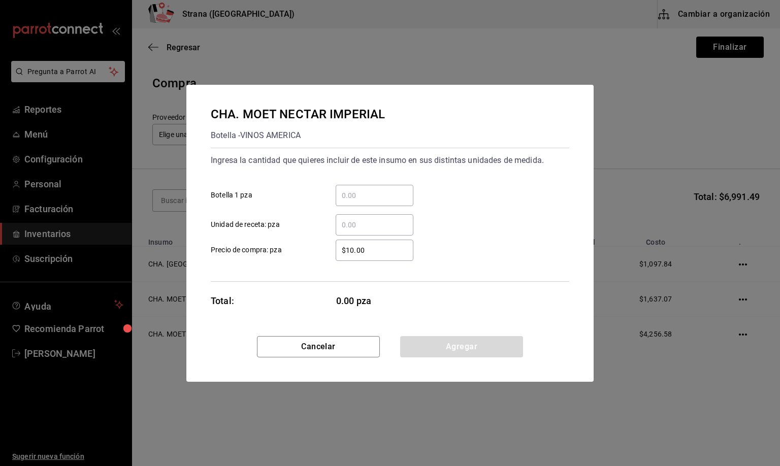
click at [367, 190] on input "​ Botella 1 pza" at bounding box center [375, 195] width 78 height 12
click at [381, 253] on input "$10.00" at bounding box center [375, 250] width 78 height 12
click at [465, 350] on button "Agregar" at bounding box center [461, 346] width 123 height 21
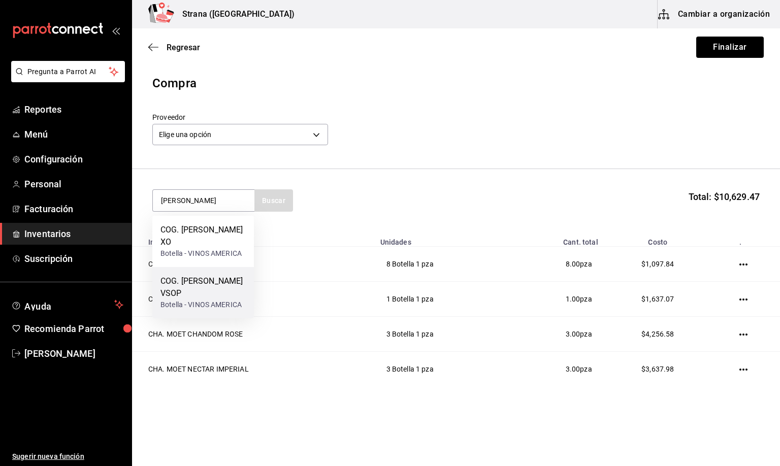
click at [189, 277] on div "COG. [PERSON_NAME] VSOP" at bounding box center [202, 287] width 85 height 24
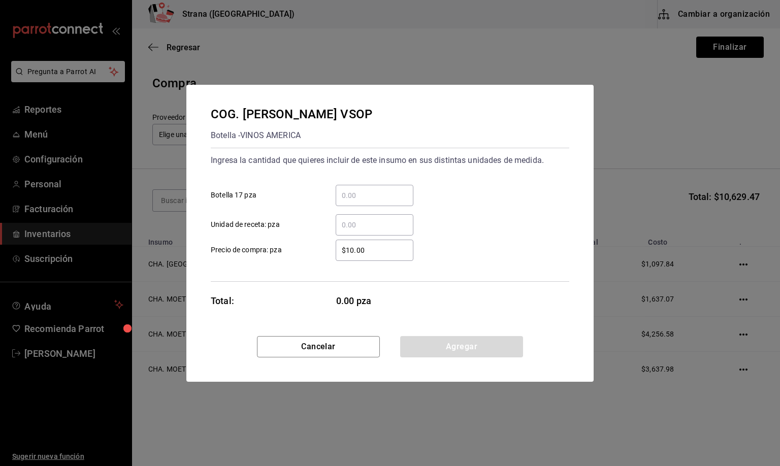
click at [352, 195] on input "​ Botella 17 pza" at bounding box center [375, 195] width 78 height 12
click at [369, 251] on input "$10.00" at bounding box center [375, 250] width 78 height 12
click at [436, 346] on button "Agregar" at bounding box center [461, 346] width 123 height 21
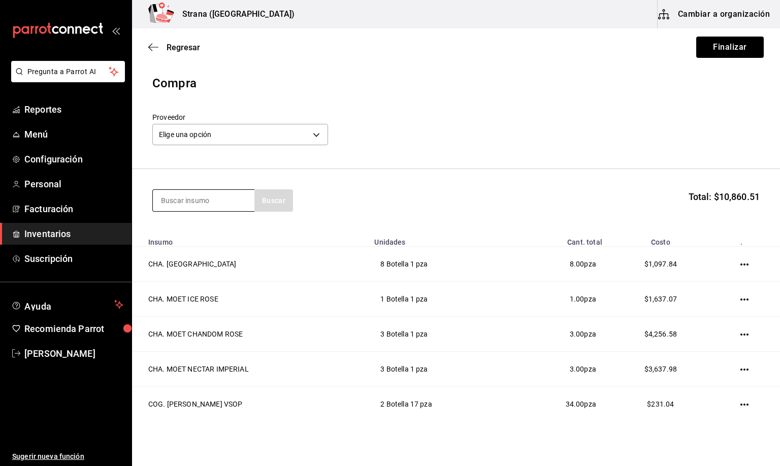
click at [194, 199] on input at bounding box center [204, 200] width 102 height 21
drag, startPoint x: 195, startPoint y: 202, endPoint x: 55, endPoint y: 199, distance: 140.2
click at [55, 199] on div "Pregunta a Parrot AI Reportes Menú Configuración Personal Facturación Inventari…" at bounding box center [390, 204] width 780 height 409
click at [202, 241] on div "Botella - VINOS AMERICA" at bounding box center [200, 241] width 81 height 11
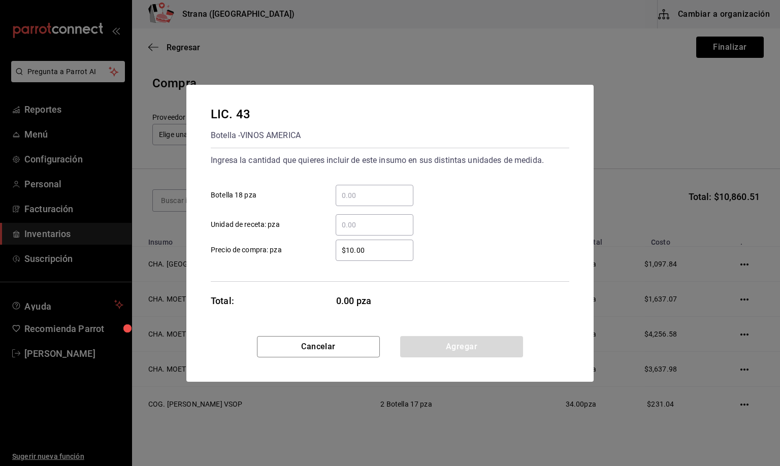
click at [355, 194] on input "​ Botella 18 pza" at bounding box center [375, 195] width 78 height 12
click at [379, 245] on input "$10.00" at bounding box center [375, 250] width 78 height 12
click at [457, 343] on button "Agregar" at bounding box center [461, 346] width 123 height 21
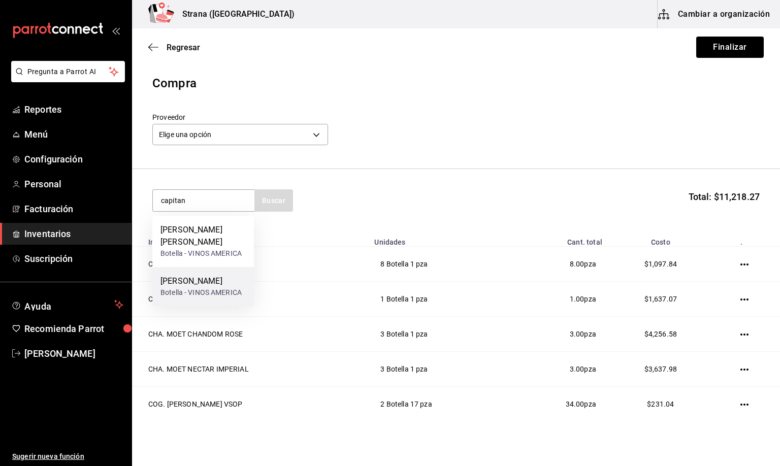
click at [193, 287] on div "RON CAPITAN MORGAN" at bounding box center [200, 281] width 81 height 12
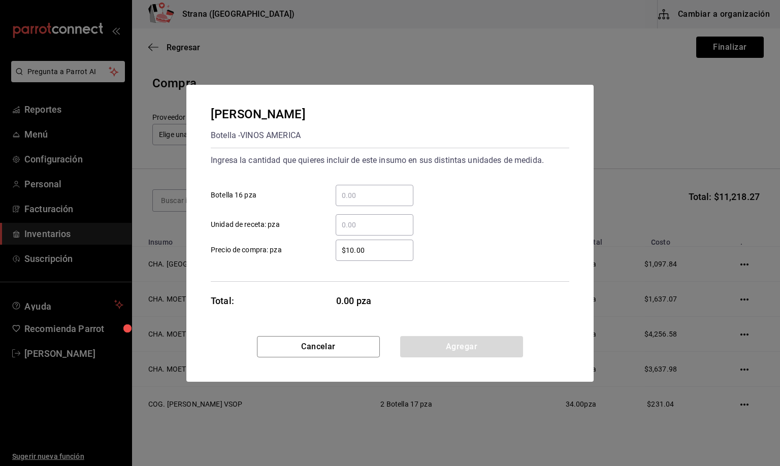
click at [374, 198] on input "​ Botella 16 pza" at bounding box center [375, 195] width 78 height 12
click at [372, 250] on input "$10.00" at bounding box center [375, 250] width 78 height 12
click at [453, 345] on button "Agregar" at bounding box center [461, 346] width 123 height 21
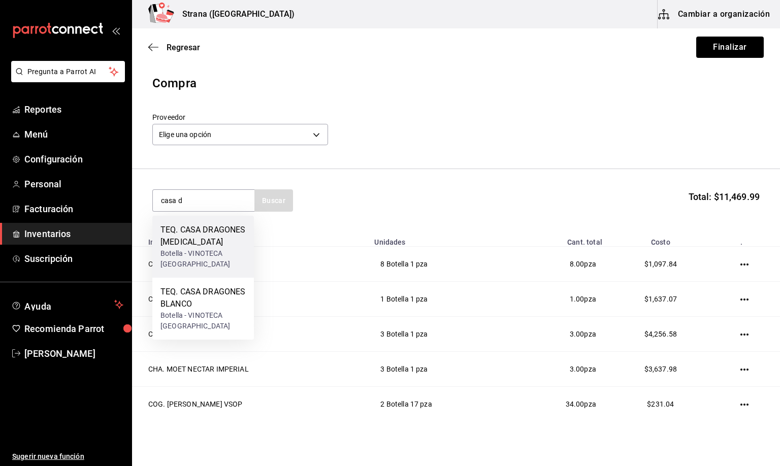
click at [181, 241] on div "TEQ. CASA DRAGONES JOVEN" at bounding box center [202, 236] width 85 height 24
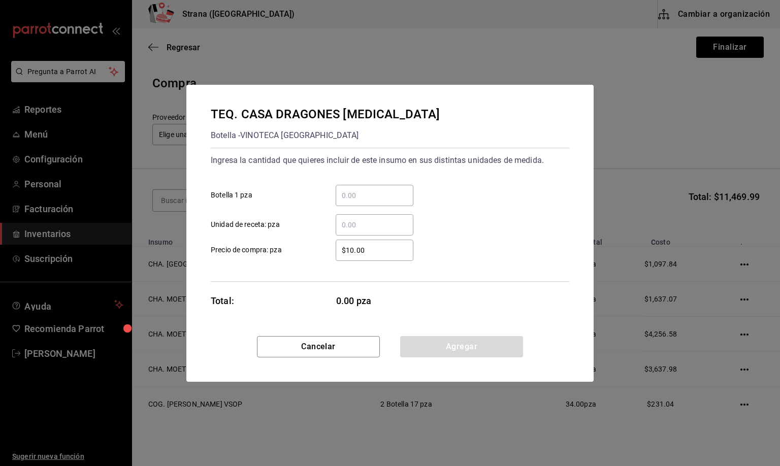
click at [349, 197] on input "​ Botella 1 pza" at bounding box center [375, 195] width 78 height 12
click at [369, 250] on input "$10.00" at bounding box center [375, 250] width 78 height 12
click at [433, 344] on button "Agregar" at bounding box center [461, 346] width 123 height 21
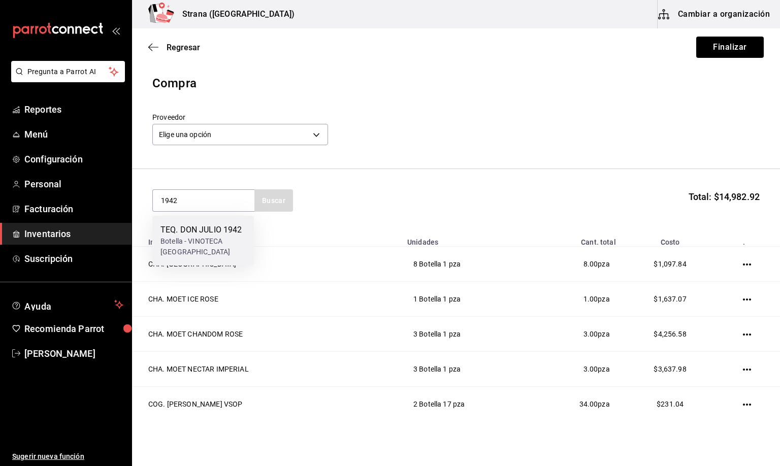
click at [183, 239] on div "Botella - VINOTECA MEXICO" at bounding box center [202, 246] width 85 height 21
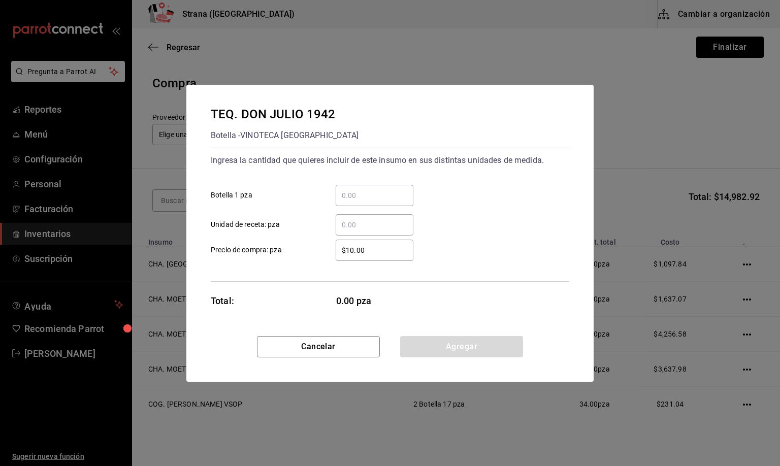
click at [349, 196] on input "​ Botella 1 pza" at bounding box center [375, 195] width 78 height 12
click at [367, 246] on input "$10.00" at bounding box center [375, 250] width 78 height 12
click at [460, 352] on button "Agregar" at bounding box center [461, 346] width 123 height 21
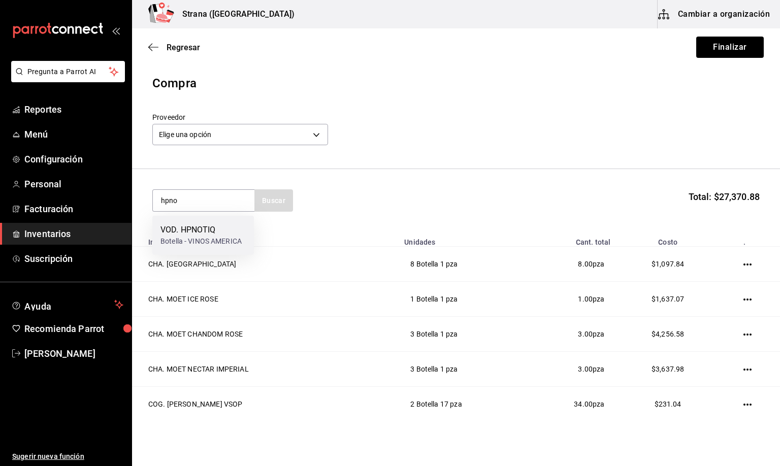
click at [188, 236] on div "Botella - VINOS AMERICA" at bounding box center [200, 241] width 81 height 11
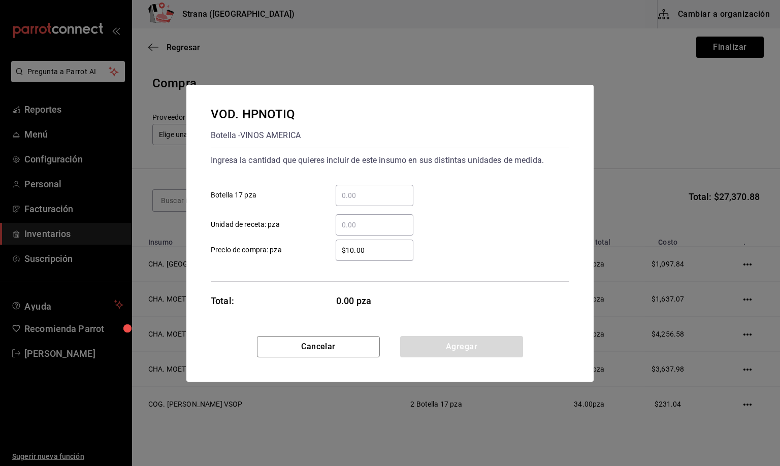
click at [367, 192] on input "​ Botella 17 pza" at bounding box center [375, 195] width 78 height 12
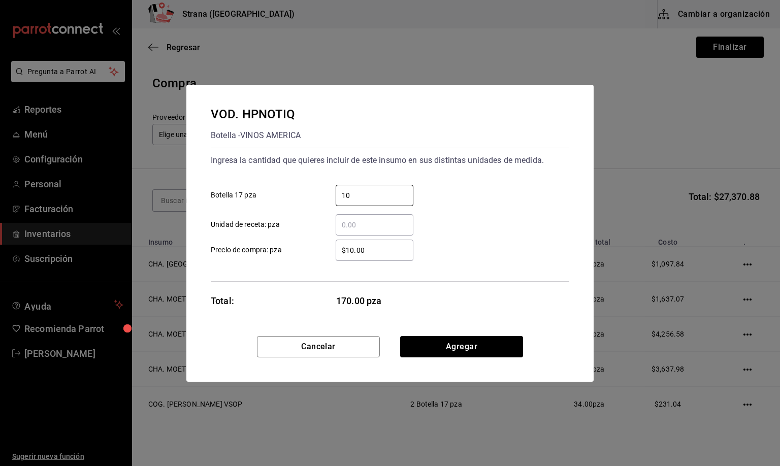
click at [367, 247] on input "$10.00" at bounding box center [375, 250] width 78 height 12
click at [441, 349] on button "Agregar" at bounding box center [461, 346] width 123 height 21
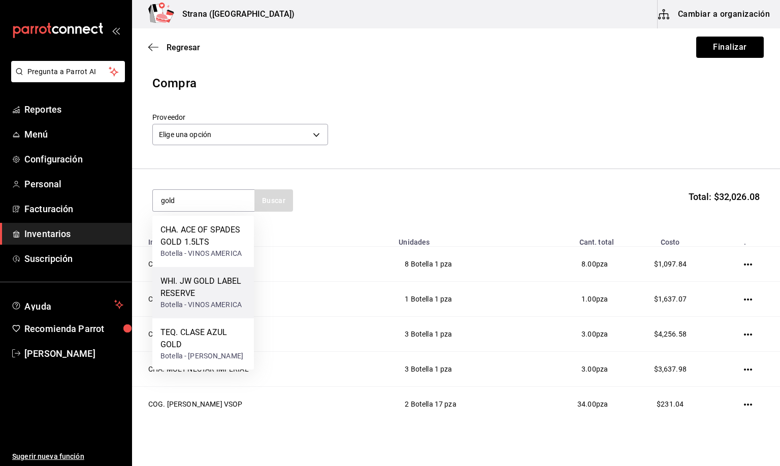
click at [194, 289] on div "WHI. JW GOLD LABEL RESERVE" at bounding box center [202, 287] width 85 height 24
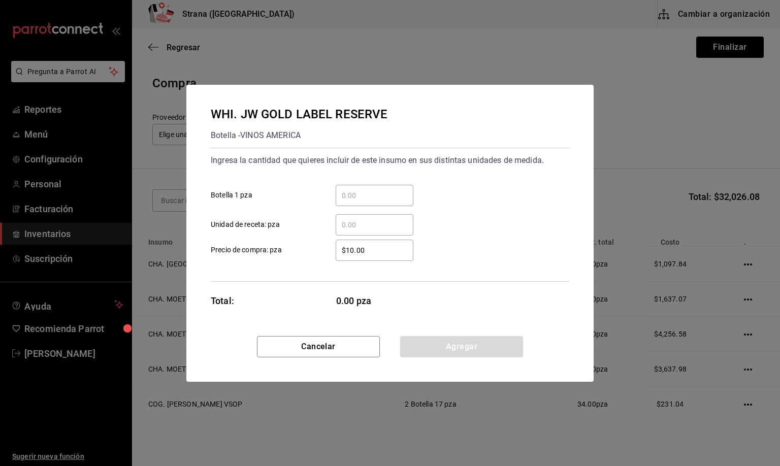
click at [359, 198] on input "​ Botella 1 pza" at bounding box center [375, 195] width 78 height 12
click at [370, 249] on input "$10.00" at bounding box center [375, 250] width 78 height 12
click at [457, 342] on button "Agregar" at bounding box center [461, 346] width 123 height 21
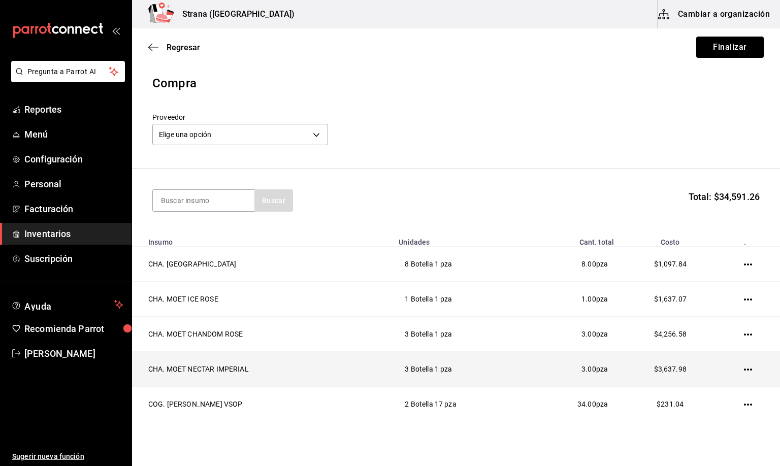
click at [392, 376] on td "3 Botella 1 pza" at bounding box center [457, 369] width 131 height 35
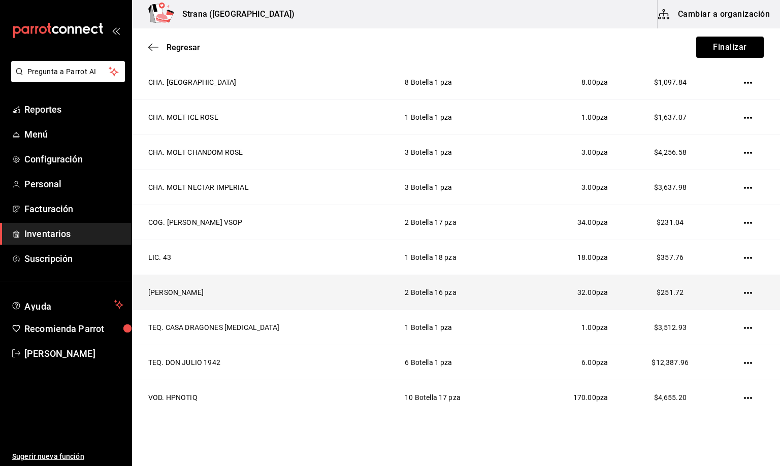
scroll to position [258, 0]
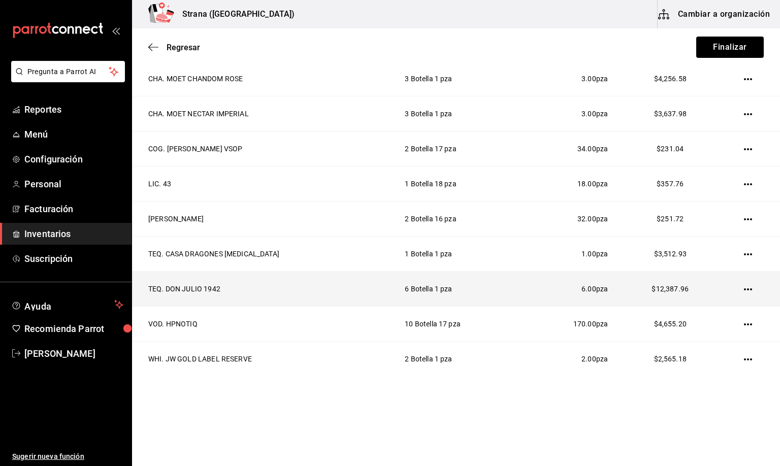
click at [744, 288] on icon "button" at bounding box center [748, 289] width 8 height 8
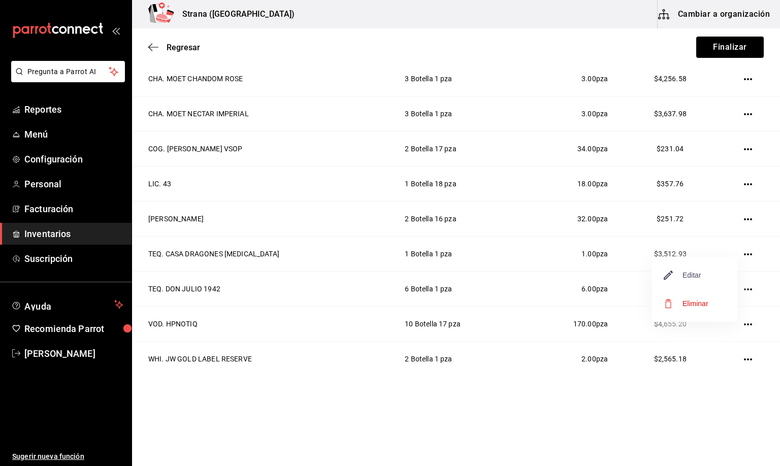
click at [693, 272] on span "Editar" at bounding box center [682, 275] width 37 height 12
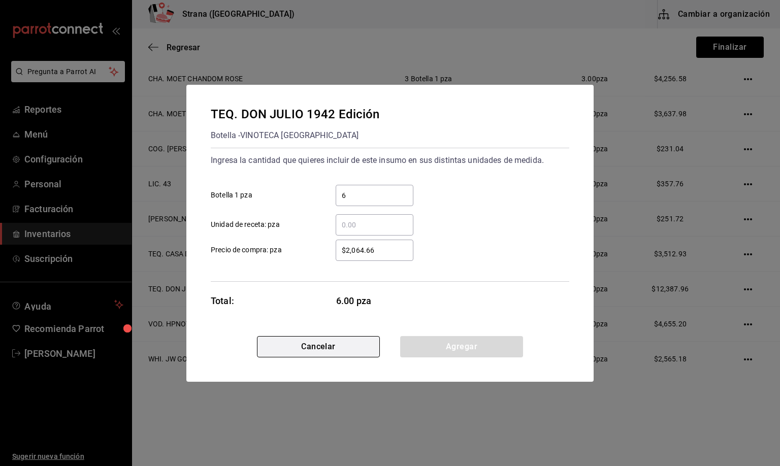
click at [340, 342] on button "Cancelar" at bounding box center [318, 346] width 123 height 21
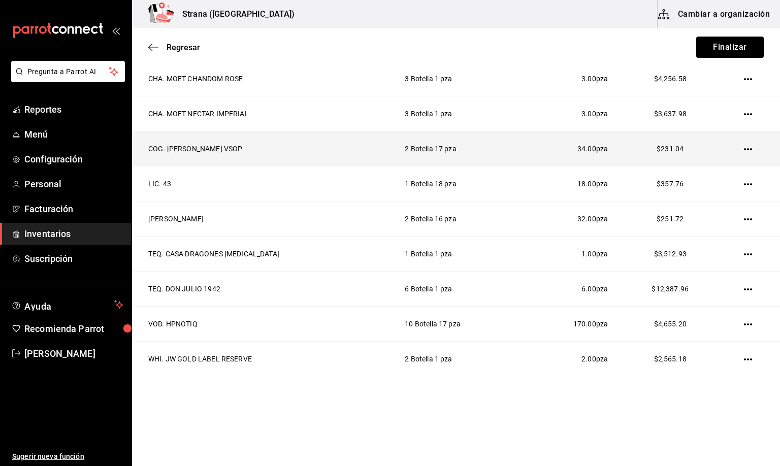
click at [744, 145] on icon "button" at bounding box center [748, 149] width 8 height 8
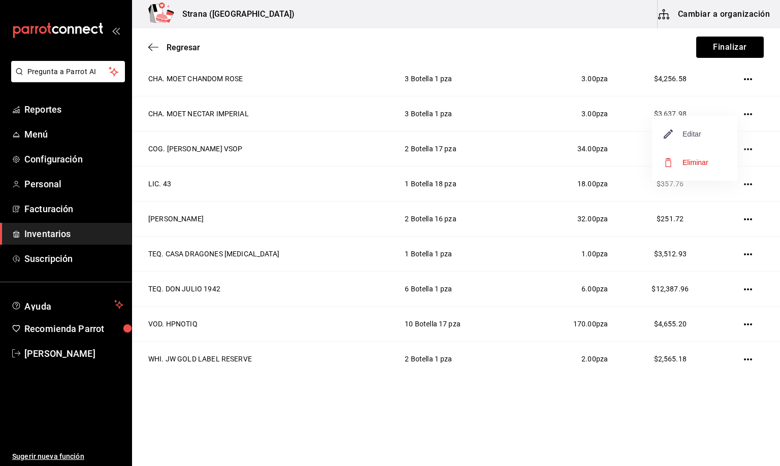
click at [690, 130] on span "Editar" at bounding box center [682, 134] width 37 height 12
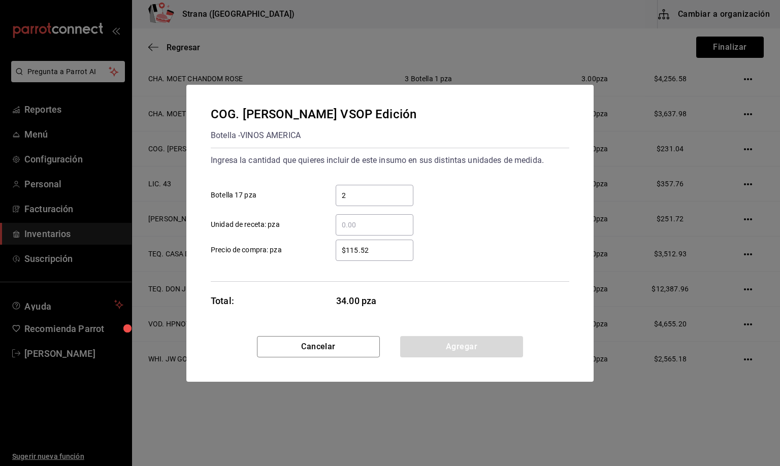
click at [348, 248] on input "$115.52" at bounding box center [375, 250] width 78 height 12
click at [464, 350] on button "Agregar" at bounding box center [461, 346] width 123 height 21
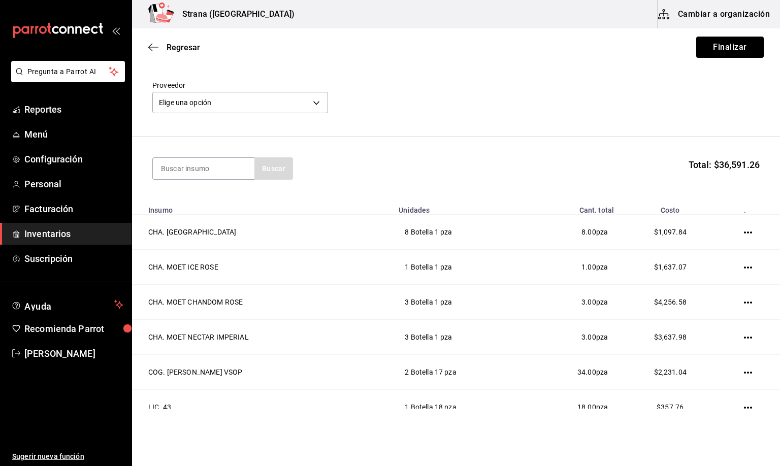
scroll to position [29, 0]
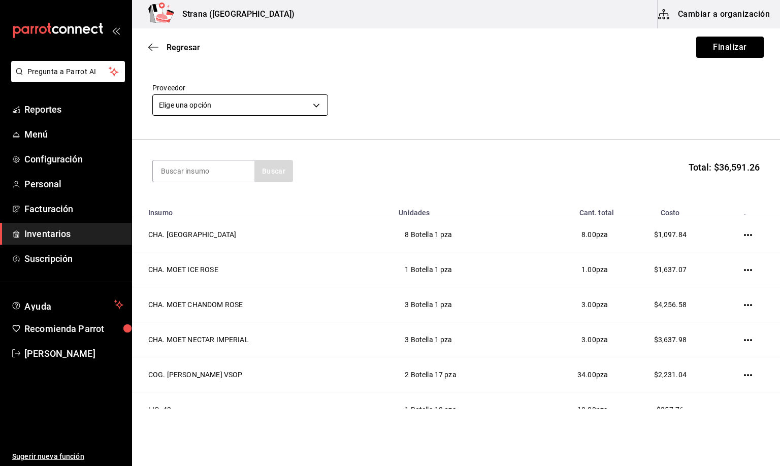
click at [212, 105] on body "Pregunta a Parrot AI Reportes Menú Configuración Personal Facturación Inventari…" at bounding box center [390, 204] width 780 height 409
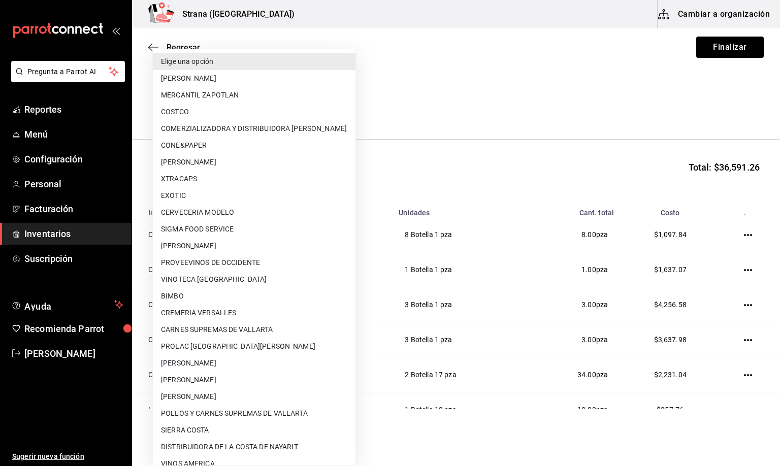
click at [222, 94] on li "MERCANTIL ZAPOTLAN" at bounding box center [254, 95] width 203 height 17
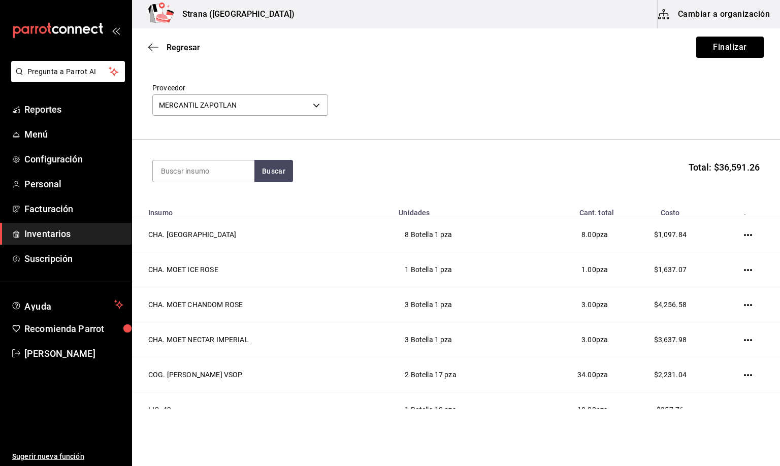
click at [547, 76] on header "Compra Proveedor MERCANTIL ZAPOTLAN 9029996a-e7f7-48d6-95f0-e4462486326c" at bounding box center [456, 92] width 648 height 95
click at [707, 49] on button "Finalizar" at bounding box center [730, 47] width 68 height 21
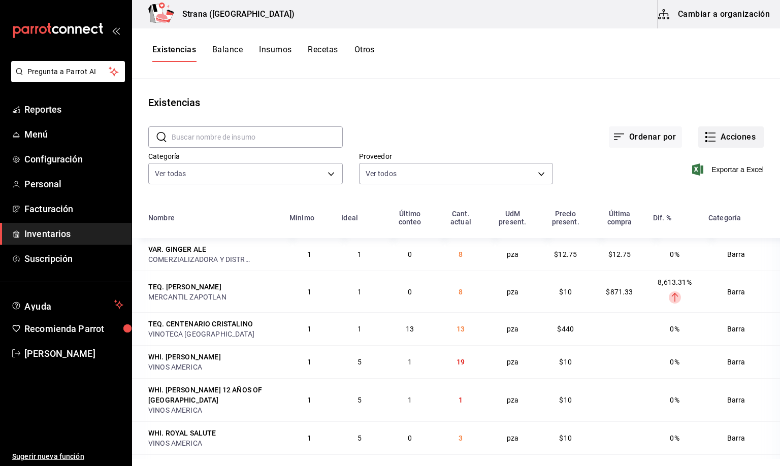
click at [733, 133] on button "Acciones" at bounding box center [730, 136] width 65 height 21
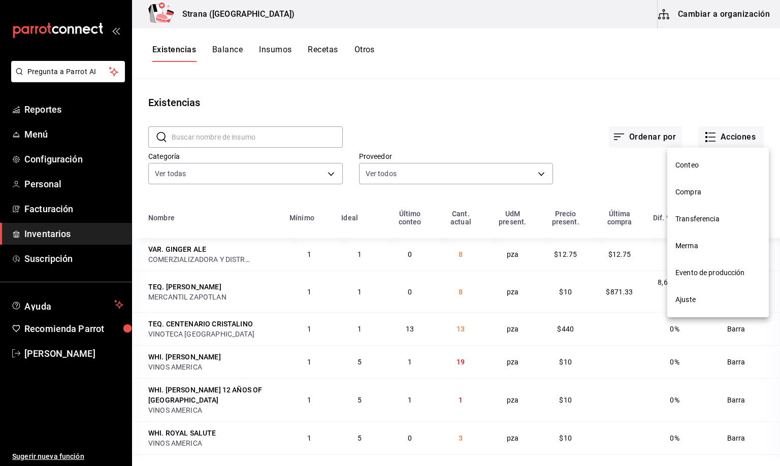
click at [684, 192] on span "Compra" at bounding box center [717, 192] width 85 height 11
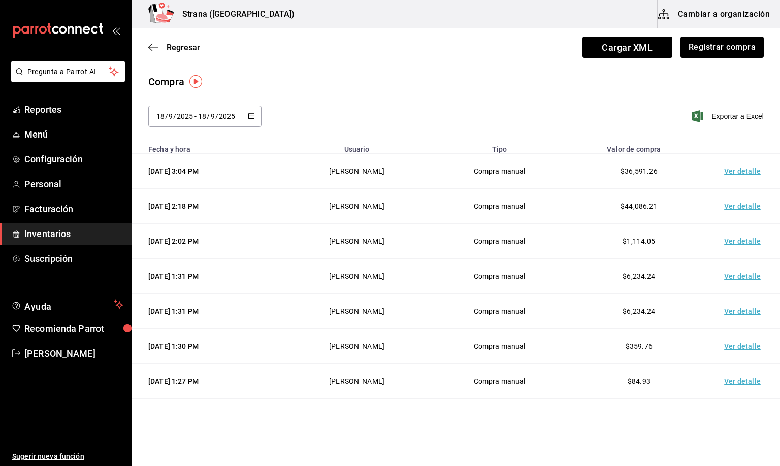
click at [719, 171] on td "Ver detalle" at bounding box center [744, 171] width 71 height 35
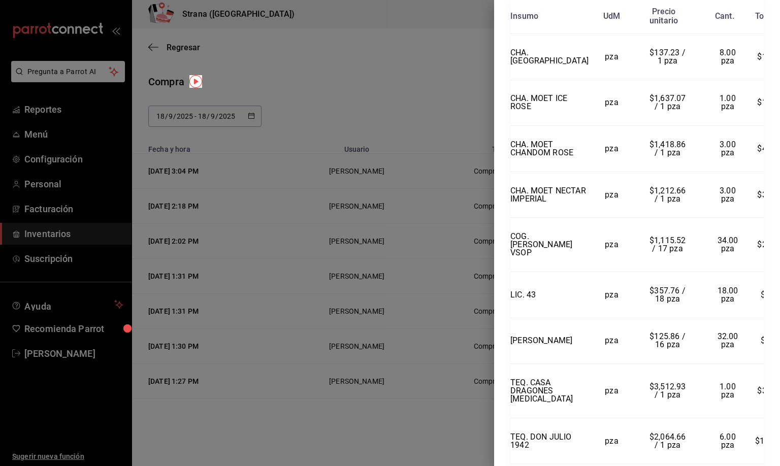
scroll to position [274, 0]
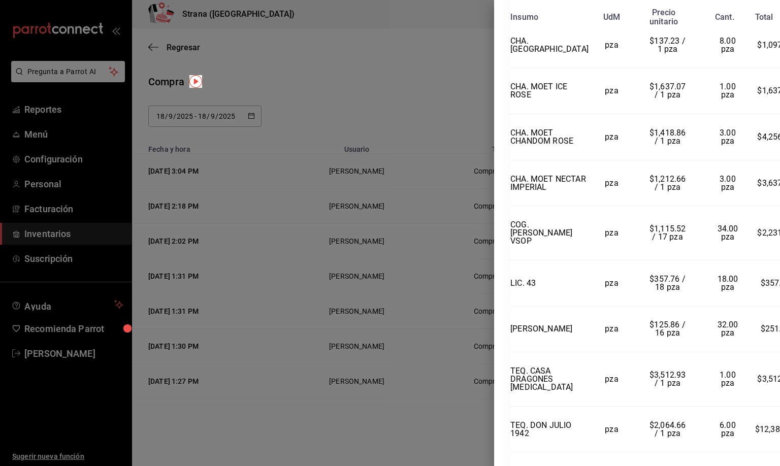
click at [775, 459] on div "Compra Proveedor MERCANTIL ZAPOTLAN Usuario Mirna Ocegueda Davila Fecha y hora …" at bounding box center [637, 233] width 286 height 466
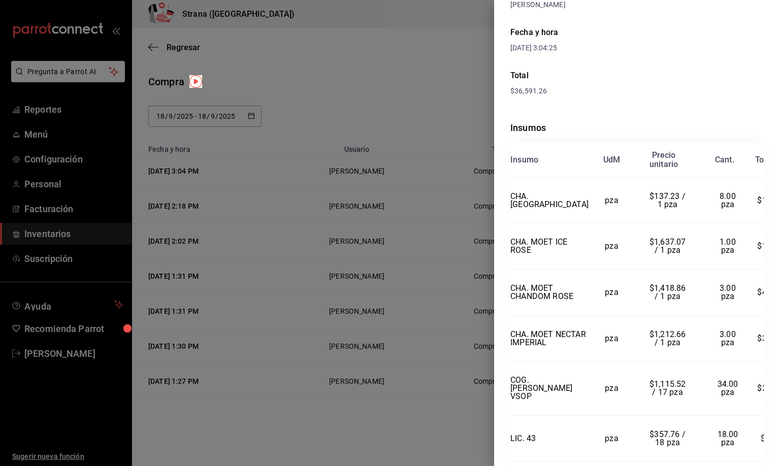
scroll to position [0, 0]
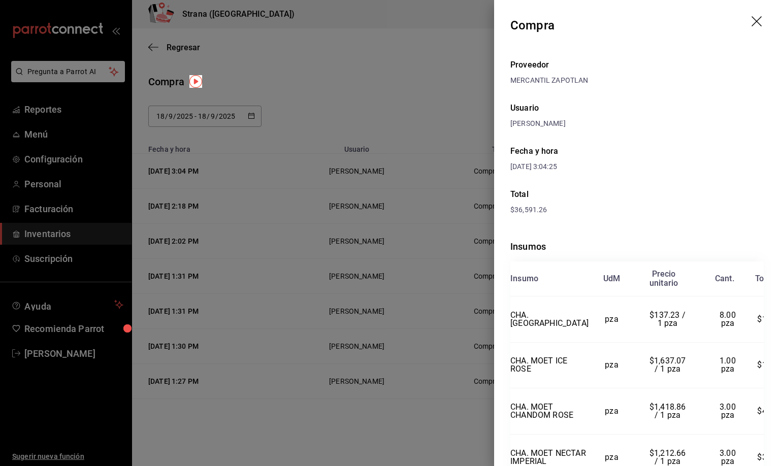
click at [751, 21] on icon "drag" at bounding box center [757, 22] width 12 height 12
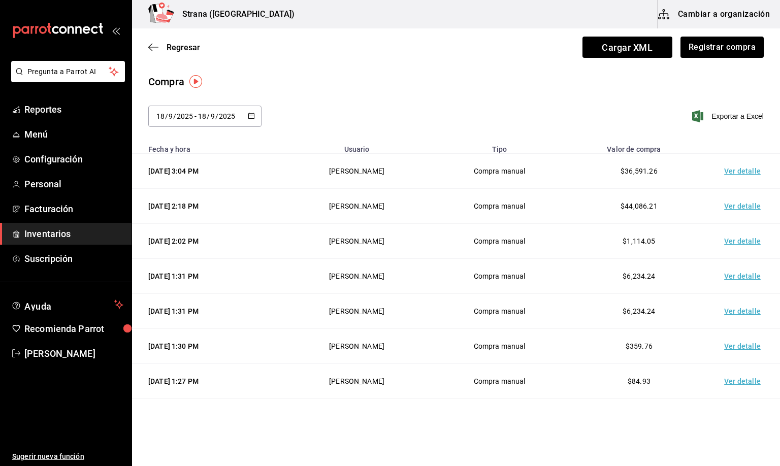
click at [372, 87] on div "Compra" at bounding box center [455, 81] width 615 height 15
click at [711, 46] on button "Registrar compra" at bounding box center [721, 47] width 84 height 21
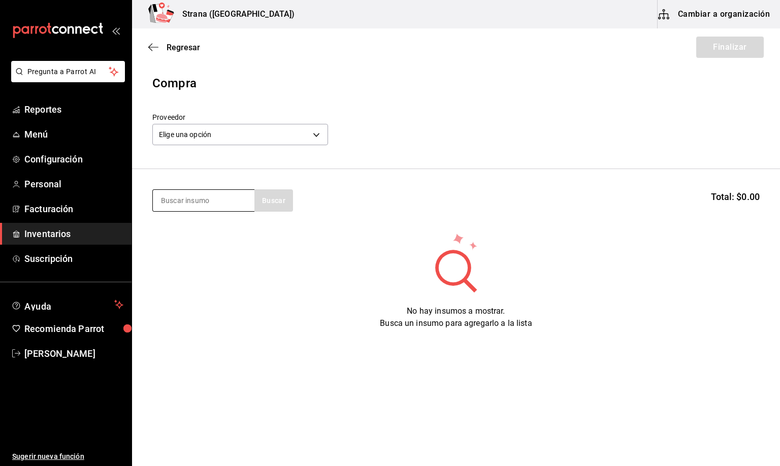
click at [192, 197] on input at bounding box center [204, 200] width 102 height 21
click at [183, 199] on input at bounding box center [204, 200] width 102 height 21
click at [181, 204] on input at bounding box center [204, 200] width 102 height 21
click at [177, 200] on input at bounding box center [204, 200] width 102 height 21
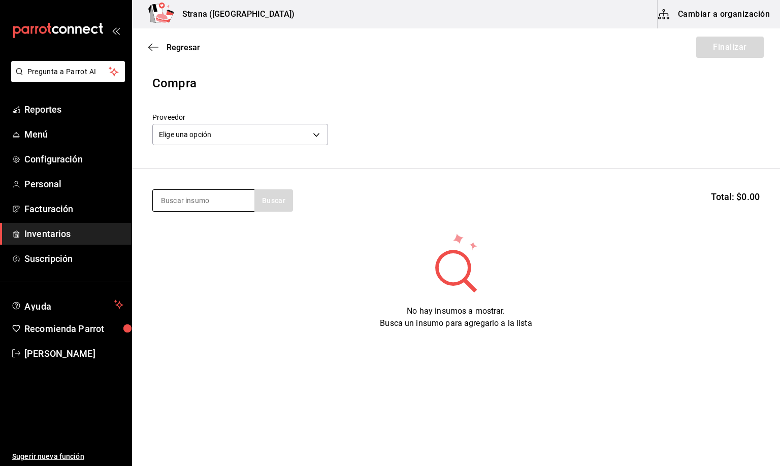
click at [176, 198] on input at bounding box center [204, 200] width 102 height 21
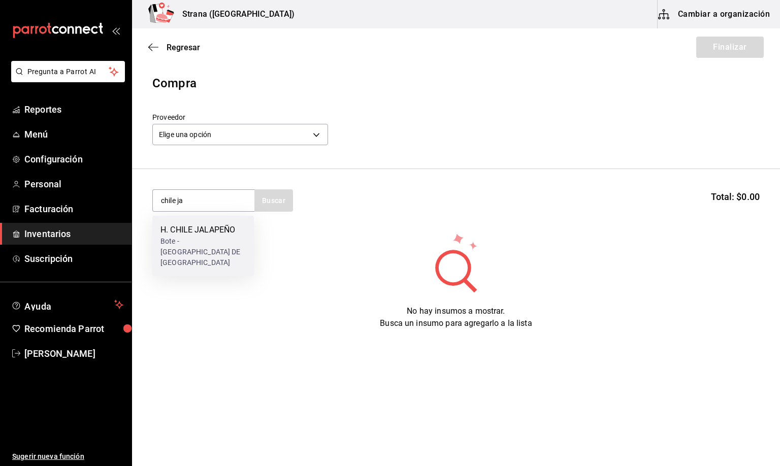
click at [206, 230] on div "H. CHILE JALAPEÑO" at bounding box center [202, 230] width 85 height 12
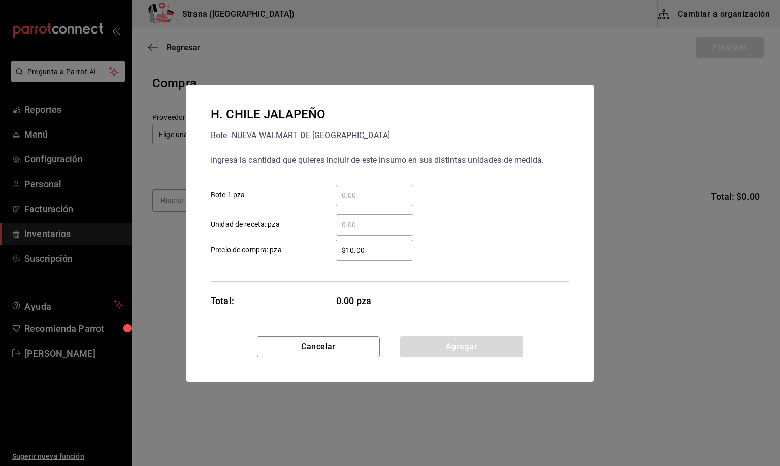
click at [346, 192] on input "​ Bote 1 pza" at bounding box center [375, 195] width 78 height 12
click at [375, 252] on input "$10.00" at bounding box center [375, 250] width 78 height 12
click at [454, 350] on button "Agregar" at bounding box center [461, 346] width 123 height 21
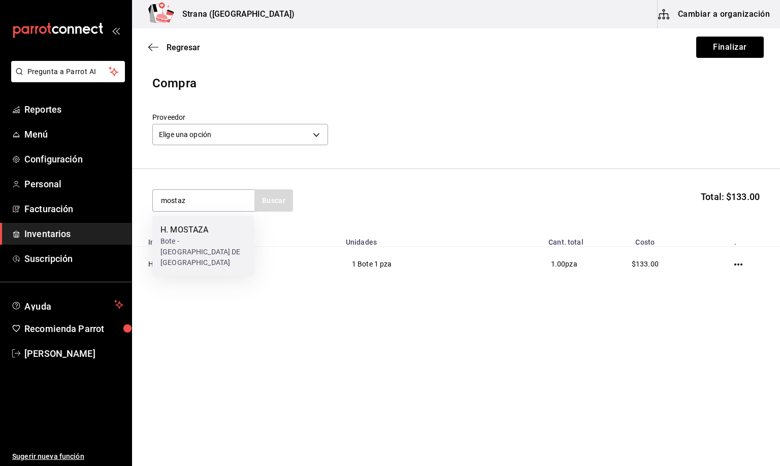
click at [218, 235] on div "H. MOSTAZA" at bounding box center [202, 230] width 85 height 12
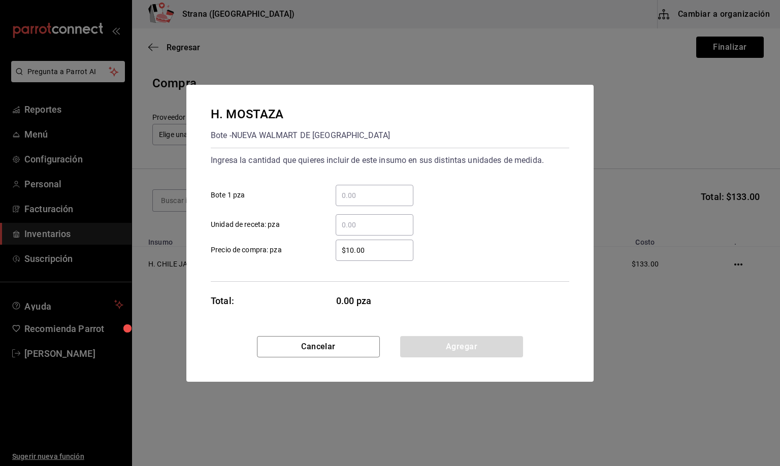
click at [348, 195] on input "​ Bote 1 pza" at bounding box center [375, 195] width 78 height 12
click at [366, 247] on input "$10.00" at bounding box center [375, 250] width 78 height 12
click at [424, 341] on button "Agregar" at bounding box center [461, 346] width 123 height 21
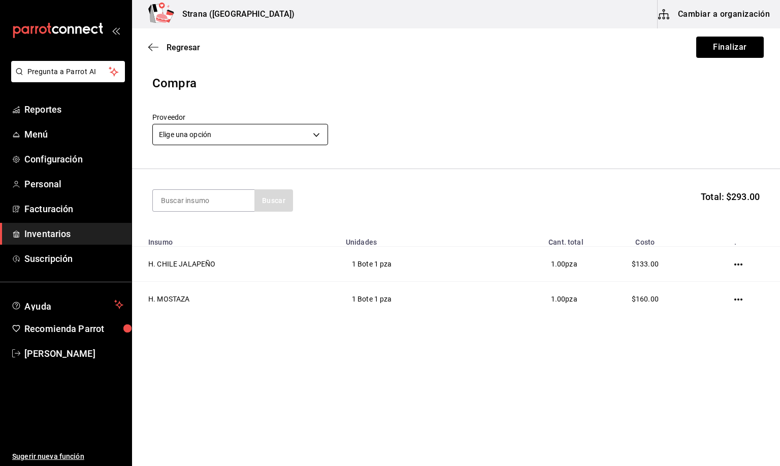
click at [200, 141] on body "Pregunta a Parrot AI Reportes Menú Configuración Personal Facturación Inventari…" at bounding box center [390, 204] width 780 height 409
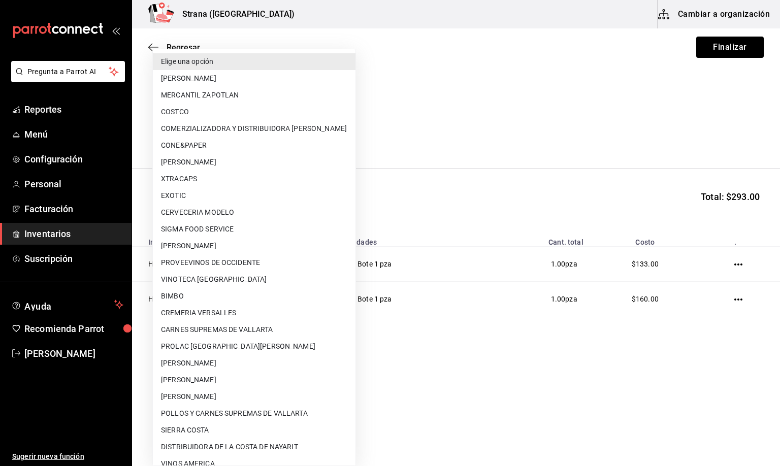
click at [215, 395] on li "[PERSON_NAME]" at bounding box center [254, 396] width 203 height 17
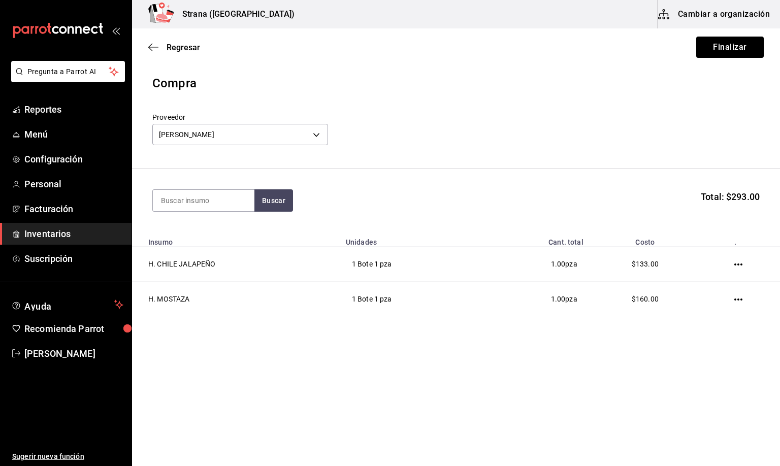
click at [563, 131] on div "Proveedor GILBERTO GOMEZ CAMARENA b1d0d7cd-7007-4c3a-9e28-7d095a38f211" at bounding box center [455, 131] width 607 height 36
click at [734, 46] on button "Finalizar" at bounding box center [730, 47] width 68 height 21
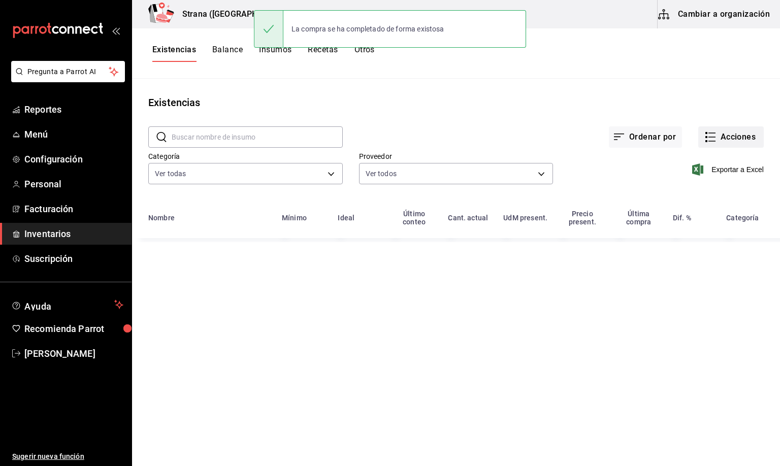
click at [732, 135] on button "Acciones" at bounding box center [730, 136] width 65 height 21
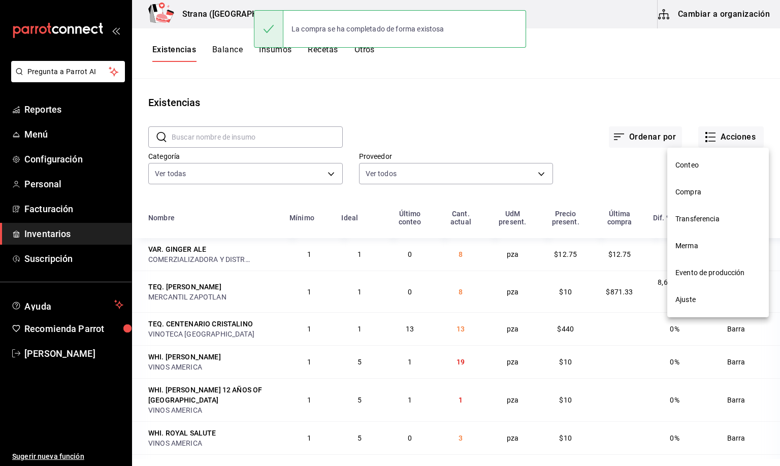
click at [698, 187] on span "Compra" at bounding box center [717, 192] width 85 height 11
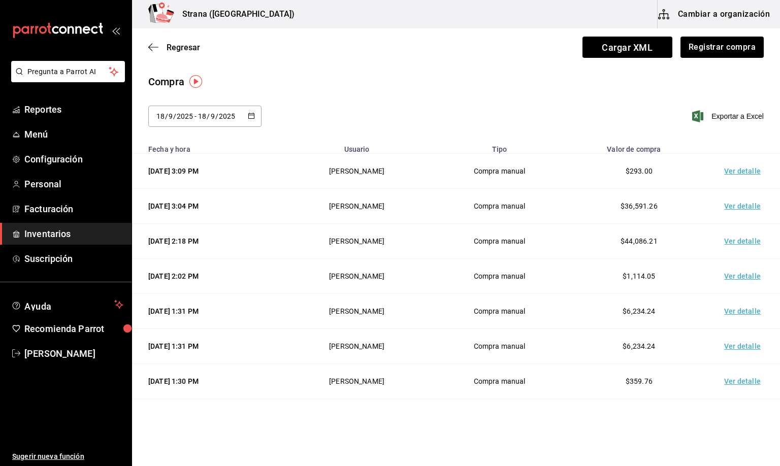
click at [724, 172] on td "Ver detalle" at bounding box center [744, 171] width 71 height 35
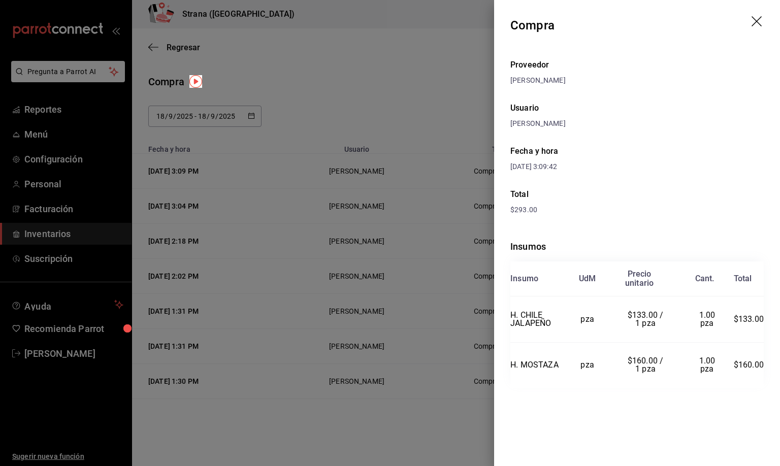
click at [757, 19] on icon "drag" at bounding box center [757, 22] width 12 height 12
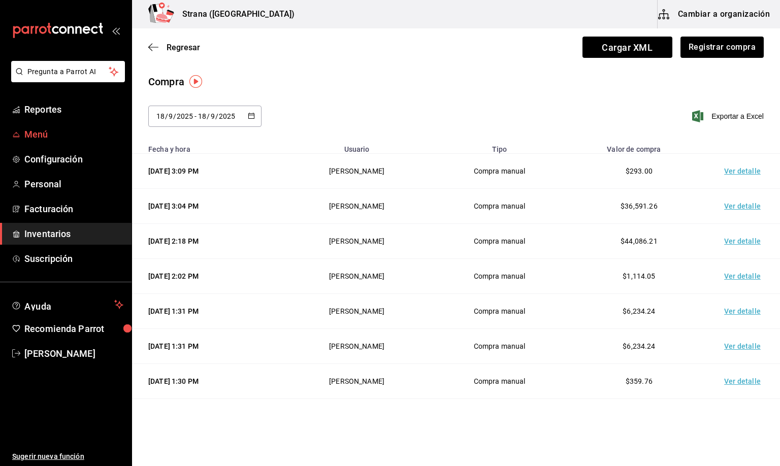
click at [41, 136] on span "Menú" at bounding box center [73, 134] width 99 height 14
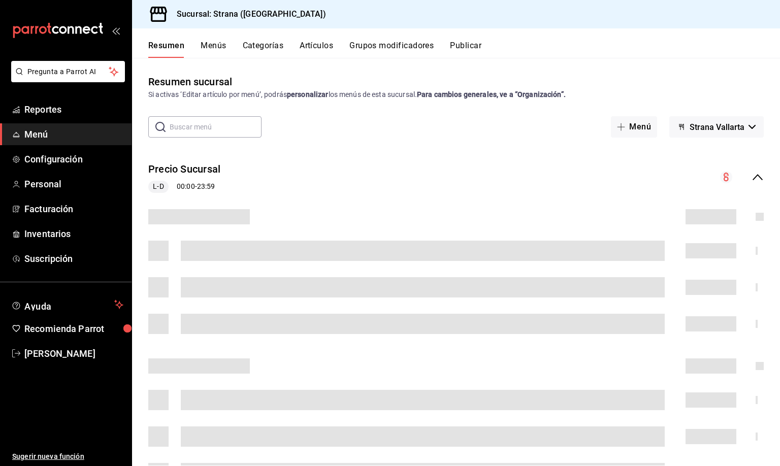
click at [321, 44] on button "Artículos" at bounding box center [317, 49] width 34 height 17
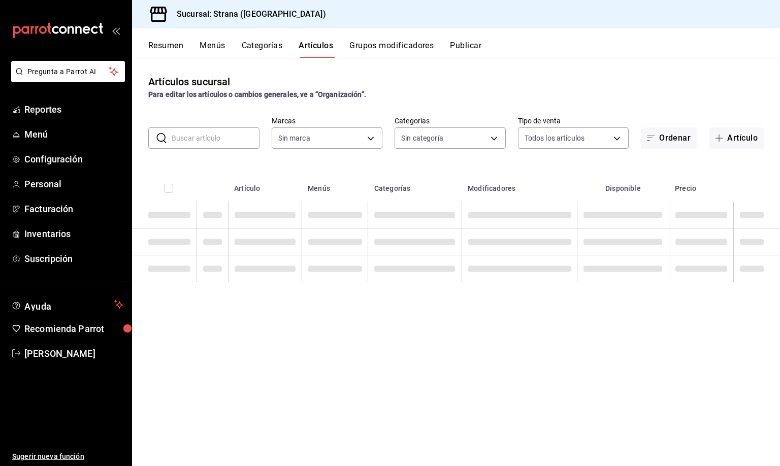
click at [187, 139] on input "text" at bounding box center [216, 138] width 88 height 20
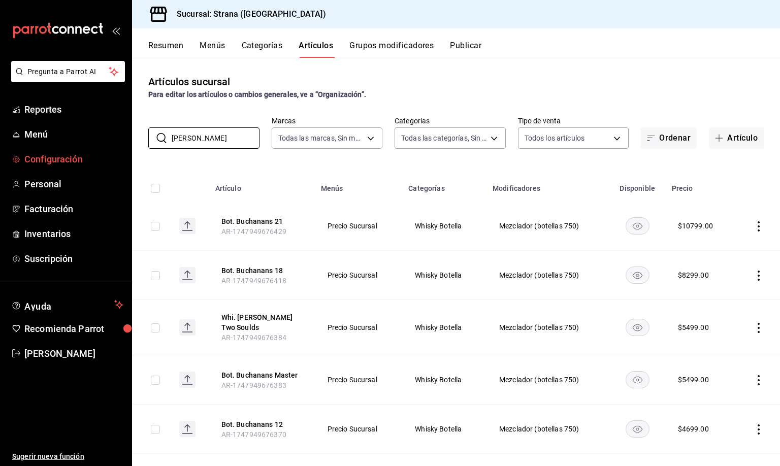
drag, startPoint x: 208, startPoint y: 147, endPoint x: 124, endPoint y: 151, distance: 83.9
click at [124, 151] on div "Pregunta a Parrot AI Reportes Menú Configuración Personal Facturación Inventari…" at bounding box center [390, 233] width 780 height 466
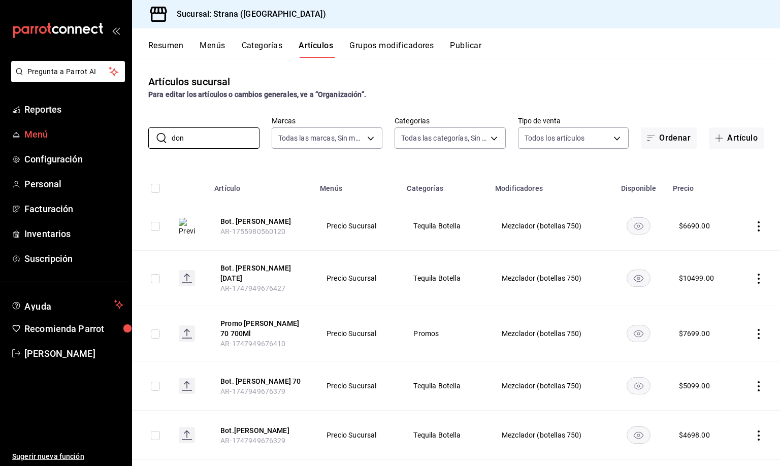
drag, startPoint x: 197, startPoint y: 136, endPoint x: 121, endPoint y: 142, distance: 76.4
click at [121, 142] on div "Pregunta a Parrot AI Reportes Menú Configuración Personal Facturación Inventari…" at bounding box center [390, 233] width 780 height 466
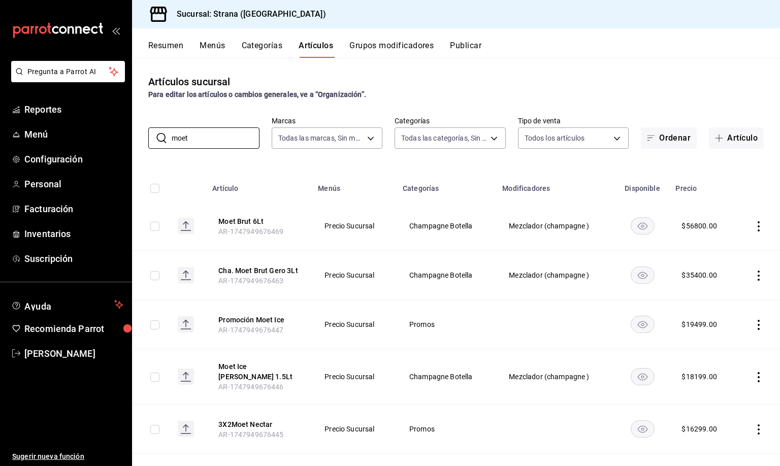
drag, startPoint x: 203, startPoint y: 141, endPoint x: 139, endPoint y: 143, distance: 64.5
click at [139, 143] on div "​ moet ​ Marcas Todas las marcas, Sin marca 4106bc60-c81d-48da-9404-f1319fbcfb4…" at bounding box center [456, 132] width 648 height 32
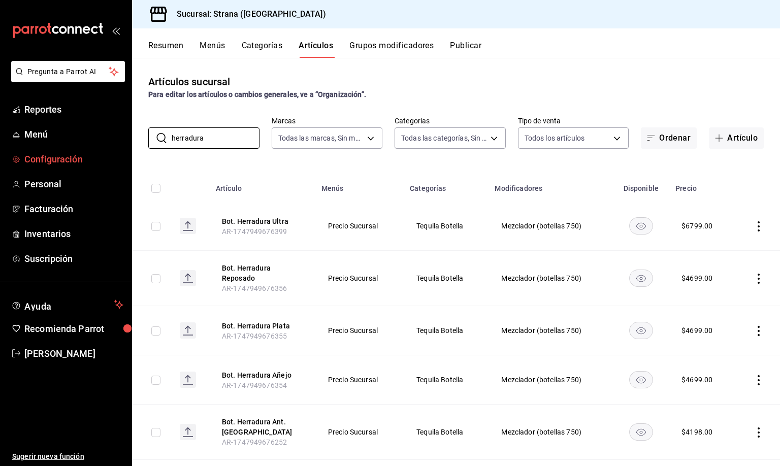
drag, startPoint x: 220, startPoint y: 139, endPoint x: 53, endPoint y: 157, distance: 167.5
click at [59, 159] on div "Pregunta a Parrot AI Reportes Menú Configuración Personal Facturación Inventari…" at bounding box center [390, 233] width 780 height 466
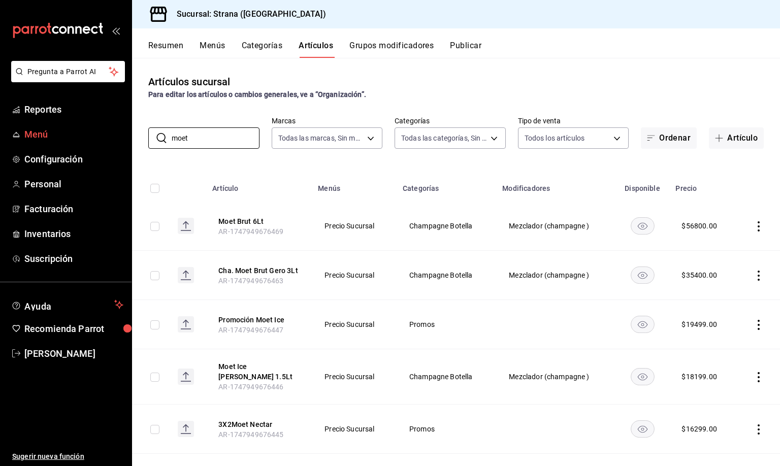
drag, startPoint x: 204, startPoint y: 136, endPoint x: 129, endPoint y: 145, distance: 75.2
click at [129, 145] on div "Pregunta a Parrot AI Reportes Menú Configuración Personal Facturación Inventari…" at bounding box center [390, 233] width 780 height 466
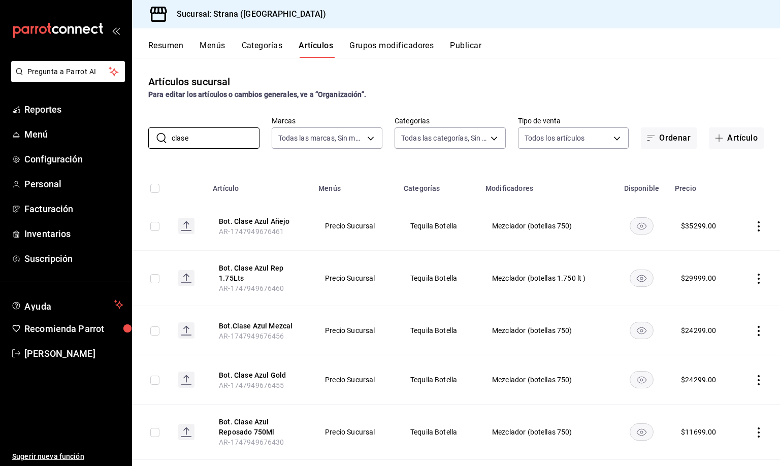
drag, startPoint x: 207, startPoint y: 136, endPoint x: 133, endPoint y: 140, distance: 74.2
click at [133, 140] on div "​ clase ​ Marcas Todas las marcas, Sin marca 4106bc60-c81d-48da-9404-f1319fbcfb…" at bounding box center [456, 132] width 648 height 32
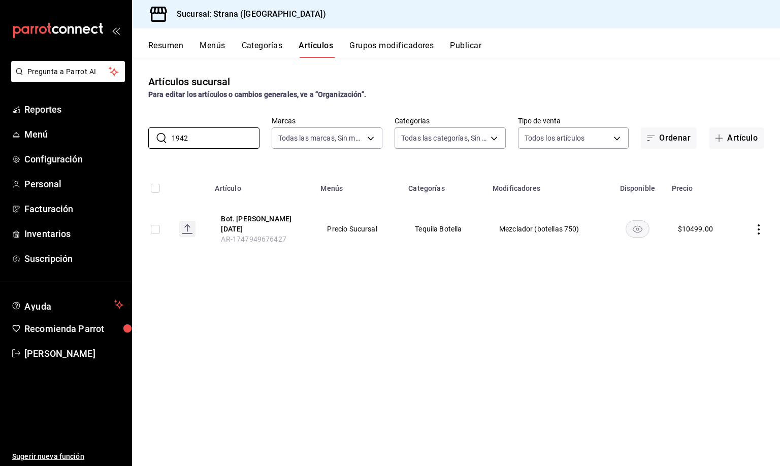
drag, startPoint x: 209, startPoint y: 130, endPoint x: 134, endPoint y: 128, distance: 75.2
click at [134, 136] on div "​ 1942 ​ Marcas Todas las marcas, Sin marca 4106bc60-c81d-48da-9404-f1319fbcfb4…" at bounding box center [456, 132] width 648 height 32
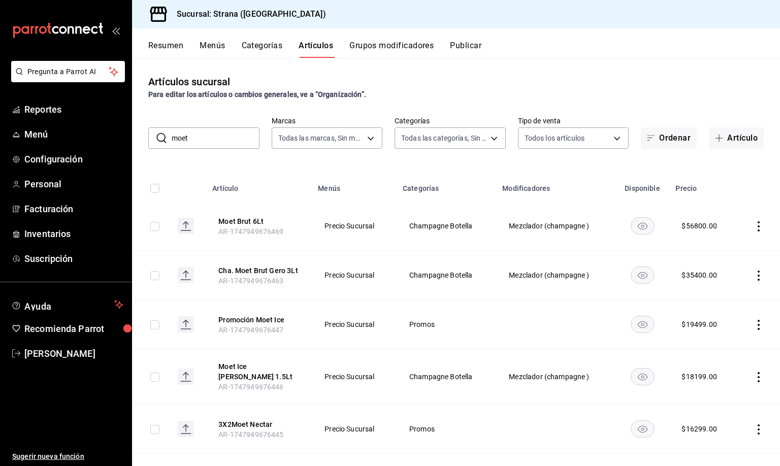
click at [299, 186] on th "Artículo" at bounding box center [259, 185] width 106 height 32
drag, startPoint x: 212, startPoint y: 139, endPoint x: 83, endPoint y: 145, distance: 129.1
click at [83, 145] on div "Pregunta a Parrot AI Reportes Menú Configuración Personal Facturación Inventari…" at bounding box center [390, 233] width 780 height 466
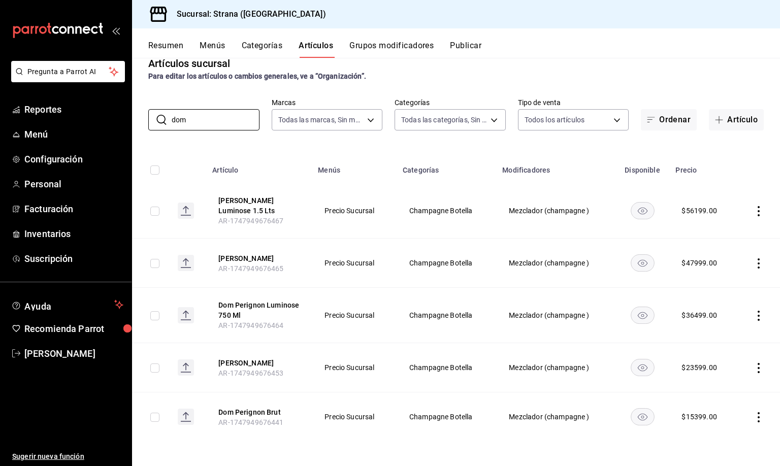
scroll to position [26, 0]
drag, startPoint x: 200, startPoint y: 113, endPoint x: 90, endPoint y: 128, distance: 111.2
click at [90, 128] on div "Pregunta a Parrot AI Reportes Menú Configuración Personal Facturación Inventari…" at bounding box center [390, 233] width 780 height 466
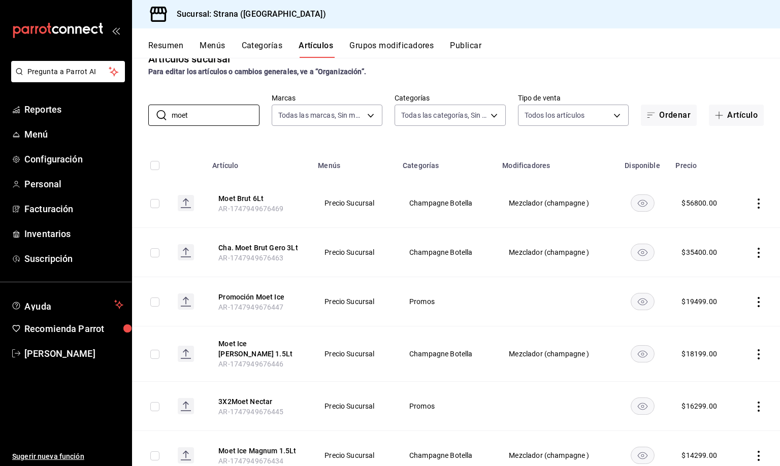
scroll to position [22, 0]
drag, startPoint x: 212, startPoint y: 117, endPoint x: 88, endPoint y: 115, distance: 123.4
click at [87, 115] on div "Pregunta a Parrot AI Reportes Menú Configuración Personal Facturación Inventari…" at bounding box center [390, 233] width 780 height 466
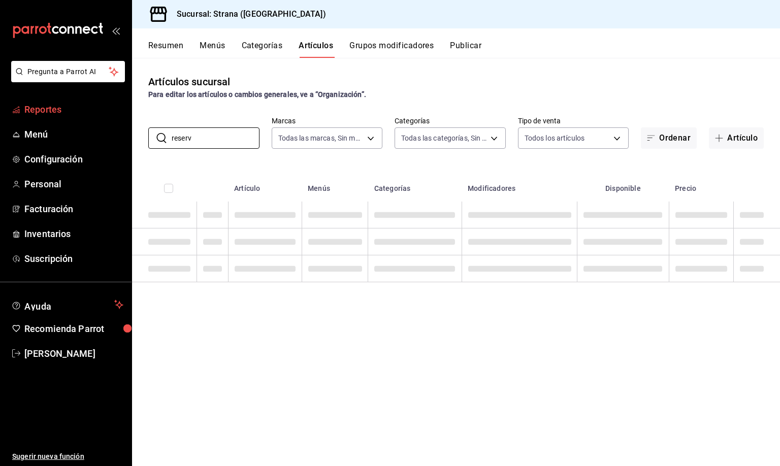
scroll to position [0, 0]
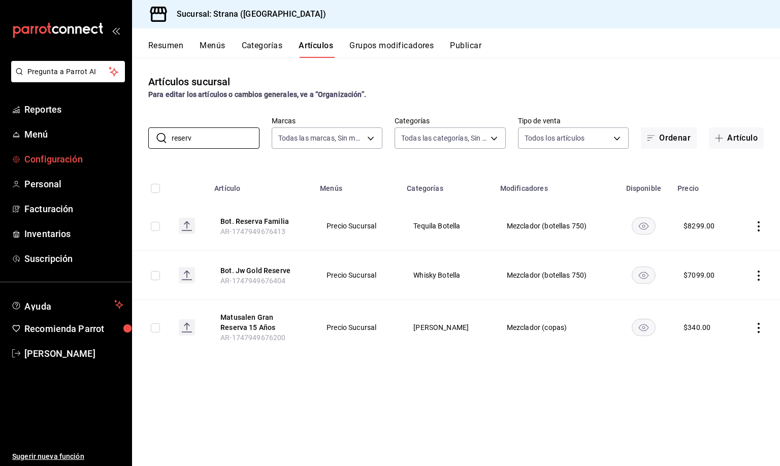
drag, startPoint x: 211, startPoint y: 143, endPoint x: 101, endPoint y: 150, distance: 110.4
click at [101, 150] on div "Pregunta a Parrot AI Reportes Menú Configuración Personal Facturación Inventari…" at bounding box center [390, 233] width 780 height 466
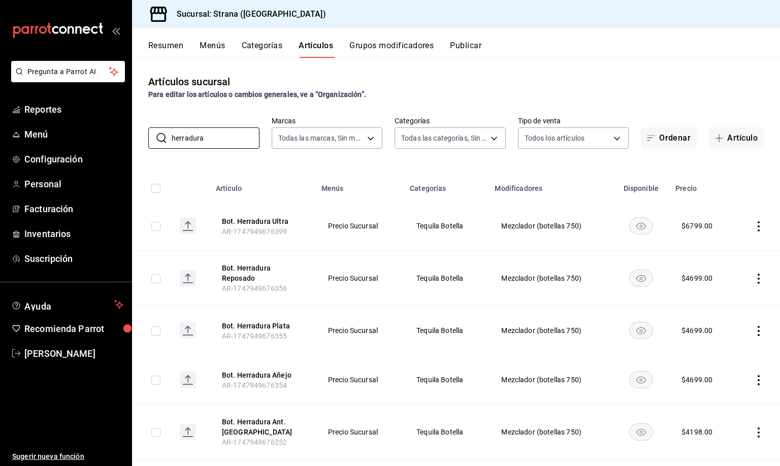
drag, startPoint x: 210, startPoint y: 136, endPoint x: 137, endPoint y: 145, distance: 73.7
click at [137, 145] on div "​ herradura ​ Marcas Todas las marcas, Sin marca 4106bc60-c81d-48da-9404-f1319f…" at bounding box center [456, 132] width 648 height 32
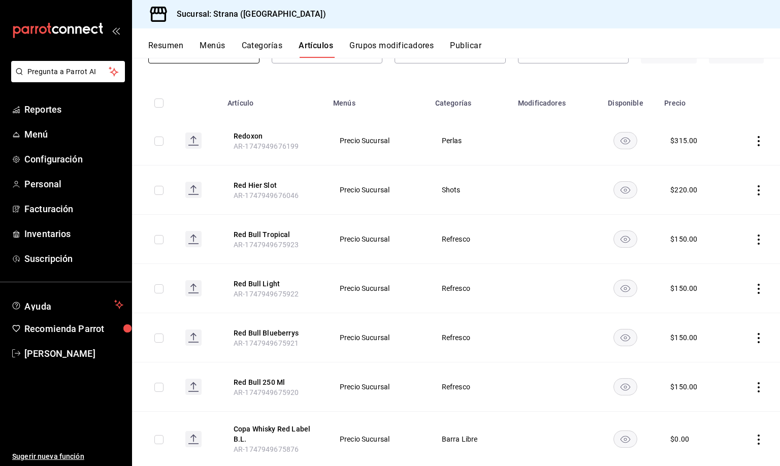
scroll to position [9, 0]
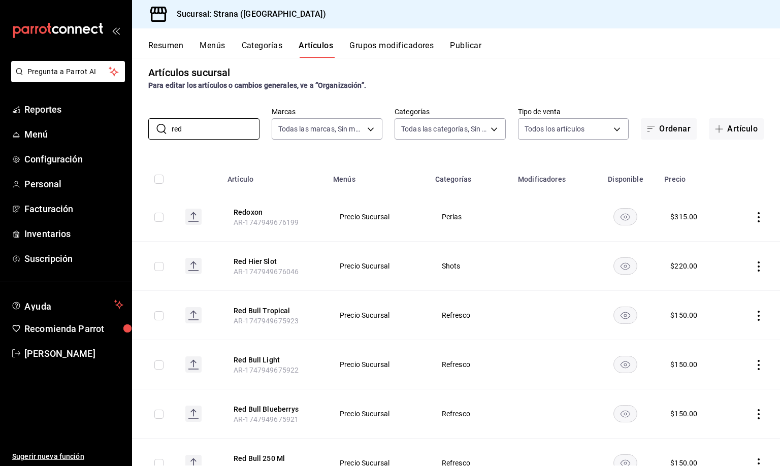
drag, startPoint x: 192, startPoint y: 124, endPoint x: 171, endPoint y: 150, distance: 33.2
click at [164, 135] on div "​ red ​" at bounding box center [203, 128] width 111 height 21
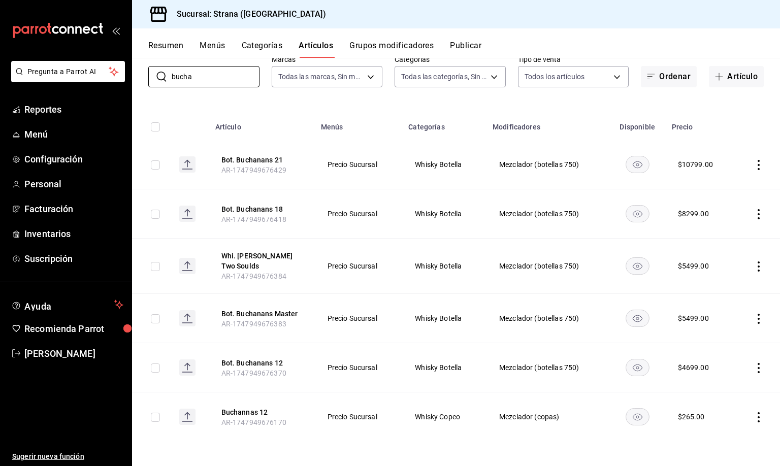
scroll to position [0, 0]
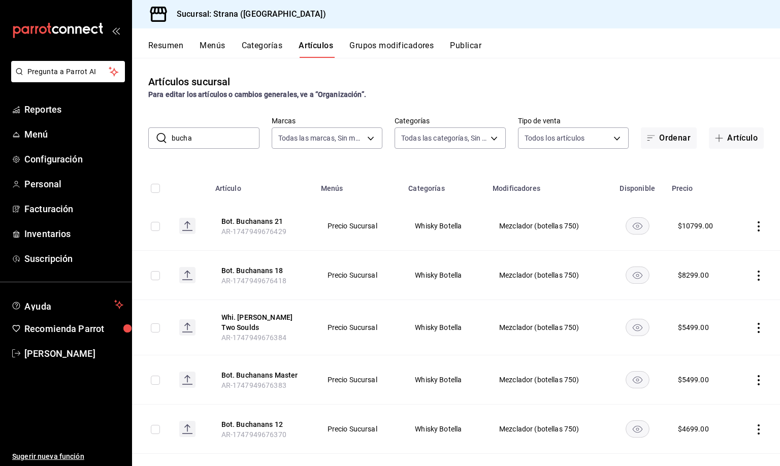
drag, startPoint x: 201, startPoint y: 136, endPoint x: 151, endPoint y: 136, distance: 49.8
click at [151, 136] on div "​ bucha ​" at bounding box center [203, 137] width 111 height 21
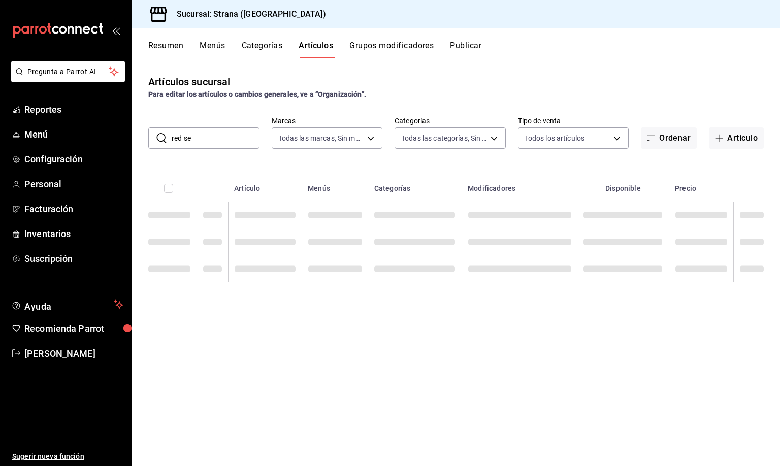
type input "red sea"
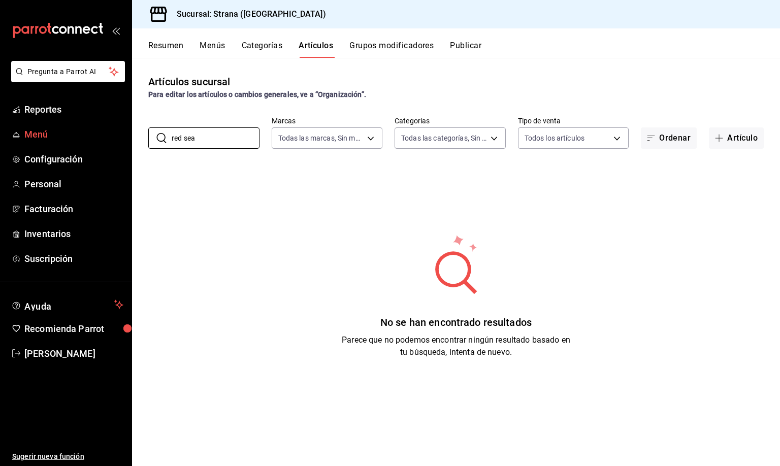
drag, startPoint x: 238, startPoint y: 139, endPoint x: 5, endPoint y: 139, distance: 233.0
click at [6, 139] on div "Pregunta a Parrot AI Reportes Menú Configuración Personal Facturación Inventari…" at bounding box center [390, 233] width 780 height 466
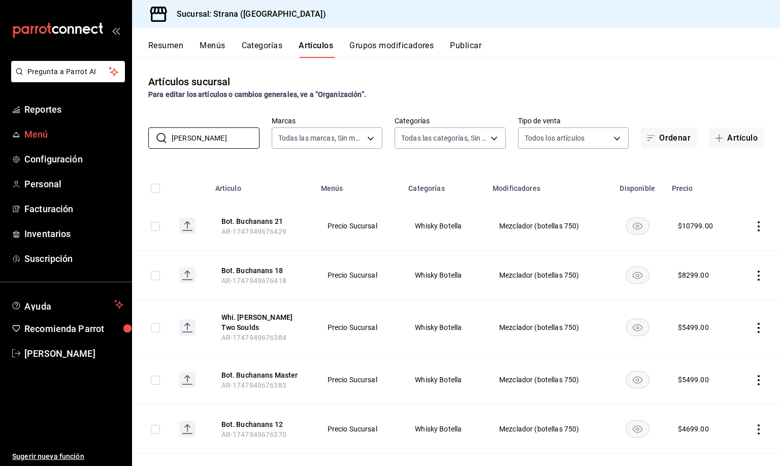
drag, startPoint x: 200, startPoint y: 134, endPoint x: 122, endPoint y: 128, distance: 77.9
click at [122, 131] on div "Pregunta a Parrot AI Reportes Menú Configuración Personal Facturación Inventari…" at bounding box center [390, 233] width 780 height 466
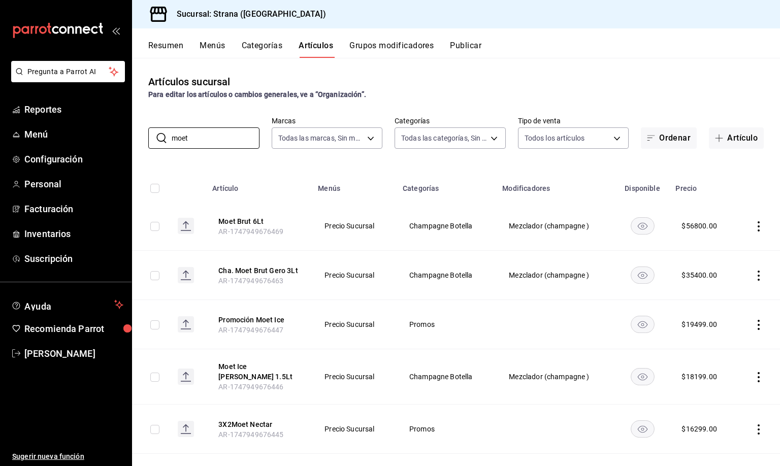
drag, startPoint x: 199, startPoint y: 140, endPoint x: 131, endPoint y: 142, distance: 67.0
click at [131, 142] on div "Pregunta a Parrot AI Reportes Menú Configuración Personal Facturación Inventari…" at bounding box center [390, 233] width 780 height 466
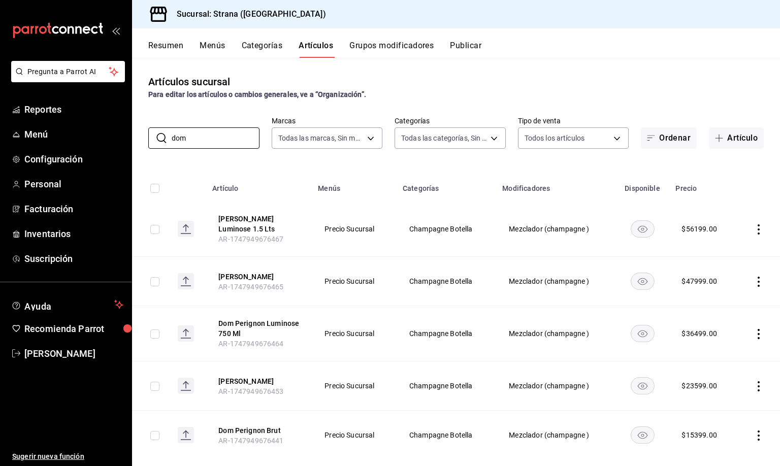
drag, startPoint x: 205, startPoint y: 135, endPoint x: 134, endPoint y: 144, distance: 71.2
click at [134, 147] on div "​ dom ​ Marcas Todas las marcas, Sin marca 4106bc60-c81d-48da-9404-f1319fbcfb4f…" at bounding box center [456, 132] width 648 height 32
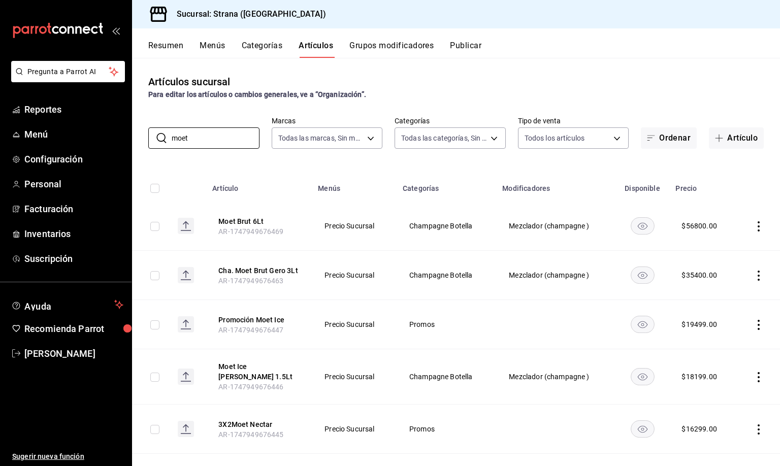
drag, startPoint x: 222, startPoint y: 138, endPoint x: 110, endPoint y: 147, distance: 112.6
click at [110, 147] on div "Pregunta a Parrot AI Reportes Menú Configuración Personal Facturación Inventari…" at bounding box center [390, 233] width 780 height 466
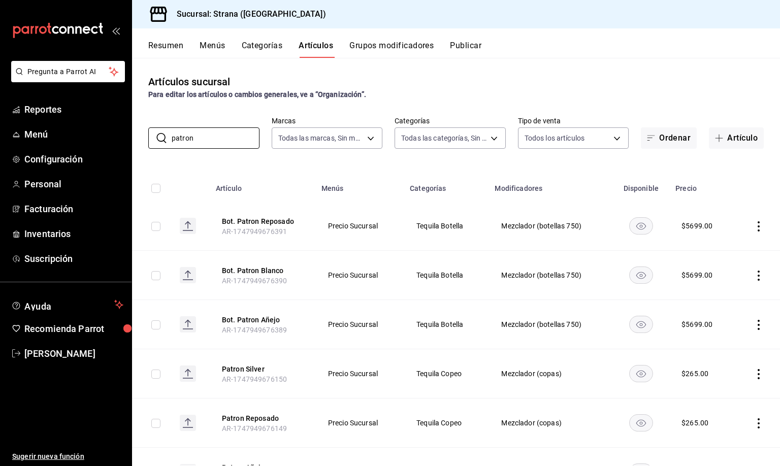
scroll to position [56, 0]
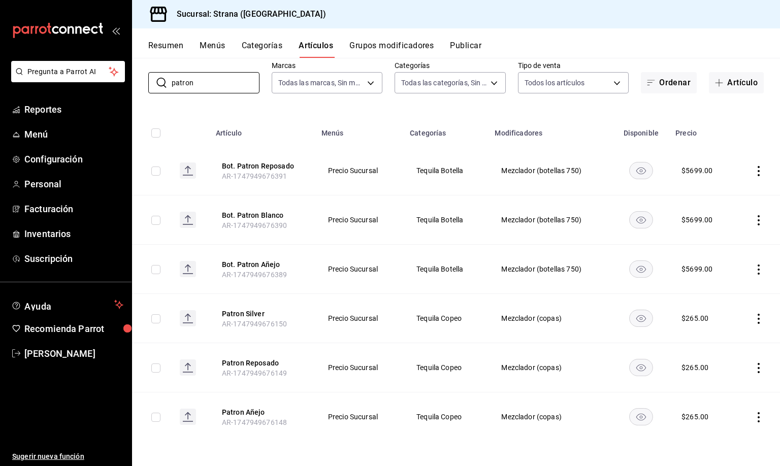
drag, startPoint x: 206, startPoint y: 84, endPoint x: 136, endPoint y: 84, distance: 70.1
click at [129, 83] on div "Pregunta a Parrot AI Reportes Menú Configuración Personal Facturación Inventari…" at bounding box center [390, 233] width 780 height 466
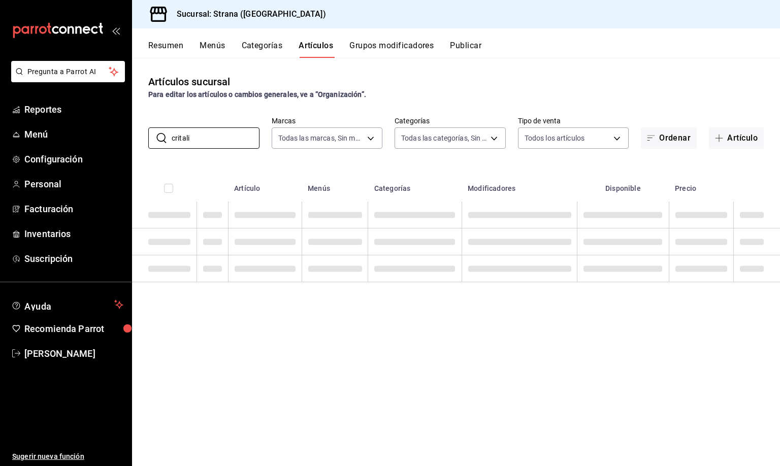
scroll to position [0, 0]
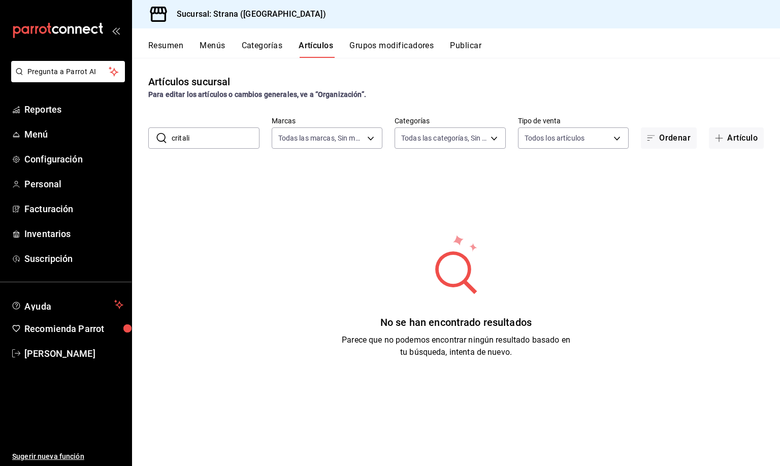
click at [179, 139] on input "critali" at bounding box center [216, 138] width 88 height 20
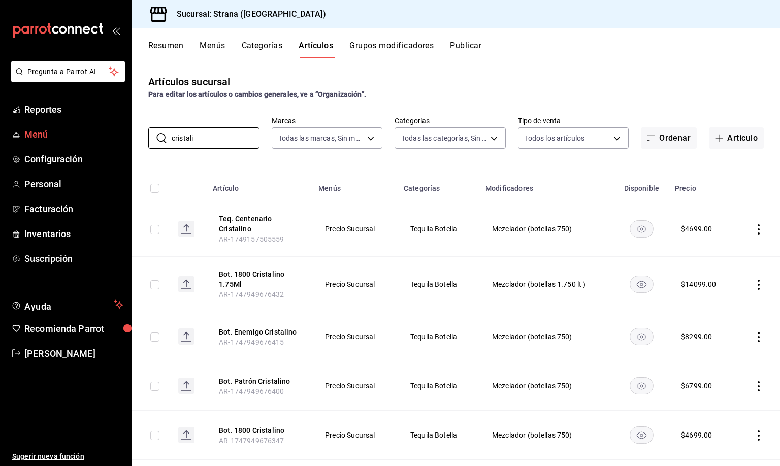
drag, startPoint x: 203, startPoint y: 141, endPoint x: 126, endPoint y: 141, distance: 76.7
click at [126, 141] on div "Pregunta a Parrot AI Reportes Menú Configuración Personal Facturación Inventari…" at bounding box center [390, 233] width 780 height 466
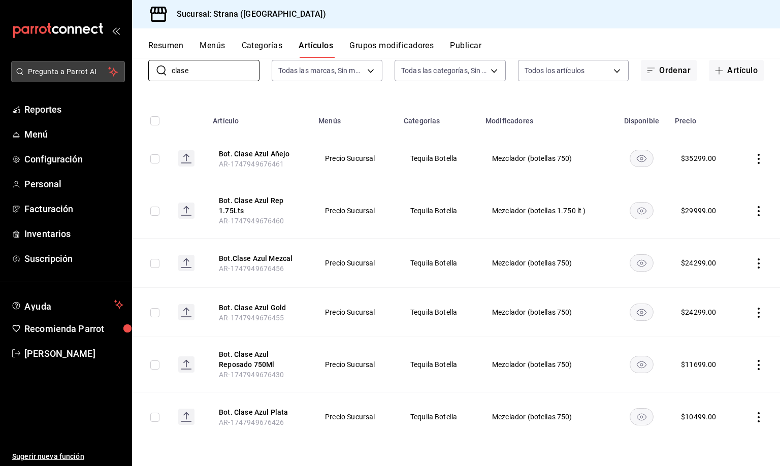
scroll to position [65, 0]
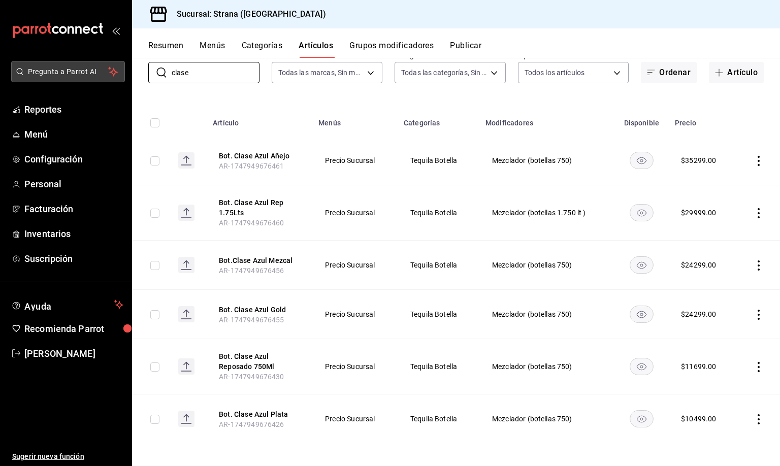
drag, startPoint x: 204, startPoint y: 71, endPoint x: 61, endPoint y: 80, distance: 143.5
click at [61, 79] on div "Pregunta a Parrot AI Reportes Menú Configuración Personal Facturación Inventari…" at bounding box center [390, 233] width 780 height 466
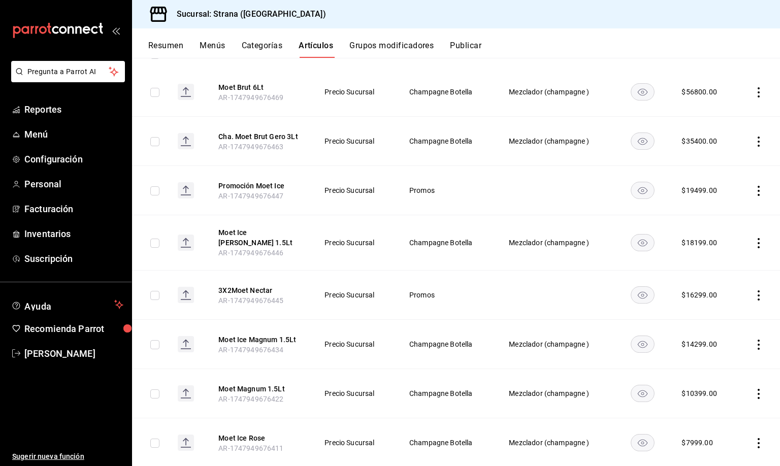
scroll to position [0, 0]
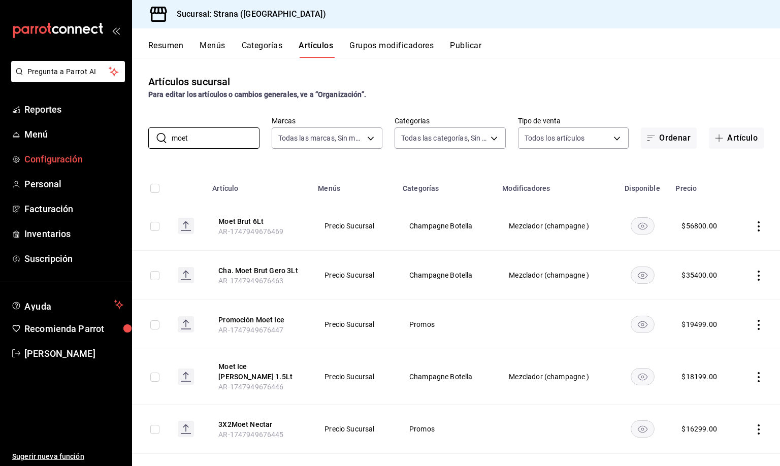
drag, startPoint x: 219, startPoint y: 135, endPoint x: 92, endPoint y: 153, distance: 128.7
click at [92, 153] on div "Pregunta a Parrot AI Reportes Menú Configuración Personal Facturación Inventari…" at bounding box center [390, 233] width 780 height 466
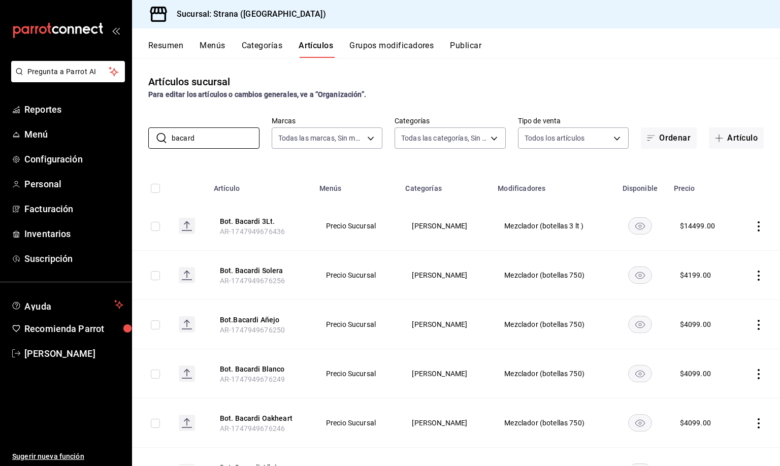
type input "bacard"
click at [451, 73] on div "Artículos sucursal Para editar los artículos o cambios generales, ve a “Organiz…" at bounding box center [456, 262] width 648 height 408
click at [728, 139] on button "Artículo" at bounding box center [736, 137] width 55 height 21
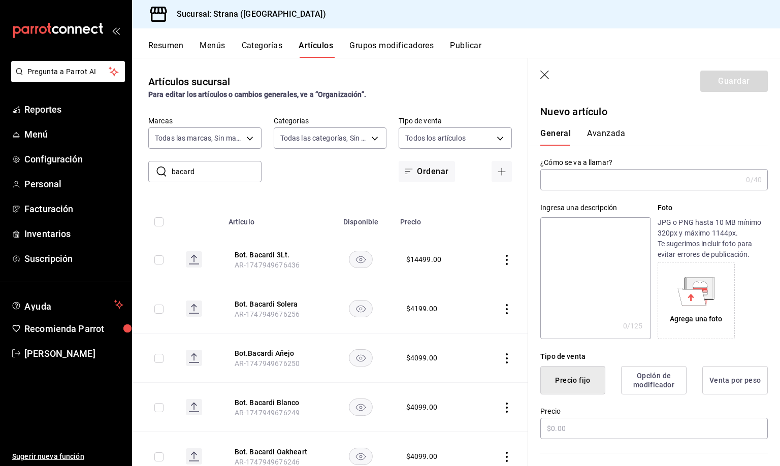
click at [567, 180] on input "text" at bounding box center [641, 180] width 202 height 20
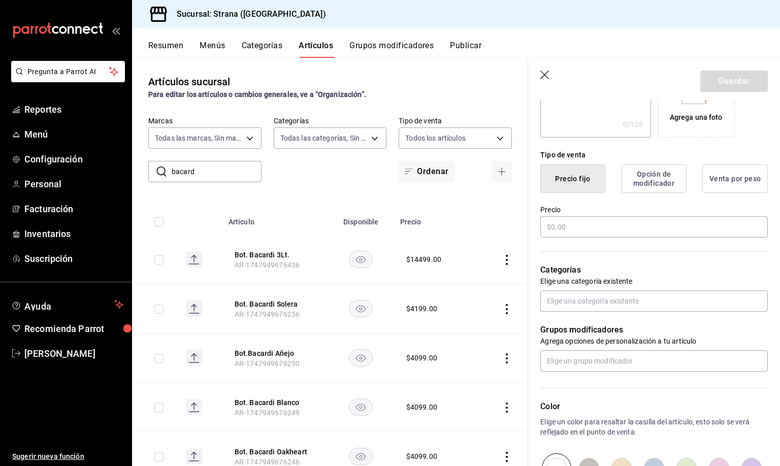
scroll to position [228, 0]
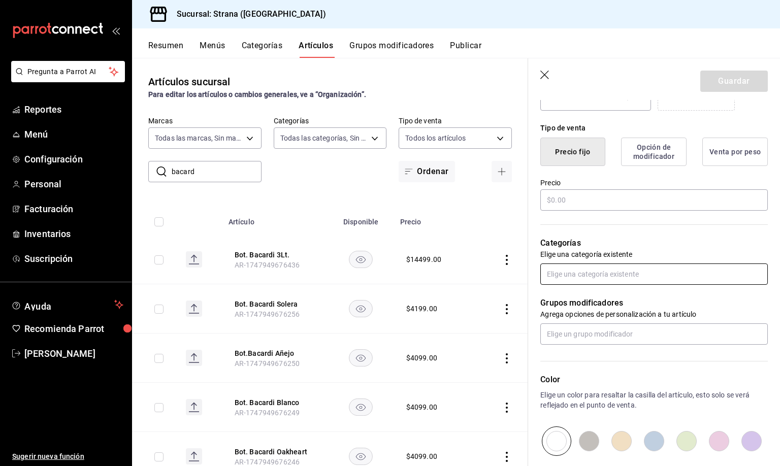
type input "Red Bull Durazno"
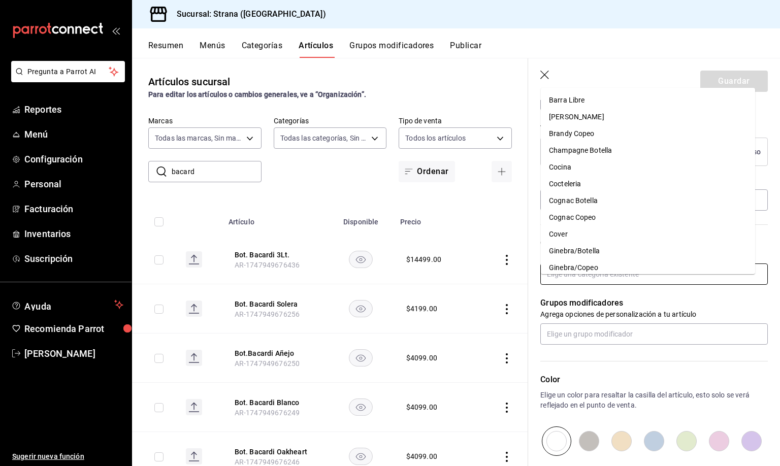
click at [568, 283] on input "text" at bounding box center [653, 273] width 227 height 21
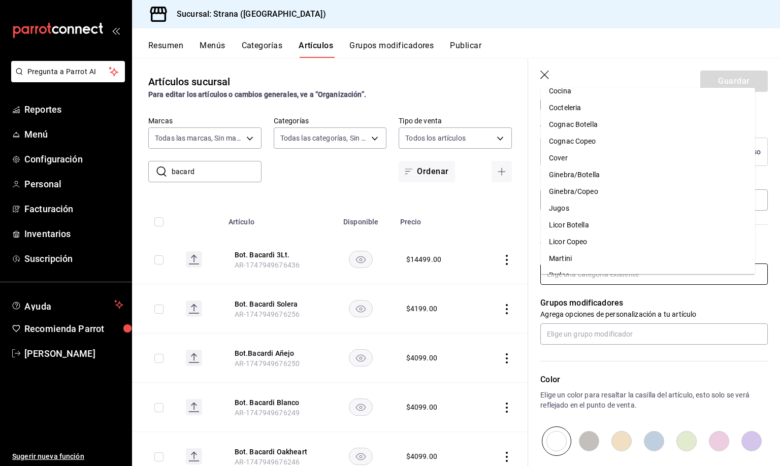
scroll to position [152, 0]
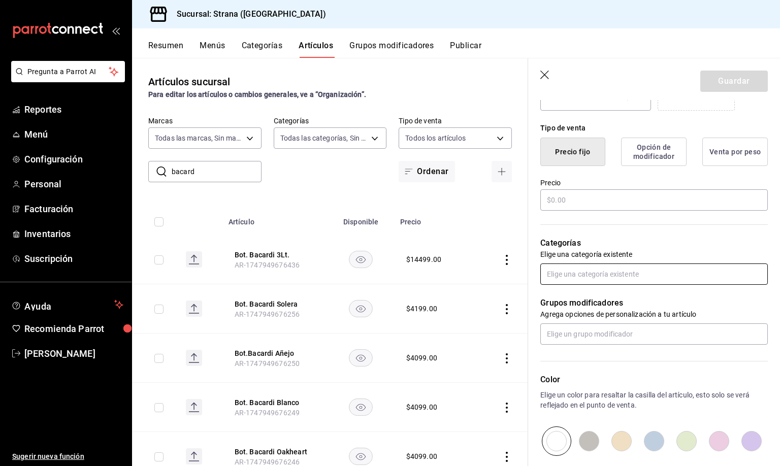
click at [560, 285] on input "text" at bounding box center [653, 273] width 227 height 21
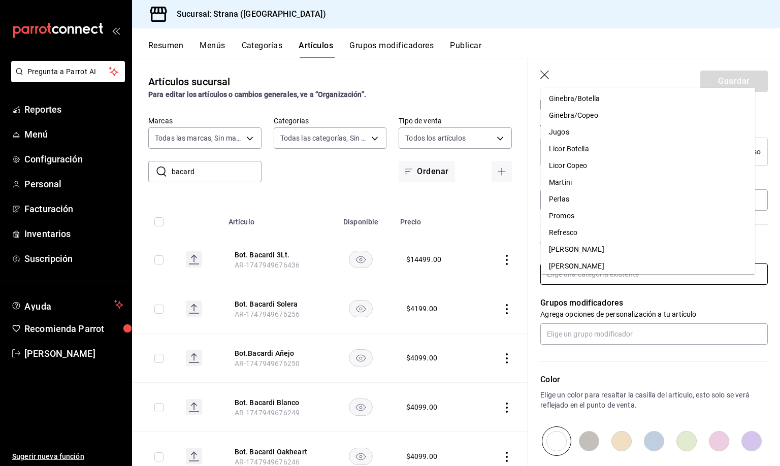
click at [558, 230] on li "Refresco" at bounding box center [648, 232] width 214 height 17
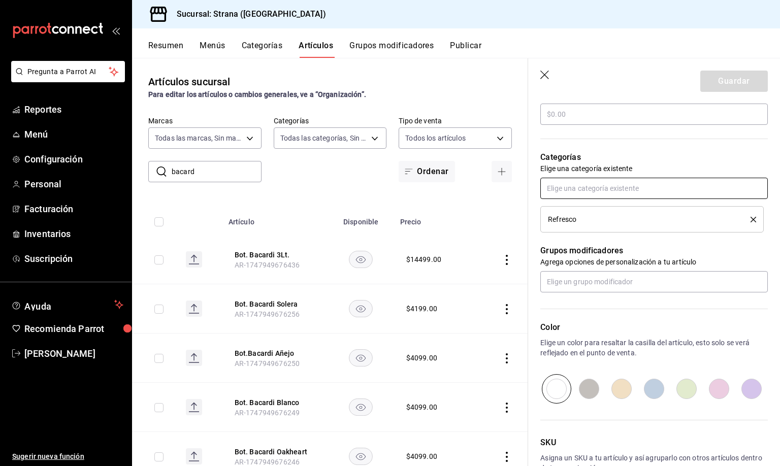
scroll to position [238, 0]
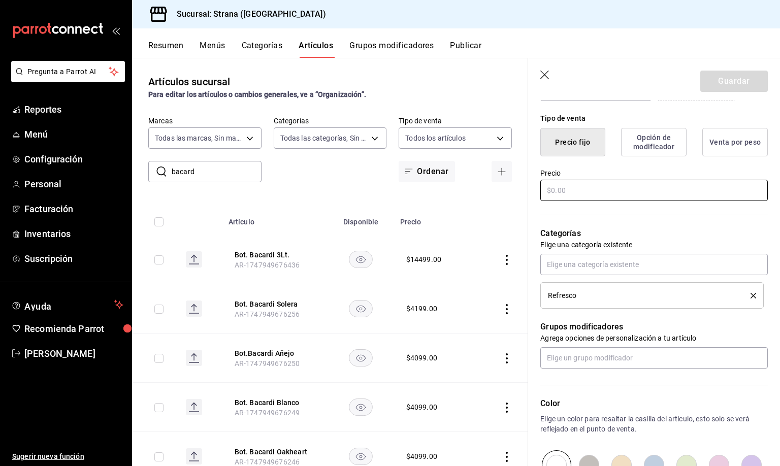
click at [550, 200] on input "text" at bounding box center [653, 190] width 227 height 21
click at [549, 195] on input "text" at bounding box center [653, 190] width 227 height 21
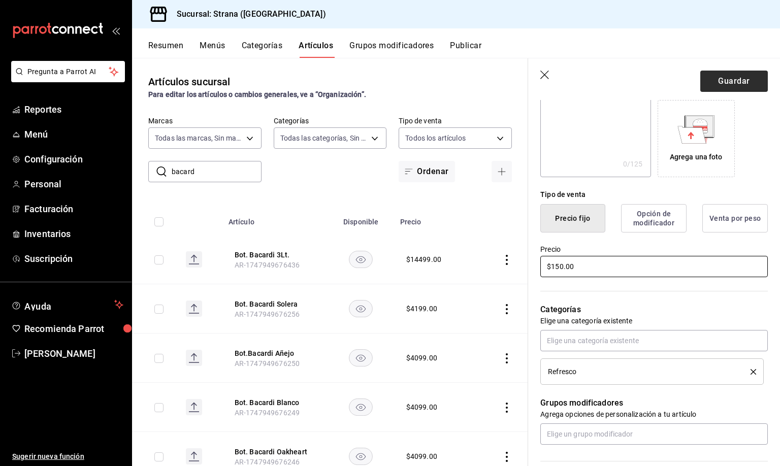
type input "$150.00"
click at [716, 81] on button "Guardar" at bounding box center [734, 81] width 68 height 21
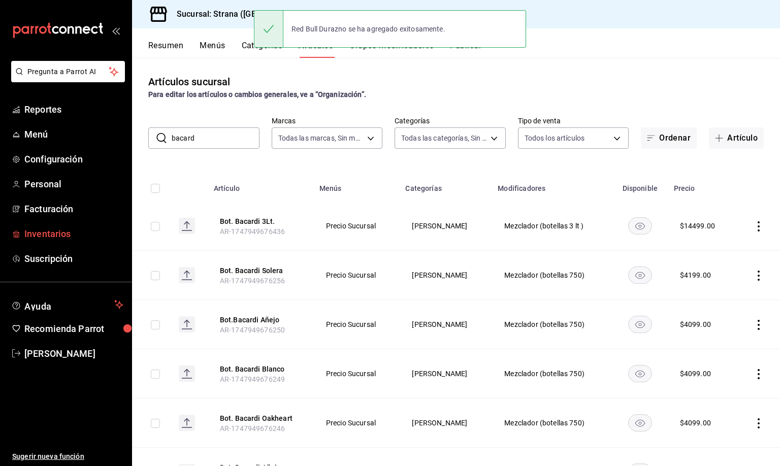
click at [53, 229] on span "Inventarios" at bounding box center [73, 234] width 99 height 14
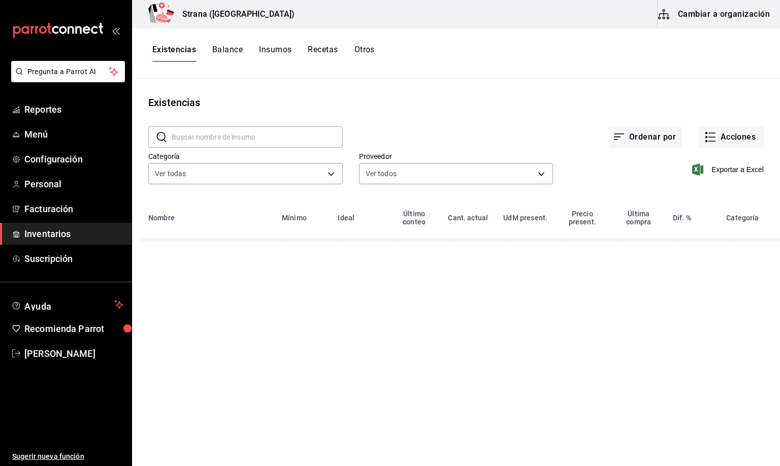
click at [278, 50] on button "Insumos" at bounding box center [275, 53] width 32 height 17
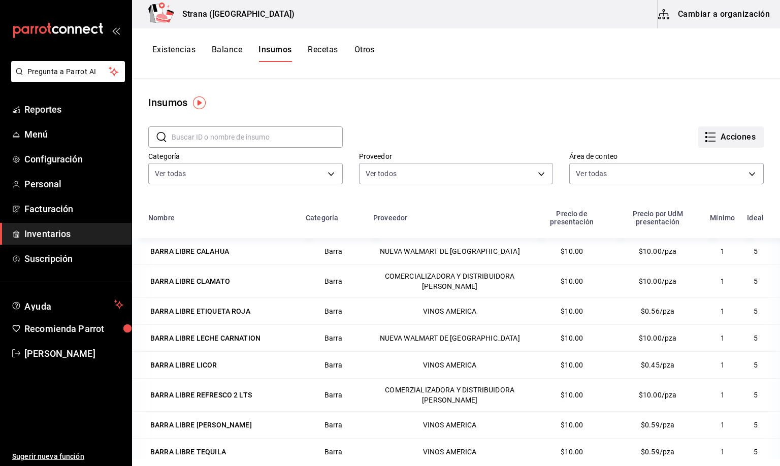
click at [713, 141] on button "Acciones" at bounding box center [730, 136] width 65 height 21
click at [576, 87] on div at bounding box center [390, 233] width 780 height 466
click at [709, 7] on button "Cambiar a organización" at bounding box center [714, 14] width 114 height 28
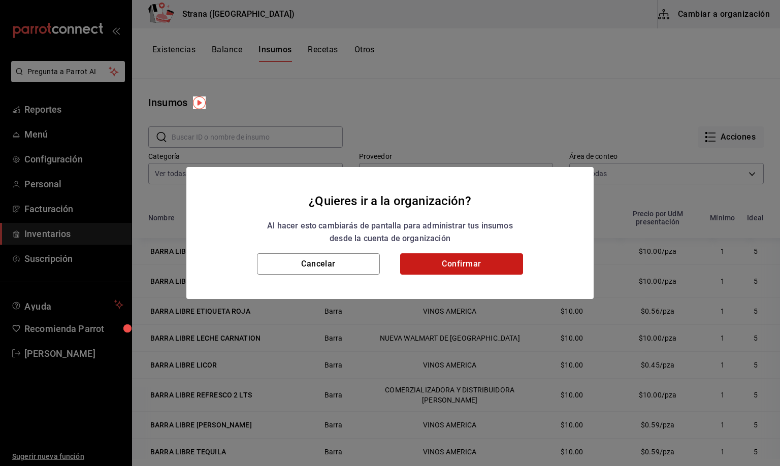
click at [480, 267] on button "Confirmar" at bounding box center [461, 263] width 123 height 21
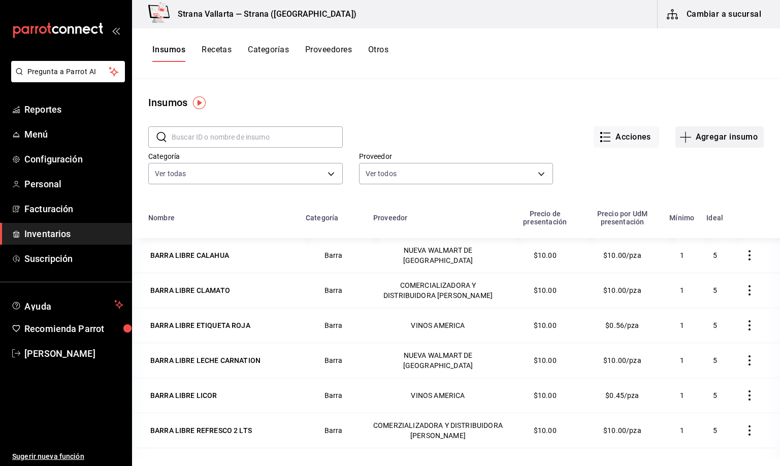
click at [700, 134] on button "Agregar insumo" at bounding box center [719, 136] width 88 height 21
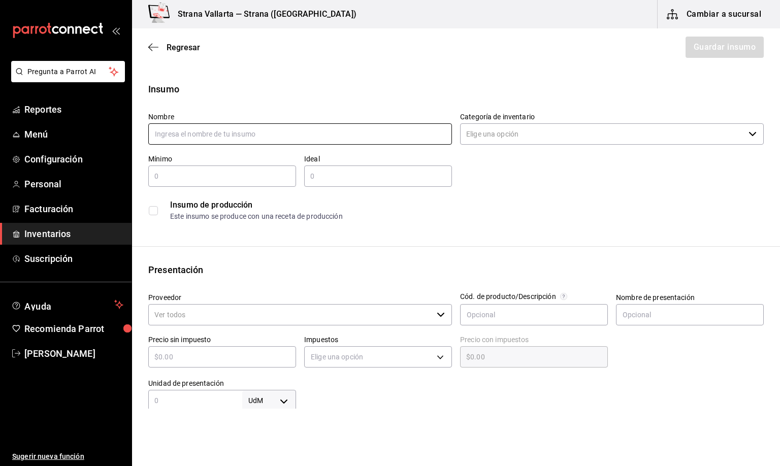
click at [197, 133] on input "text" at bounding box center [300, 133] width 304 height 21
type input "r"
type input "Red Bull Durazno"
click at [291, 90] on div "Insumo" at bounding box center [455, 89] width 615 height 14
click at [518, 131] on input "Categoría de inventario" at bounding box center [602, 133] width 284 height 21
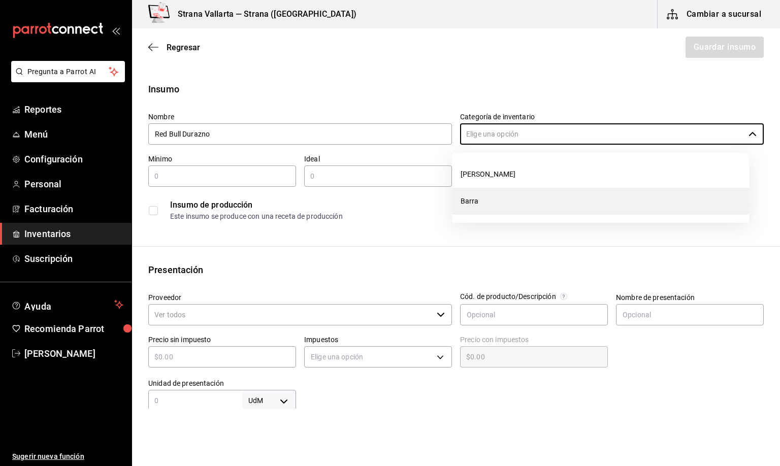
click at [471, 201] on li "Barra" at bounding box center [600, 201] width 297 height 27
type input "Barra"
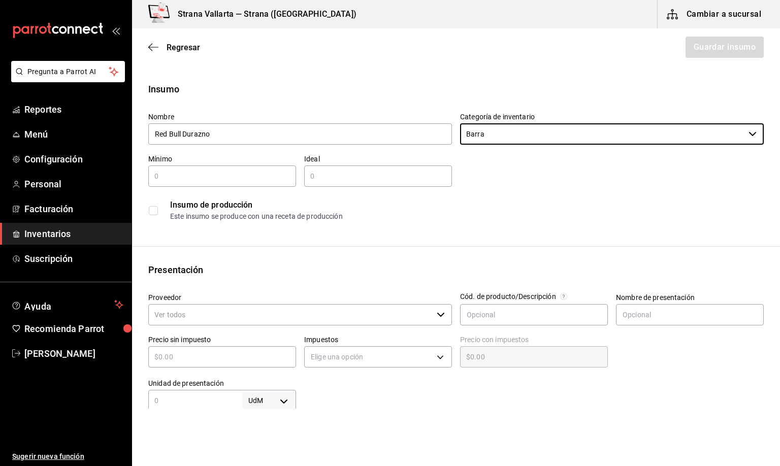
click at [157, 177] on input "text" at bounding box center [222, 176] width 148 height 12
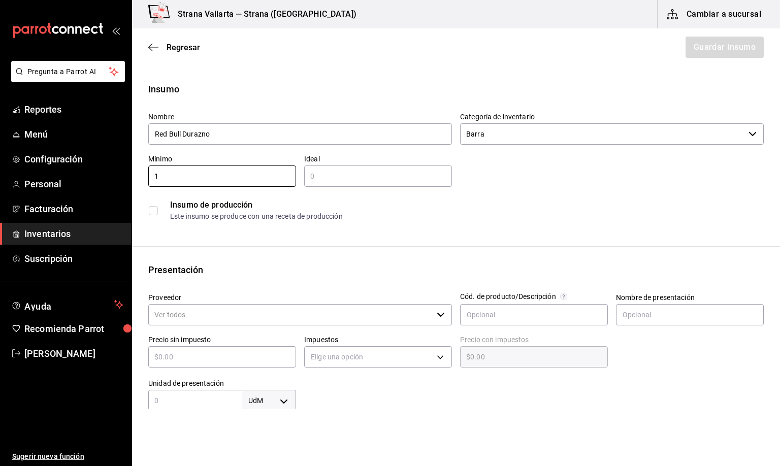
type input "1"
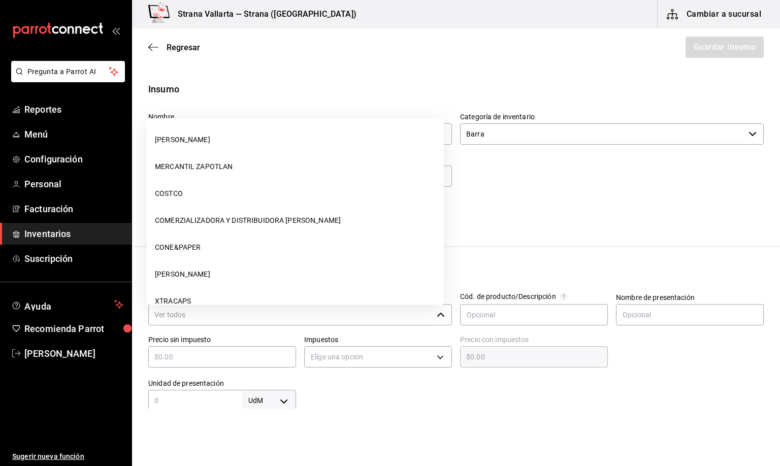
click at [168, 316] on input "Proveedor" at bounding box center [290, 314] width 284 height 21
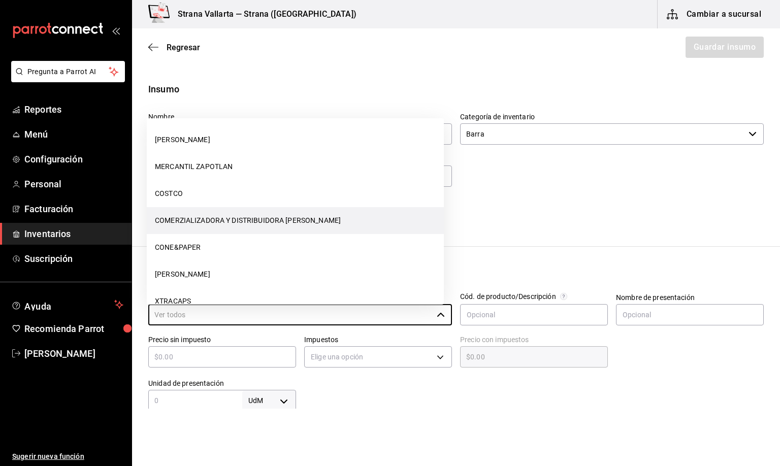
click at [241, 221] on li "COMERZIALIZADORA Y DISTRIBUIDORA [PERSON_NAME]" at bounding box center [295, 220] width 297 height 27
type input "COMERZIALIZADORA Y DISTRIBUIDORA [PERSON_NAME]"
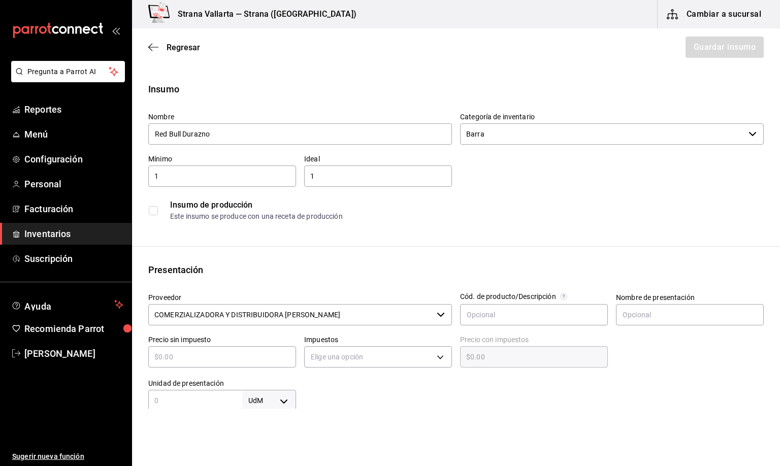
click at [164, 357] on input "text" at bounding box center [222, 357] width 148 height 12
type input "$1"
type input "$1.00"
type input "$10"
type input "$10.00"
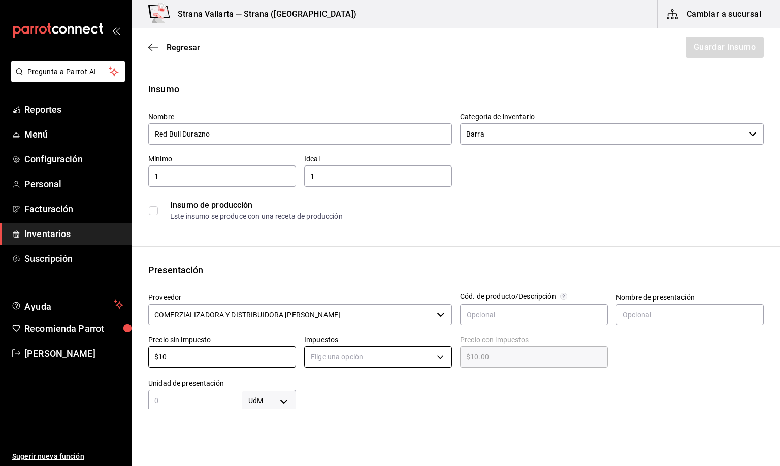
type input "$10"
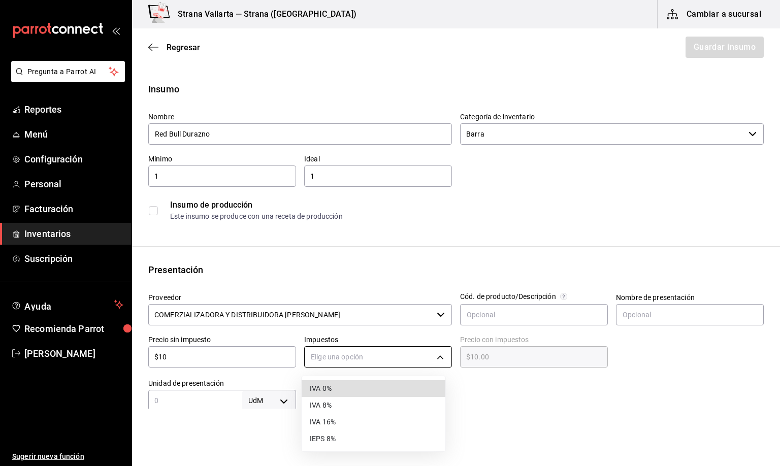
click at [434, 355] on body "Pregunta a Parrot AI Reportes Menú Configuración Personal Facturación Inventari…" at bounding box center [390, 204] width 780 height 409
click at [321, 420] on li "IVA 16%" at bounding box center [374, 422] width 144 height 17
type input "IVA_16"
type input "$11.60"
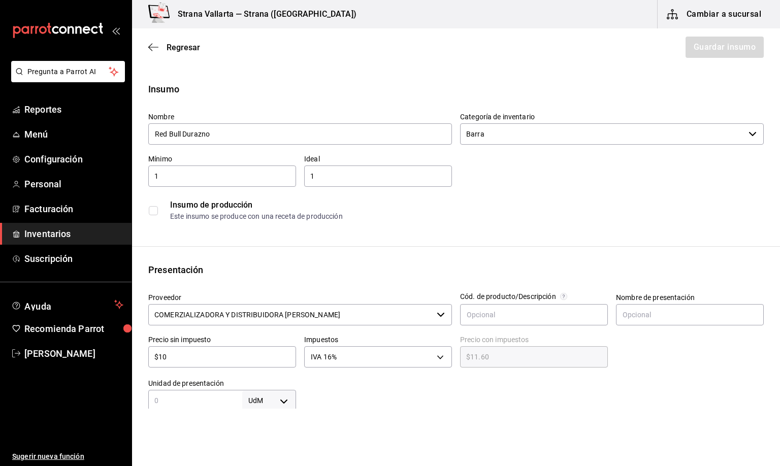
click at [164, 401] on input "text" at bounding box center [195, 400] width 94 height 12
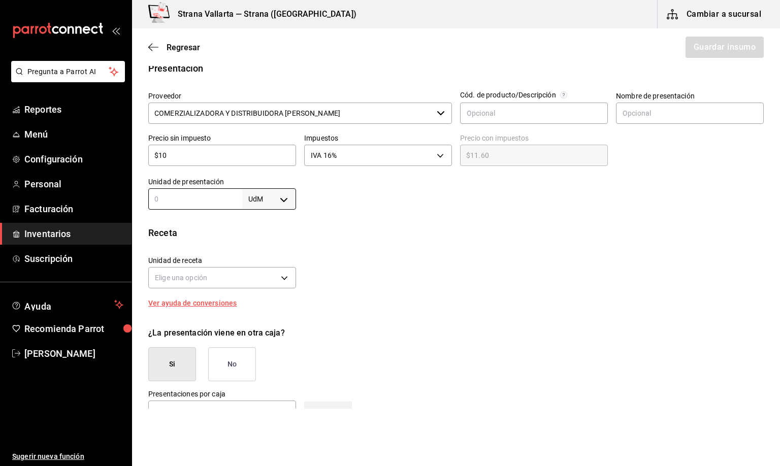
scroll to position [228, 0]
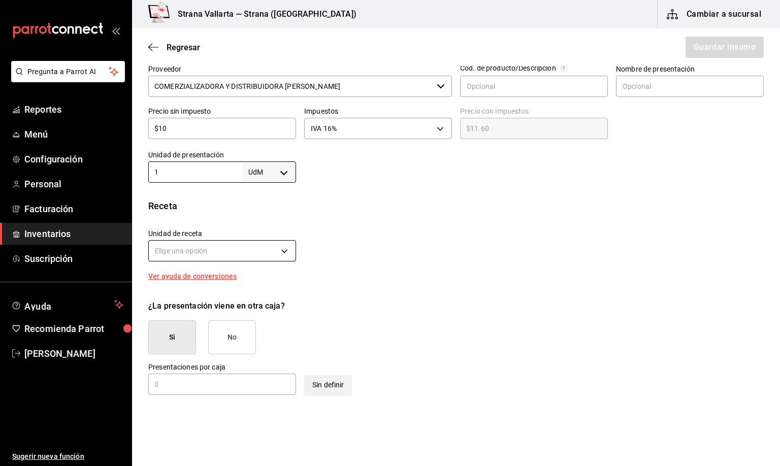
type input "1"
click at [282, 250] on body "Pregunta a Parrot AI Reportes Menú Configuración Personal Facturación Inventari…" at bounding box center [390, 204] width 780 height 409
drag, startPoint x: 265, startPoint y: 249, endPoint x: 278, endPoint y: 193, distance: 56.8
click at [266, 247] on div at bounding box center [390, 233] width 780 height 466
click at [279, 176] on body "Pregunta a Parrot AI Reportes Menú Configuración Personal Facturación Inventari…" at bounding box center [390, 204] width 780 height 409
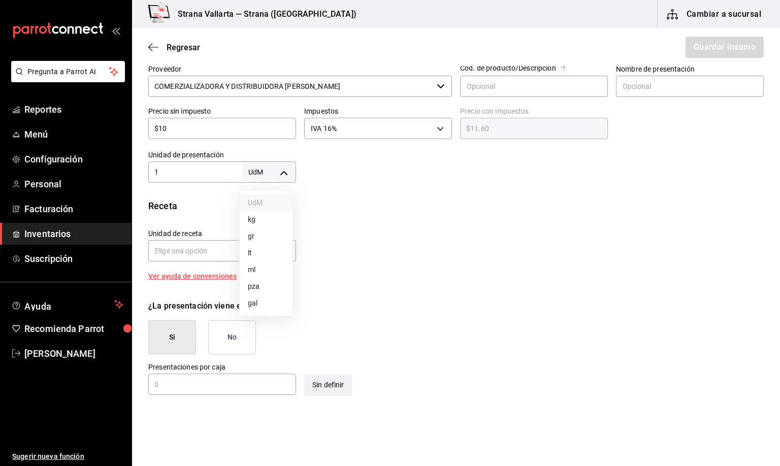
click at [252, 285] on li "pza" at bounding box center [266, 286] width 53 height 17
type input "UNIT"
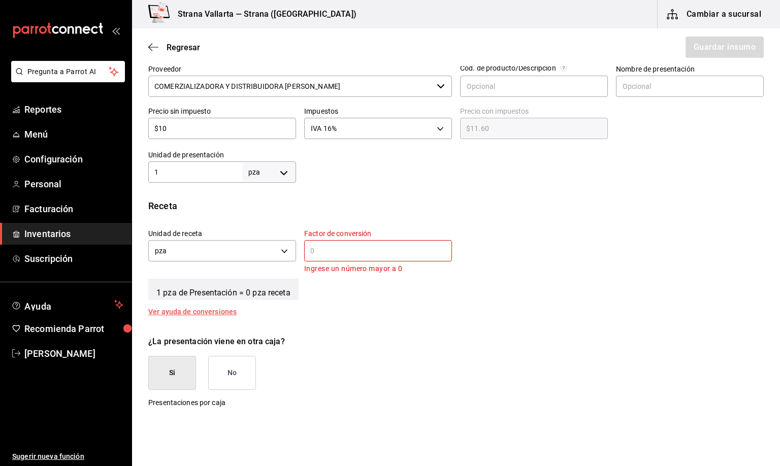
click at [317, 249] on input "text" at bounding box center [378, 251] width 148 height 12
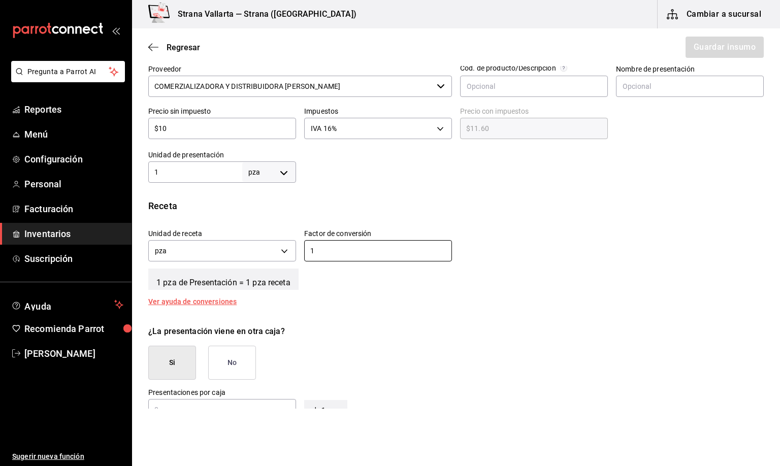
type input "1"
click at [324, 306] on div "Insumo Nombre Red Bull Durazno Categoría de inventario Barra ​ Mínimo 1 ​ Ideal…" at bounding box center [456, 168] width 648 height 629
click at [232, 355] on button "No" at bounding box center [232, 363] width 48 height 34
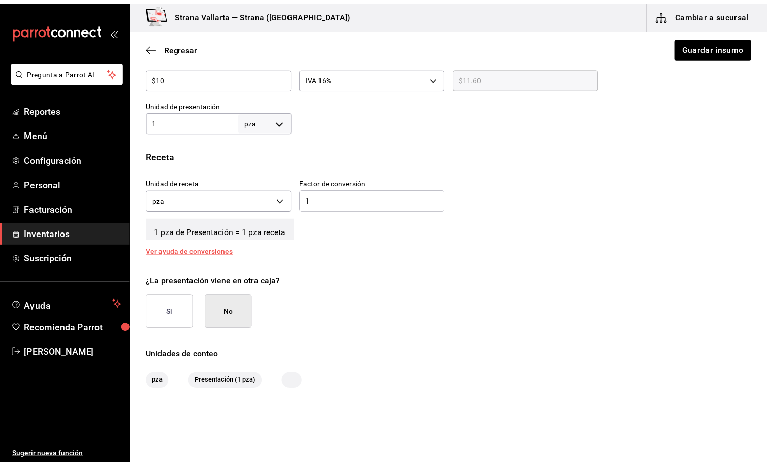
scroll to position [309, 0]
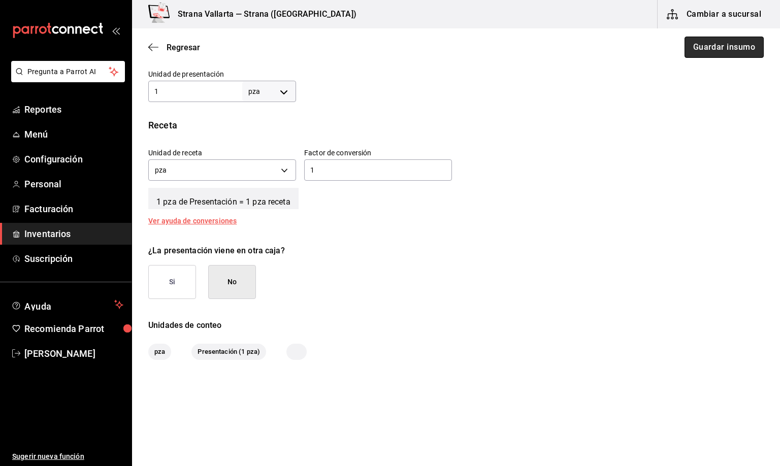
click at [697, 48] on button "Guardar insumo" at bounding box center [723, 47] width 79 height 21
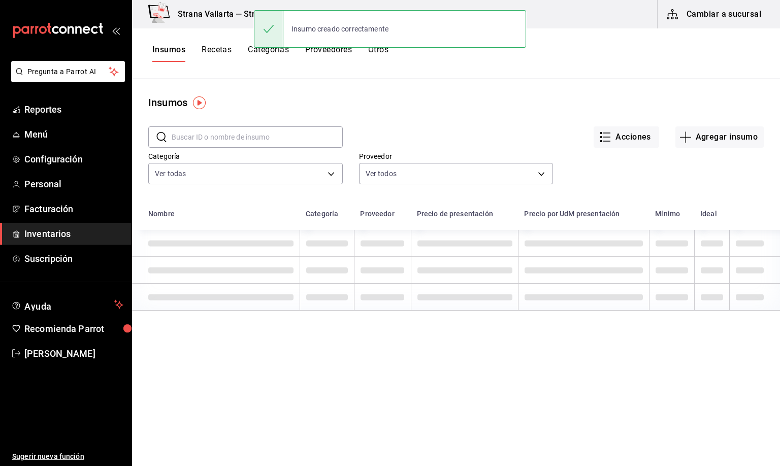
click at [507, 84] on main "Insumos ​ ​ Acciones Agregar insumo Categoría Ver todas b11263f3-316c-490f-b5ca…" at bounding box center [456, 269] width 648 height 380
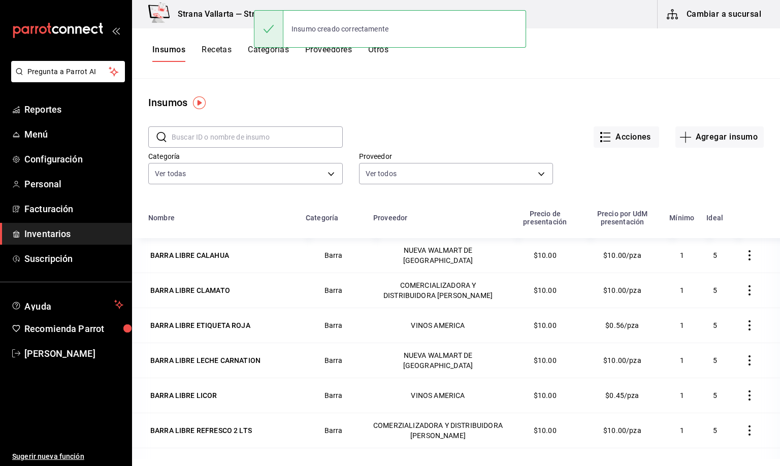
click at [199, 135] on input "text" at bounding box center [257, 137] width 171 height 20
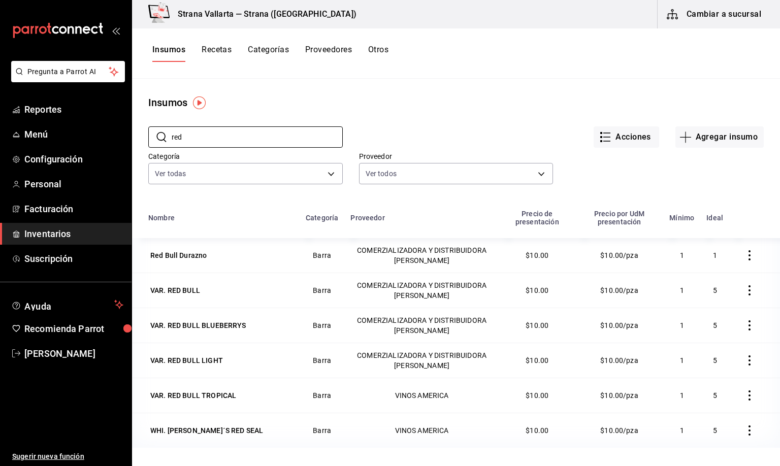
type input "red"
click at [40, 237] on span "Inventarios" at bounding box center [73, 234] width 99 height 14
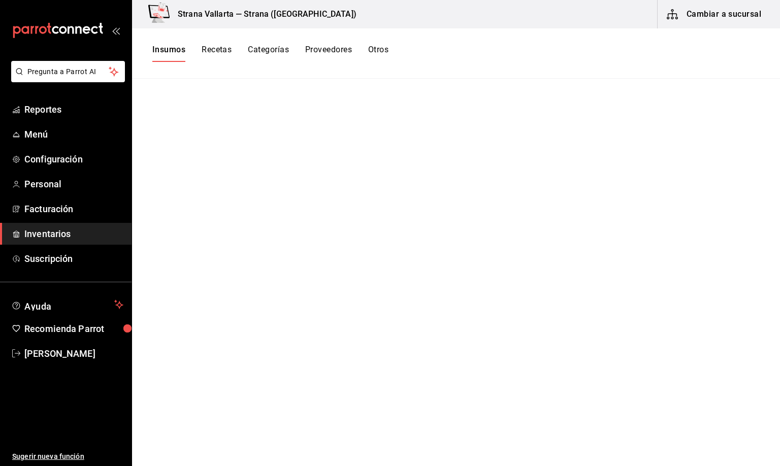
click at [714, 11] on button "Cambiar a sucursal" at bounding box center [714, 14] width 114 height 28
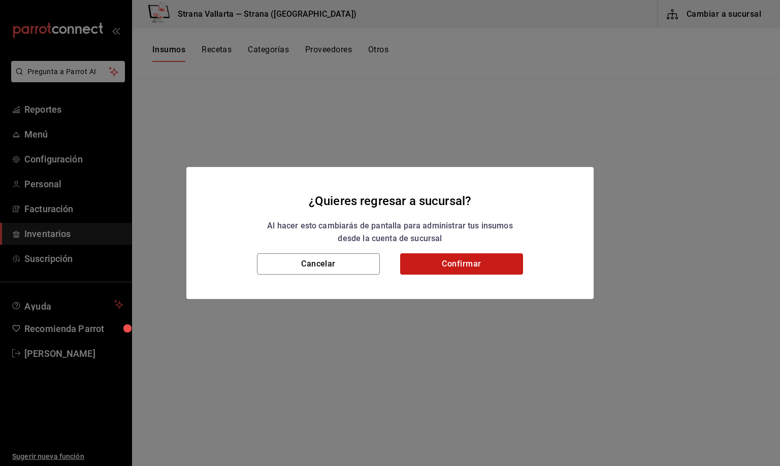
click at [484, 263] on button "Confirmar" at bounding box center [461, 263] width 123 height 21
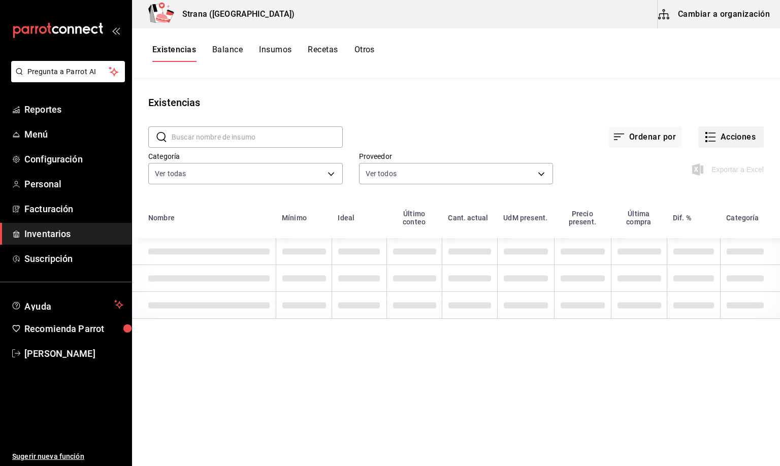
click at [725, 139] on button "Acciones" at bounding box center [730, 136] width 65 height 21
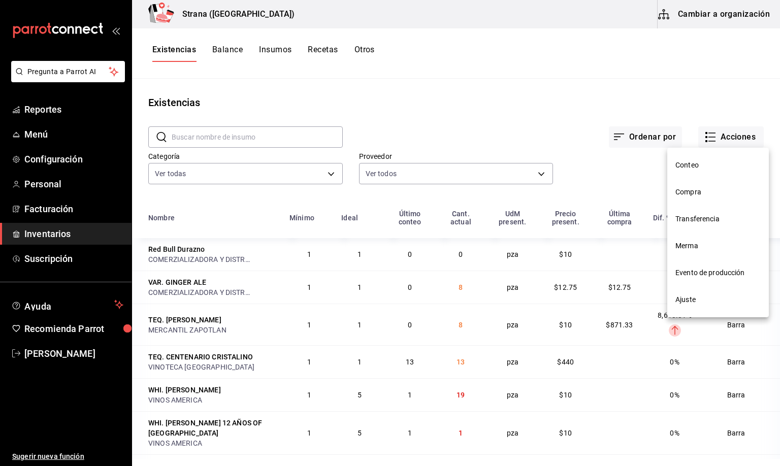
click at [693, 192] on span "Compra" at bounding box center [717, 192] width 85 height 11
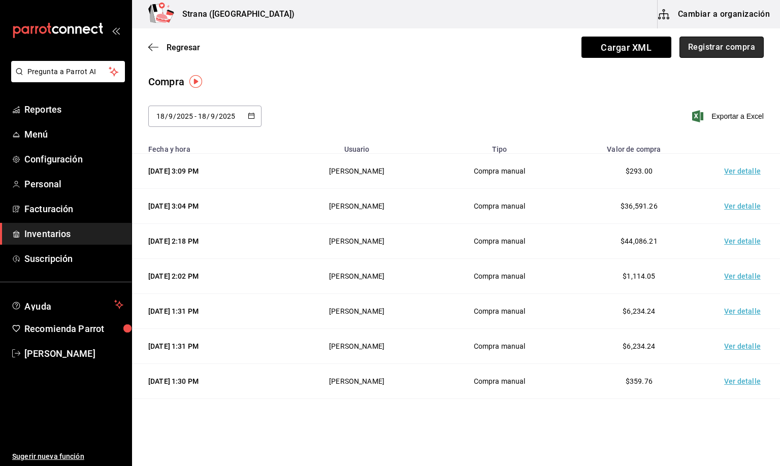
click at [708, 43] on button "Registrar compra" at bounding box center [721, 47] width 84 height 21
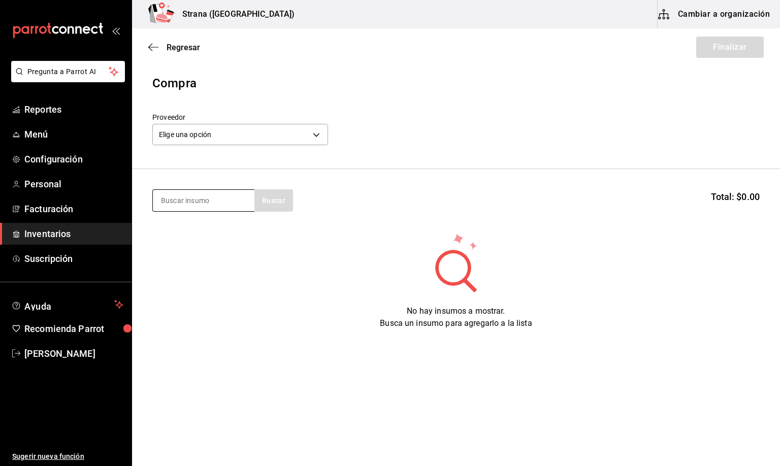
click at [209, 199] on input at bounding box center [204, 200] width 102 height 21
type input "red b"
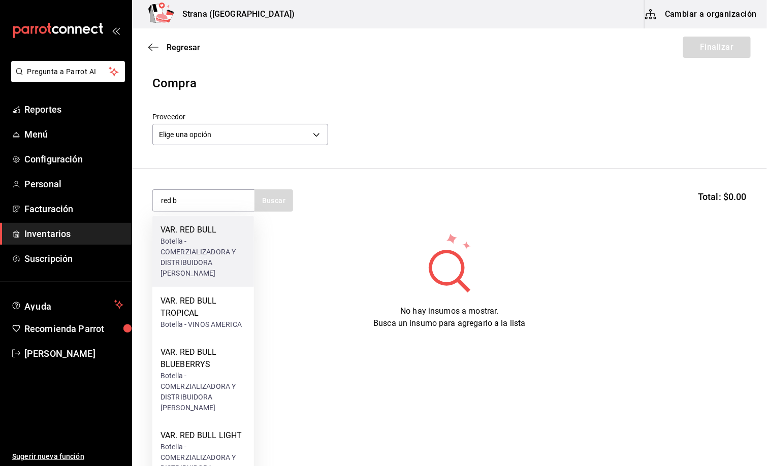
scroll to position [76, 0]
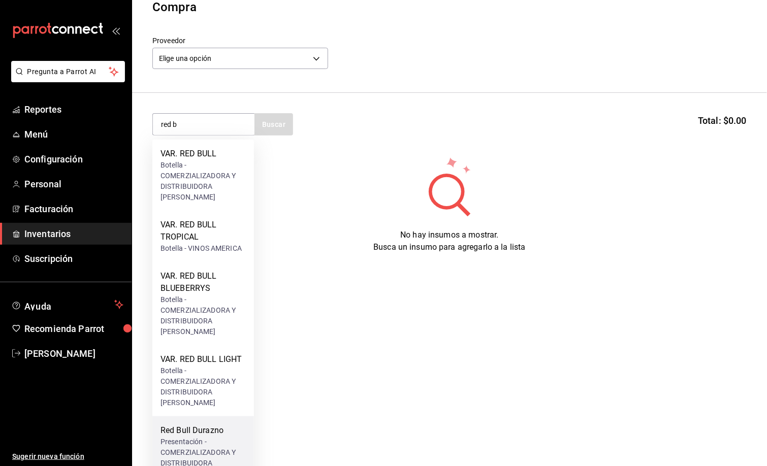
click at [190, 437] on div "Presentación - COMERZIALIZADORA Y DISTRIBUIDORA [PERSON_NAME]" at bounding box center [202, 458] width 85 height 43
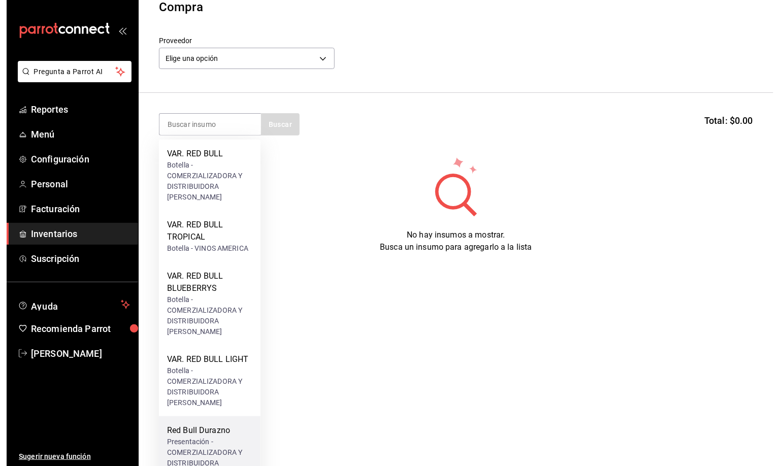
scroll to position [0, 0]
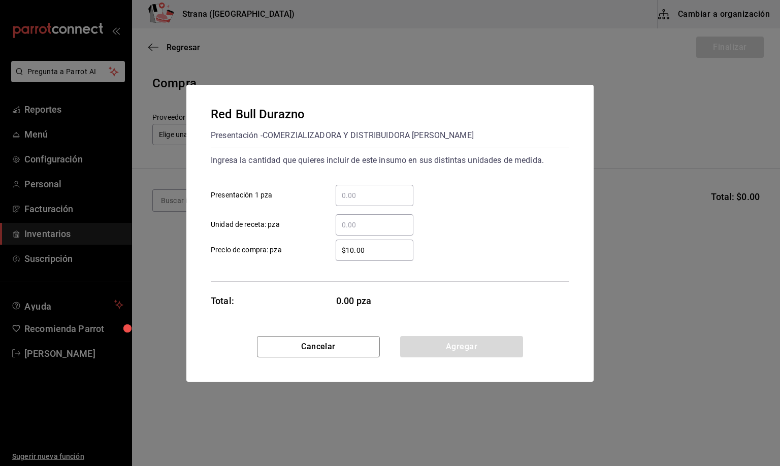
click at [344, 221] on input "​ Unidad de receta: pza" at bounding box center [375, 225] width 78 height 12
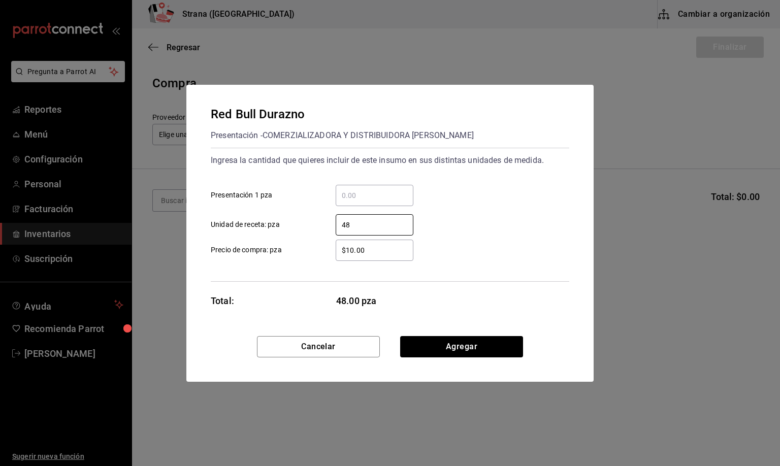
type input "48"
click at [366, 244] on input "$10.00" at bounding box center [375, 250] width 78 height 12
type input "$0.01"
click at [468, 358] on div "Cancelar Agregar" at bounding box center [389, 359] width 407 height 46
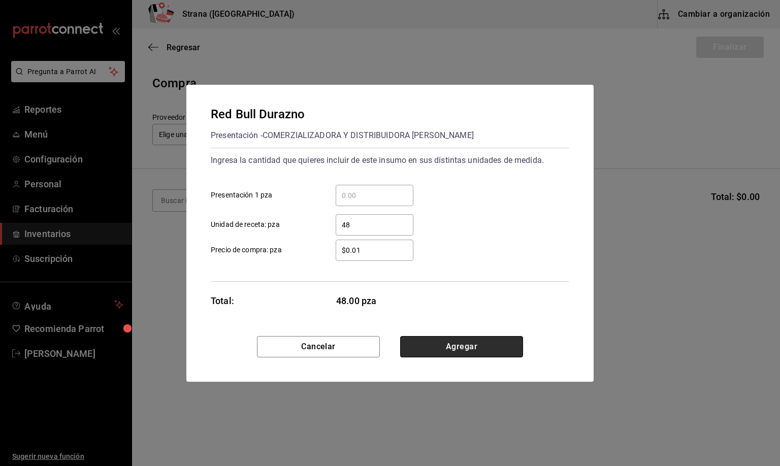
click at [467, 352] on button "Agregar" at bounding box center [461, 346] width 123 height 21
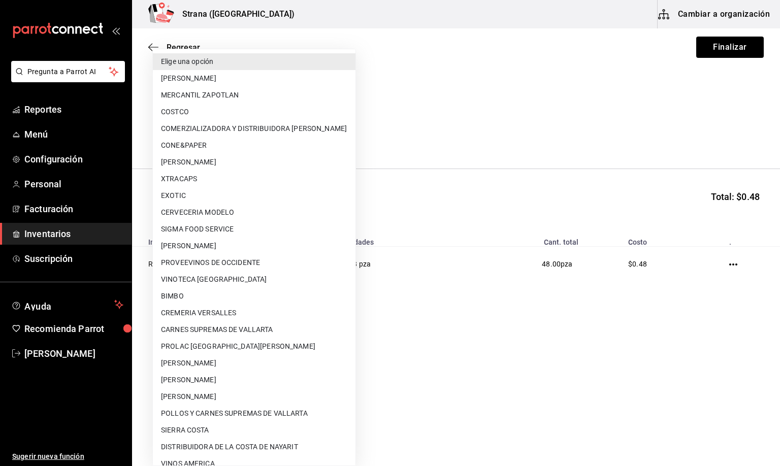
click at [200, 129] on body "Pregunta a Parrot AI Reportes Menú Configuración Personal Facturación Inventari…" at bounding box center [390, 204] width 780 height 409
click at [285, 129] on li "COMERZIALIZADORA Y DISTRIBUIDORA [PERSON_NAME]" at bounding box center [254, 128] width 203 height 17
type input "5ceb4eaf-ade2-4109-9c8c-19a342893cfd"
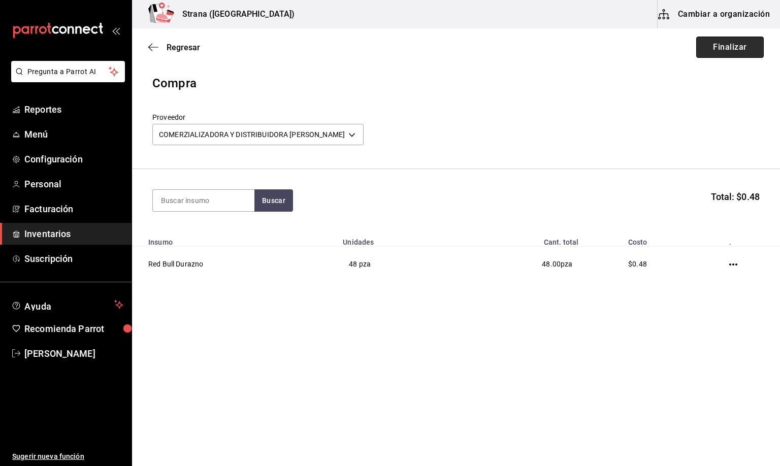
click at [707, 49] on button "Finalizar" at bounding box center [730, 47] width 68 height 21
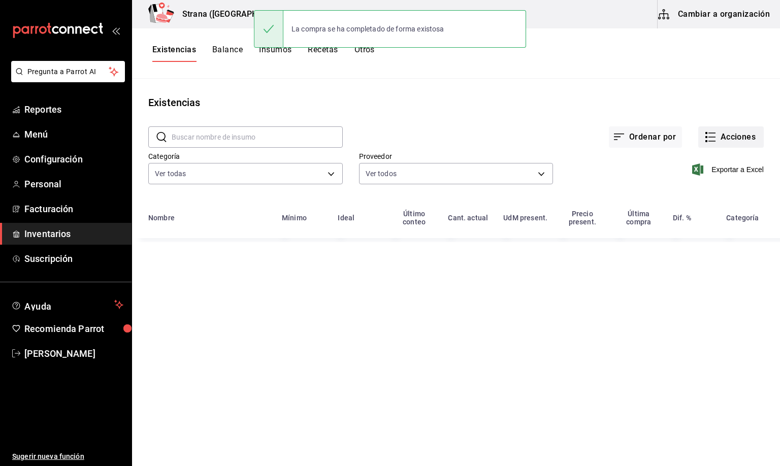
click at [734, 136] on button "Acciones" at bounding box center [730, 136] width 65 height 21
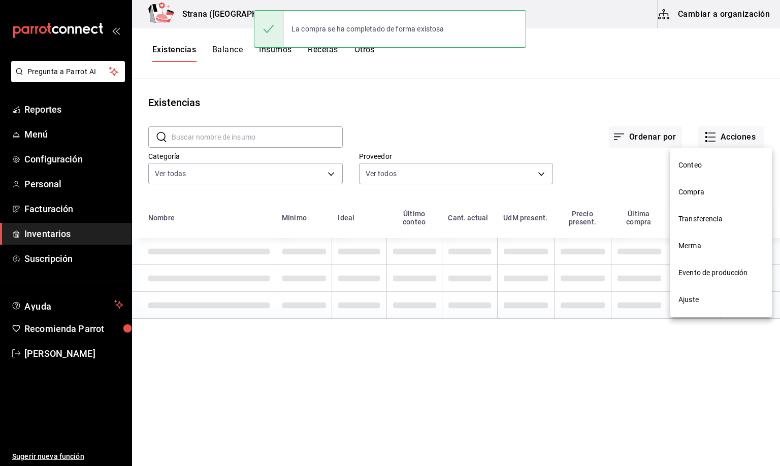
click at [691, 188] on span "Compra" at bounding box center [720, 192] width 85 height 11
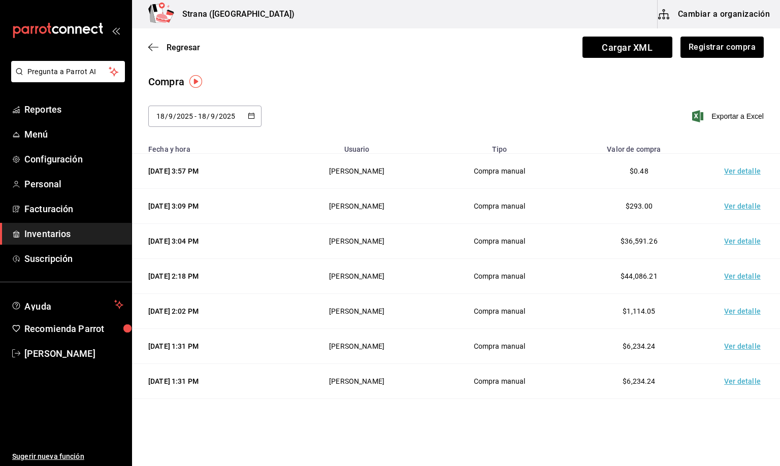
click at [725, 168] on td "Ver detalle" at bounding box center [744, 171] width 71 height 35
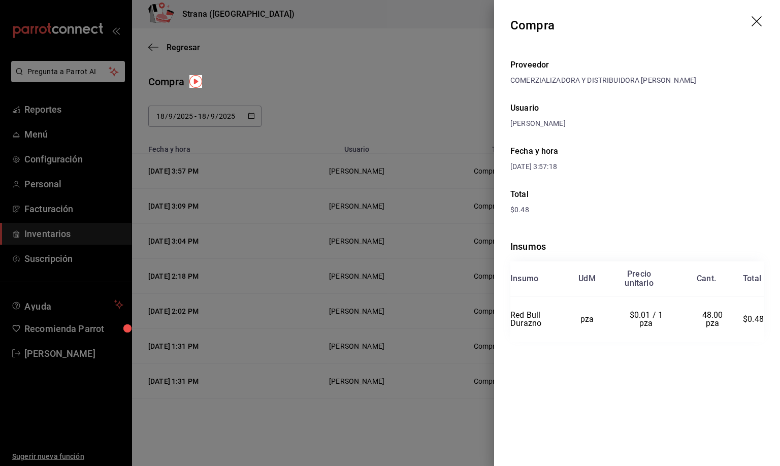
click at [757, 20] on icon "drag" at bounding box center [756, 21] width 10 height 10
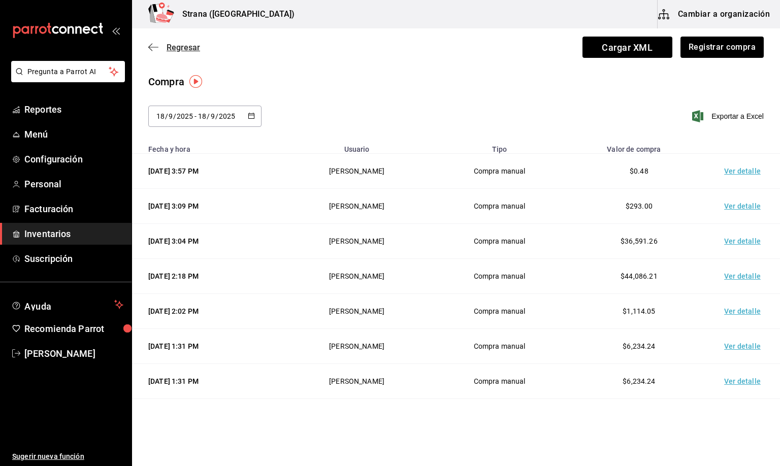
click at [180, 46] on span "Regresar" at bounding box center [184, 48] width 34 height 10
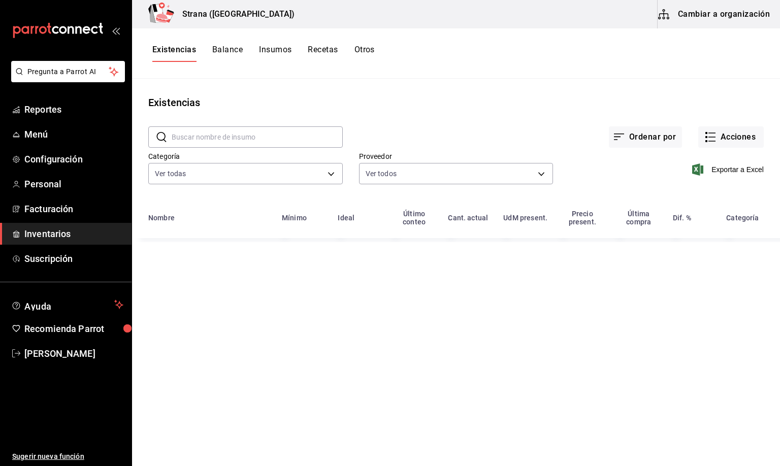
click at [180, 46] on button "Existencias" at bounding box center [174, 53] width 44 height 17
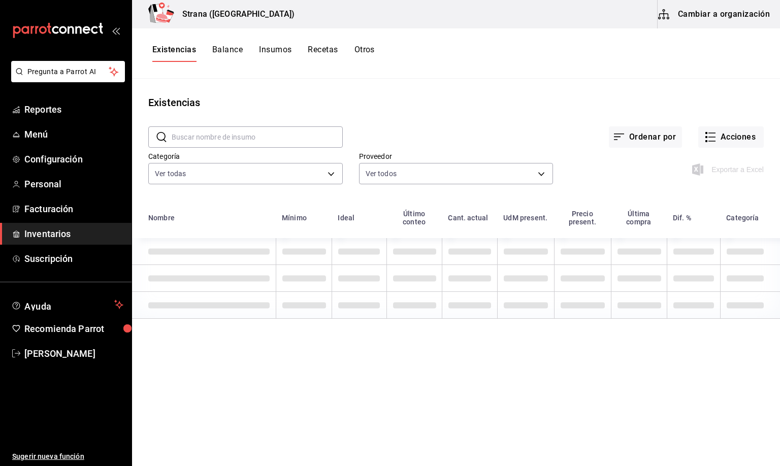
click at [191, 133] on input "text" at bounding box center [257, 137] width 171 height 20
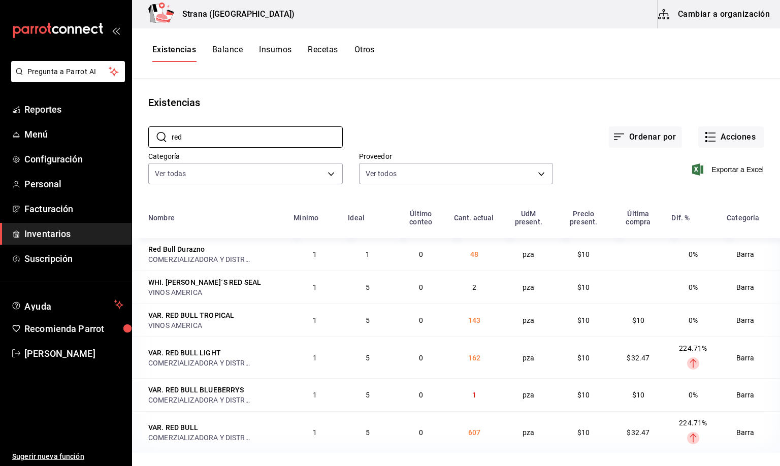
type input "red"
click at [204, 188] on div "​ red ​ Ordenar por Acciones Categoría Ver todas b11263f3-316c-490f-b5ca-428fcb…" at bounding box center [456, 156] width 648 height 93
click at [279, 49] on button "Insumos" at bounding box center [275, 53] width 32 height 17
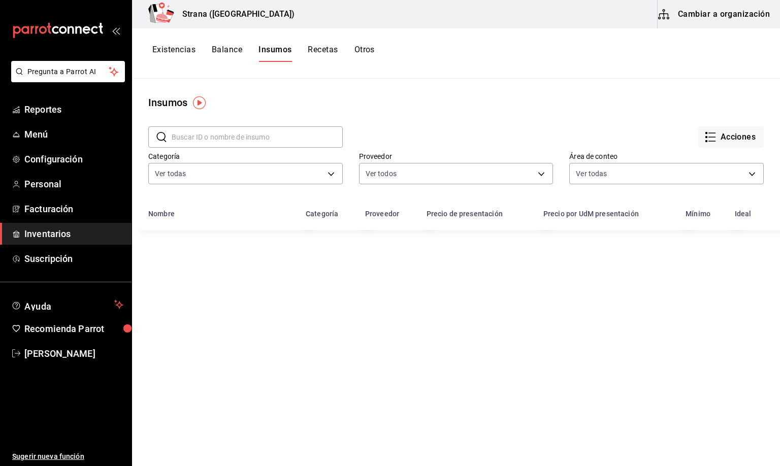
click at [177, 139] on input "text" at bounding box center [257, 137] width 171 height 20
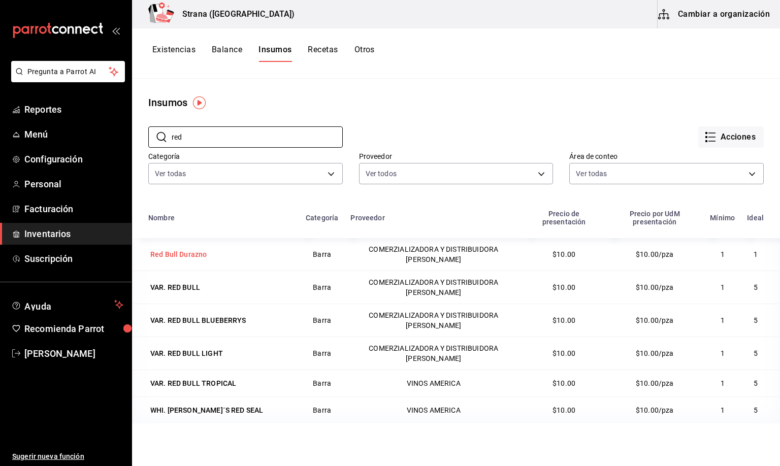
type input "red"
click at [186, 255] on div "Red Bull Durazno" at bounding box center [178, 254] width 56 height 10
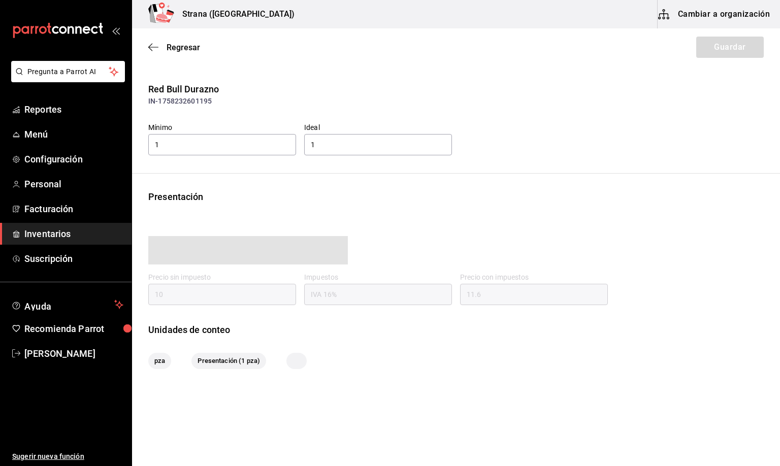
type input "11.60"
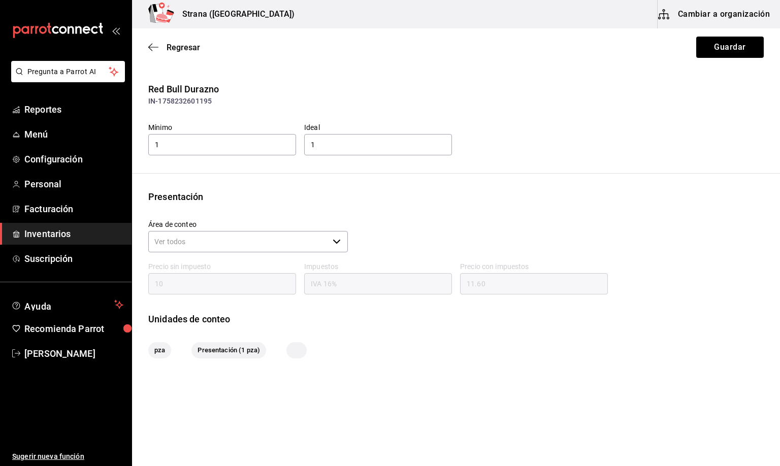
click at [666, 163] on div "Red Bull Durazno IN-1758232601195 Mínimo 1 Ideal 1 Presentación Área de conteo …" at bounding box center [456, 220] width 648 height 276
click at [710, 9] on button "Cambiar a organización" at bounding box center [714, 14] width 114 height 28
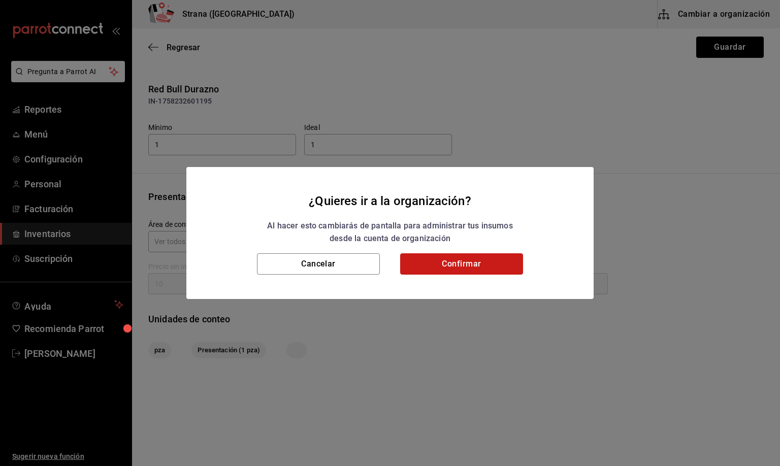
click at [480, 259] on button "Confirmar" at bounding box center [461, 263] width 123 height 21
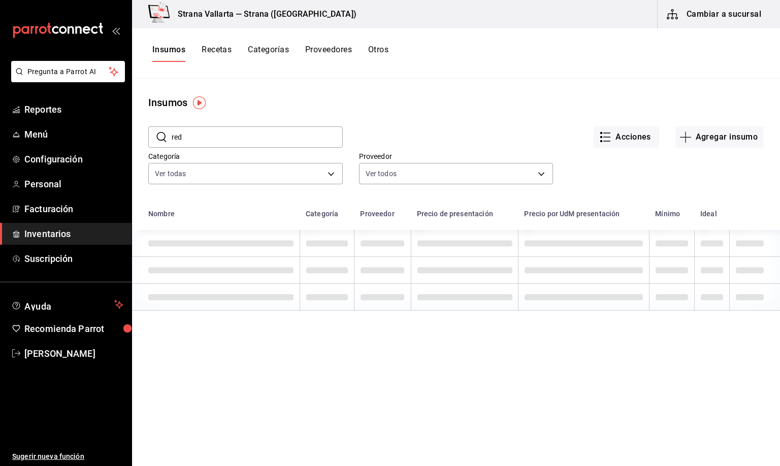
click at [189, 141] on input "red" at bounding box center [257, 137] width 171 height 20
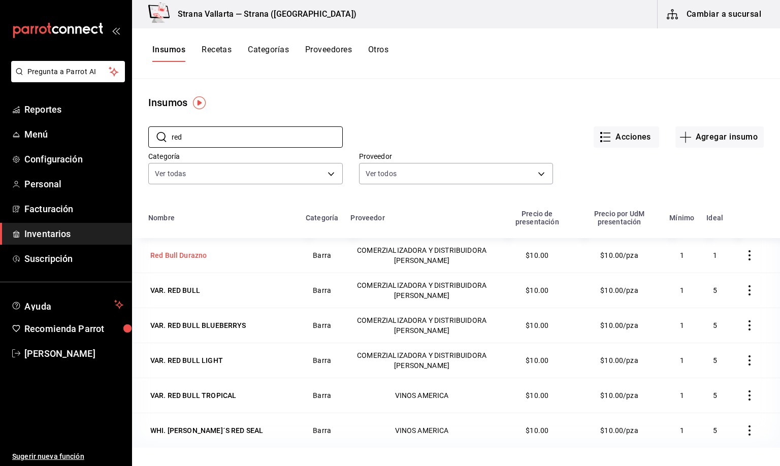
click at [186, 253] on div "Red Bull Durazno" at bounding box center [178, 255] width 56 height 10
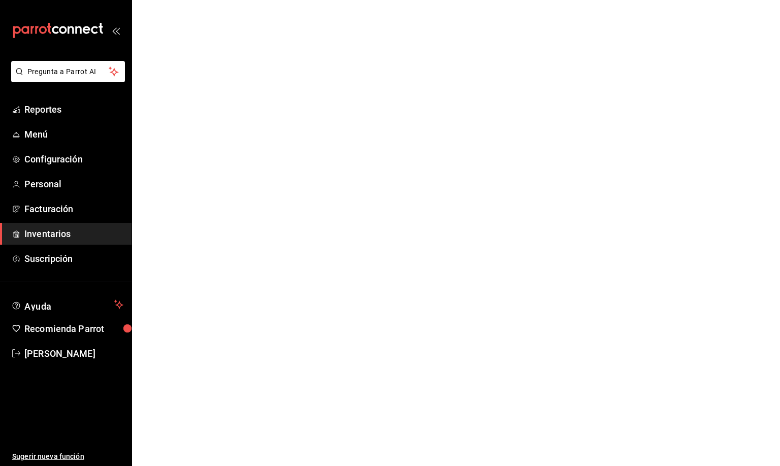
click at [186, 0] on html "Pregunta a Parrot AI Reportes Menú Configuración Personal Facturación Inventari…" at bounding box center [390, 0] width 780 height 0
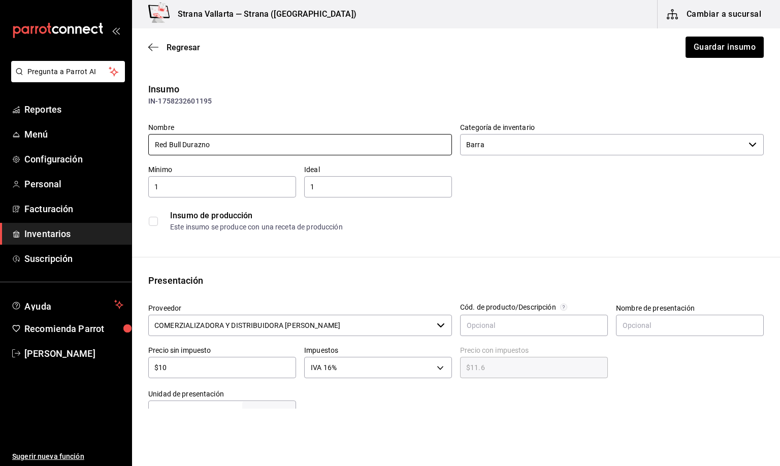
click at [154, 143] on input "Red Bull Durazno" at bounding box center [300, 144] width 304 height 21
drag, startPoint x: 209, startPoint y: 142, endPoint x: 247, endPoint y: 148, distance: 39.1
click at [246, 148] on input "VAR. RED BULL Durazno" at bounding box center [300, 144] width 304 height 21
type input "VAR. RED BULL DURAZNO"
click at [725, 46] on button "Guardar insumo" at bounding box center [723, 47] width 79 height 21
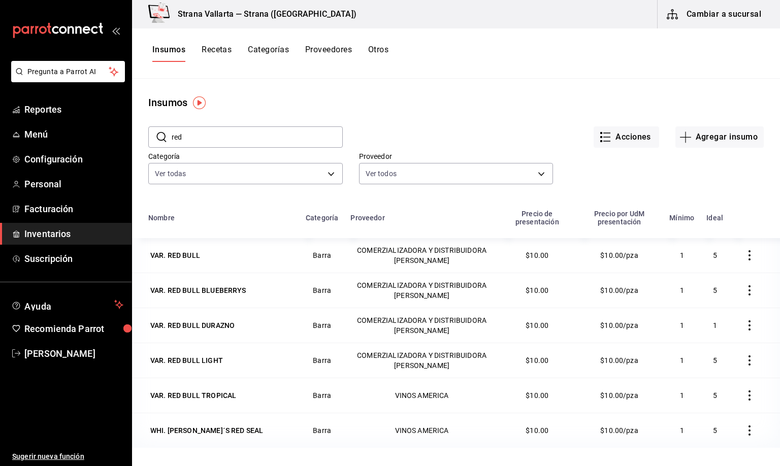
click at [227, 103] on div "Insumos" at bounding box center [456, 102] width 648 height 15
click at [43, 237] on span "Inventarios" at bounding box center [73, 234] width 99 height 14
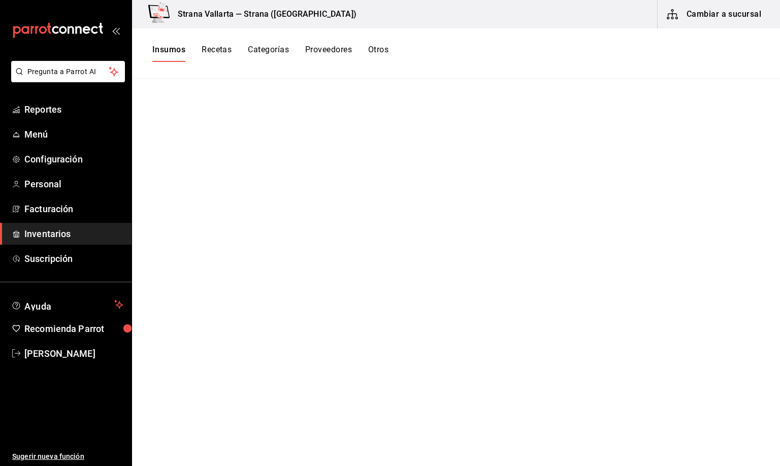
click at [715, 9] on button "Cambiar a sucursal" at bounding box center [714, 14] width 114 height 28
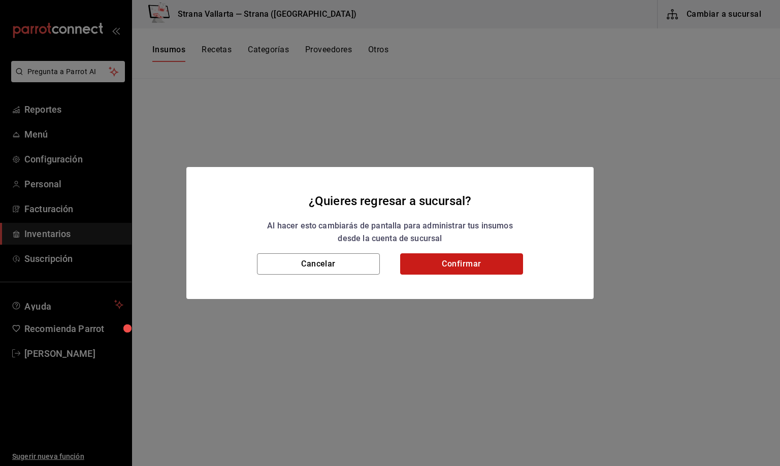
click at [475, 261] on button "Confirmar" at bounding box center [461, 263] width 123 height 21
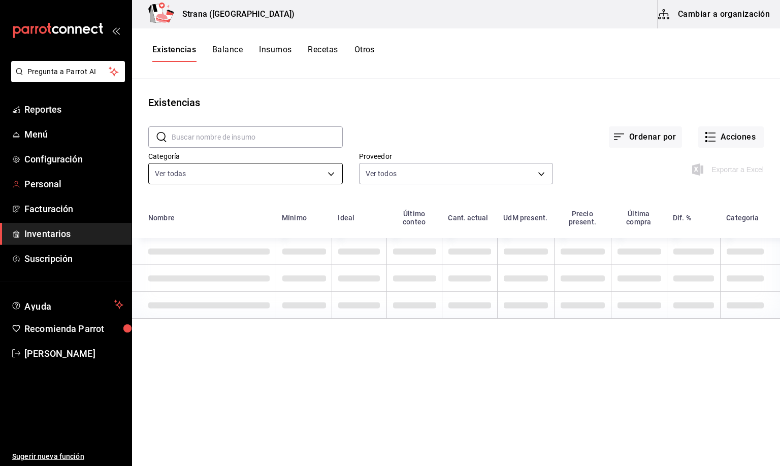
click at [177, 171] on body "Pregunta a Parrot AI Reportes Menú Configuración Personal Facturación Inventari…" at bounding box center [390, 229] width 780 height 459
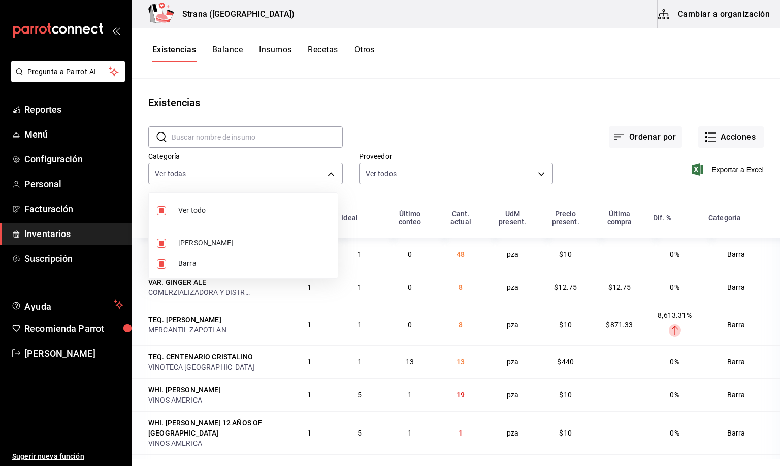
click at [185, 241] on span "[PERSON_NAME]" at bounding box center [253, 243] width 151 height 11
type input "22ec9f2c-e042-44ea-8d53-bf0e1d8c11ed"
checkbox input "false"
click at [171, 52] on div at bounding box center [390, 233] width 780 height 466
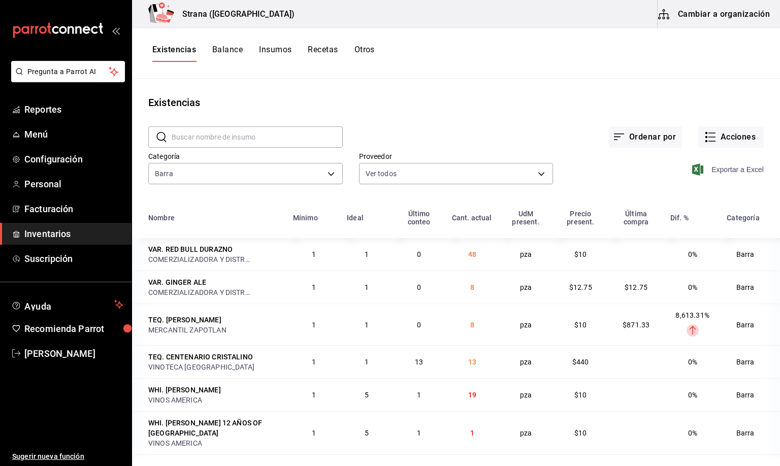
click at [711, 171] on span "Exportar a Excel" at bounding box center [729, 169] width 70 height 12
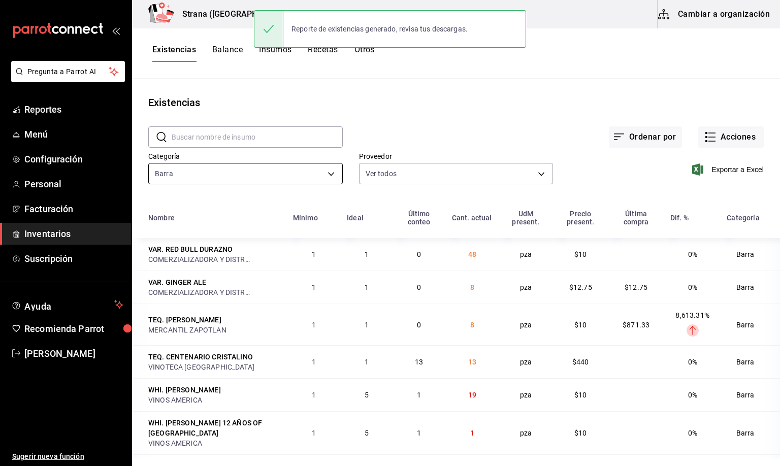
click at [209, 172] on body "Pregunta a Parrot AI Reportes Menú Configuración Personal Facturación Inventari…" at bounding box center [390, 229] width 780 height 459
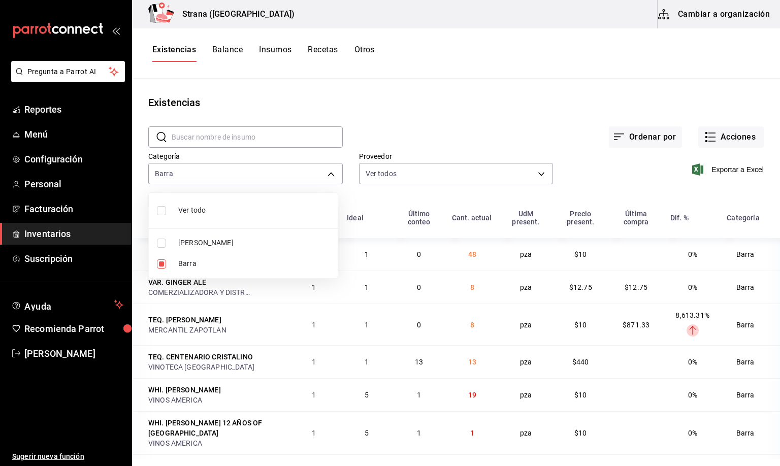
click at [183, 241] on span "[PERSON_NAME]" at bounding box center [253, 243] width 151 height 11
type input "22ec9f2c-e042-44ea-8d53-bf0e1d8c11ed,b11263f3-316c-490f-b5ca-428fcbb9defe"
checkbox input "true"
click at [177, 263] on li "Barra" at bounding box center [243, 263] width 189 height 21
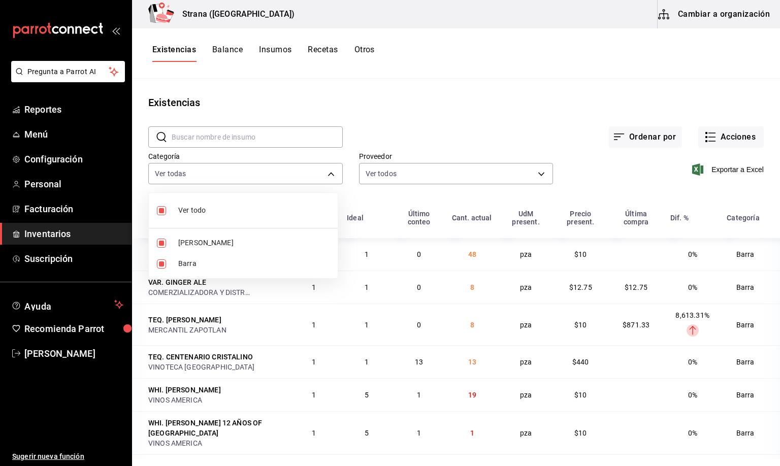
type input "b11263f3-316c-490f-b5ca-428fcbb9defe"
click at [174, 51] on div at bounding box center [390, 233] width 780 height 466
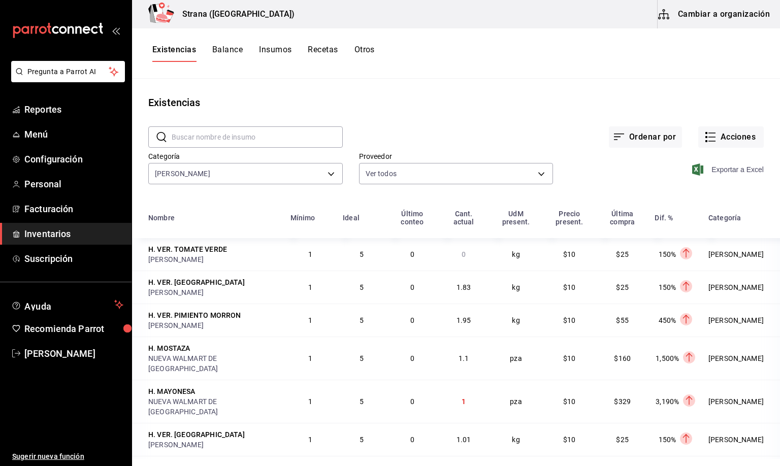
click at [711, 168] on span "Exportar a Excel" at bounding box center [729, 169] width 70 height 12
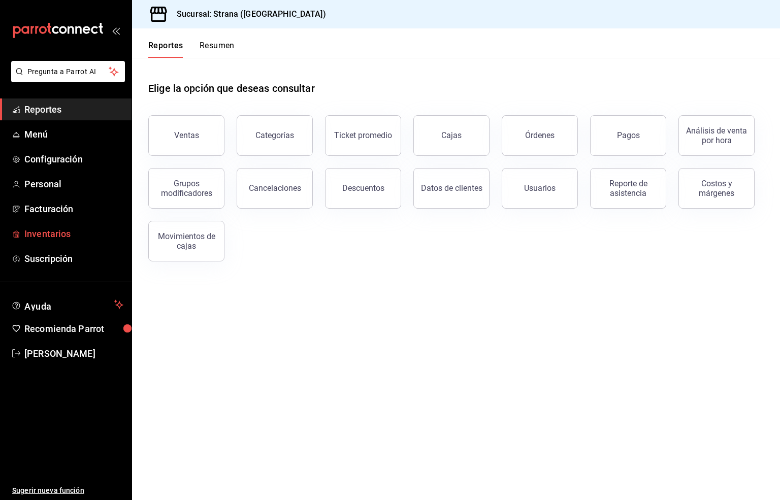
click at [51, 236] on span "Inventarios" at bounding box center [73, 234] width 99 height 14
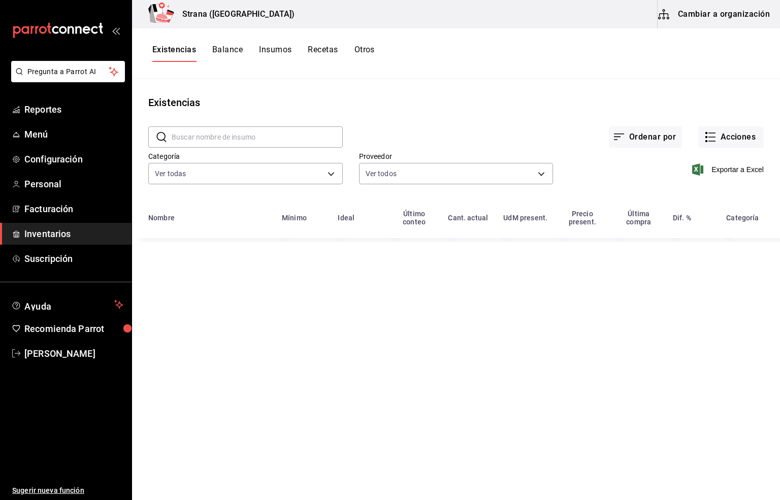
click at [235, 139] on input "text" at bounding box center [257, 137] width 171 height 20
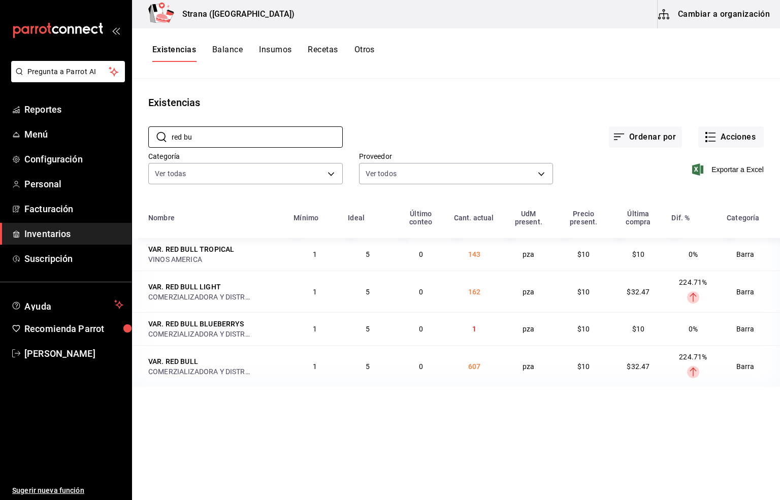
type input "red bu"
click at [191, 291] on div "VAR. RED BULL LIGHT" at bounding box center [184, 287] width 73 height 10
click at [40, 133] on span "Menú" at bounding box center [73, 134] width 99 height 14
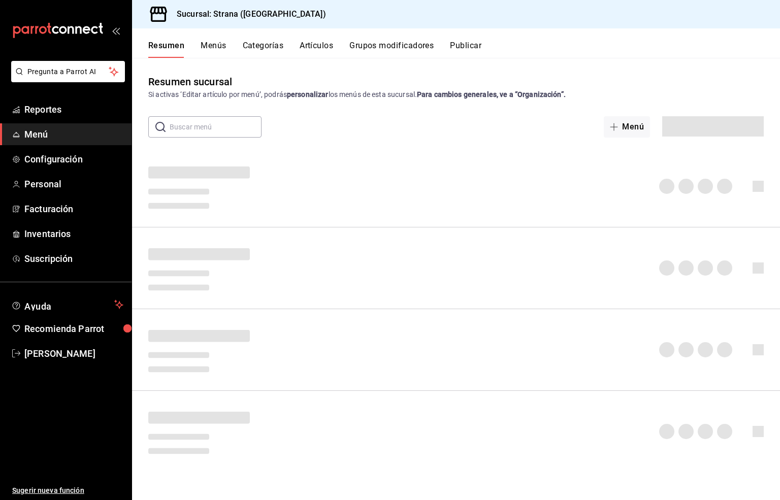
click at [319, 43] on button "Artículos" at bounding box center [317, 49] width 34 height 17
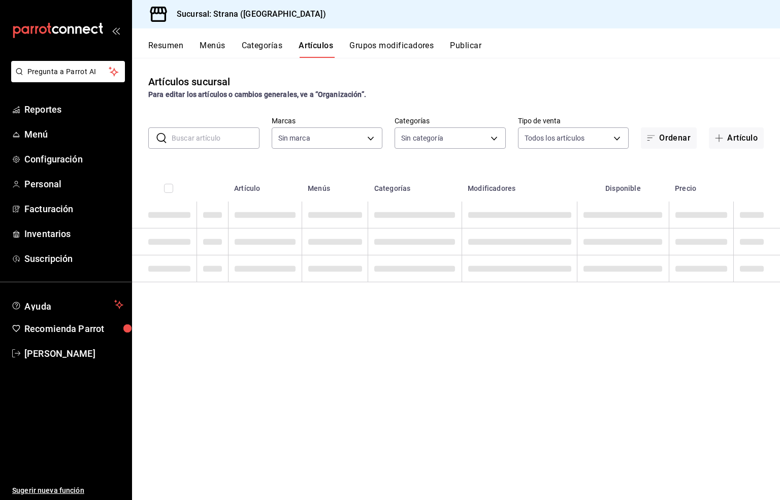
click at [184, 138] on input "text" at bounding box center [216, 138] width 88 height 20
type input "r"
type input "4106bc60-c81d-48da-9404-f1319fbcfb4f,f77b866f-996c-4b01-97e1-e59c7d7a0a4a"
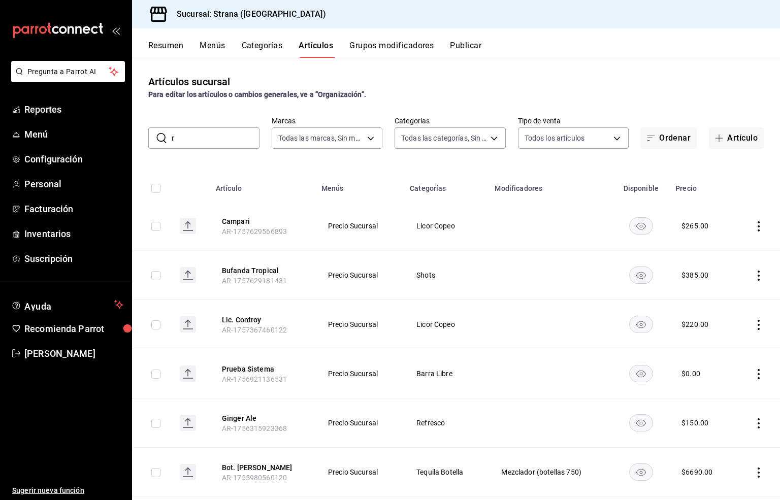
type input "re"
type input "b4318c79-cd7f-451b-8559-401d011d0110,aa2b32eb-16a2-466f-9024-6e4341b6453f,789ed…"
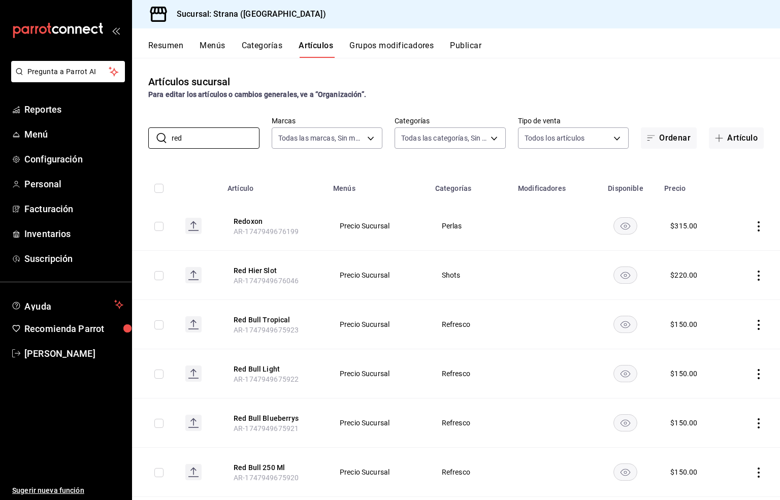
type input "red"
